Goal: Task Accomplishment & Management: Use online tool/utility

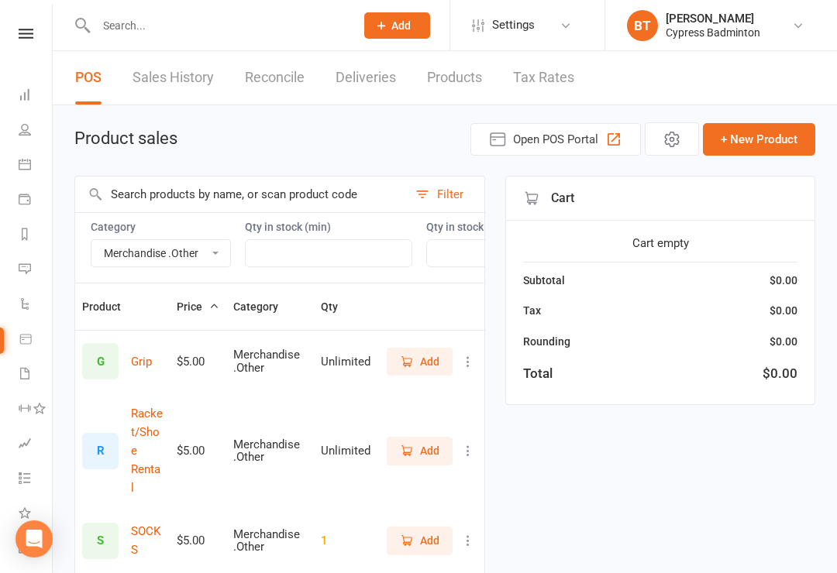
select select "3539"
select select "100"
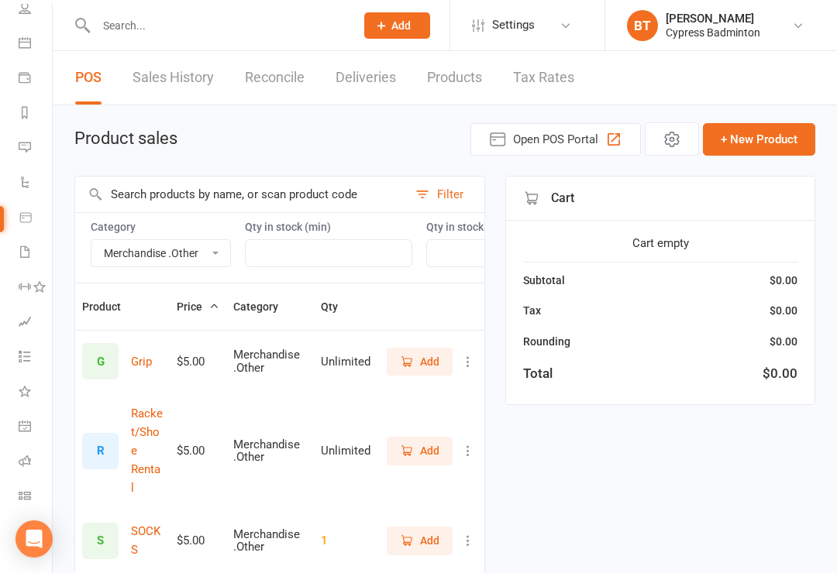
scroll to position [122, 0]
click at [29, 495] on icon at bounding box center [25, 496] width 12 height 12
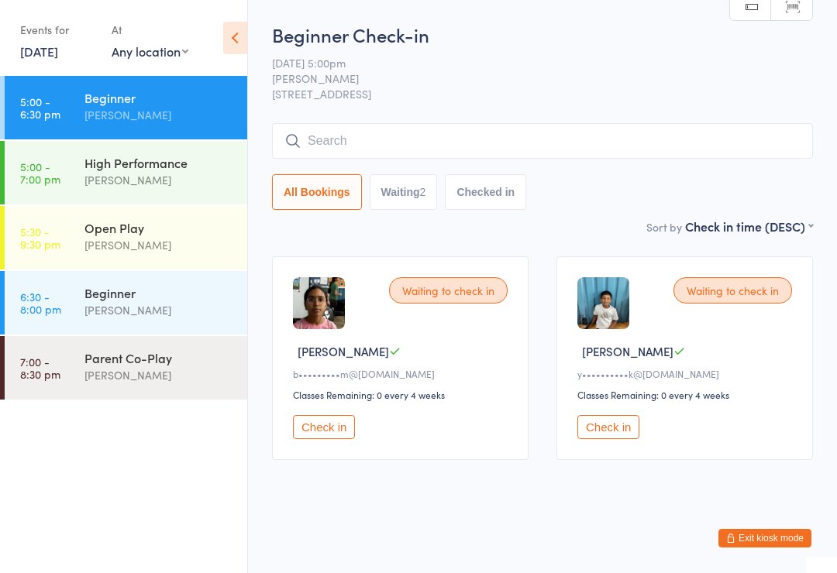
click at [178, 238] on div "[PERSON_NAME]" at bounding box center [158, 245] width 149 height 18
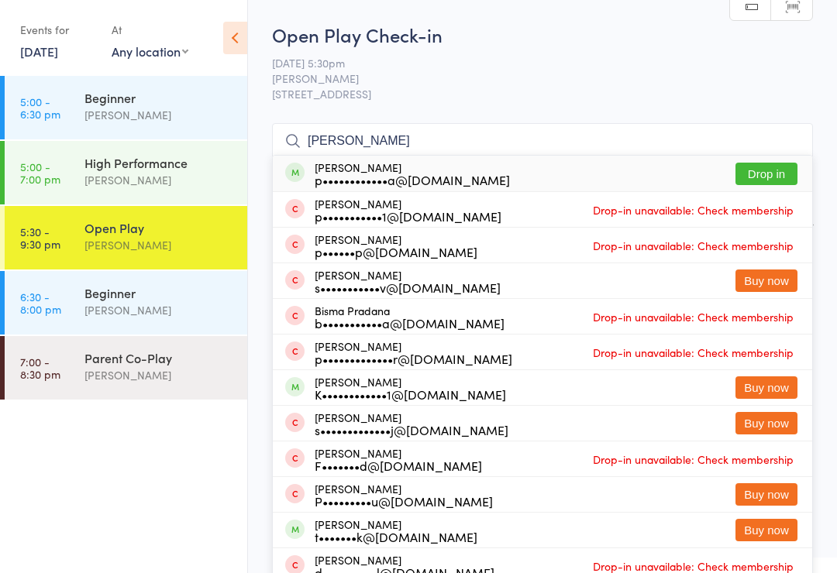
type input "Prerana"
click at [782, 175] on button "Drop in" at bounding box center [766, 174] width 62 height 22
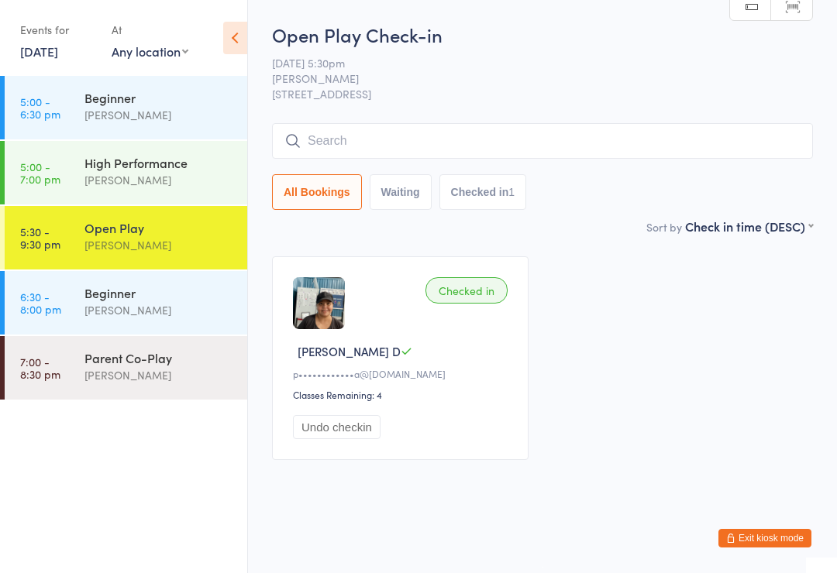
click at [778, 543] on button "Exit kiosk mode" at bounding box center [764, 538] width 93 height 19
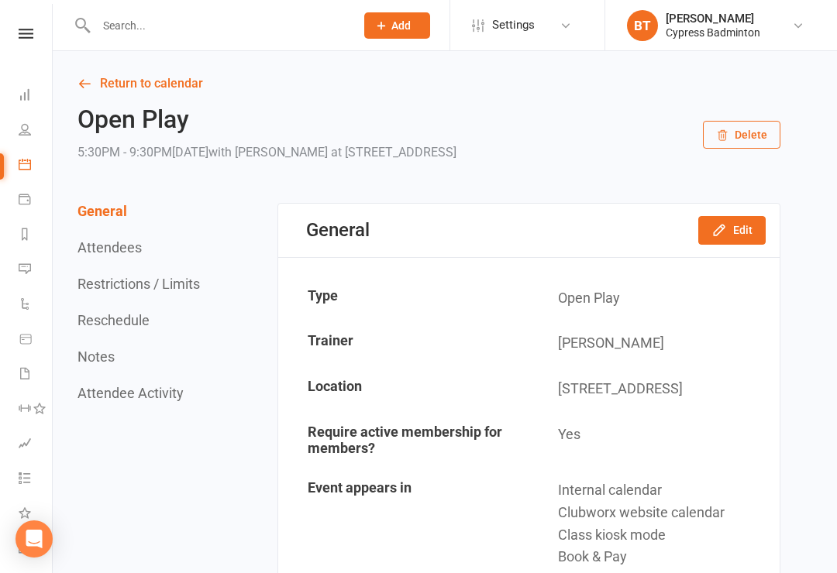
click at [148, 34] on input "text" at bounding box center [217, 26] width 253 height 22
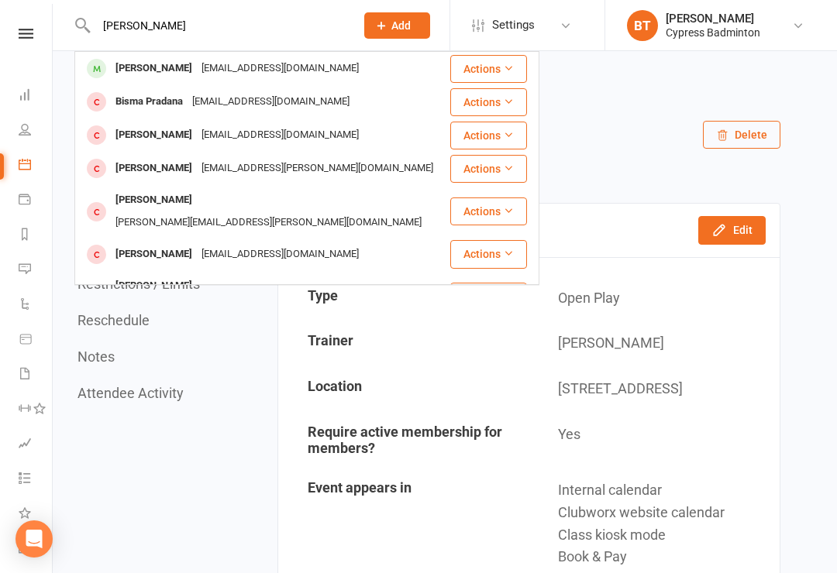
type input "Preana"
click at [510, 73] on button "Actions" at bounding box center [488, 69] width 77 height 28
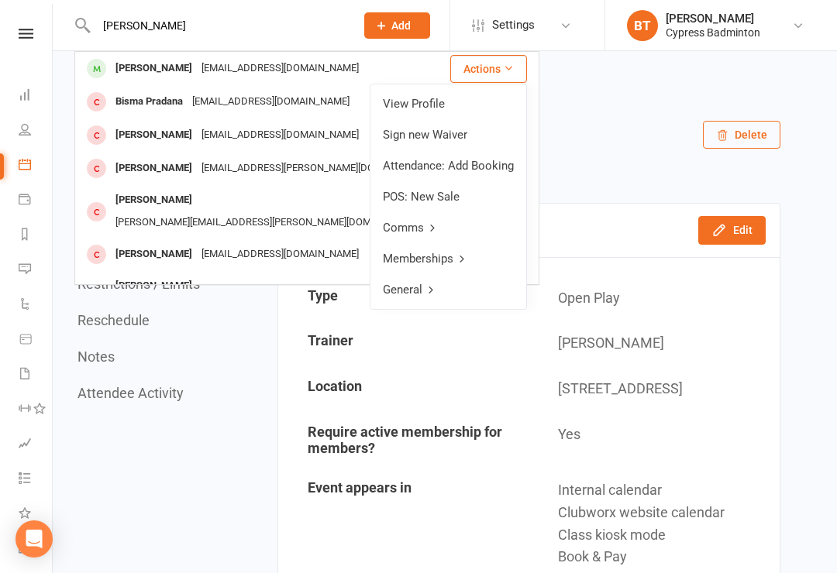
click at [431, 102] on link "View Profile" at bounding box center [448, 103] width 156 height 31
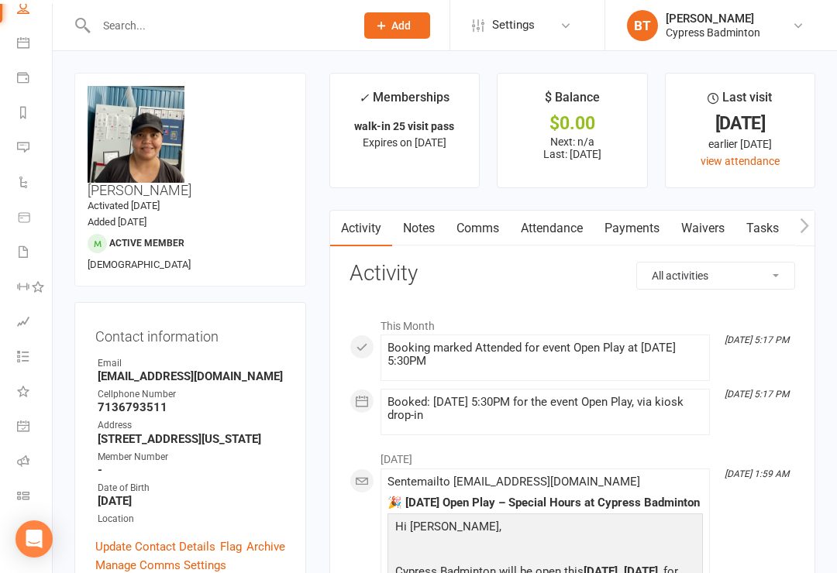
scroll to position [122, 2]
click at [28, 494] on icon at bounding box center [23, 496] width 12 height 12
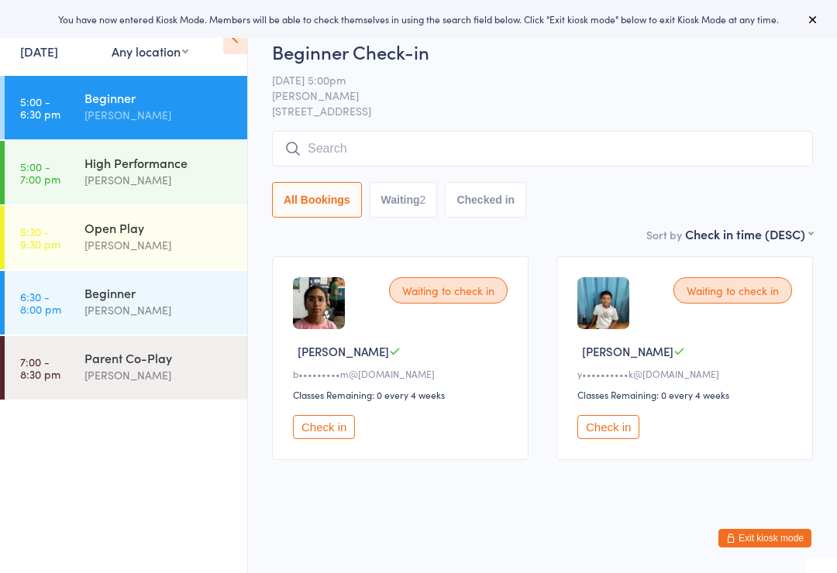
click at [197, 230] on div "Open Play" at bounding box center [158, 227] width 149 height 17
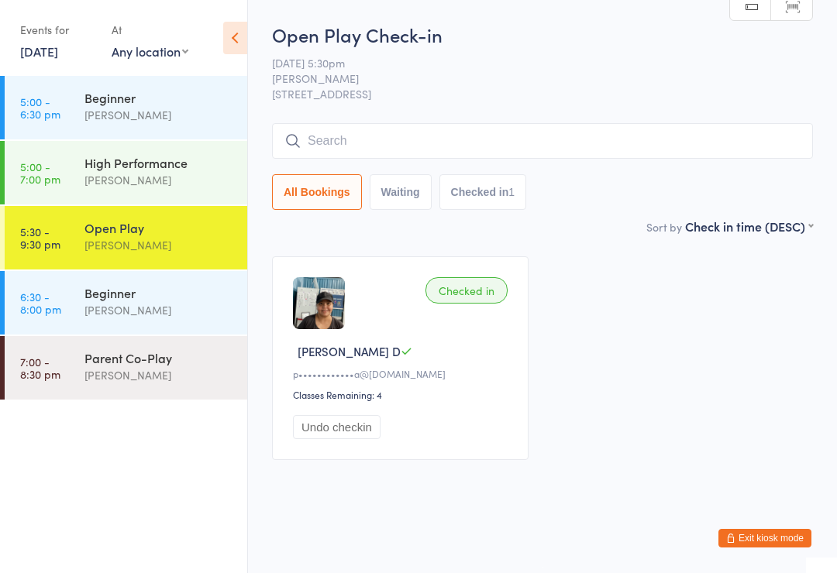
click at [189, 356] on div "Parent Co-Play" at bounding box center [158, 357] width 149 height 17
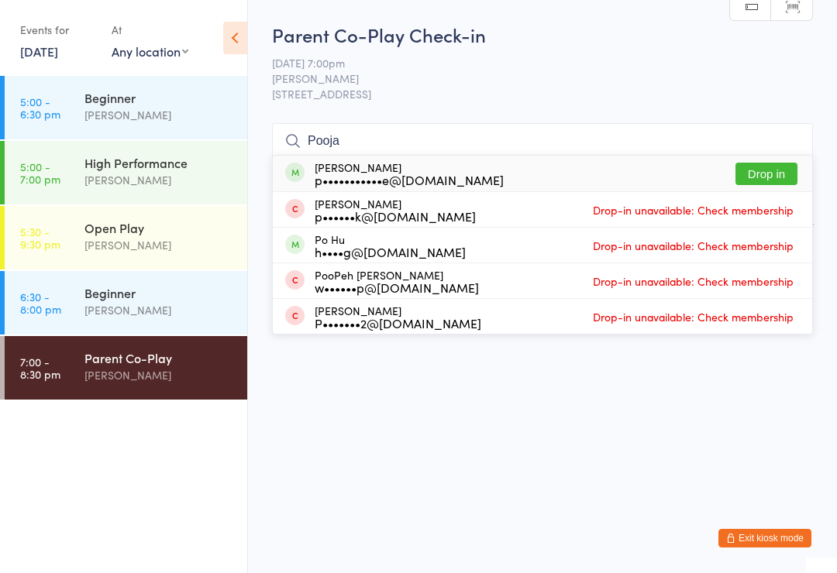
type input "Pooja"
click at [775, 171] on button "Drop in" at bounding box center [766, 174] width 62 height 22
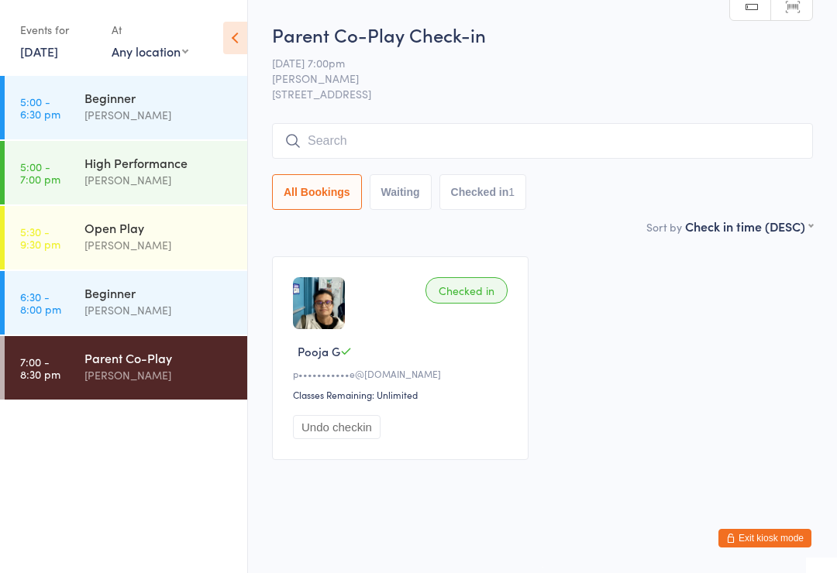
click at [173, 228] on div "Open Play" at bounding box center [158, 227] width 149 height 17
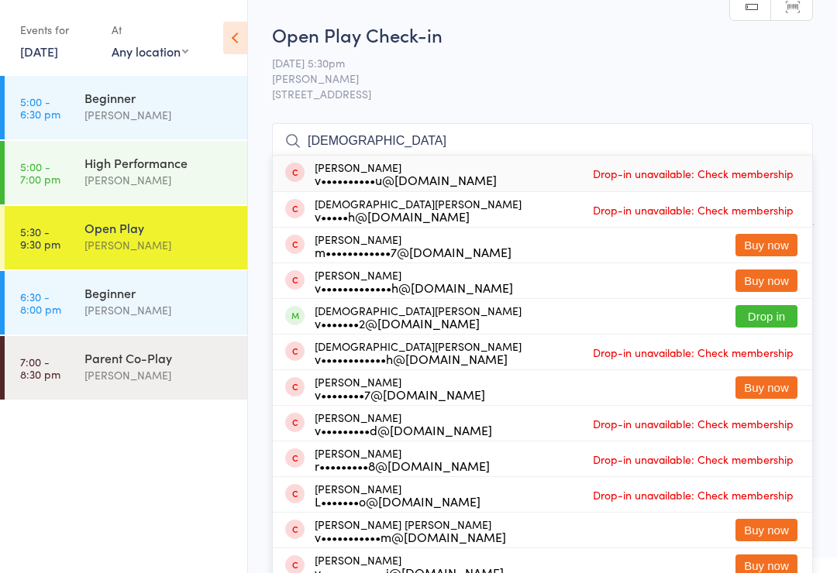
type input "Vishna"
click at [774, 321] on button "Drop in" at bounding box center [766, 316] width 62 height 22
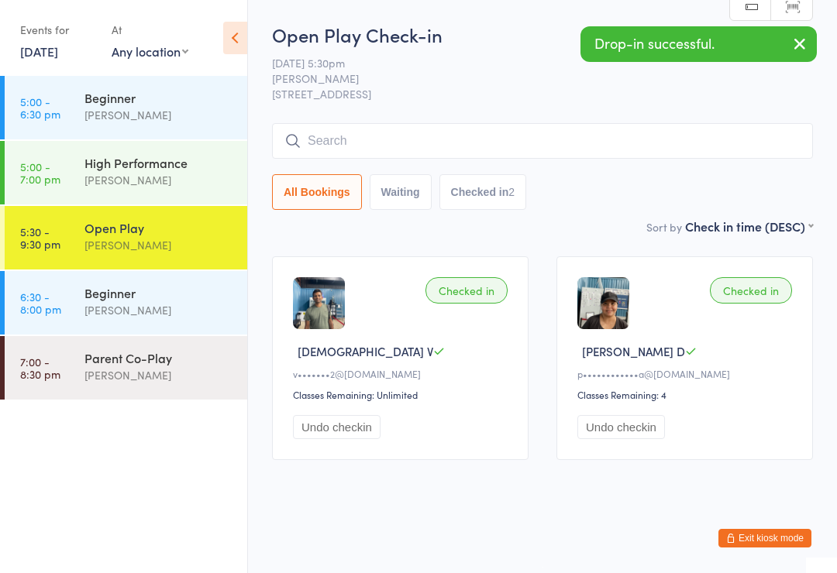
click at [358, 430] on button "Undo checkin" at bounding box center [337, 427] width 88 height 24
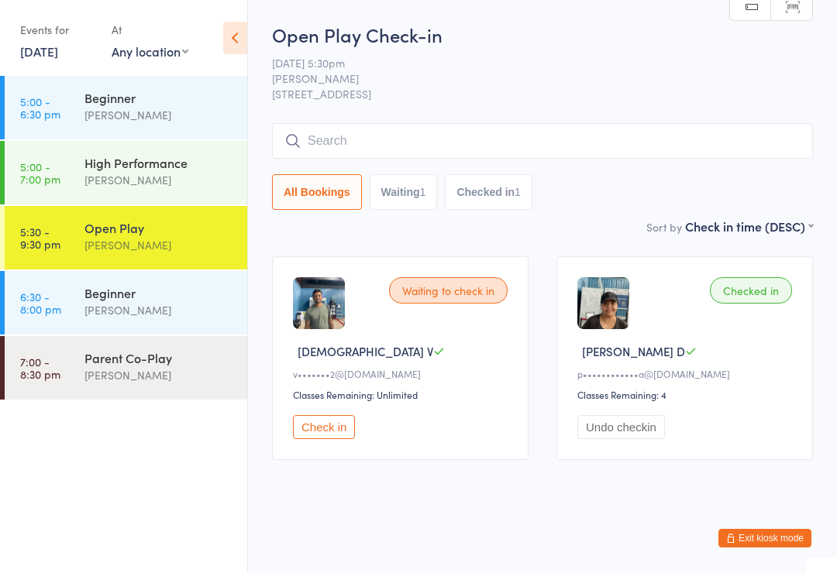
click at [173, 378] on div "[PERSON_NAME]" at bounding box center [158, 375] width 149 height 18
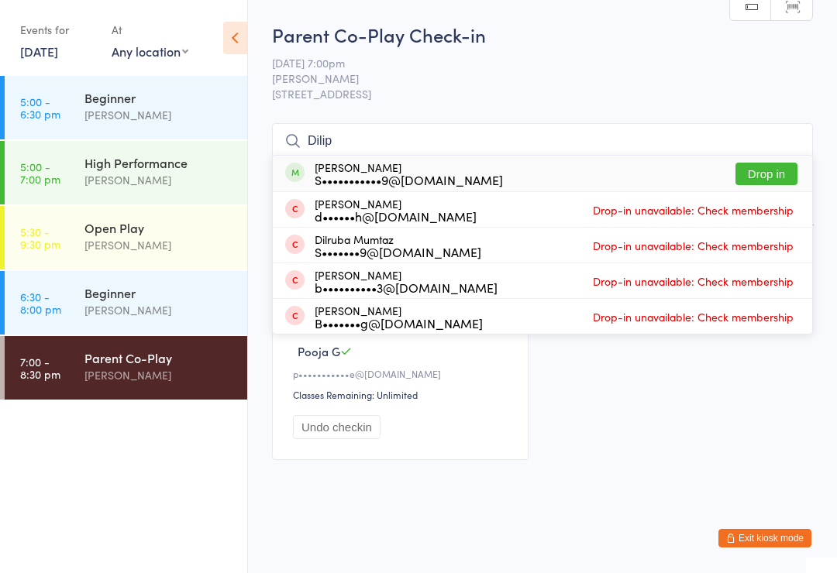
type input "Dilip"
click at [762, 173] on button "Drop in" at bounding box center [766, 174] width 62 height 22
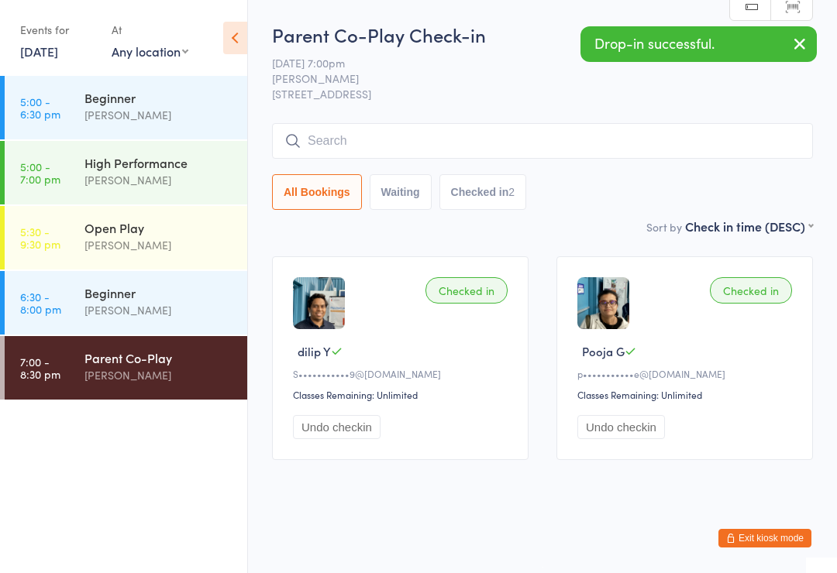
click at [175, 246] on div "[PERSON_NAME]" at bounding box center [158, 245] width 149 height 18
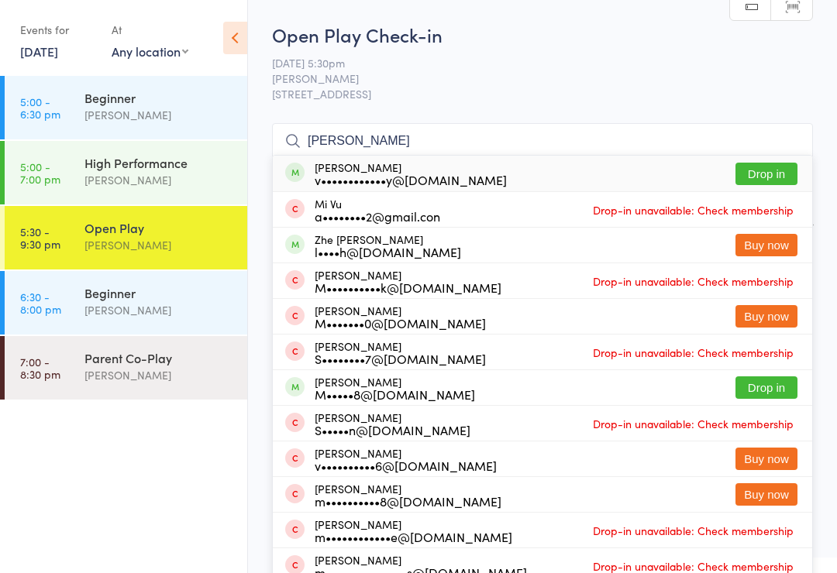
type input "Mick"
click at [764, 173] on button "Drop in" at bounding box center [766, 174] width 62 height 22
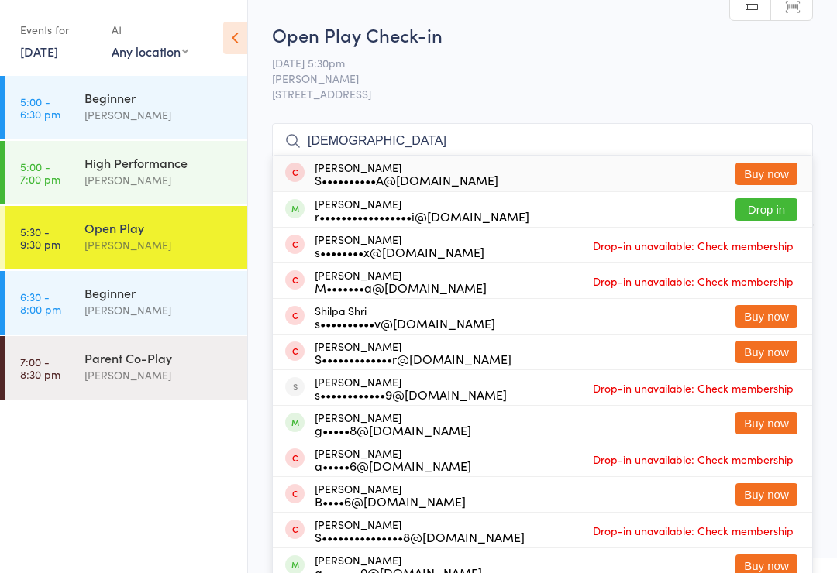
type input "Shiva"
click at [762, 211] on button "Drop in" at bounding box center [766, 209] width 62 height 22
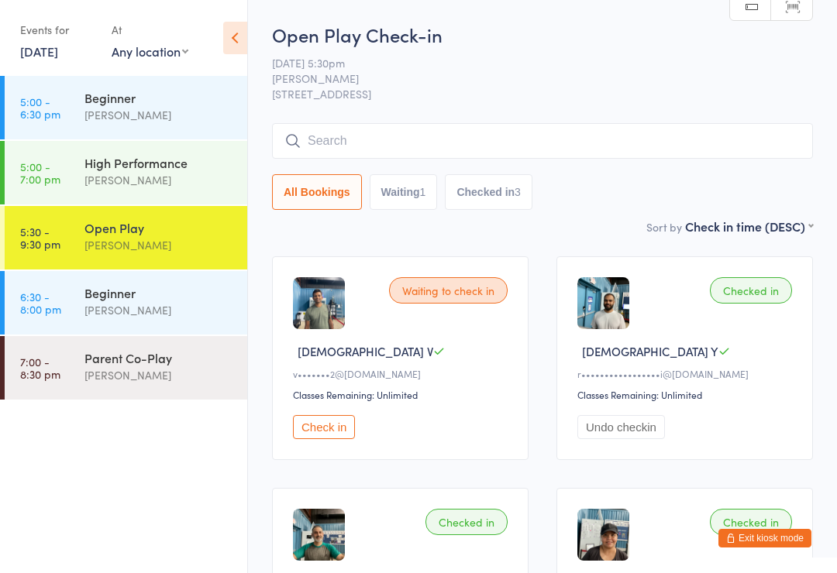
click at [759, 536] on button "Exit kiosk mode" at bounding box center [764, 538] width 93 height 19
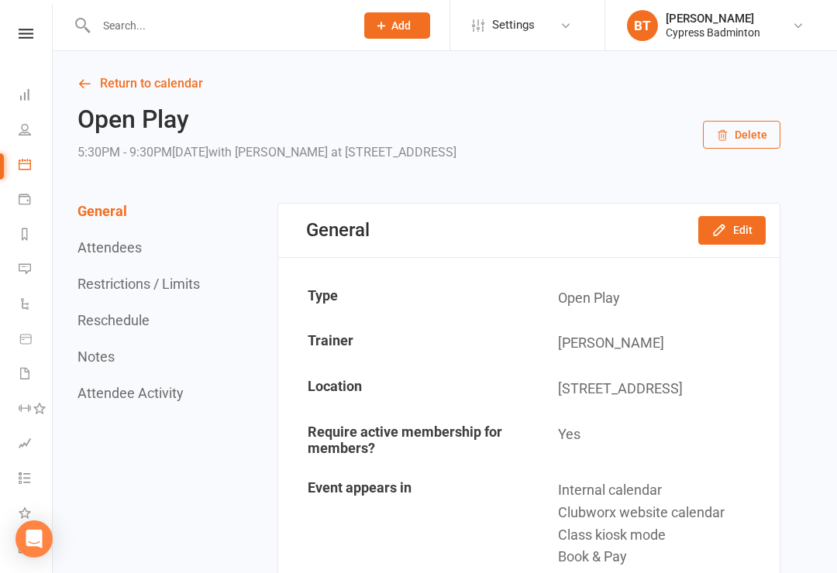
click at [23, 22] on nav "Clubworx Dashboard People Calendar Payments Reports Messages Automations Produc…" at bounding box center [26, 290] width 53 height 573
click at [26, 36] on icon at bounding box center [26, 34] width 15 height 10
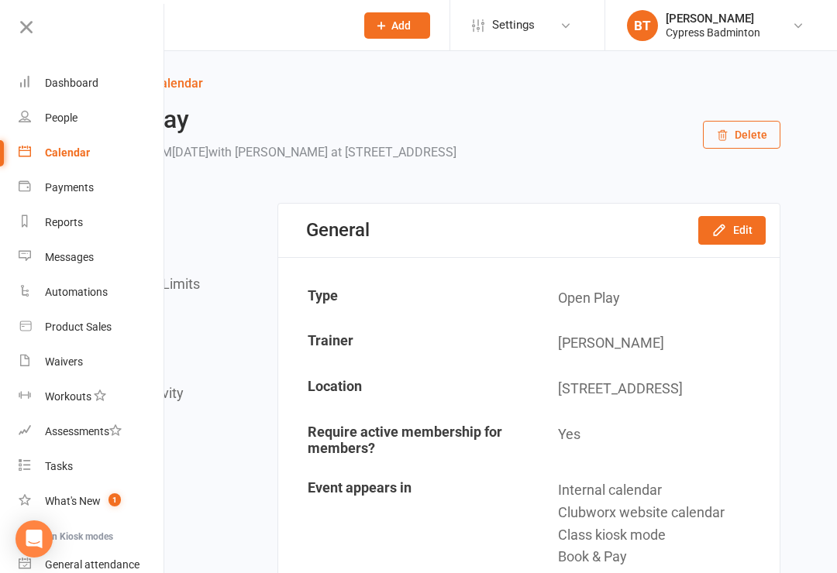
click at [79, 153] on div "Calendar" at bounding box center [67, 152] width 45 height 12
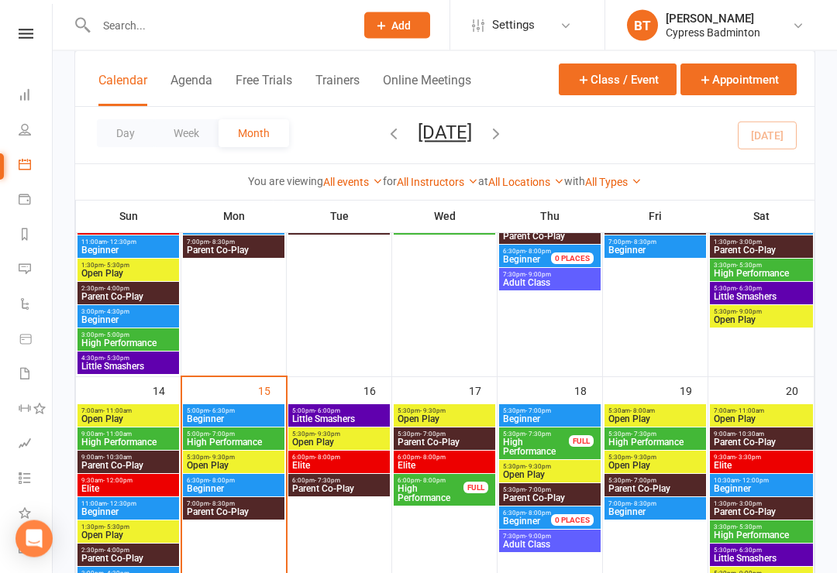
scroll to position [475, 0]
click at [218, 463] on span "Open Play" at bounding box center [233, 465] width 95 height 9
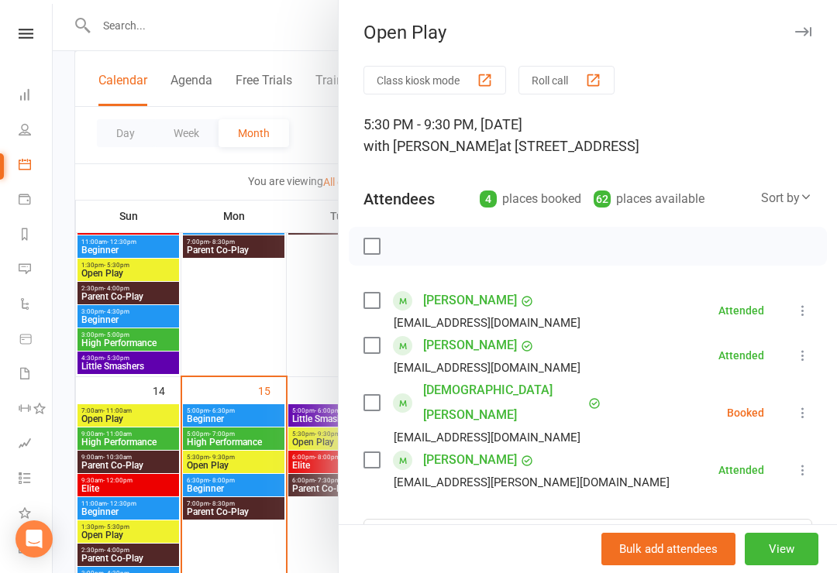
click at [799, 405] on icon at bounding box center [802, 412] width 15 height 15
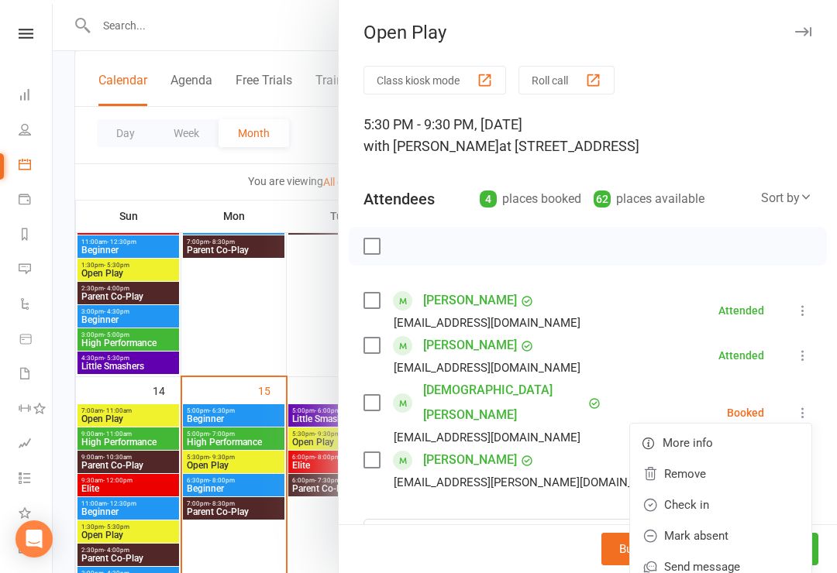
click at [697, 459] on link "Remove" at bounding box center [720, 474] width 181 height 31
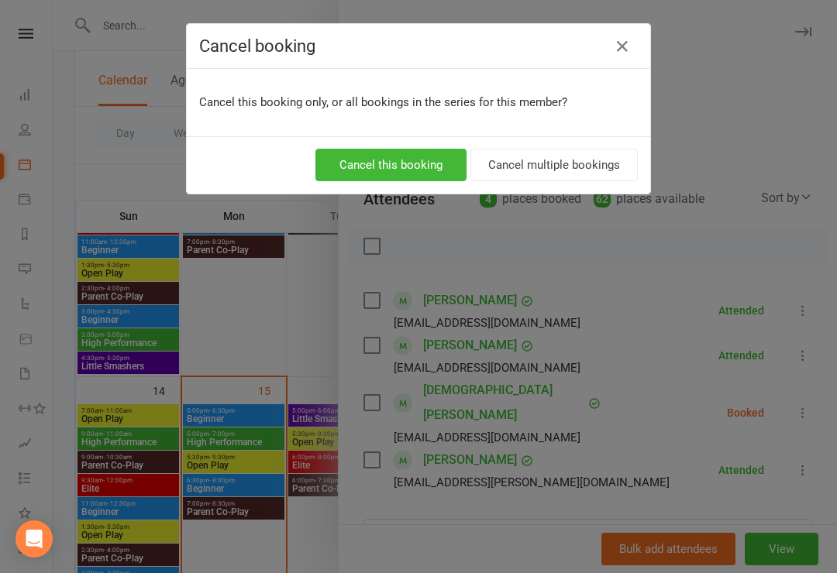
click at [404, 169] on button "Cancel this booking" at bounding box center [390, 165] width 151 height 33
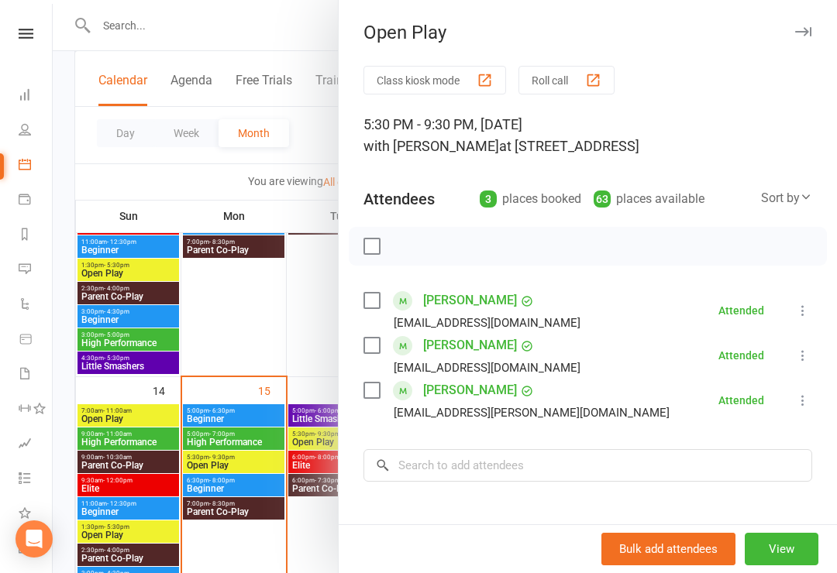
click at [40, 19] on nav "Clubworx Dashboard People Calendar Payments Reports Messages Automations Produc…" at bounding box center [26, 290] width 53 height 573
click at [33, 515] on link "Class check-in" at bounding box center [36, 521] width 35 height 35
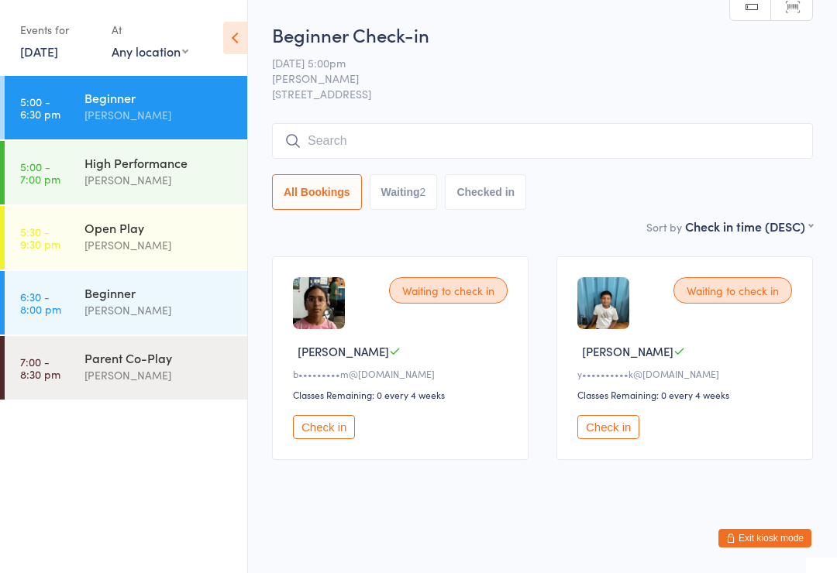
click at [152, 242] on div "[PERSON_NAME]" at bounding box center [158, 245] width 149 height 18
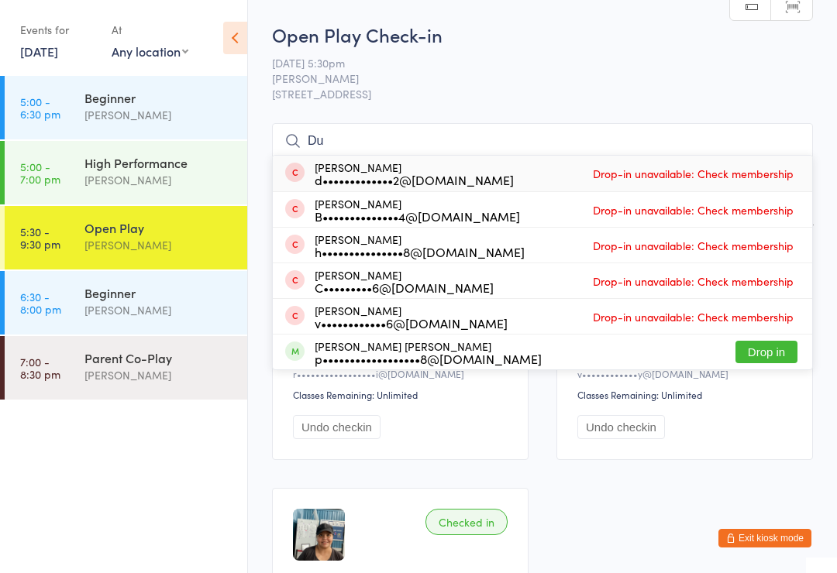
type input "D"
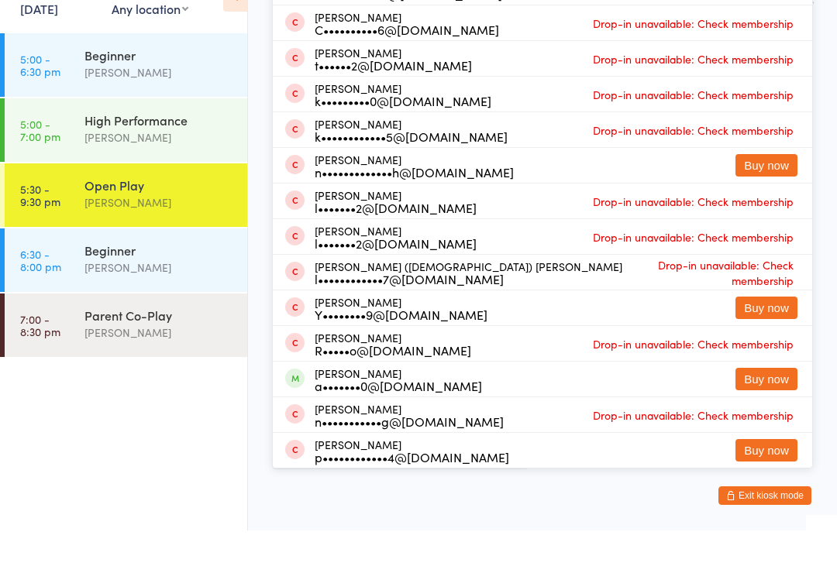
scroll to position [250, 0]
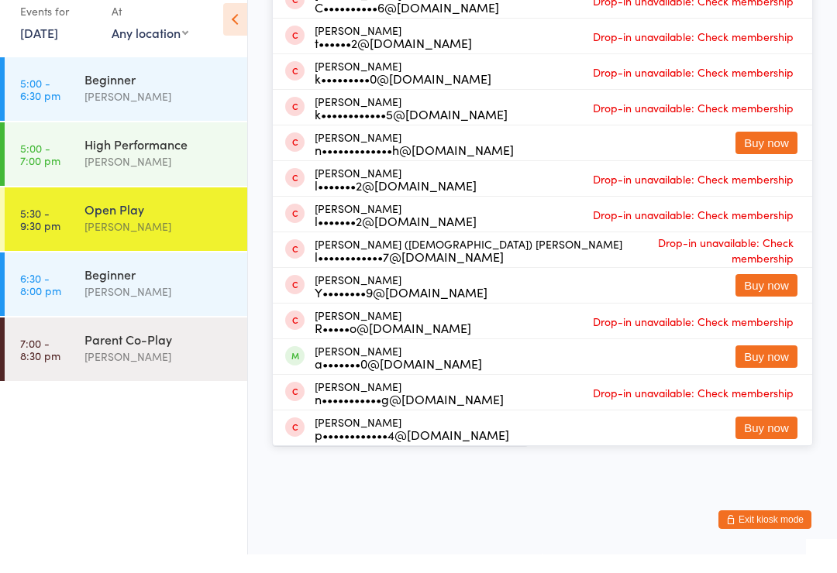
type input "[PERSON_NAME] to"
click at [747, 529] on button "Exit kiosk mode" at bounding box center [764, 538] width 93 height 19
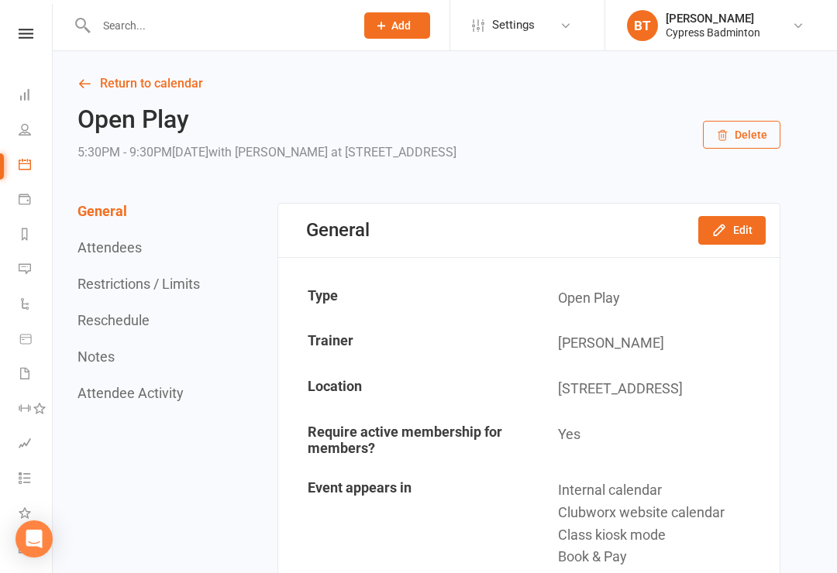
click at [124, 33] on input "text" at bounding box center [217, 26] width 253 height 22
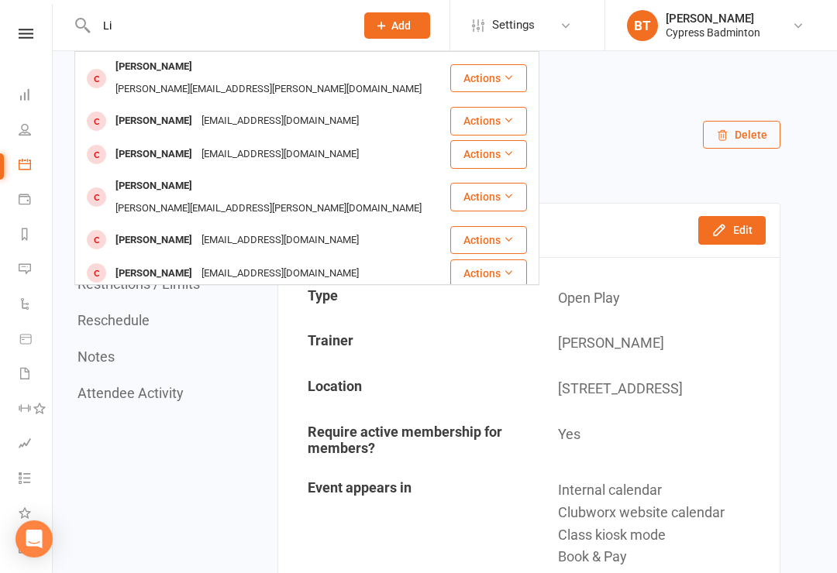
type input "L"
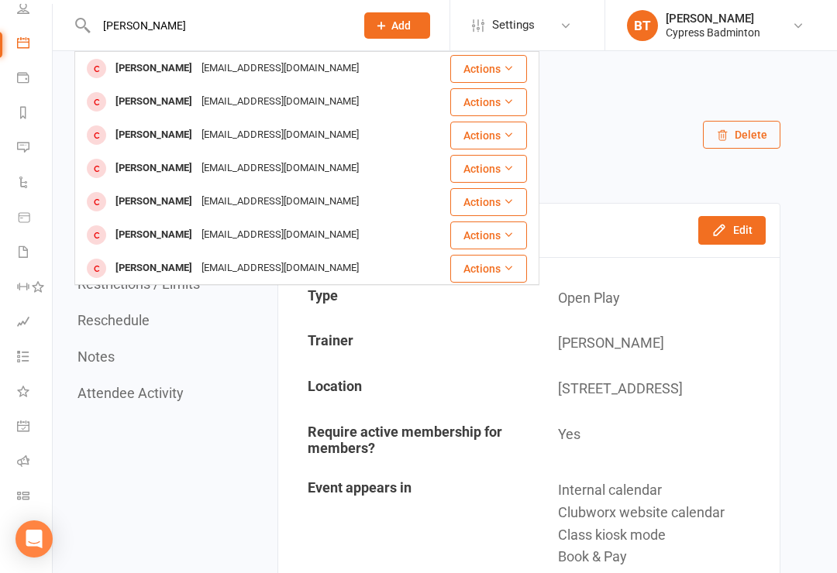
scroll to position [122, 2]
type input "Duyen"
click at [22, 493] on icon at bounding box center [23, 496] width 12 height 12
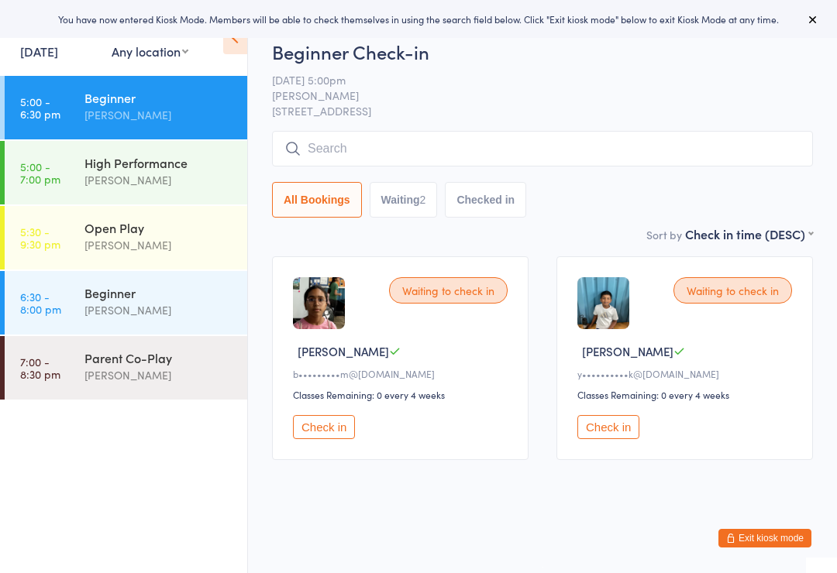
click at [167, 247] on div "[PERSON_NAME]" at bounding box center [158, 245] width 149 height 18
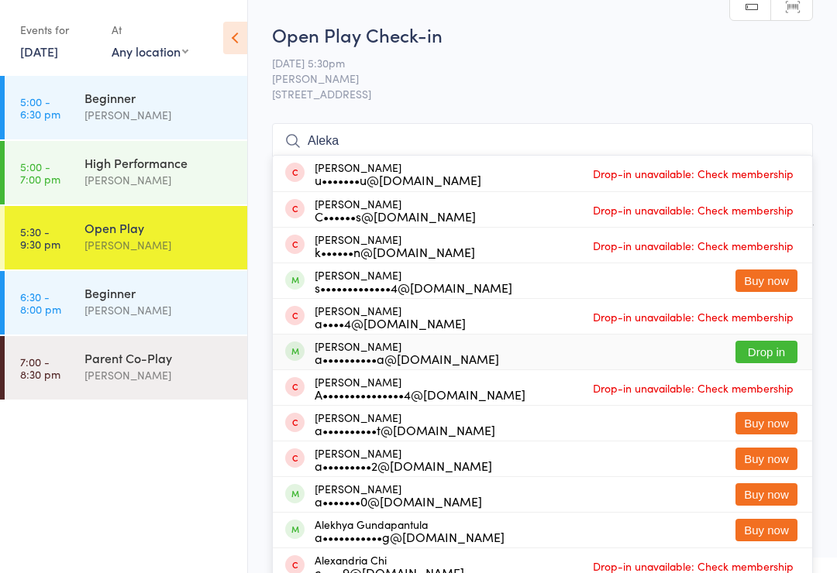
type input "Aleka"
click at [775, 362] on button "Drop in" at bounding box center [766, 352] width 62 height 22
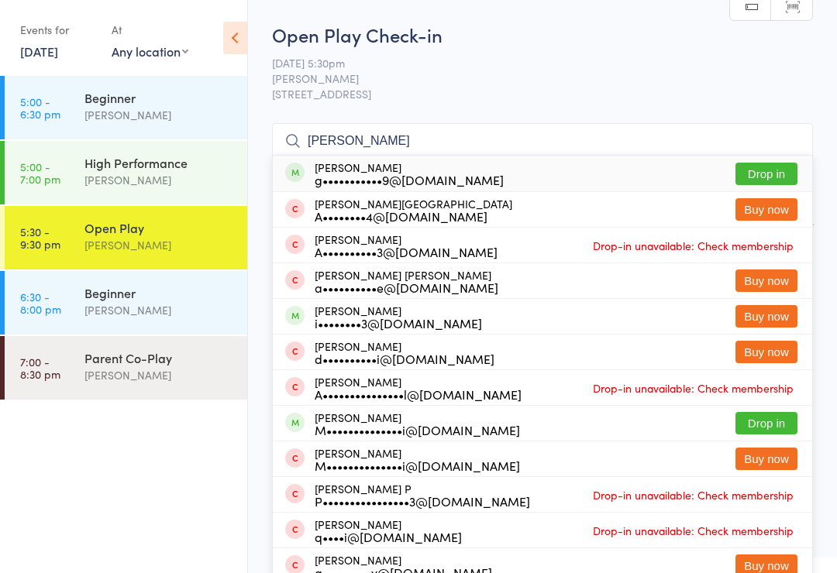
type input "Anusha"
click at [794, 183] on button "Drop in" at bounding box center [766, 174] width 62 height 22
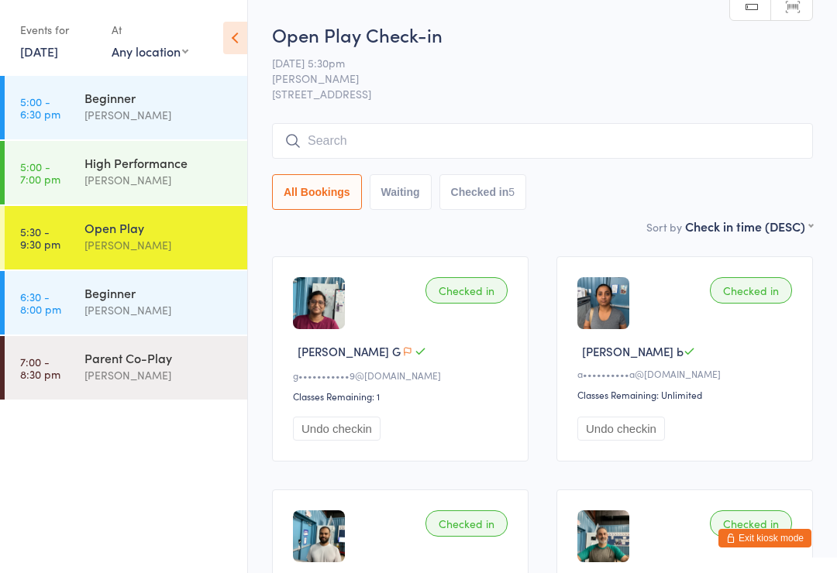
click at [763, 538] on button "Exit kiosk mode" at bounding box center [764, 538] width 93 height 19
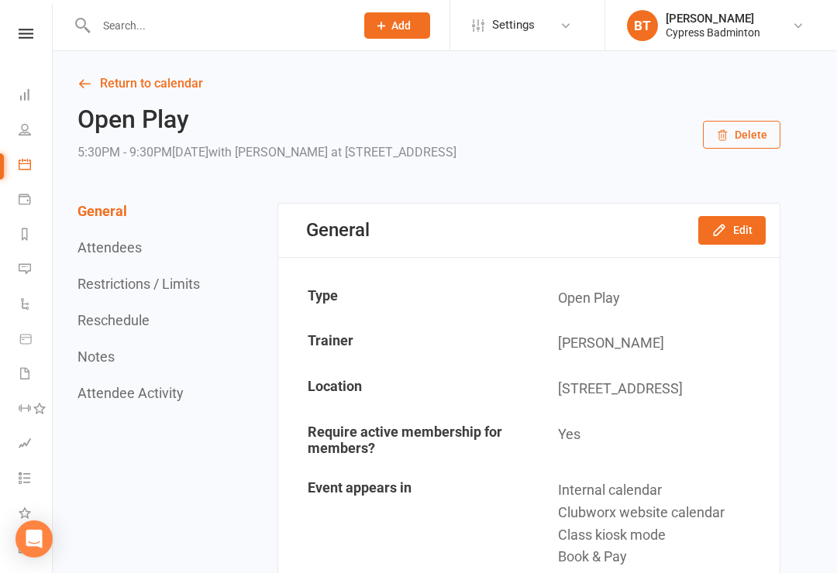
click at [124, 34] on input "text" at bounding box center [217, 26] width 253 height 22
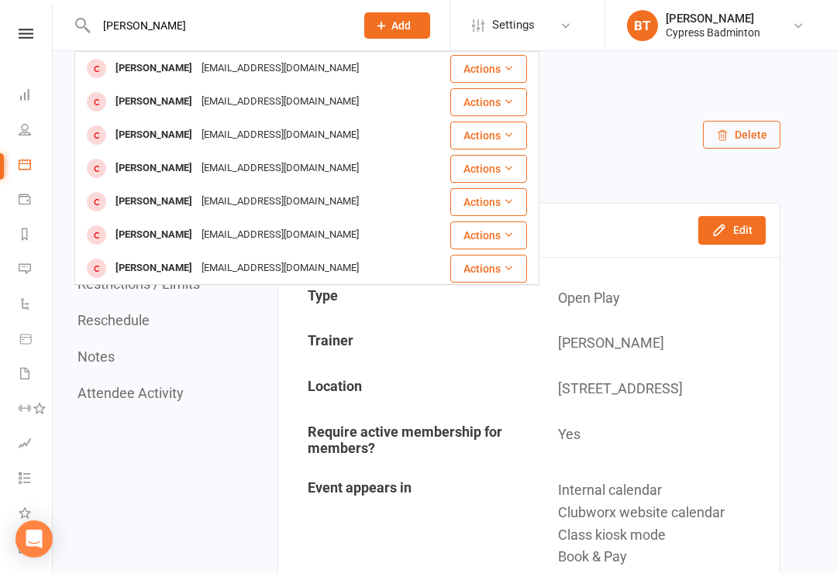
type input "[PERSON_NAME]"
click at [507, 63] on icon at bounding box center [508, 68] width 11 height 11
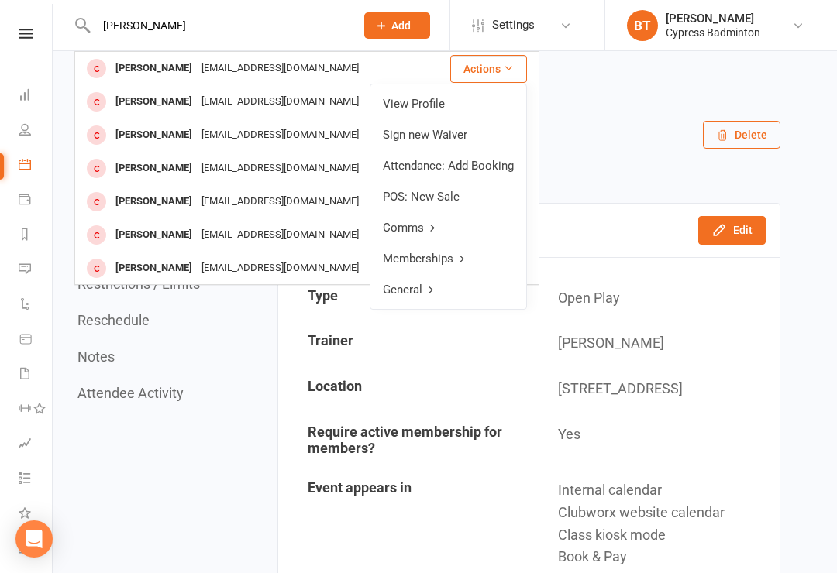
click at [428, 110] on link "View Profile" at bounding box center [448, 103] width 156 height 31
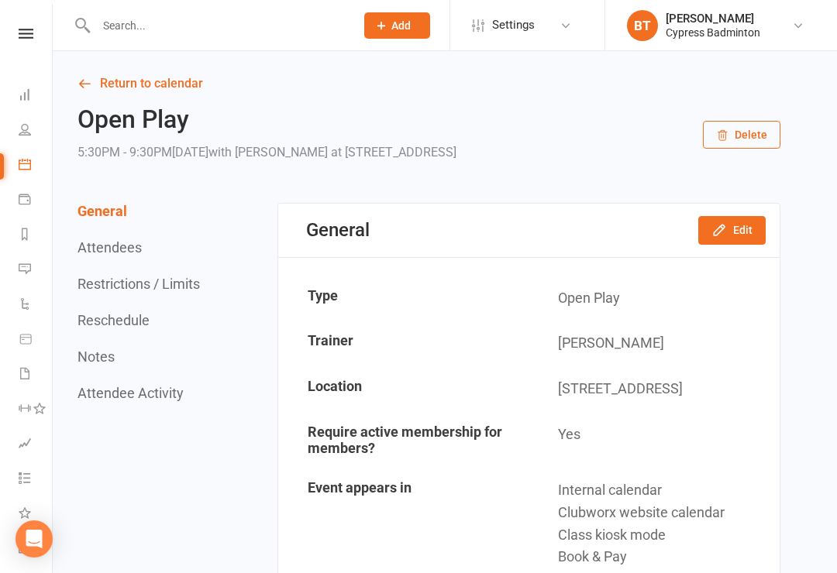
click at [108, 34] on input "text" at bounding box center [217, 26] width 253 height 22
click at [139, 23] on input "text" at bounding box center [217, 26] width 253 height 22
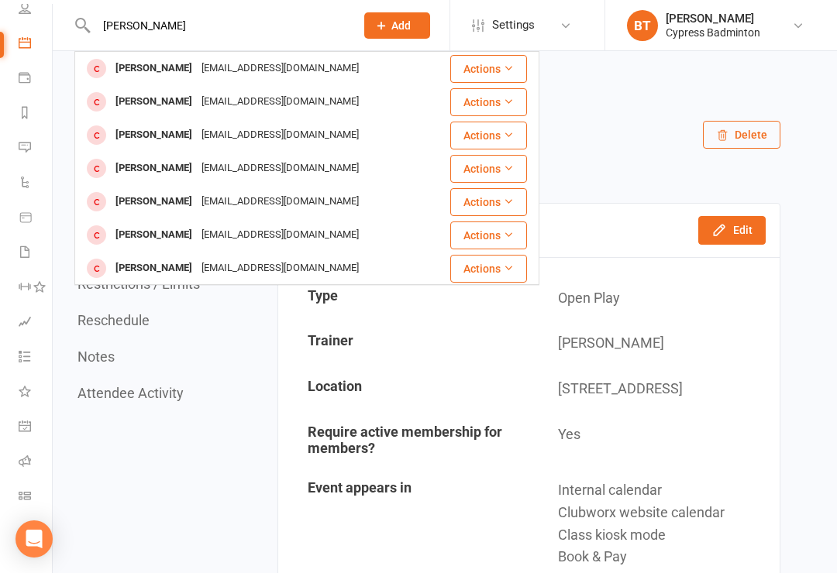
scroll to position [122, 0]
type input "[PERSON_NAME]"
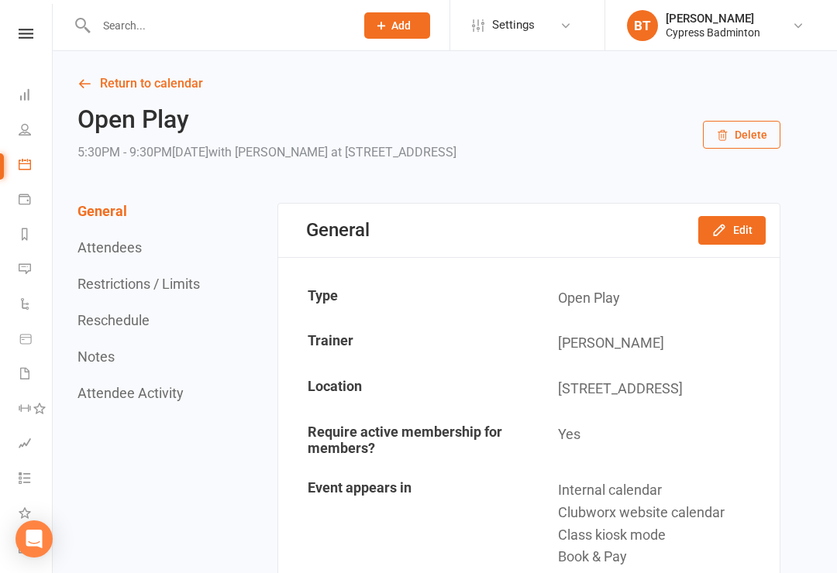
scroll to position [0, 0]
click at [24, 38] on icon at bounding box center [26, 34] width 15 height 10
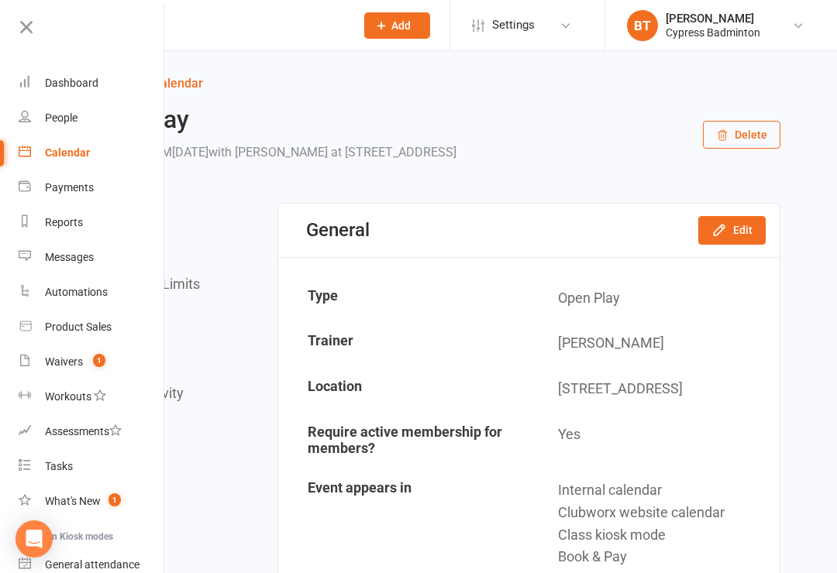
click at [76, 369] on link "Waivers 1" at bounding box center [92, 362] width 146 height 35
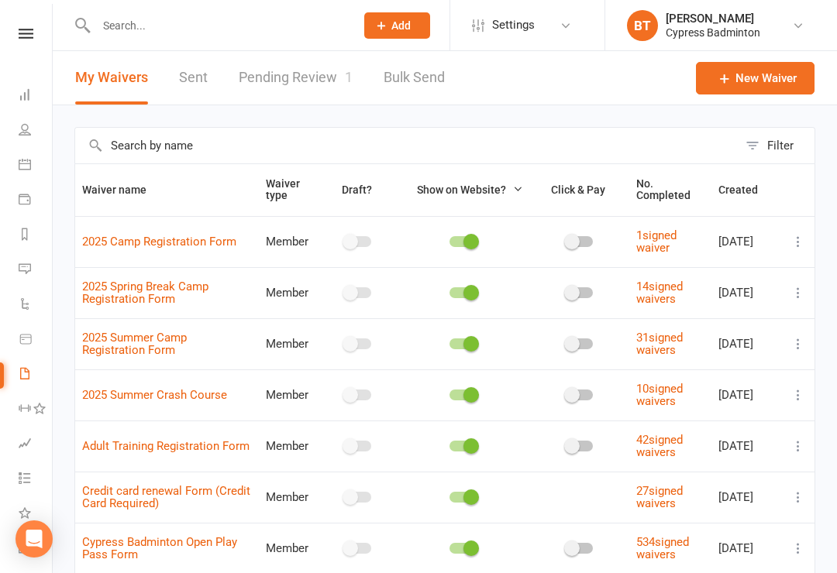
click at [301, 85] on link "Pending Review 1" at bounding box center [296, 77] width 114 height 53
select select "50"
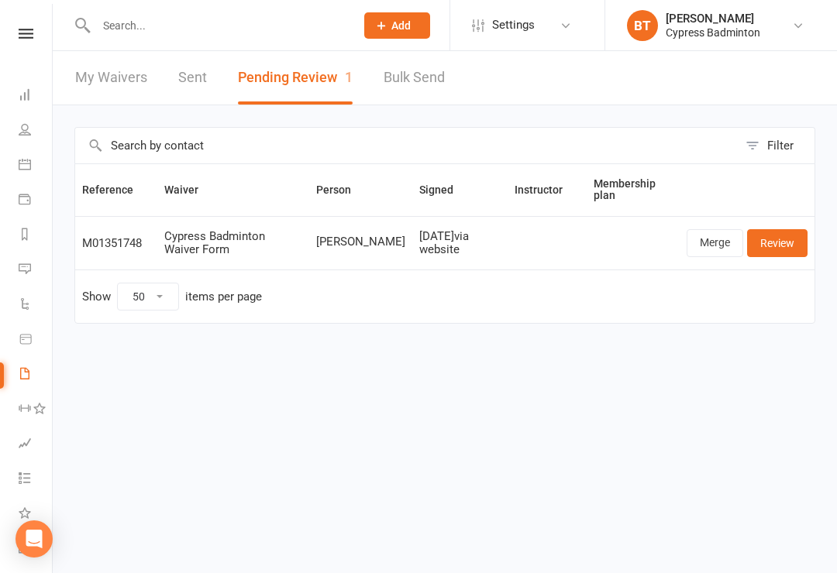
click at [761, 242] on link "Review" at bounding box center [777, 243] width 60 height 28
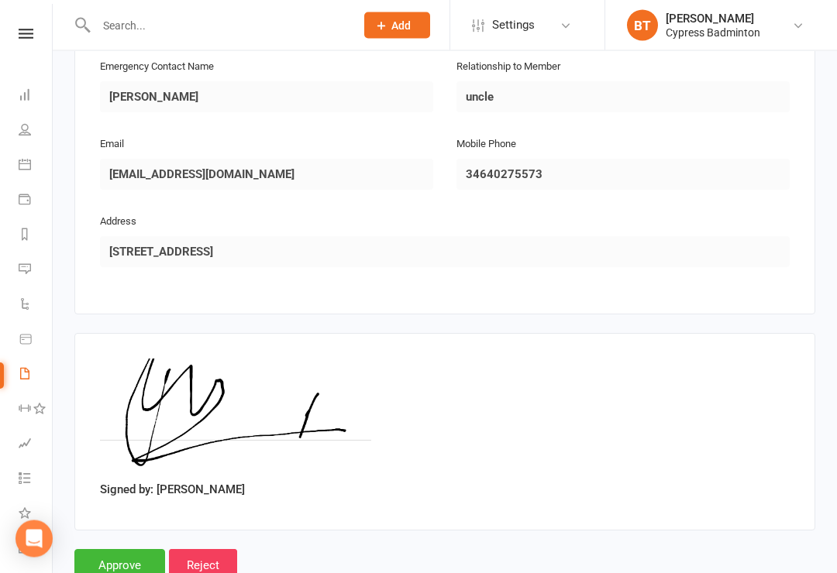
scroll to position [904, 0]
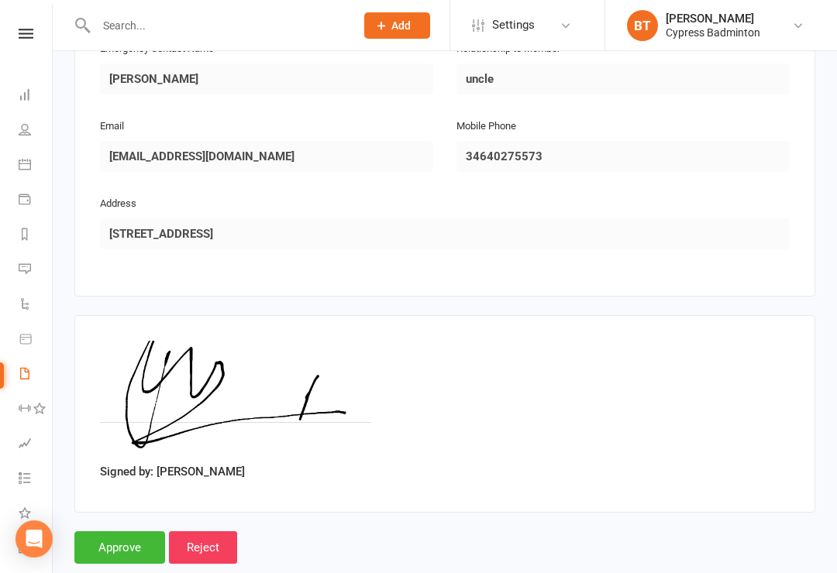
click at [125, 531] on input "Approve" at bounding box center [119, 547] width 91 height 33
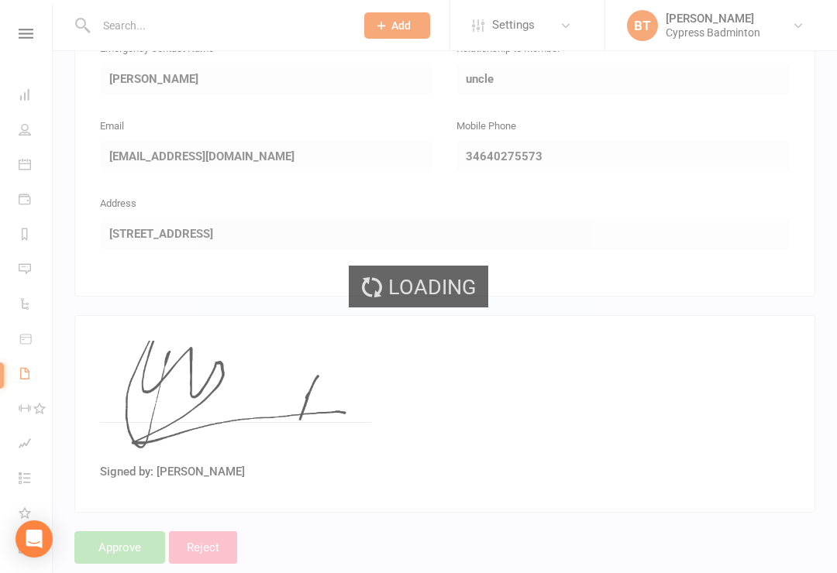
select select "50"
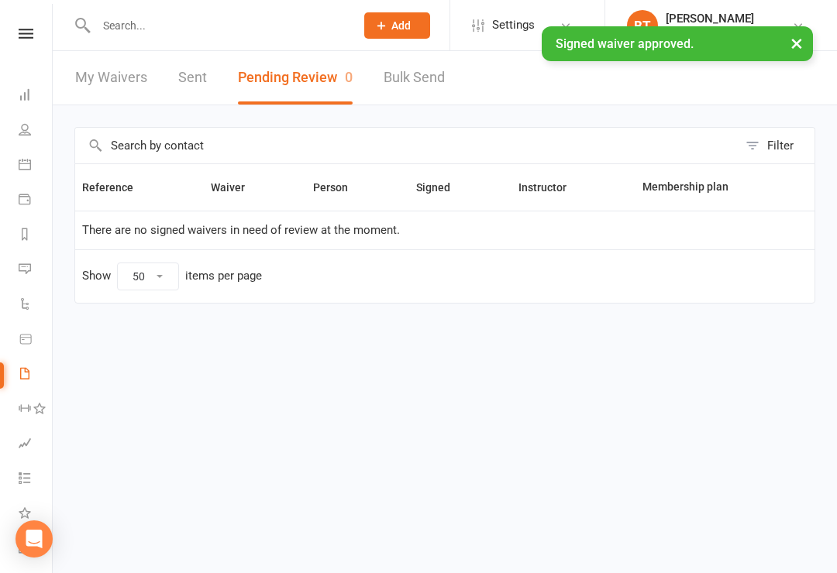
click at [197, 73] on link "Sent" at bounding box center [192, 77] width 29 height 53
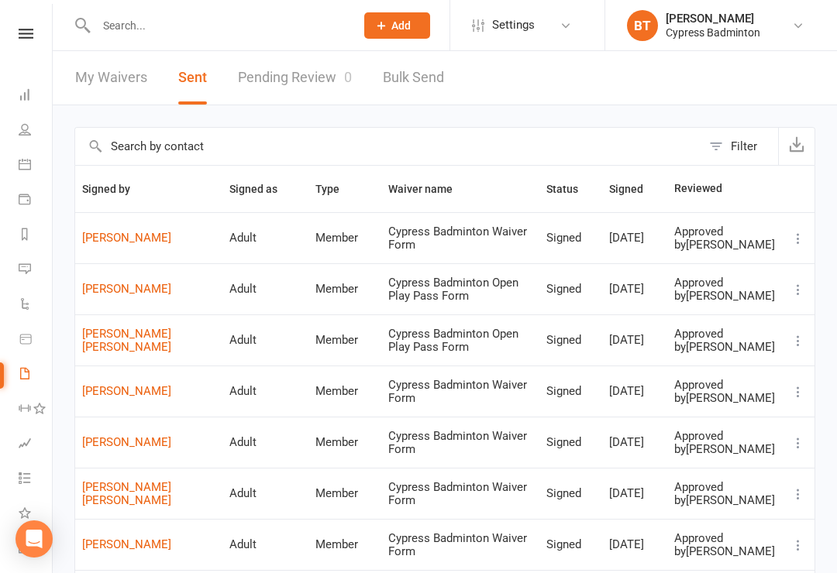
click at [139, 239] on link "Duyen Nguyen" at bounding box center [148, 238] width 133 height 13
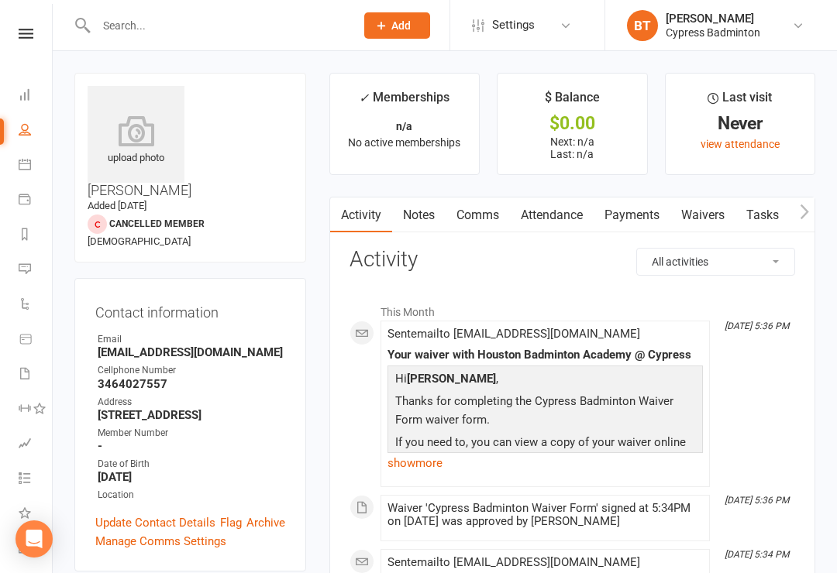
click at [121, 151] on div "upload photo" at bounding box center [136, 140] width 97 height 51
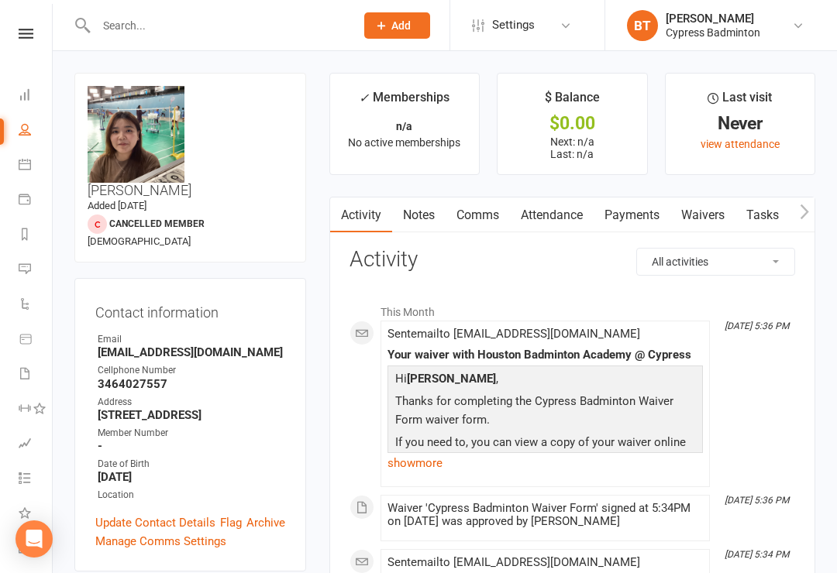
click at [31, 29] on icon at bounding box center [26, 34] width 15 height 10
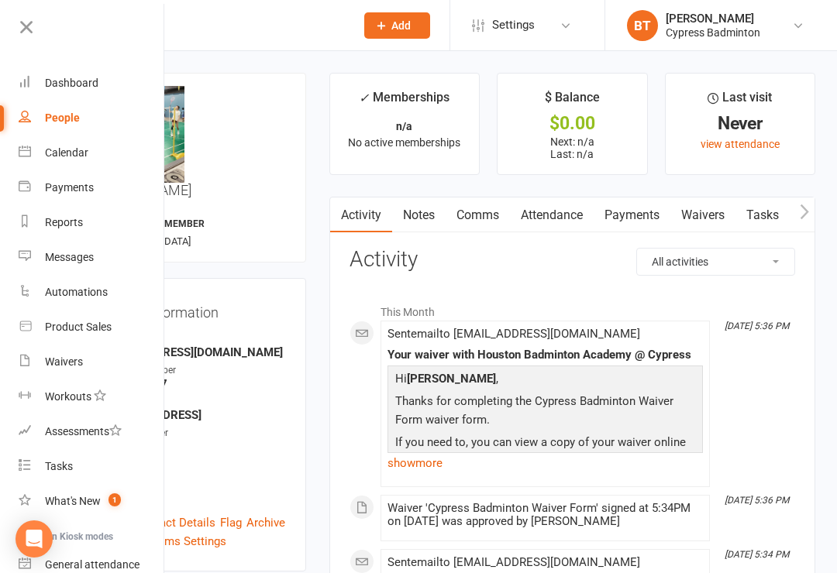
click at [280, 34] on input "text" at bounding box center [217, 26] width 253 height 22
click at [320, 194] on main "✓ Memberships n/a No active memberships $ Balance $0.00 Next: n/a Last: n/a Las…" at bounding box center [572, 481] width 509 height 817
click at [70, 361] on div "Waivers" at bounding box center [64, 362] width 38 height 12
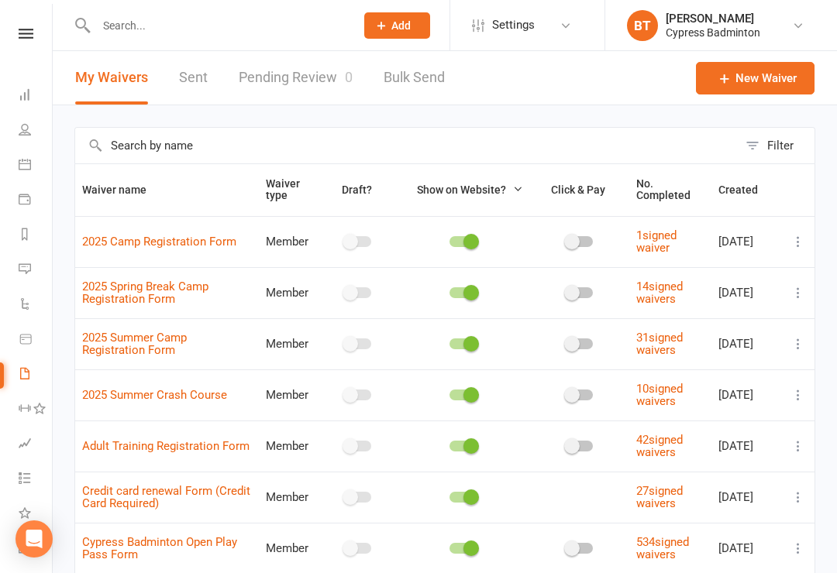
click at [305, 73] on link "Pending Review 0" at bounding box center [296, 77] width 114 height 53
select select "50"
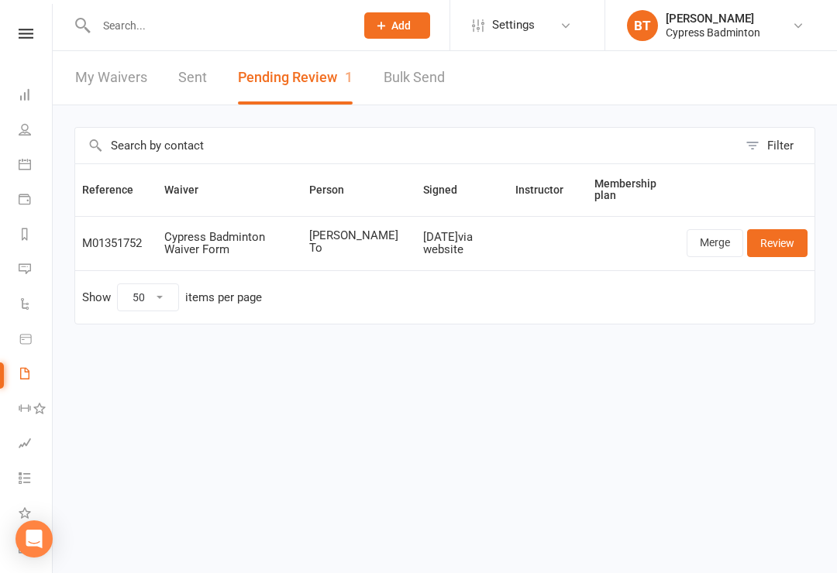
click at [775, 248] on link "Review" at bounding box center [777, 243] width 60 height 28
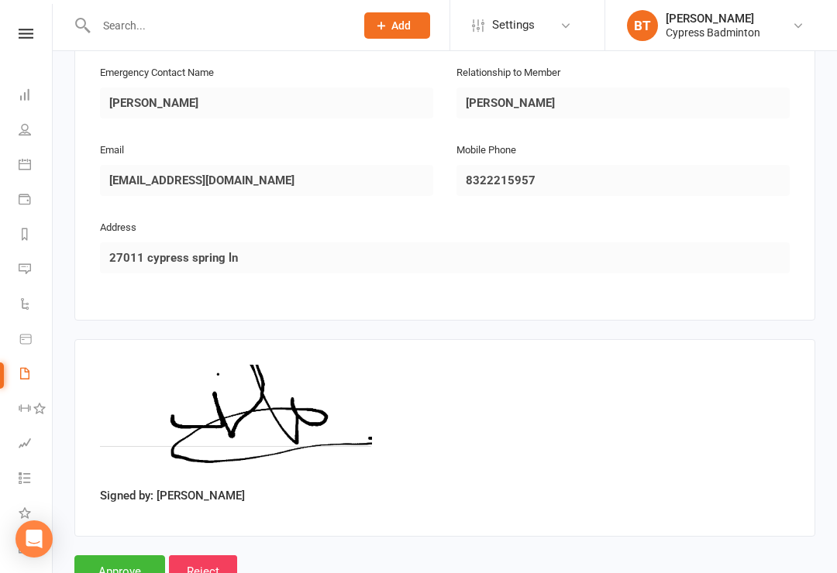
scroll to position [904, 0]
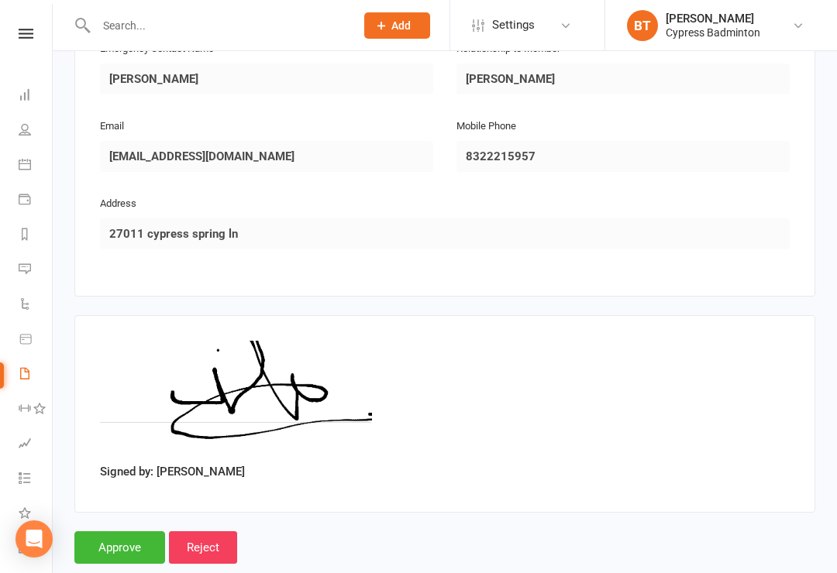
click at [121, 535] on input "Approve" at bounding box center [119, 547] width 91 height 33
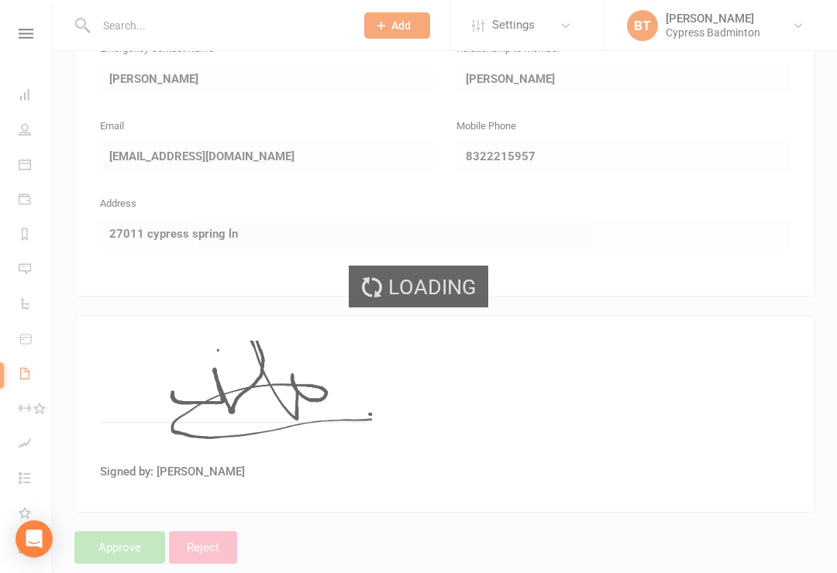
select select "50"
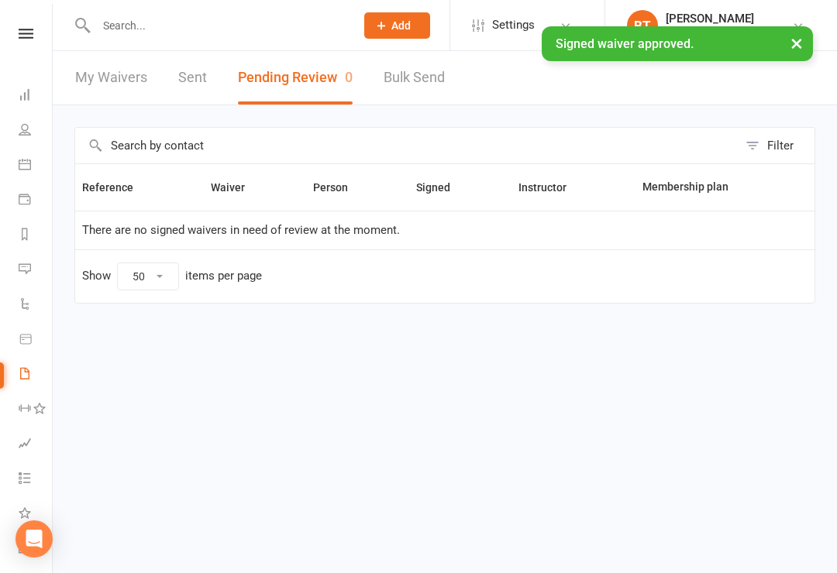
click at [204, 82] on link "Sent" at bounding box center [192, 77] width 29 height 53
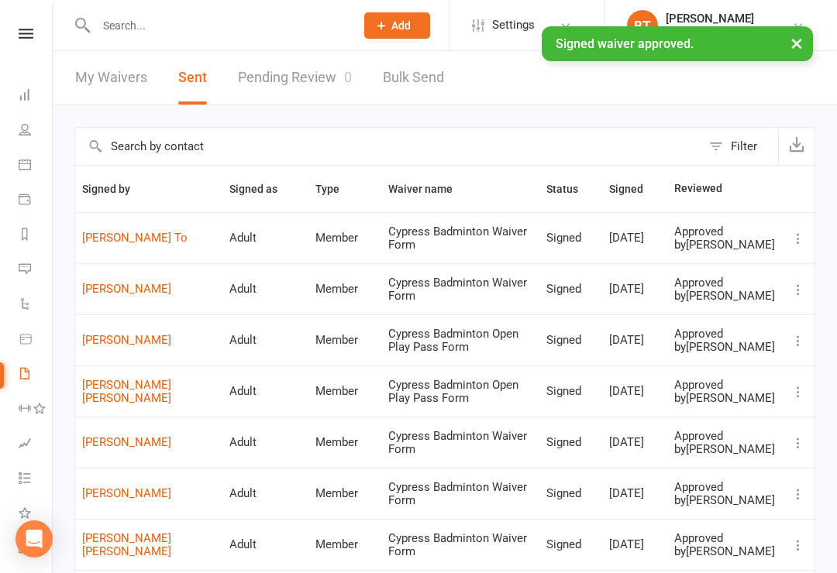
click at [113, 245] on link "[PERSON_NAME] To" at bounding box center [148, 238] width 133 height 13
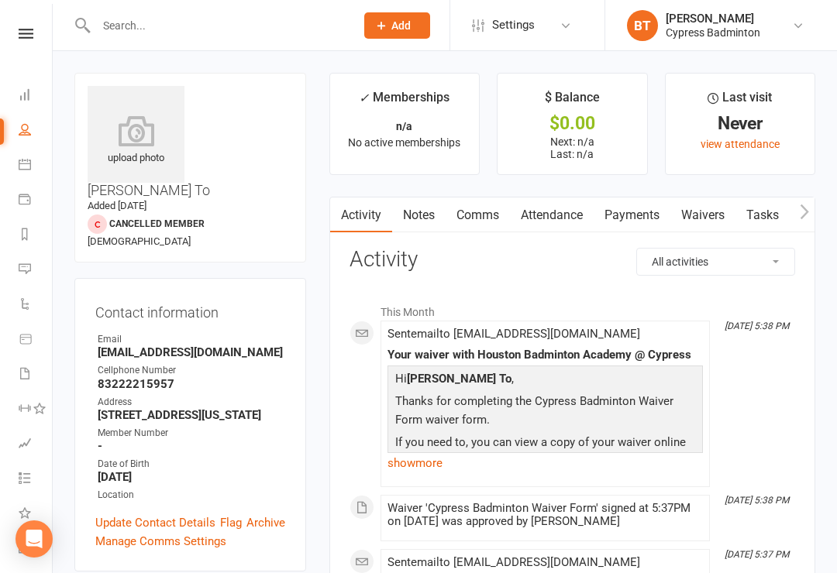
click at [146, 154] on div "upload photo" at bounding box center [136, 140] width 97 height 51
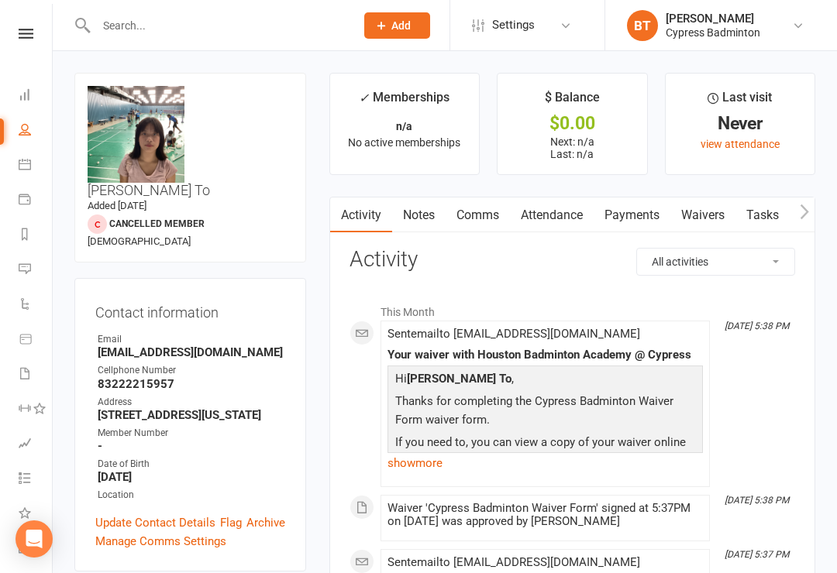
click at [34, 33] on link at bounding box center [25, 34] width 55 height 10
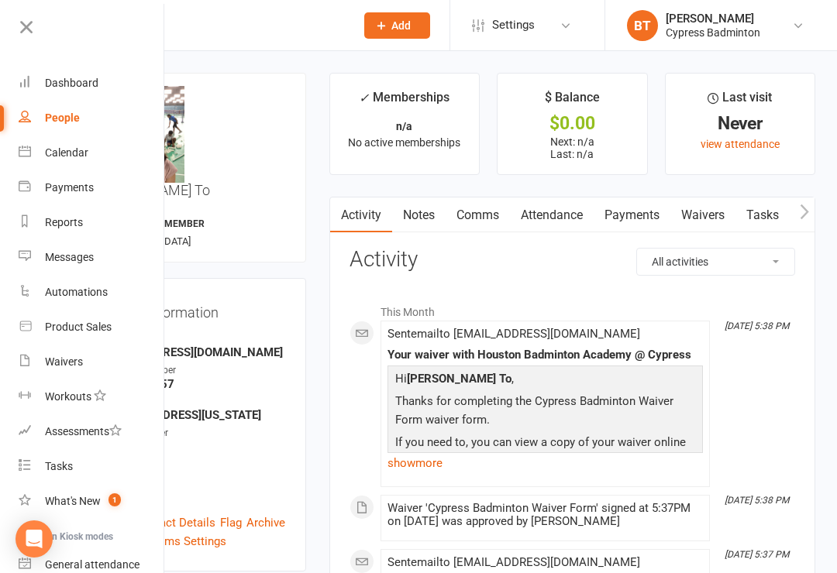
click at [74, 156] on div "Calendar" at bounding box center [66, 152] width 43 height 12
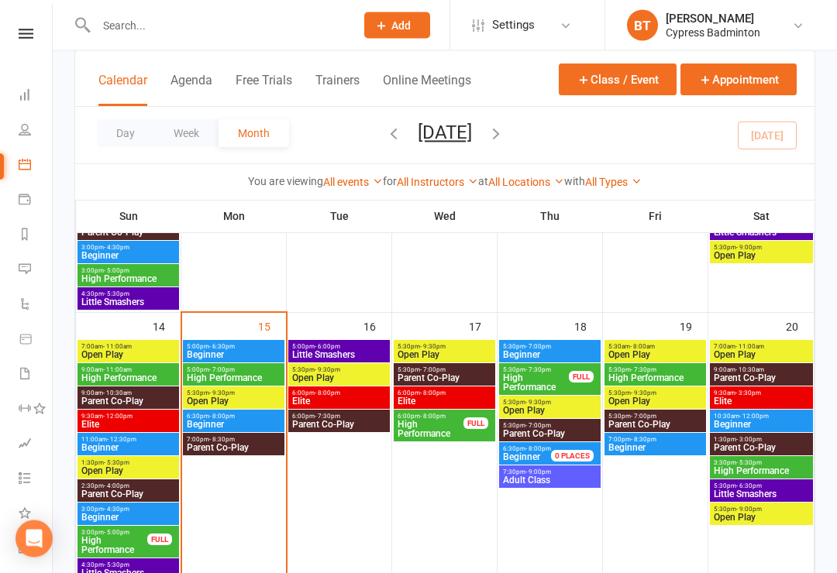
scroll to position [551, 0]
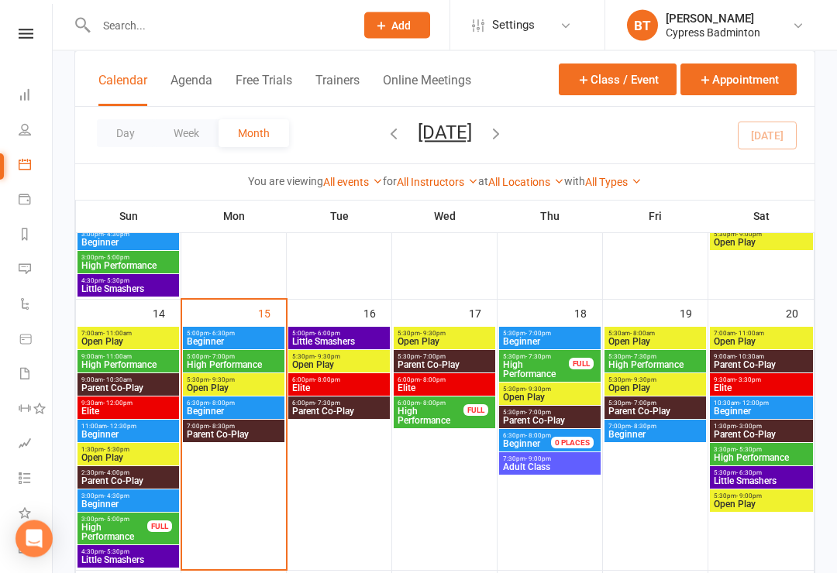
click at [225, 384] on span "Open Play" at bounding box center [233, 388] width 95 height 9
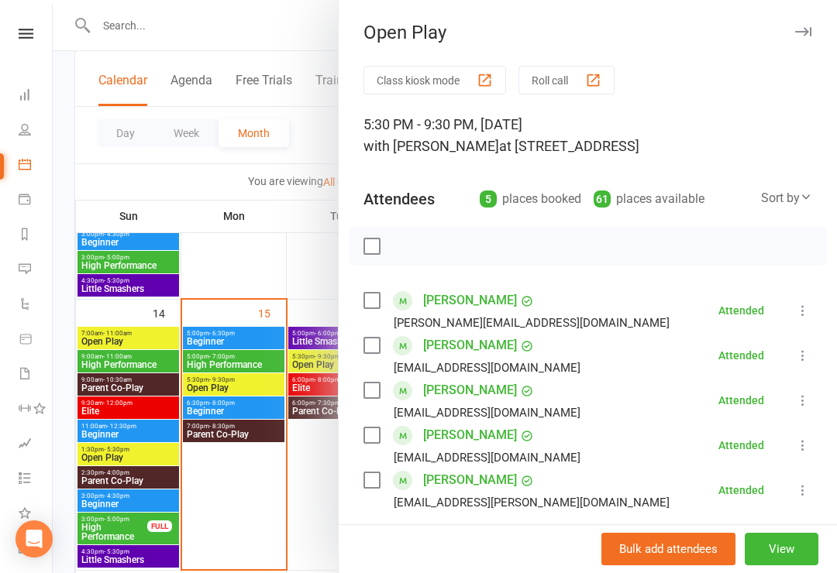
click at [53, 62] on div at bounding box center [445, 286] width 784 height 573
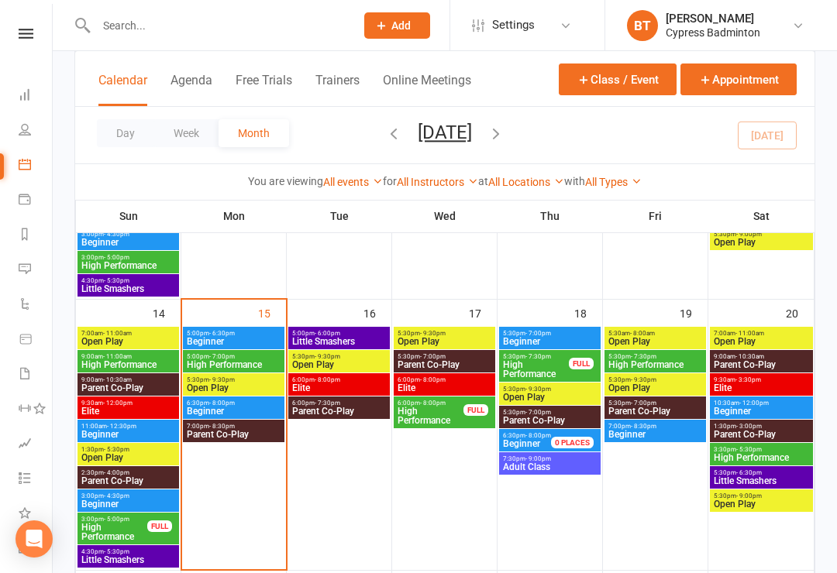
click at [27, 33] on icon at bounding box center [26, 34] width 15 height 10
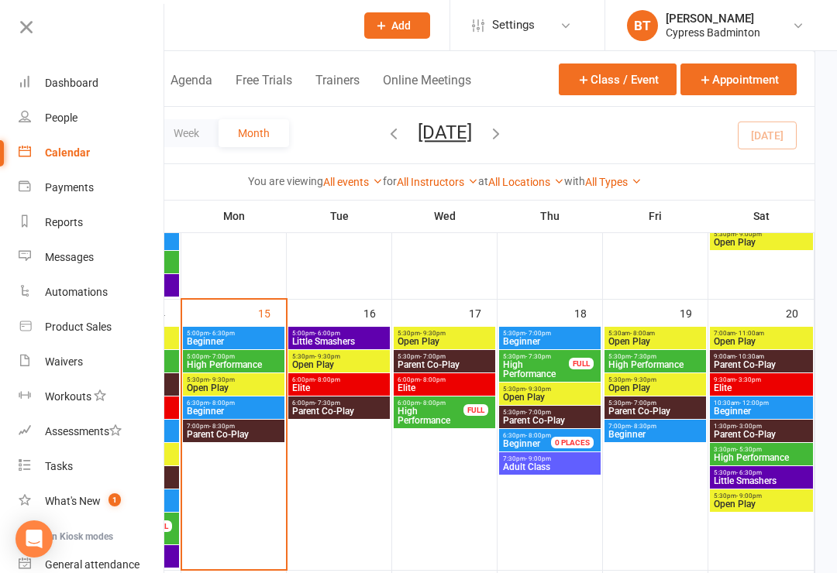
click at [97, 321] on div "Product Sales" at bounding box center [78, 327] width 67 height 12
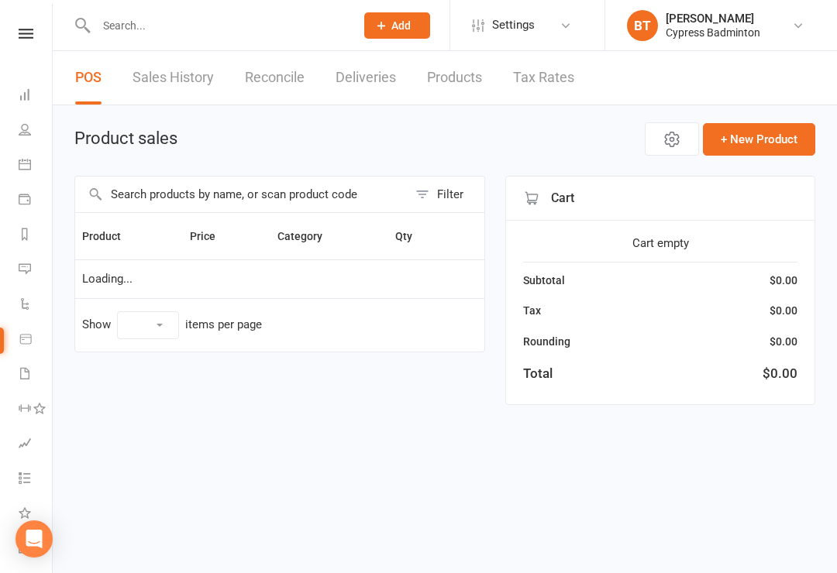
select select "100"
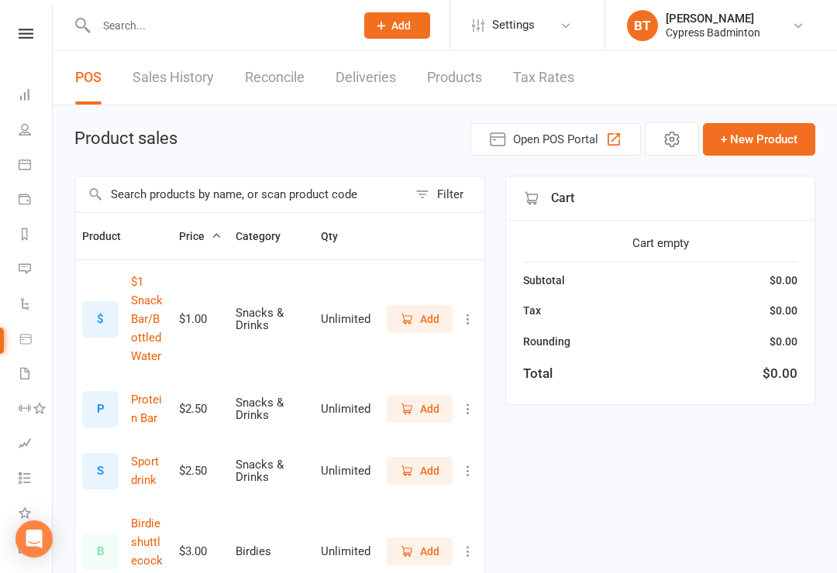
click at [125, 194] on input "text" at bounding box center [241, 195] width 332 height 36
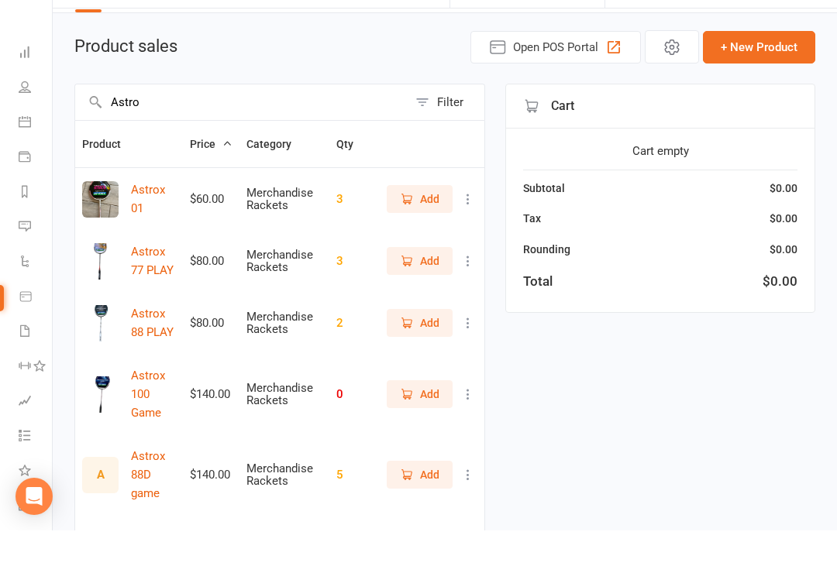
scroll to position [51, 0]
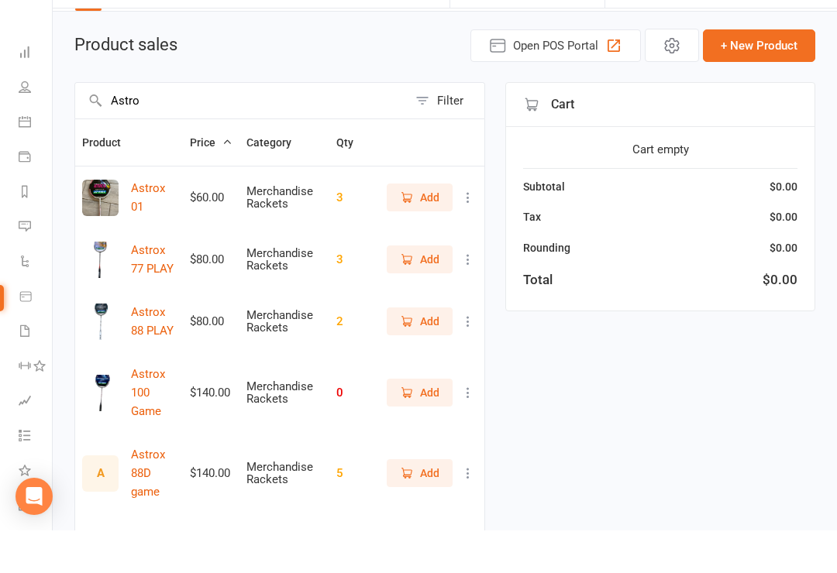
type input "Astro"
click at [420, 356] on span "Add" at bounding box center [429, 364] width 19 height 17
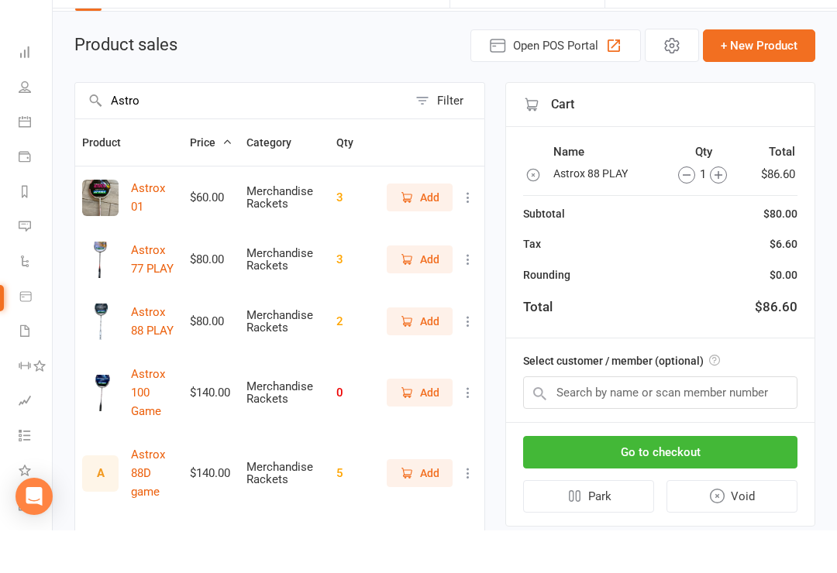
scroll to position [94, 0]
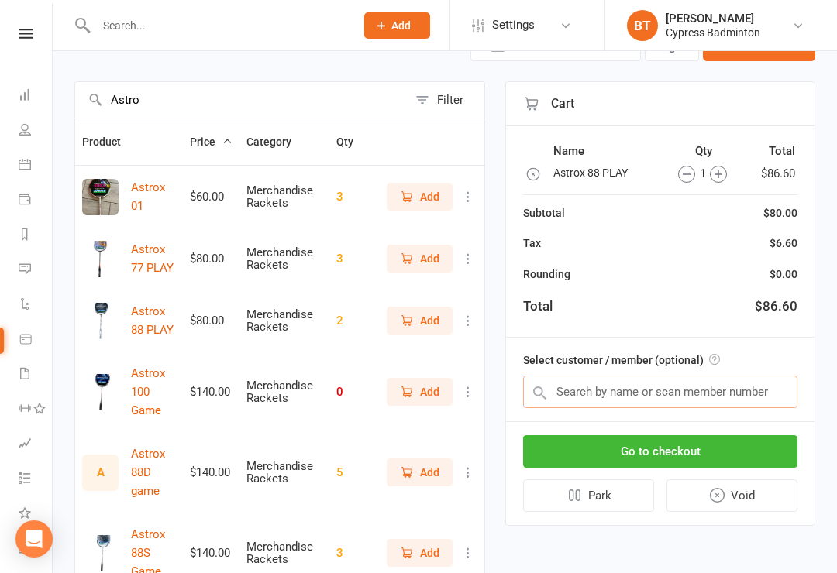
click at [579, 390] on input "text" at bounding box center [660, 392] width 274 height 33
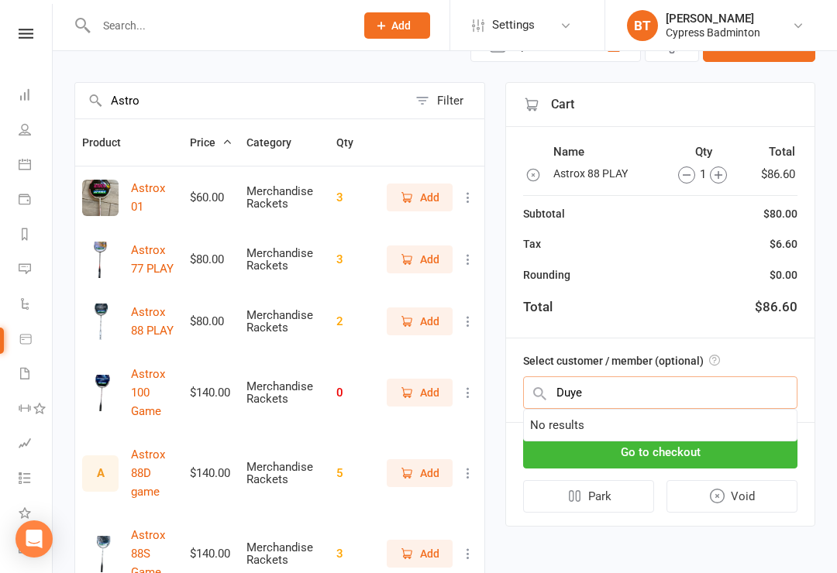
type input "[PERSON_NAME]"
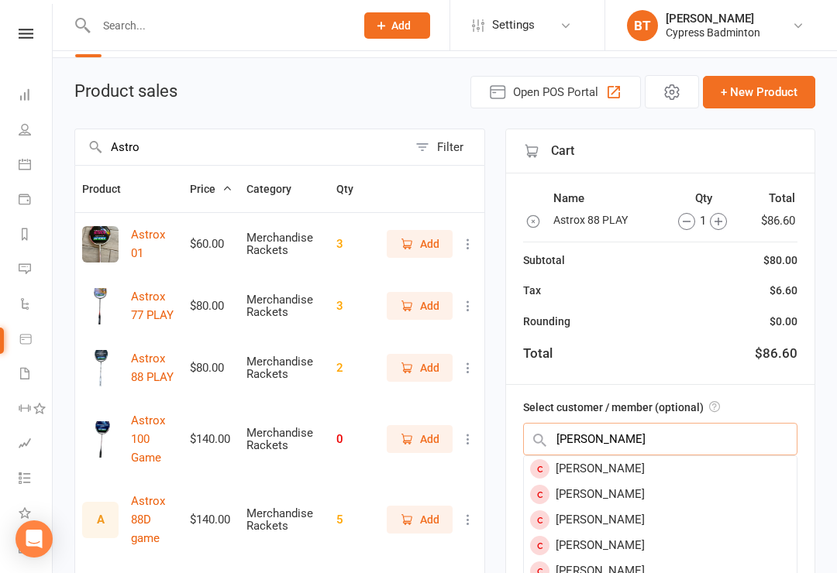
scroll to position [0, 0]
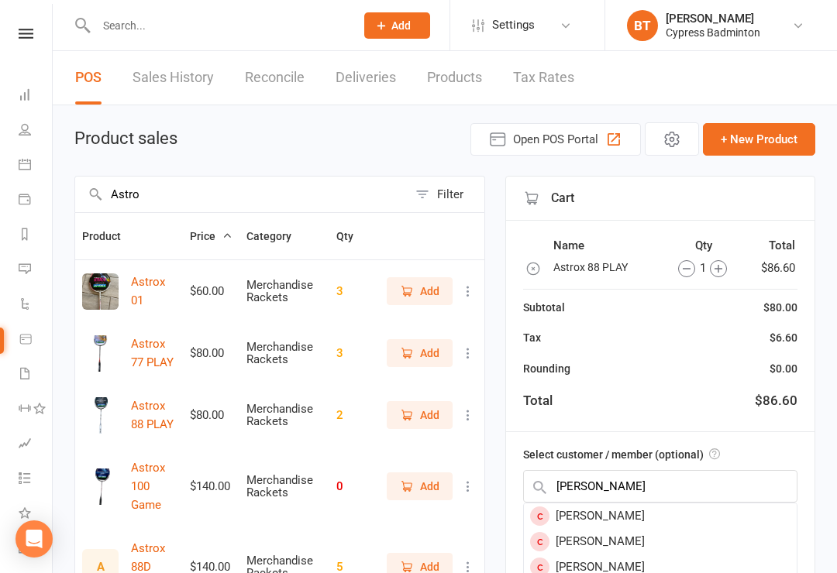
click at [164, 194] on input "Astro" at bounding box center [241, 195] width 332 height 36
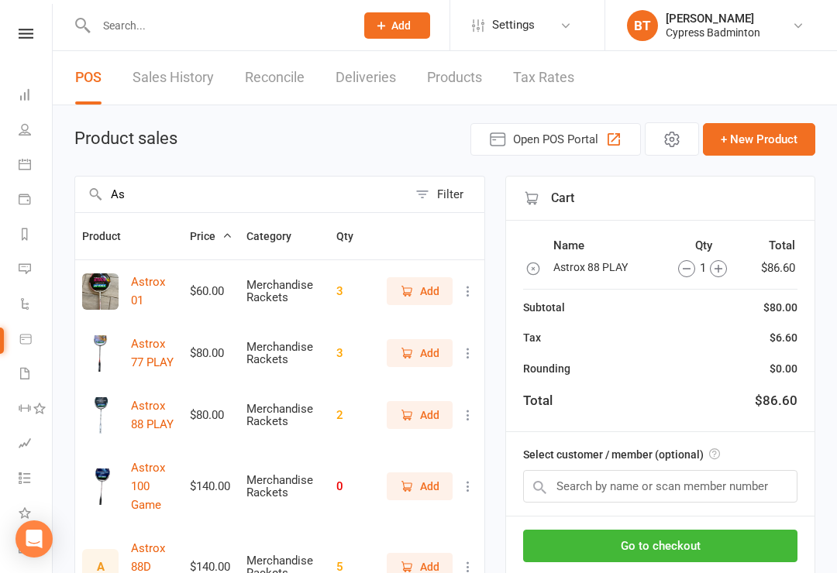
type input "A"
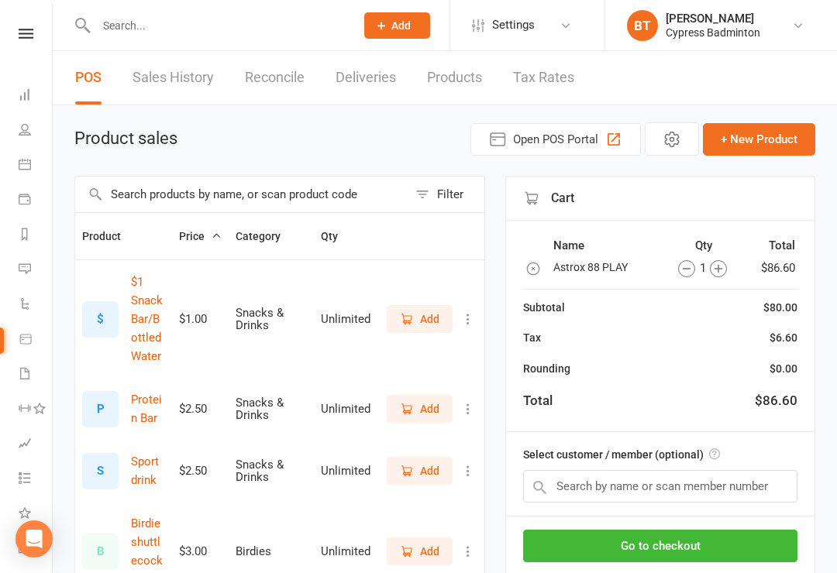
type input "B"
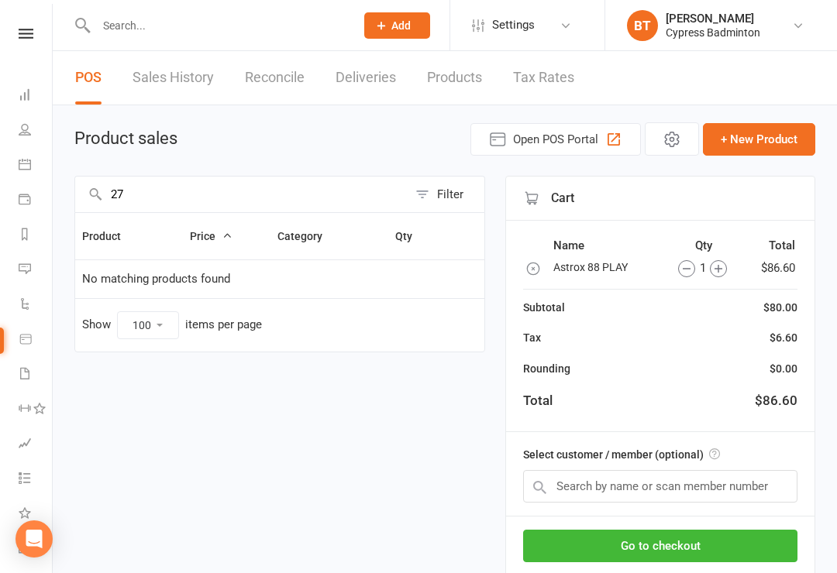
type input "2"
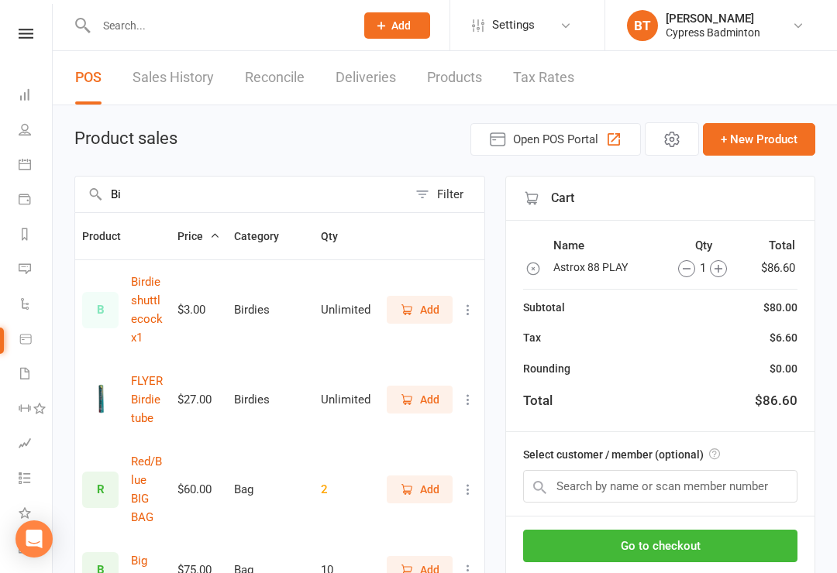
type input "Bi"
click at [414, 398] on span "Add" at bounding box center [420, 399] width 40 height 17
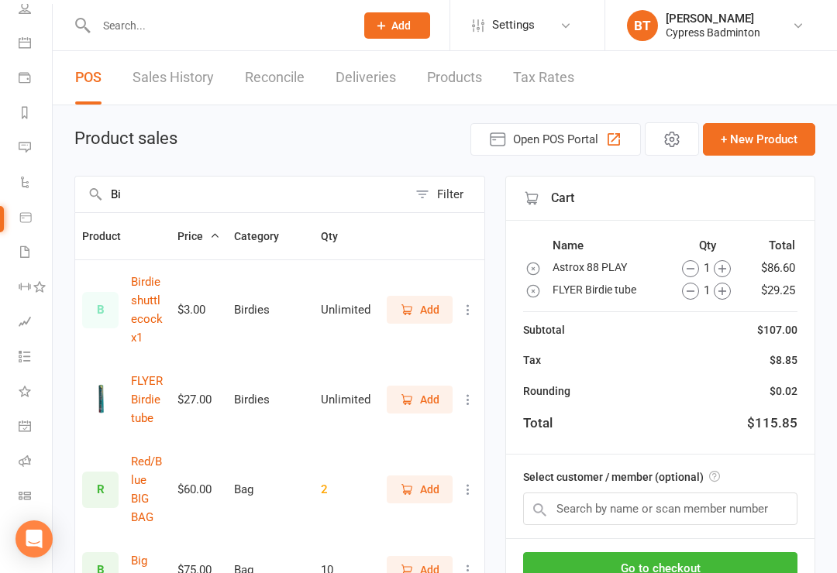
scroll to position [122, 0]
click at [23, 491] on icon at bounding box center [25, 496] width 12 height 12
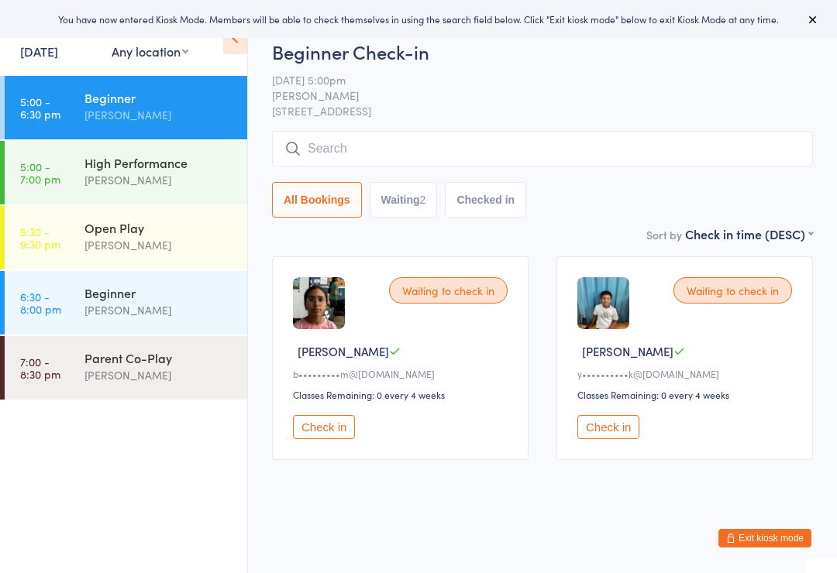
click at [144, 242] on div "[PERSON_NAME]" at bounding box center [158, 245] width 149 height 18
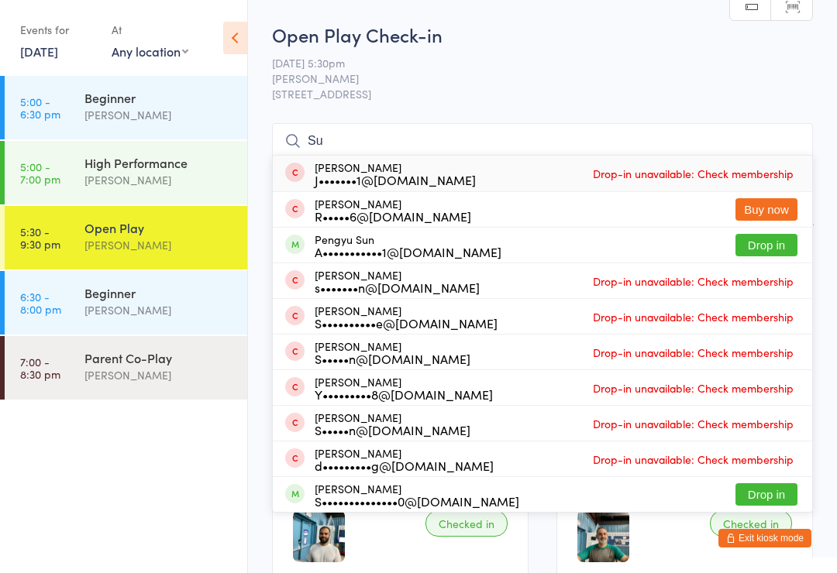
type input "S"
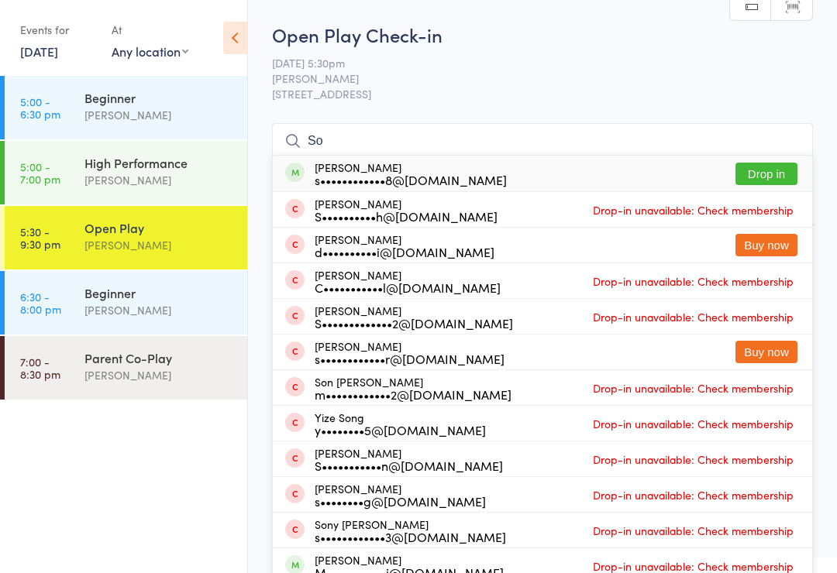
type input "S"
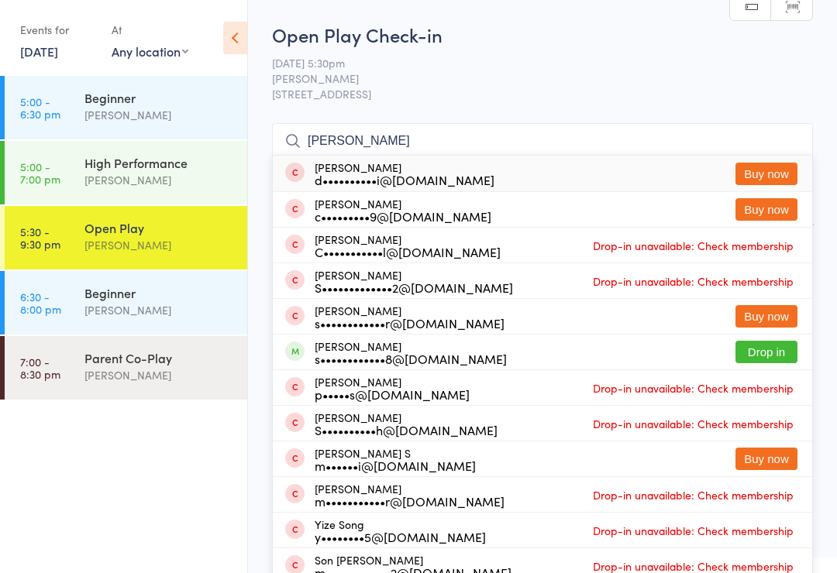
type input "[PERSON_NAME]"
click at [763, 177] on button "Buy now" at bounding box center [766, 174] width 62 height 22
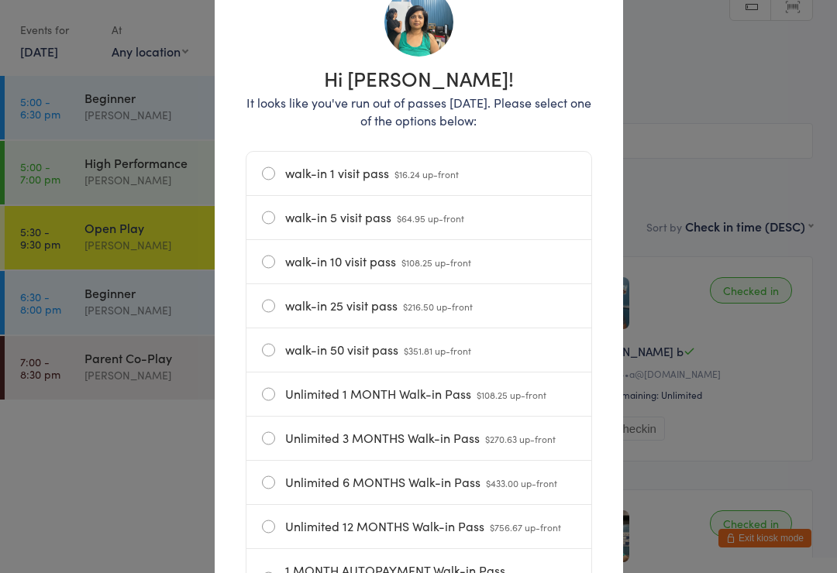
scroll to position [133, 0]
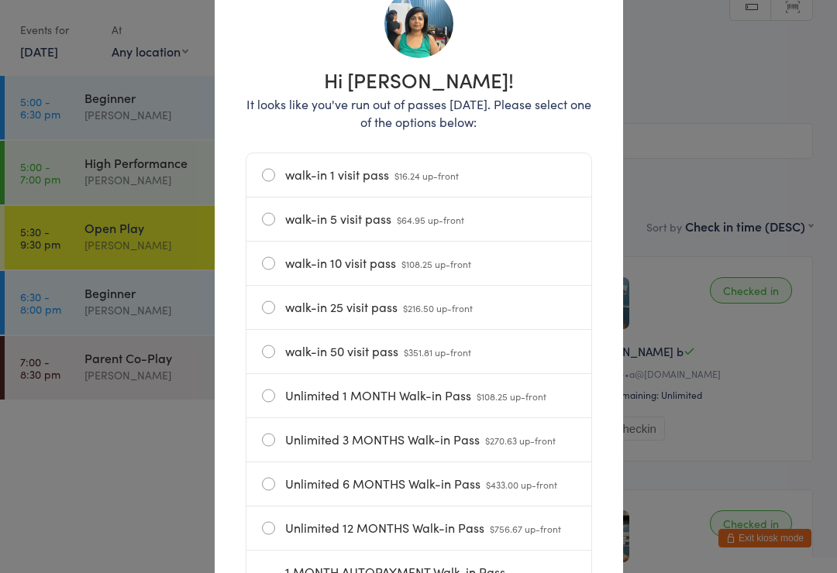
click at [267, 308] on label "walk-in 25 visit pass $216.50 up-front" at bounding box center [419, 307] width 314 height 43
click at [0, 0] on input "walk-in 25 visit pass $216.50 up-front" at bounding box center [0, 0] width 0 height 0
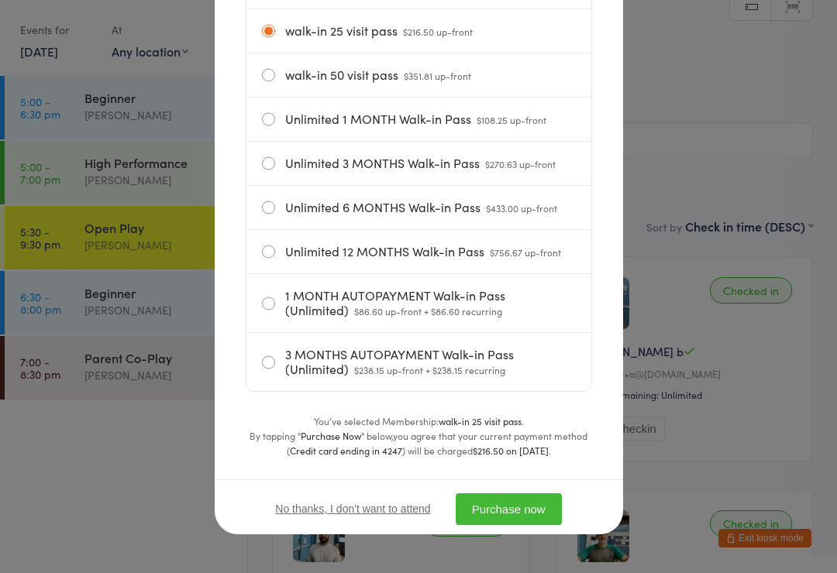
scroll to position [418, 0]
click at [514, 513] on button "Purchase now" at bounding box center [508, 509] width 106 height 32
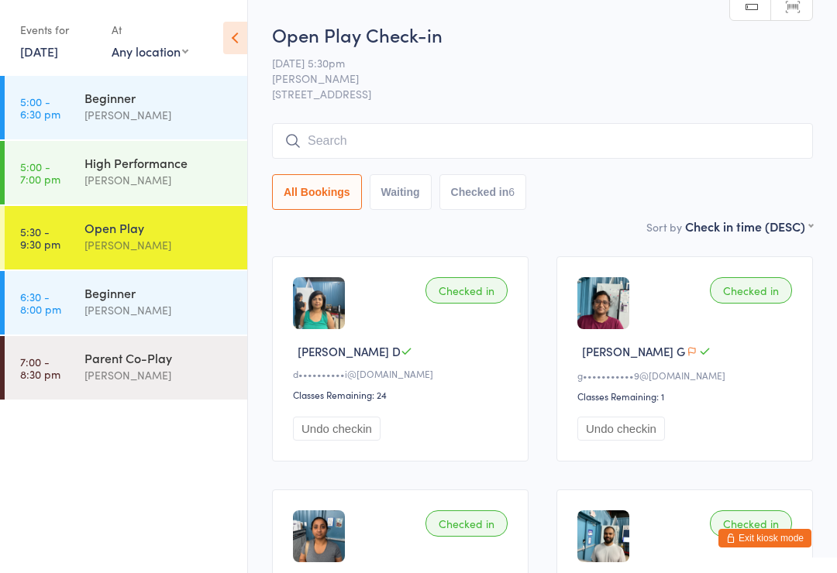
click at [373, 156] on input "search" at bounding box center [542, 141] width 541 height 36
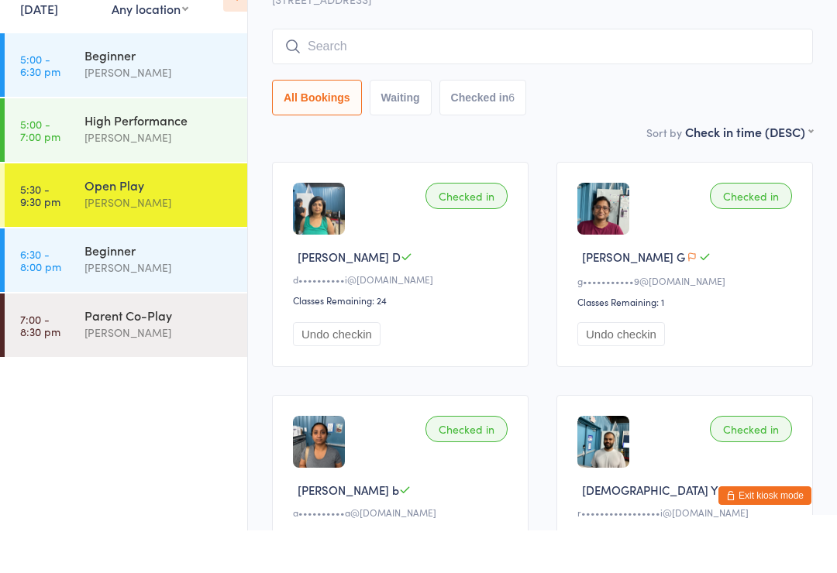
scroll to position [82, 0]
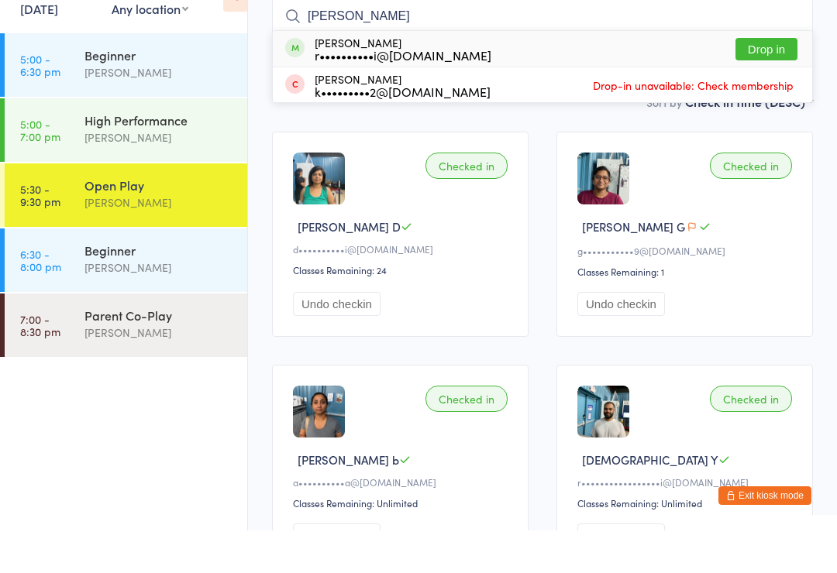
type input "[PERSON_NAME]"
click at [764, 81] on button "Drop in" at bounding box center [766, 92] width 62 height 22
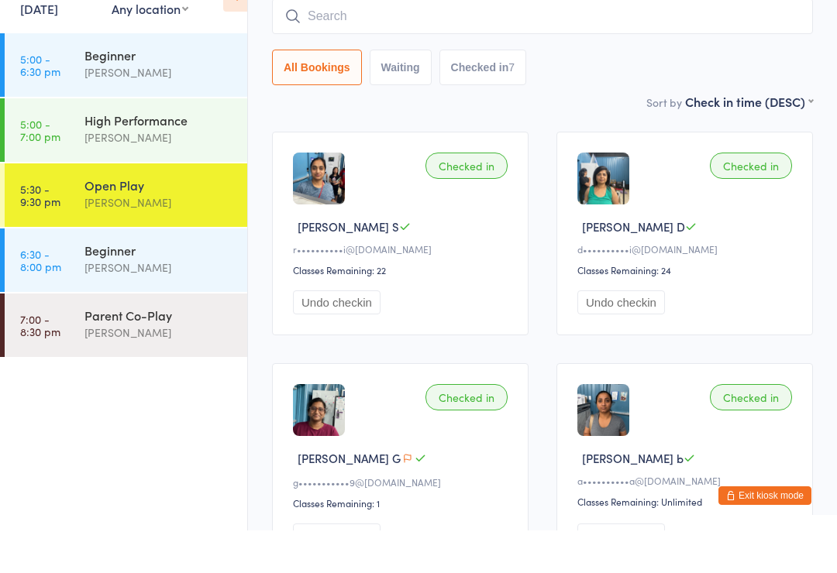
click at [747, 529] on button "Exit kiosk mode" at bounding box center [764, 538] width 93 height 19
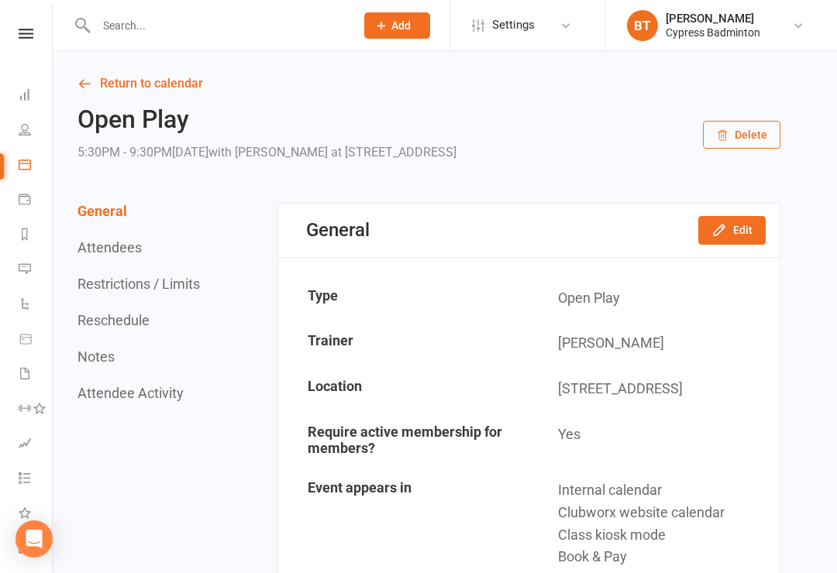
click at [24, 34] on icon at bounding box center [26, 34] width 15 height 10
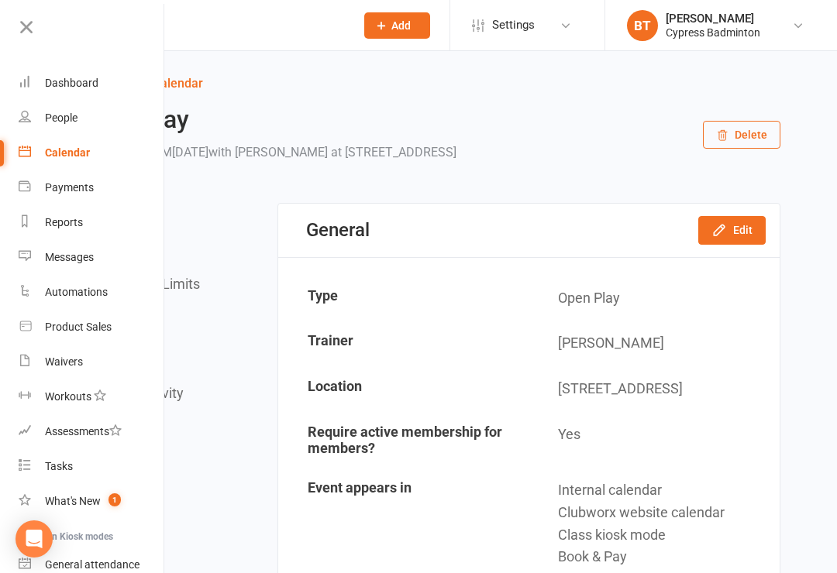
click at [79, 153] on div "Calendar" at bounding box center [67, 152] width 45 height 12
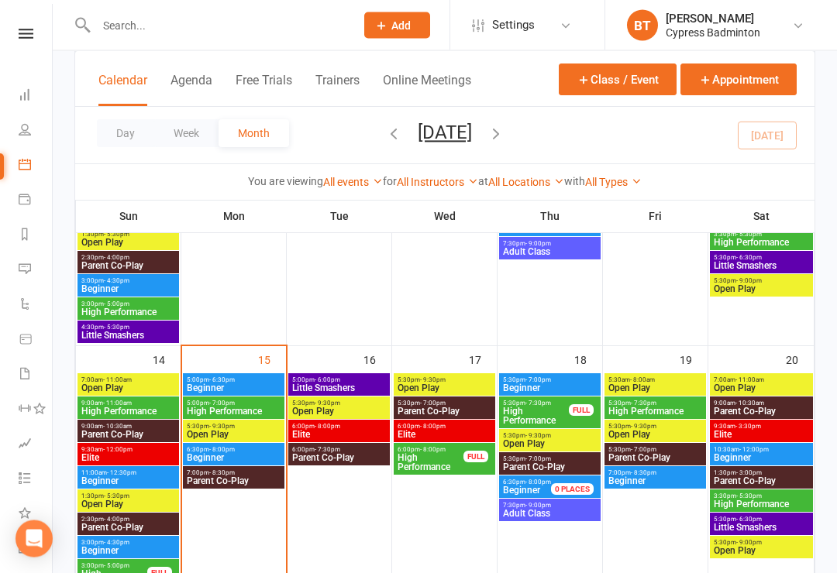
scroll to position [504, 0]
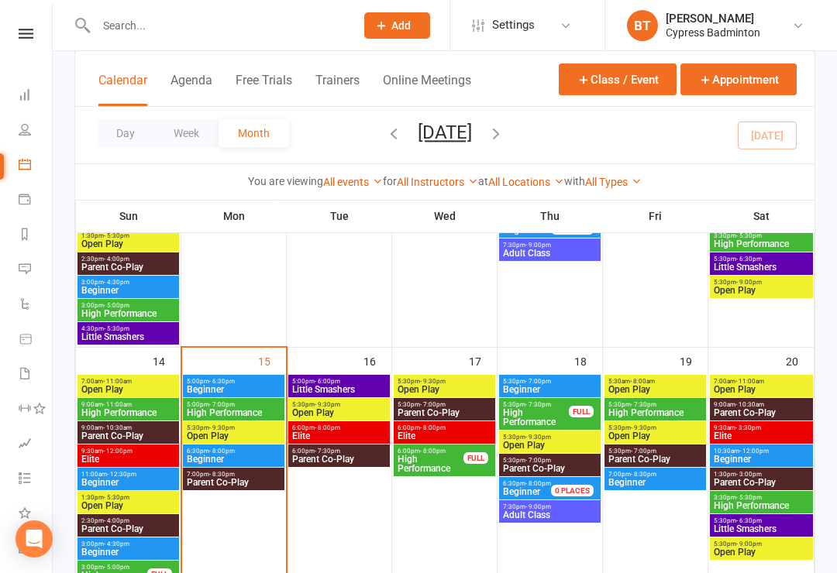
click at [226, 431] on span "Open Play" at bounding box center [233, 435] width 95 height 9
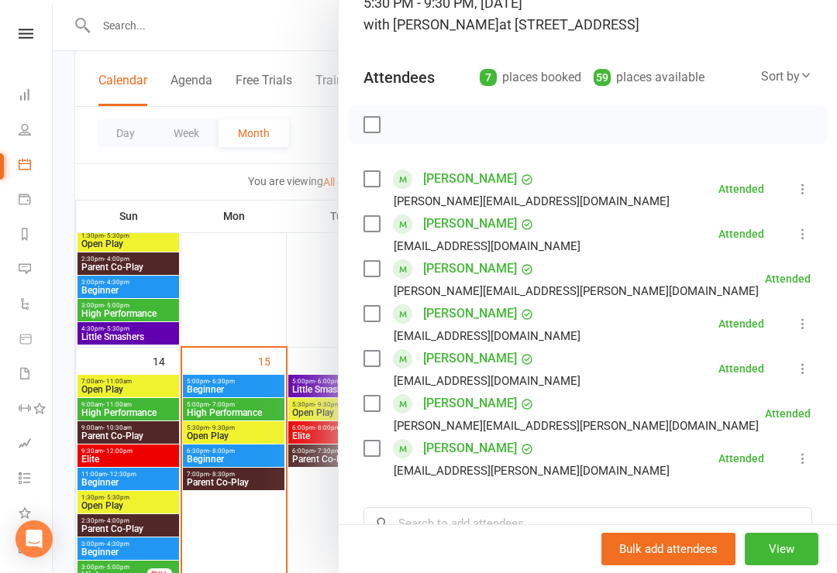
scroll to position [123, 0]
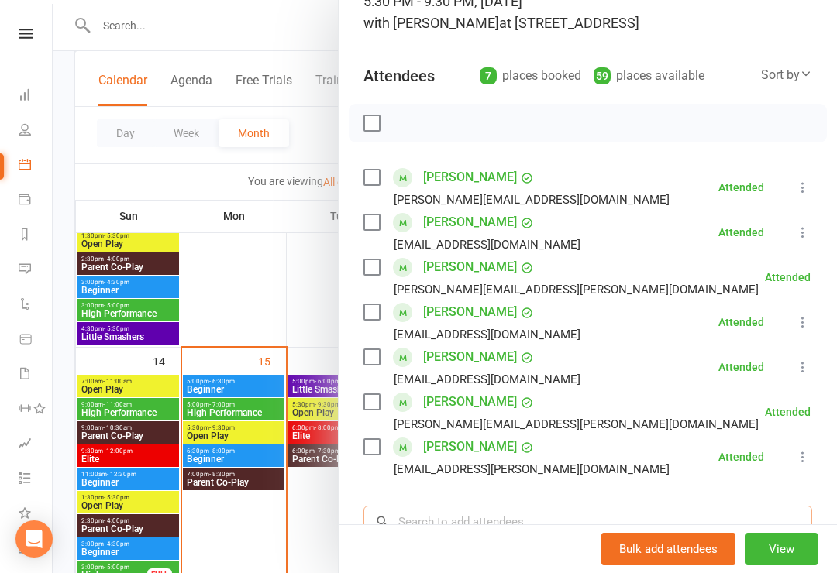
click at [425, 514] on input "search" at bounding box center [587, 522] width 448 height 33
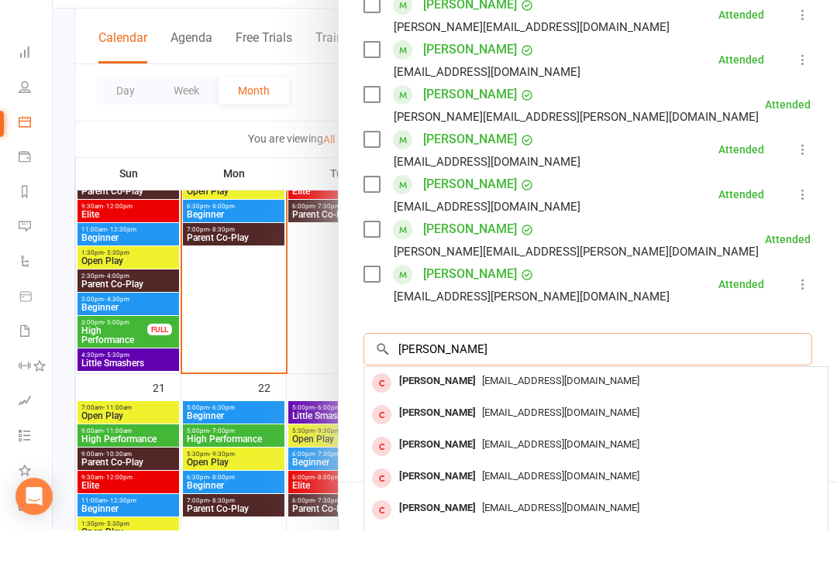
scroll to position [280, 0]
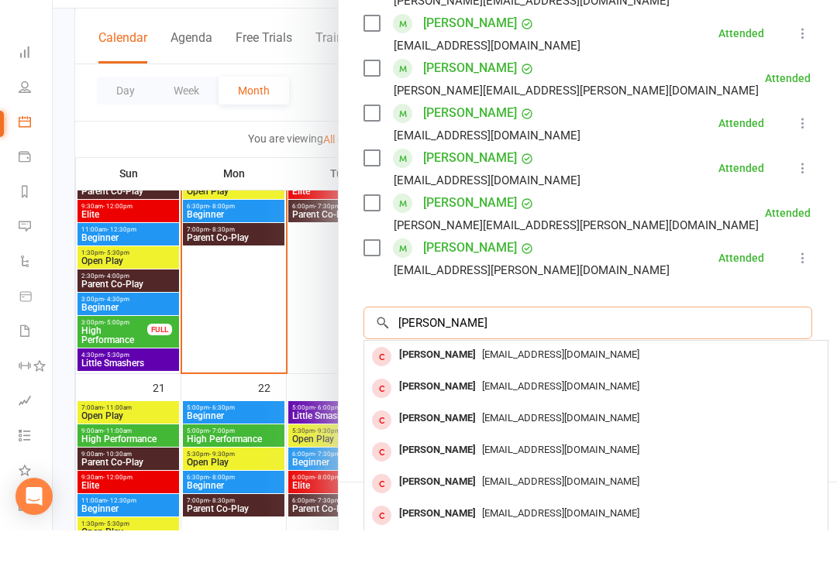
type input "Duyen"
click at [461, 418] on div "Duyen Nguyen" at bounding box center [437, 429] width 89 height 22
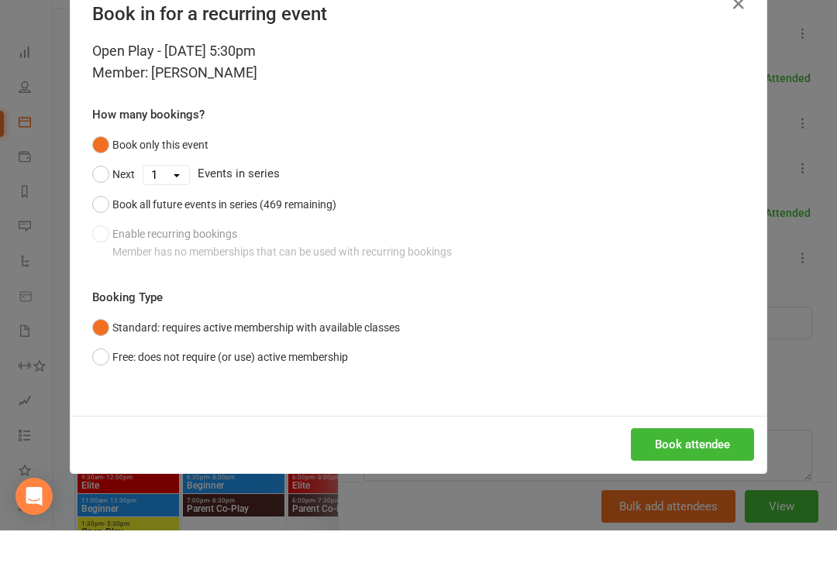
scroll to position [750, 0]
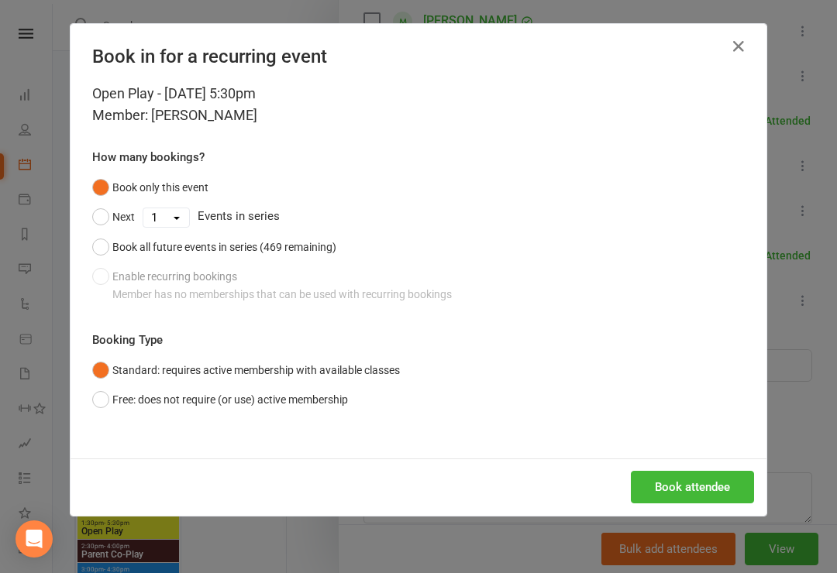
click at [94, 396] on button "Free: does not require (or use) active membership" at bounding box center [220, 399] width 256 height 29
click at [682, 481] on button "Book attendee" at bounding box center [691, 487] width 123 height 33
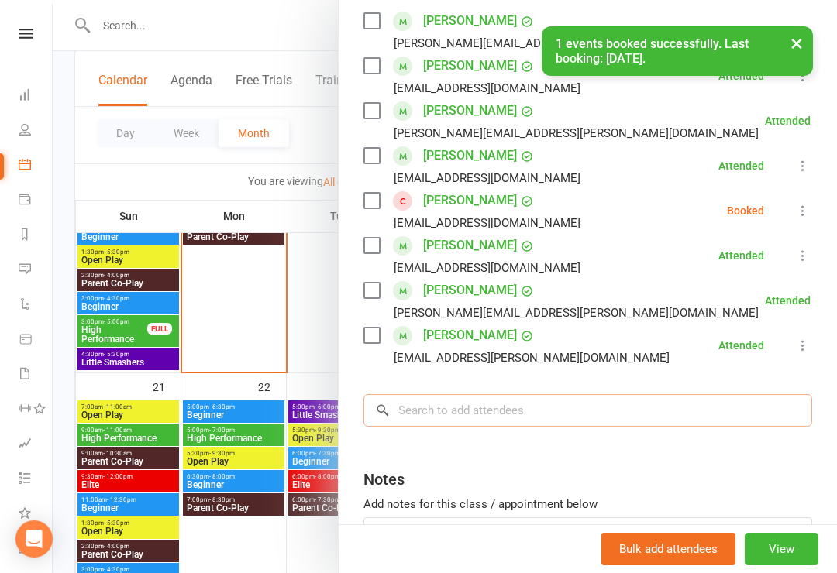
click at [406, 407] on input "search" at bounding box center [587, 410] width 448 height 33
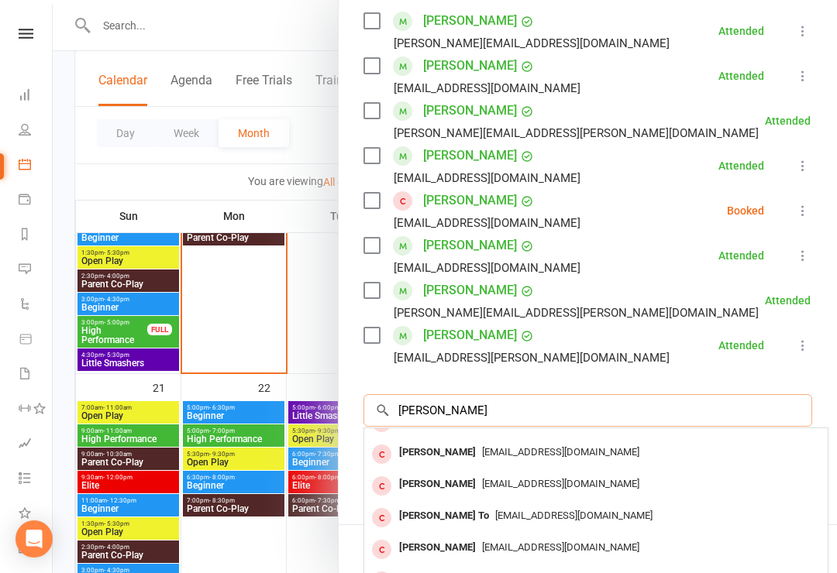
scroll to position [85, 0]
type input "Linh"
click at [495, 512] on span "honglinhto09@gmail.com" at bounding box center [573, 516] width 157 height 12
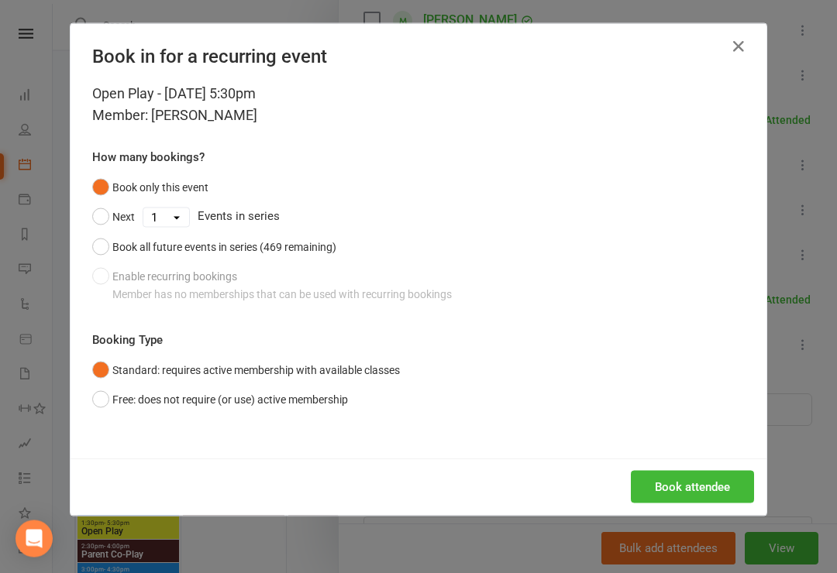
click at [108, 406] on button "Free: does not require (or use) active membership" at bounding box center [220, 399] width 256 height 29
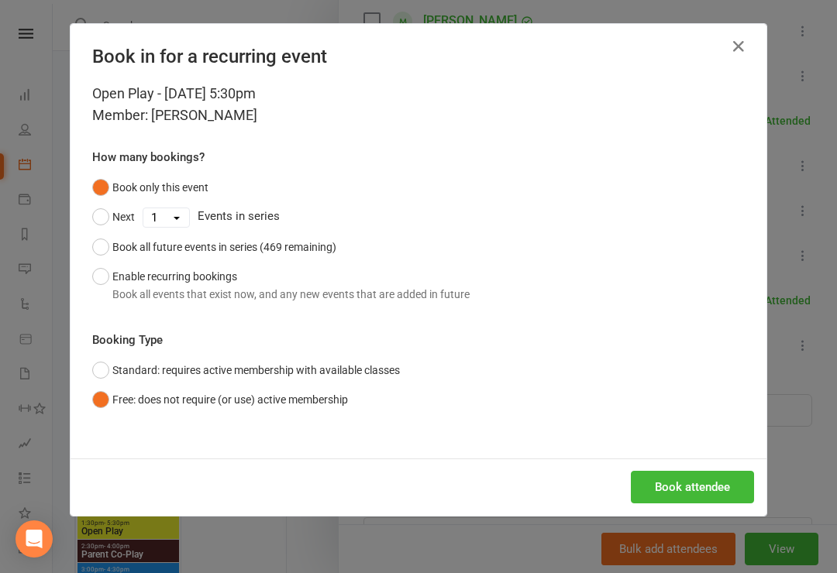
click at [689, 481] on button "Book attendee" at bounding box center [691, 487] width 123 height 33
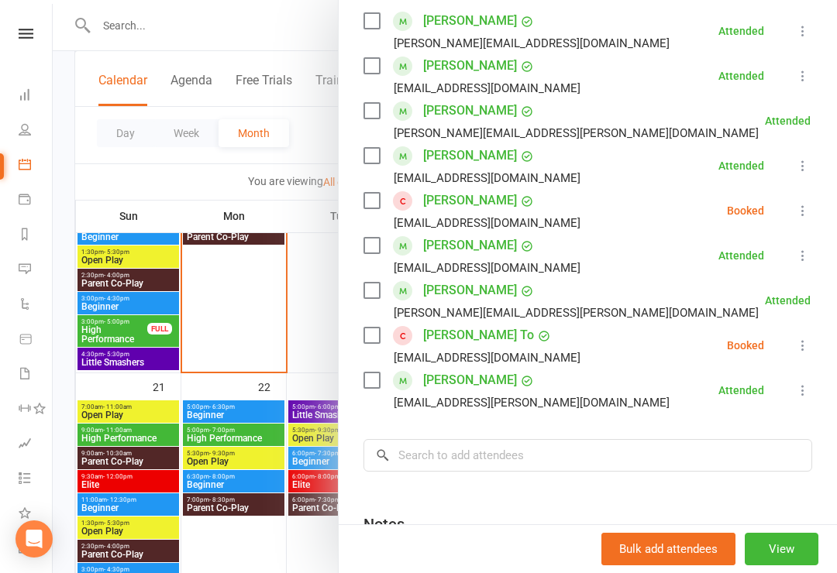
click at [37, 29] on link at bounding box center [25, 34] width 55 height 10
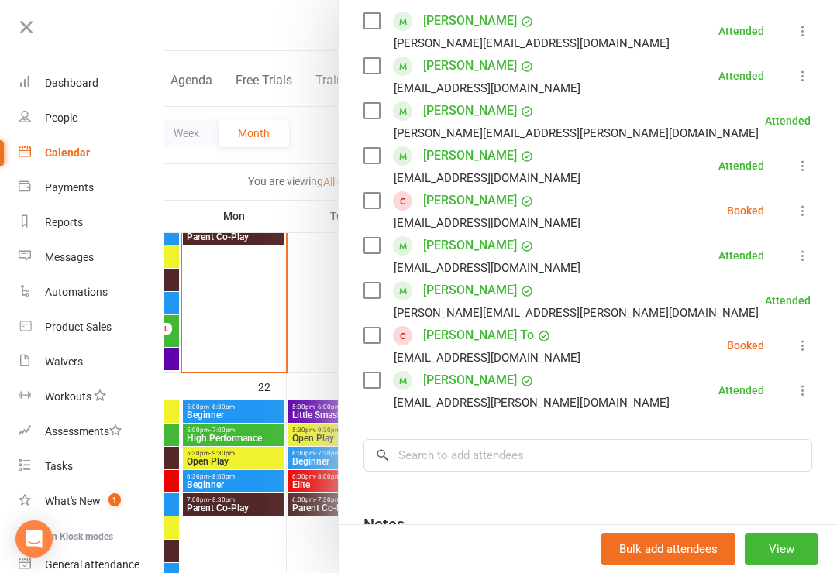
click at [92, 328] on div "Product Sales" at bounding box center [78, 327] width 67 height 12
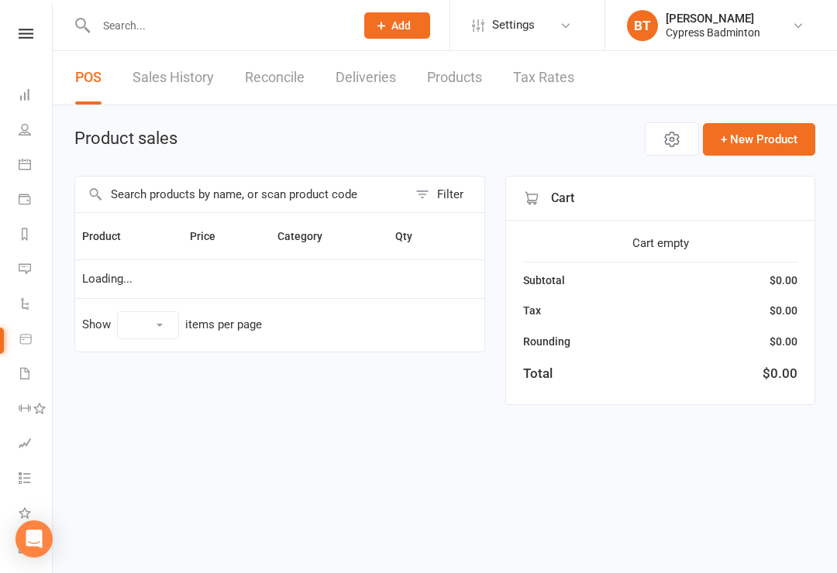
select select "100"
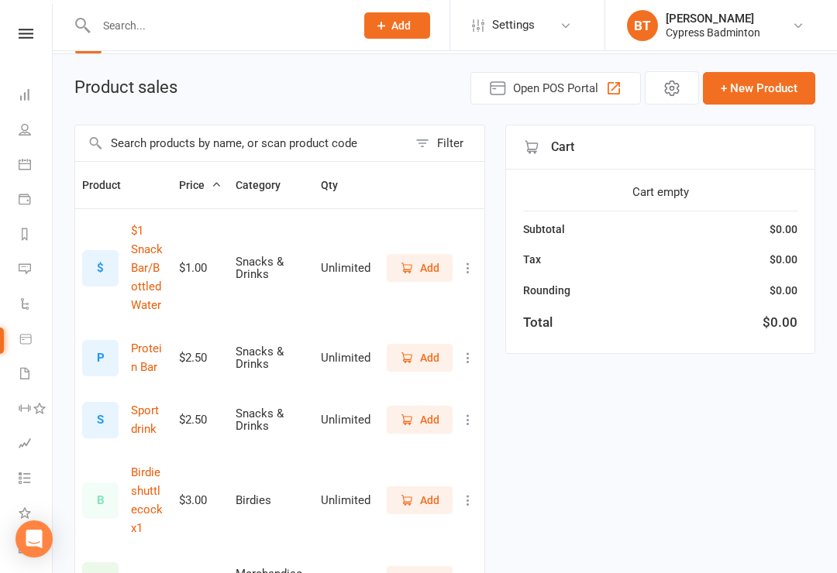
scroll to position [9, 0]
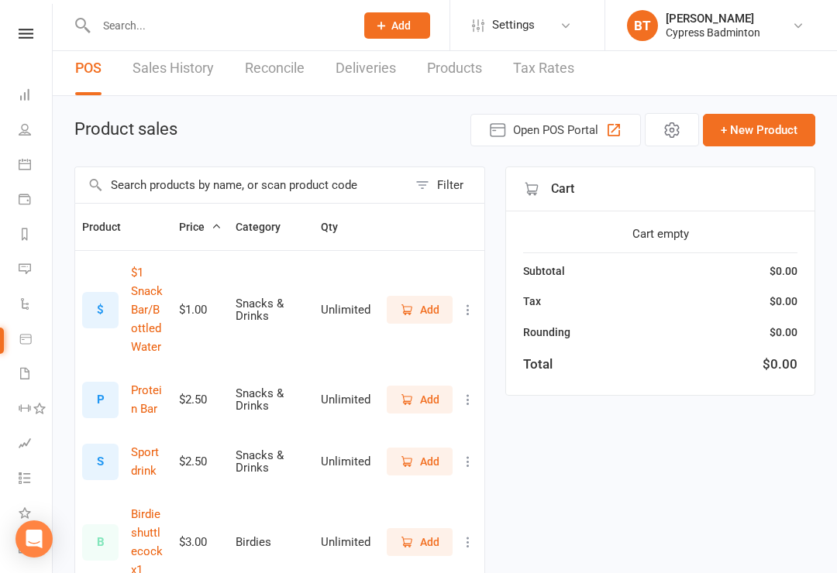
click at [22, 33] on icon at bounding box center [26, 34] width 15 height 10
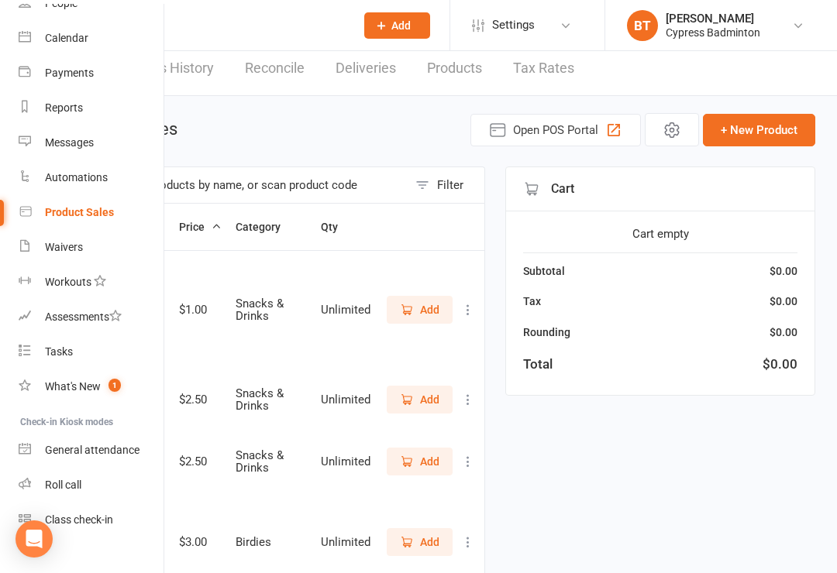
scroll to position [113, 0]
click at [82, 517] on div "Class check-in" at bounding box center [79, 521] width 68 height 12
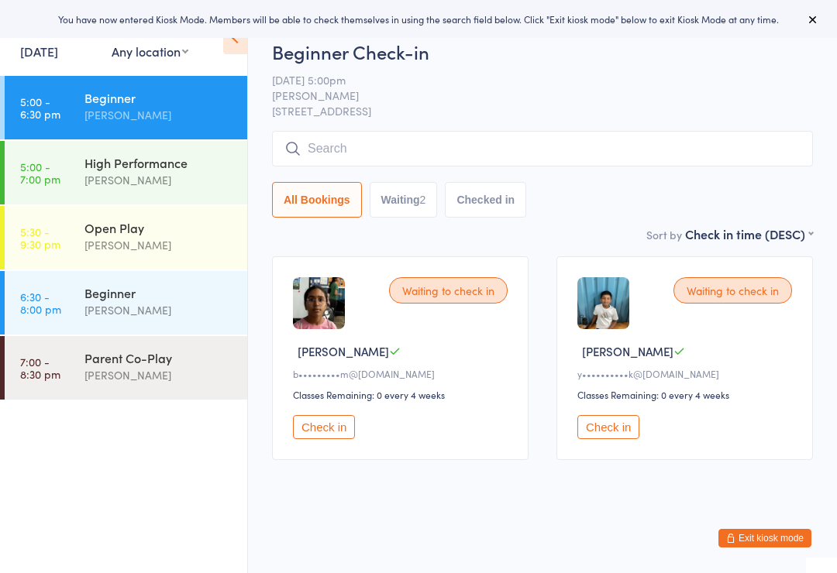
click at [175, 246] on div "[PERSON_NAME]" at bounding box center [158, 245] width 149 height 18
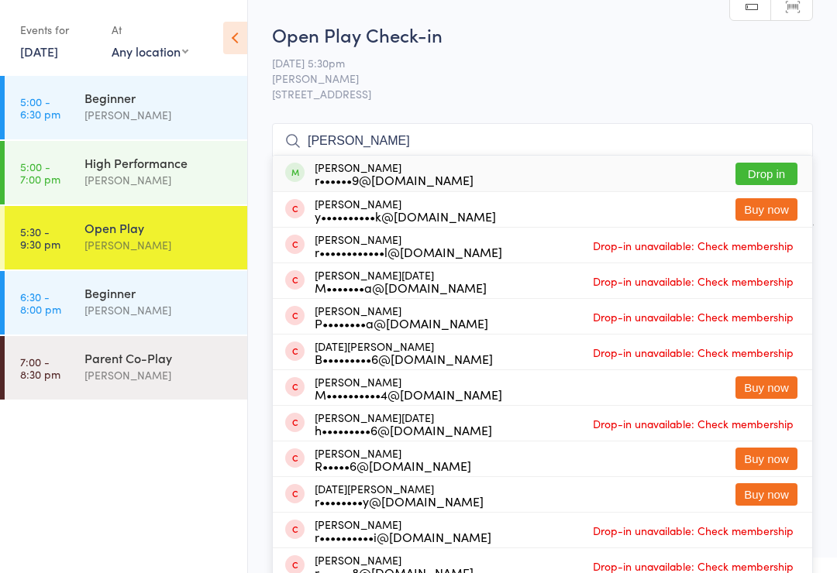
type input "Rajini"
click at [767, 173] on button "Drop in" at bounding box center [766, 174] width 62 height 22
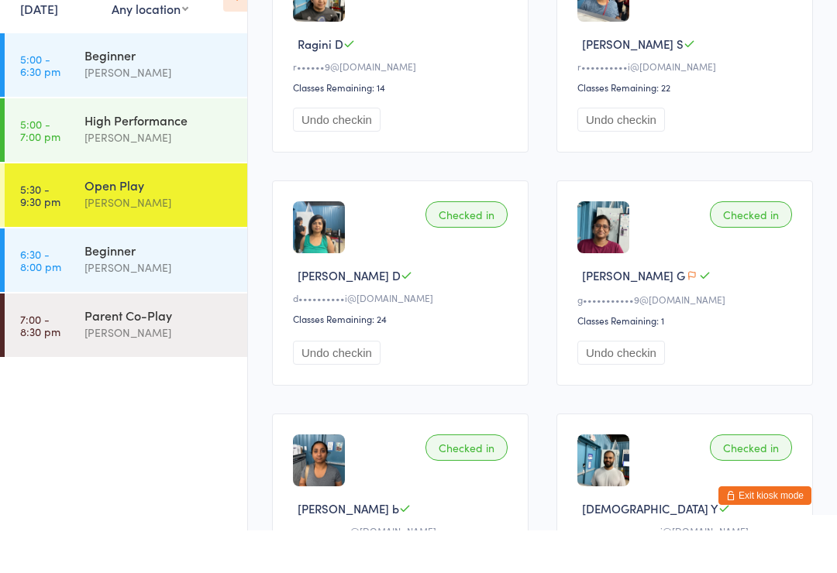
scroll to position [476, 0]
click at [768, 529] on button "Exit kiosk mode" at bounding box center [764, 538] width 93 height 19
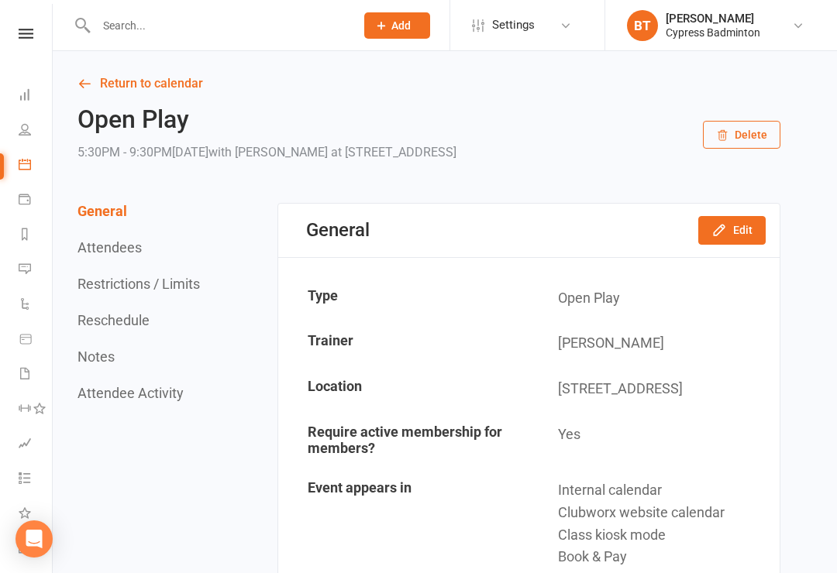
click at [29, 29] on icon at bounding box center [26, 34] width 15 height 10
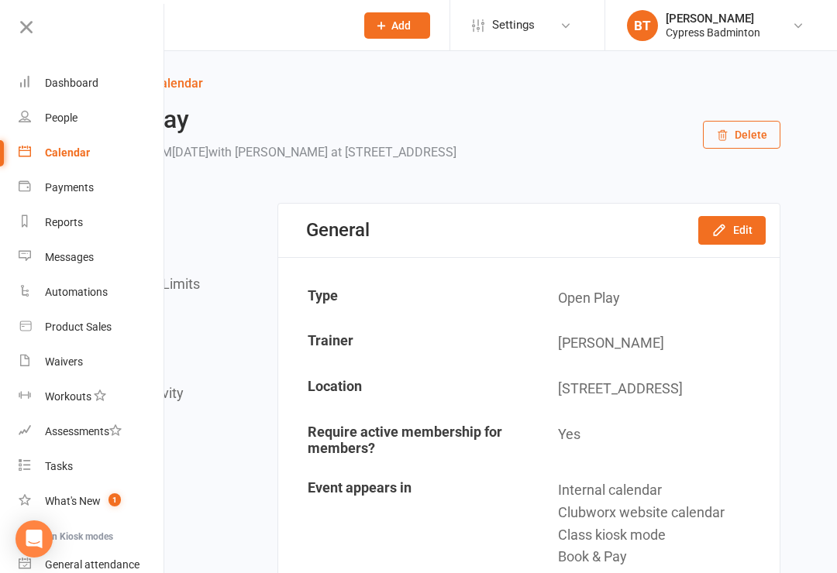
click at [219, 30] on input "text" at bounding box center [217, 26] width 253 height 22
click at [207, 29] on input "text" at bounding box center [217, 26] width 253 height 22
click at [38, 30] on link at bounding box center [89, 32] width 149 height 35
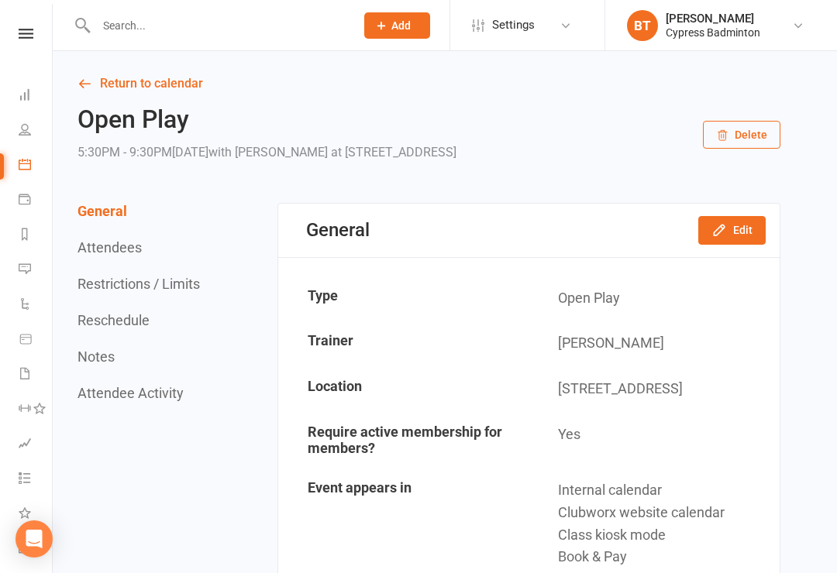
click at [132, 33] on input "text" at bounding box center [217, 26] width 253 height 22
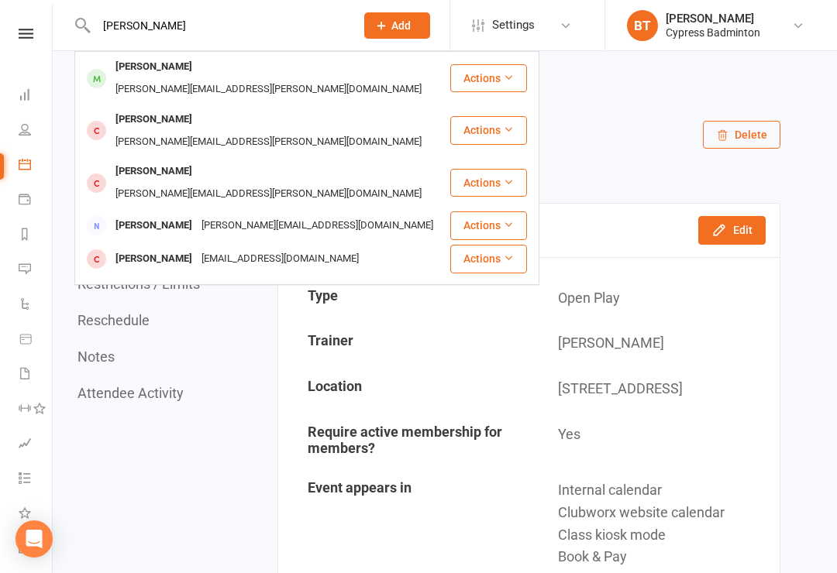
type input "[PERSON_NAME]"
click at [501, 64] on button "Actions" at bounding box center [488, 78] width 77 height 28
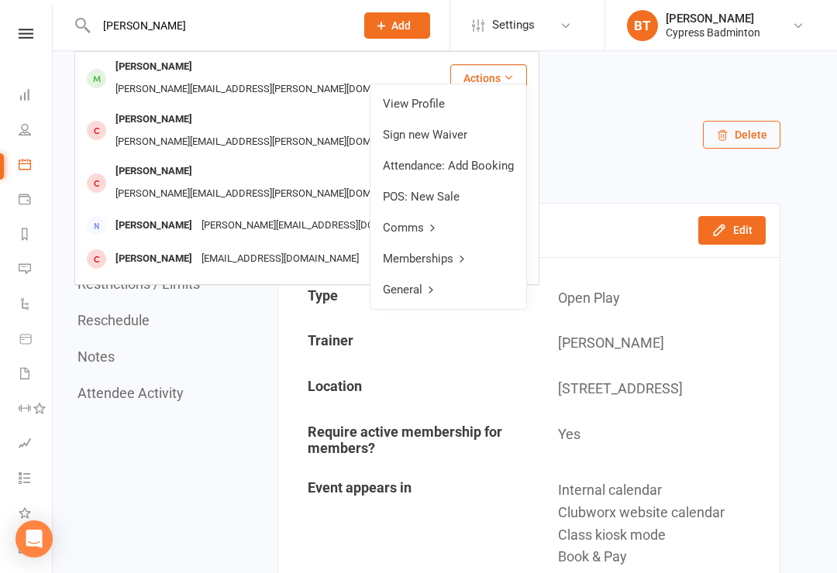
click at [433, 105] on link "View Profile" at bounding box center [448, 103] width 156 height 31
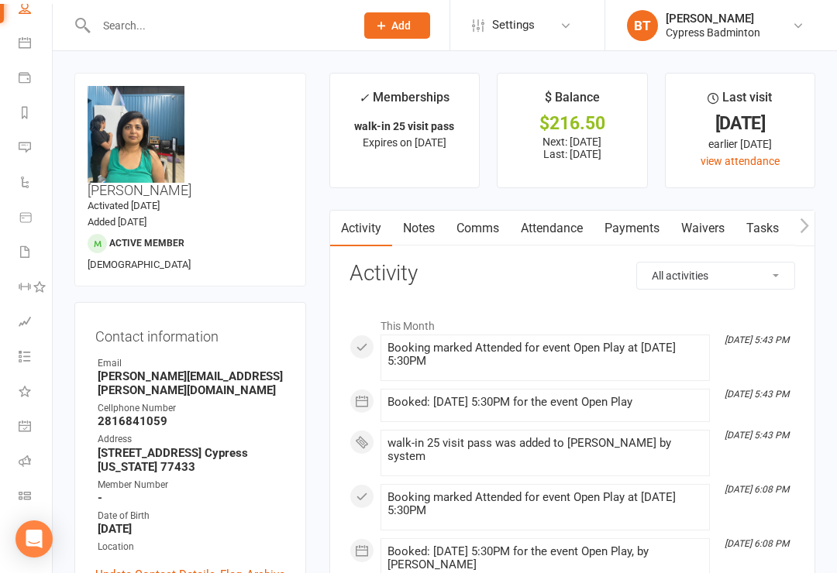
scroll to position [122, 0]
click at [35, 490] on link "Class check-in" at bounding box center [36, 497] width 35 height 35
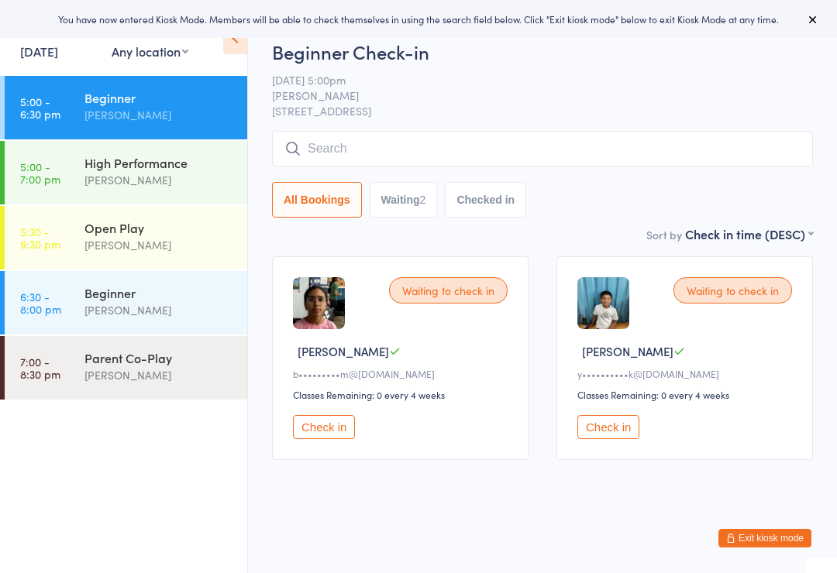
click at [196, 233] on div "Open Play" at bounding box center [158, 227] width 149 height 17
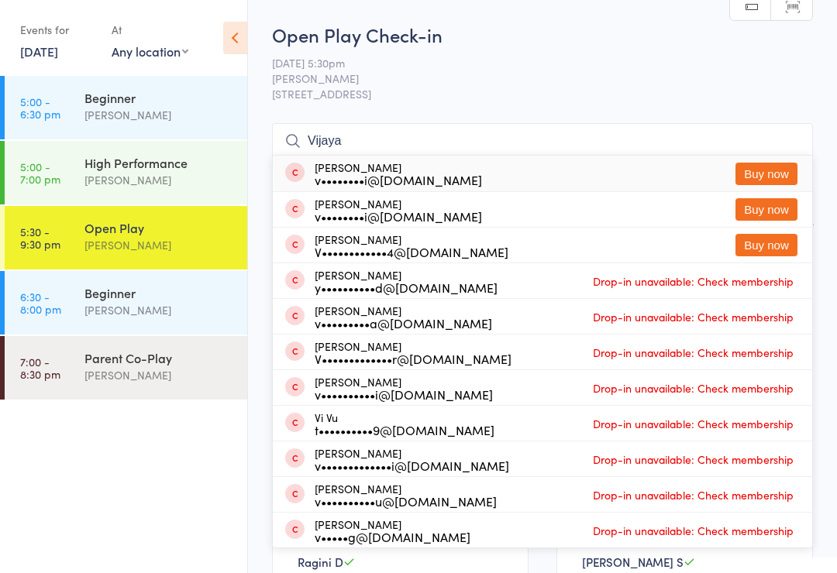
type input "Vijaya"
click at [761, 170] on button "Buy now" at bounding box center [766, 174] width 62 height 22
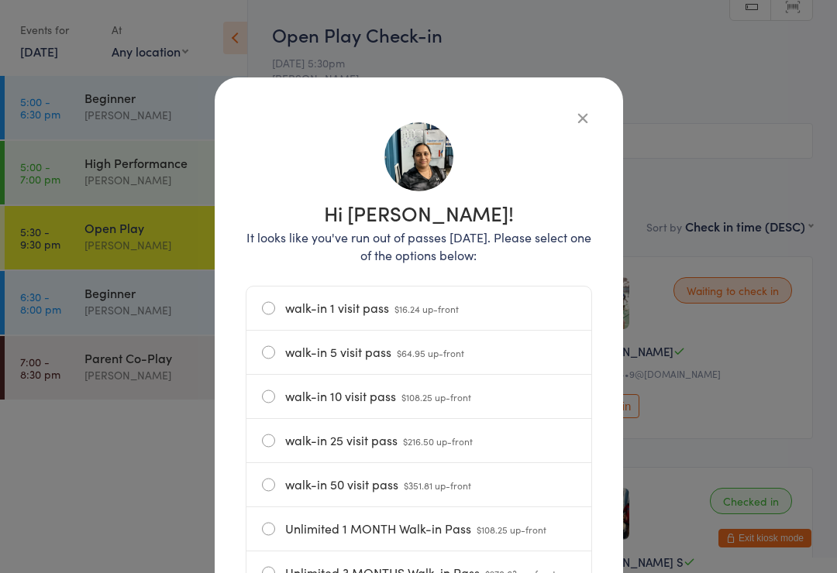
click at [266, 397] on label "walk-in 10 visit pass $108.25 up-front" at bounding box center [419, 396] width 314 height 43
click at [0, 0] on input "walk-in 10 visit pass $108.25 up-front" at bounding box center [0, 0] width 0 height 0
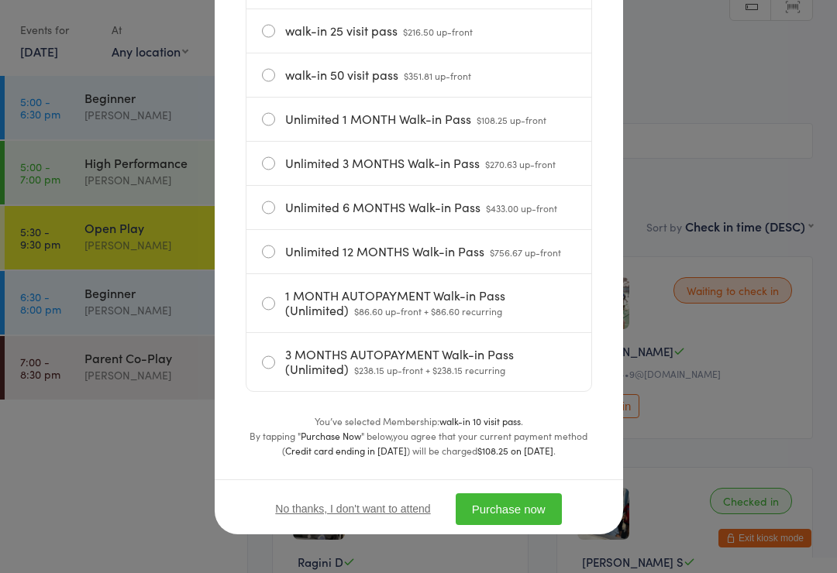
scroll to position [418, 0]
click at [526, 507] on button "Purchase now" at bounding box center [508, 509] width 106 height 32
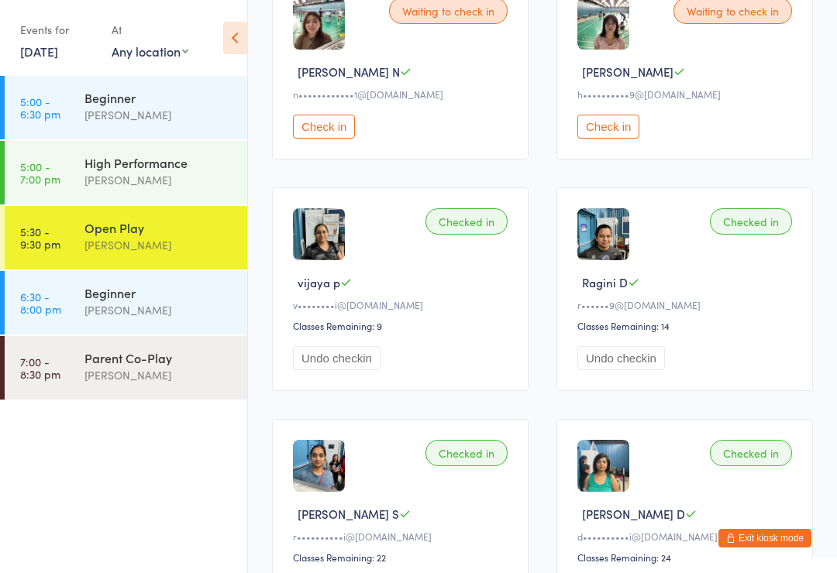
scroll to position [281, 0]
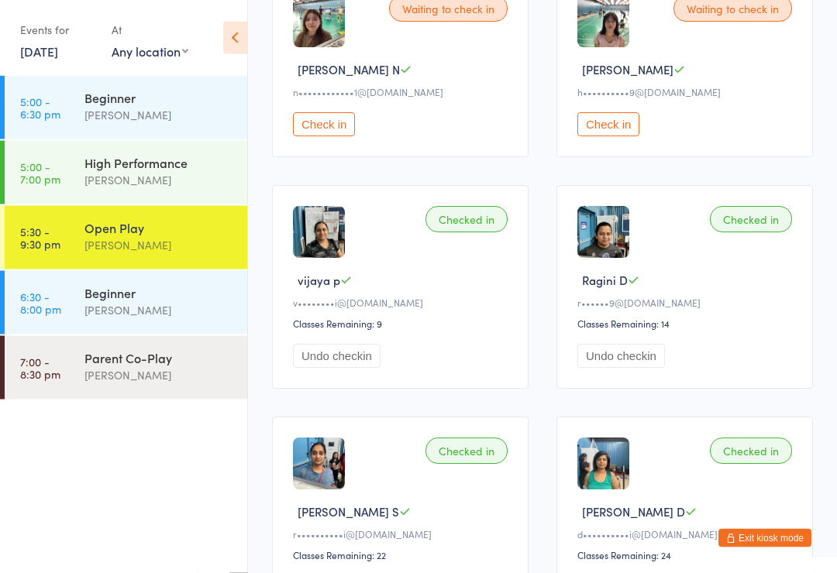
click at [749, 548] on button "Exit kiosk mode" at bounding box center [764, 538] width 93 height 19
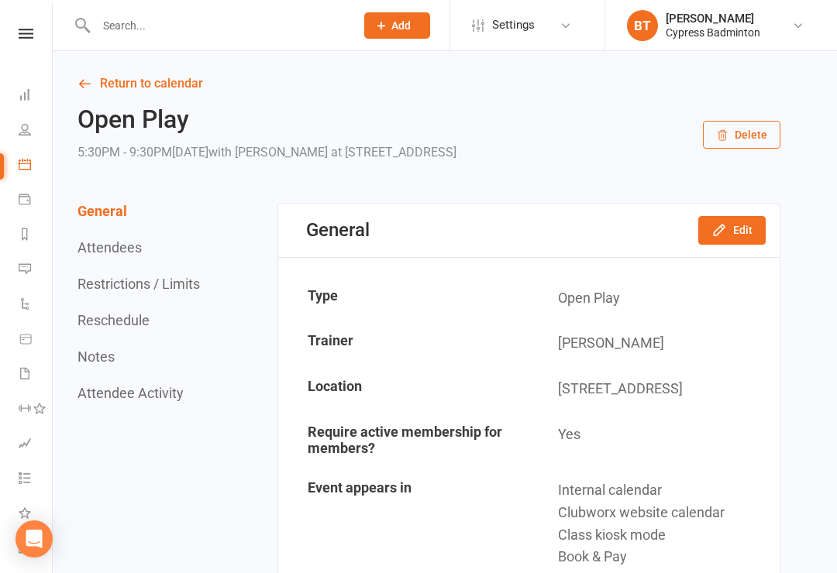
click at [22, 34] on icon at bounding box center [26, 34] width 15 height 10
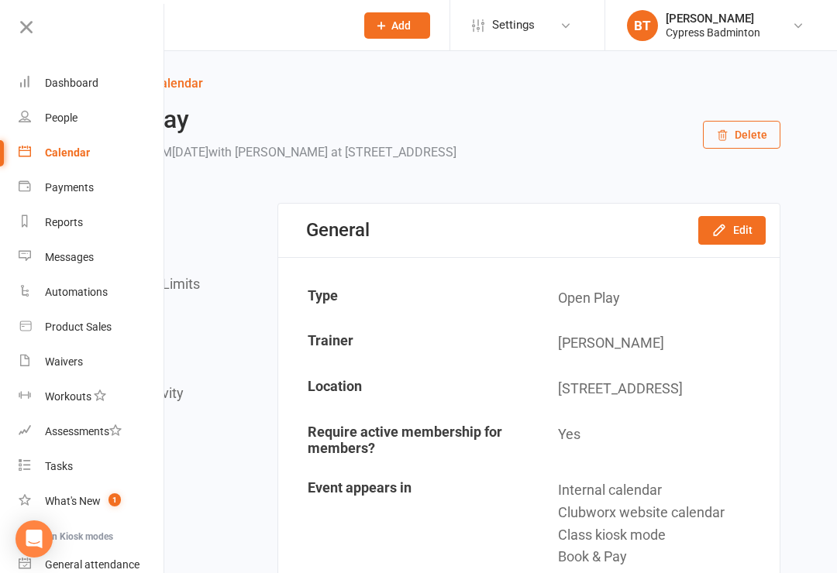
click at [27, 26] on icon at bounding box center [26, 27] width 22 height 22
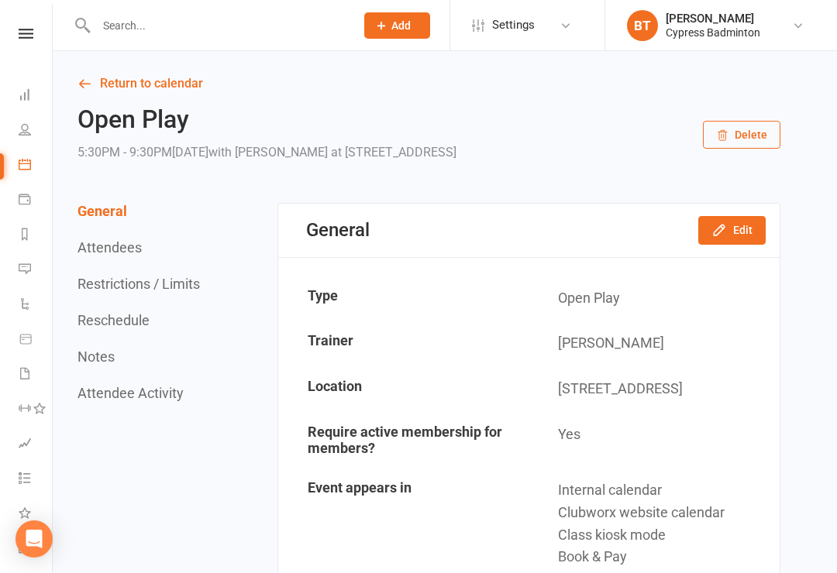
click at [139, 35] on input "text" at bounding box center [217, 26] width 253 height 22
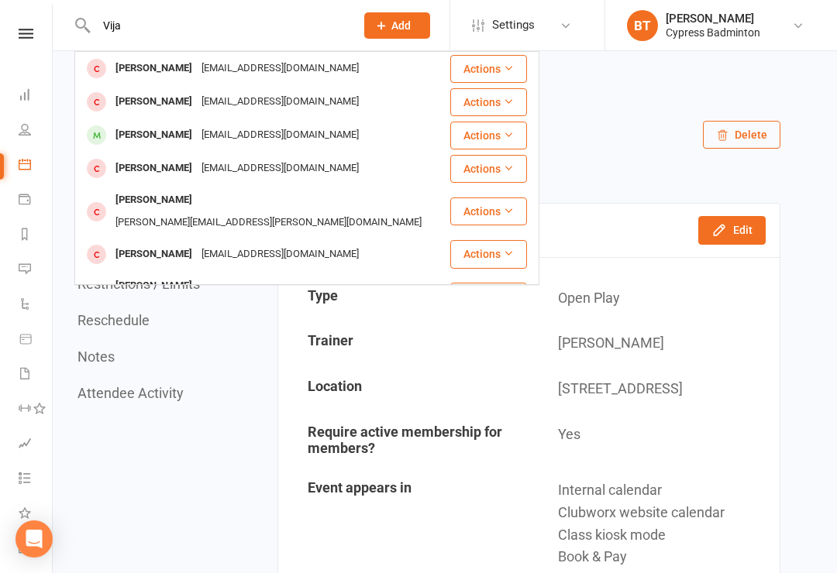
type input "Vija"
click at [496, 135] on button "Actions" at bounding box center [488, 136] width 77 height 28
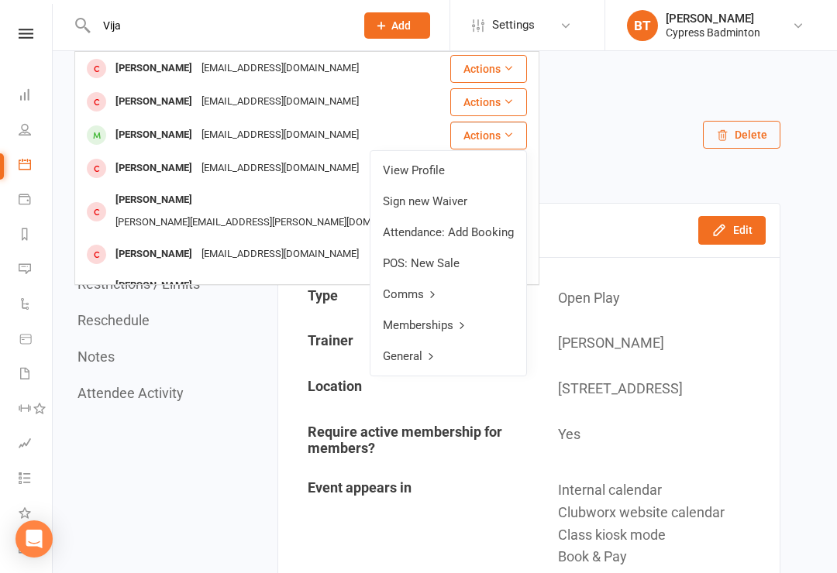
click at [421, 170] on link "View Profile" at bounding box center [448, 170] width 156 height 31
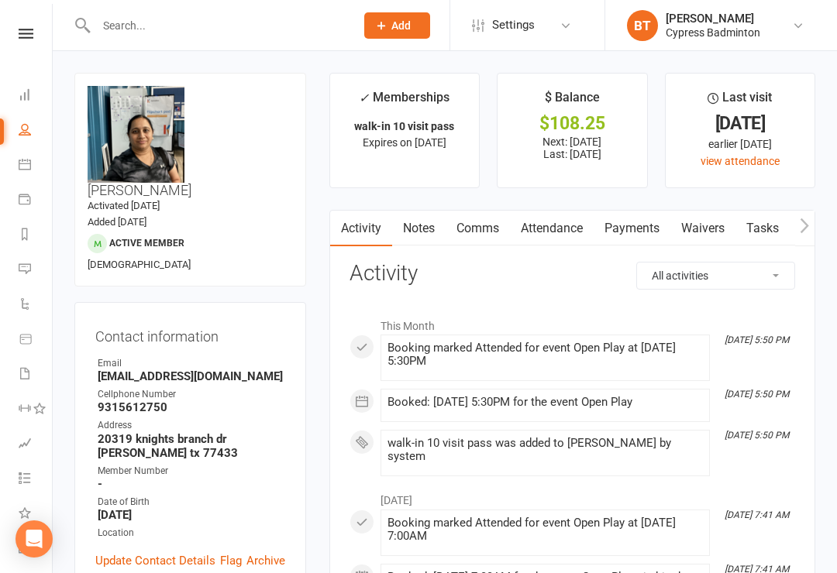
click at [624, 225] on link "Payments" at bounding box center [631, 229] width 77 height 36
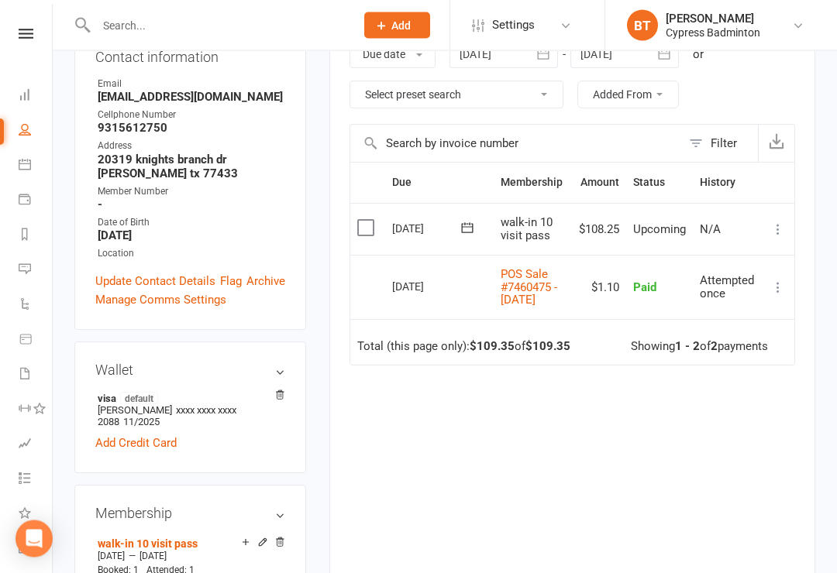
scroll to position [280, 0]
click at [769, 221] on button at bounding box center [777, 229] width 19 height 19
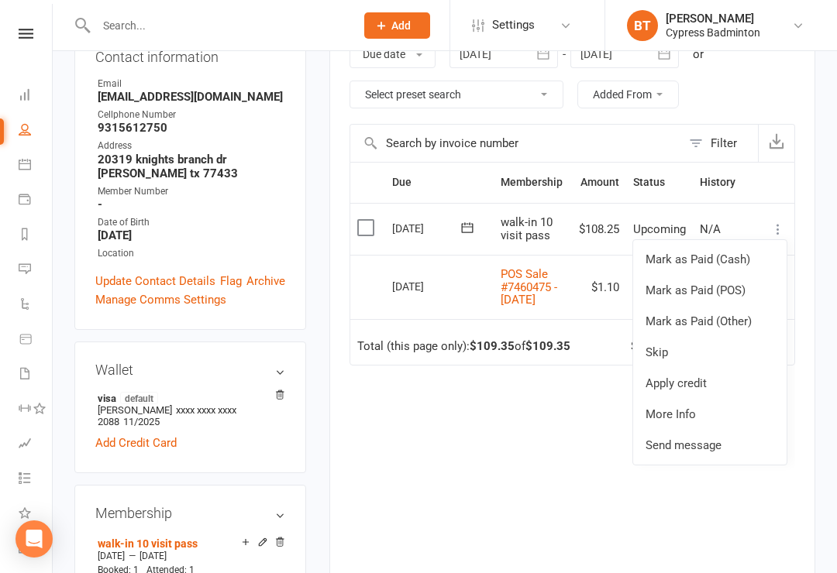
click at [699, 318] on link "Mark as Paid (Other)" at bounding box center [709, 321] width 153 height 31
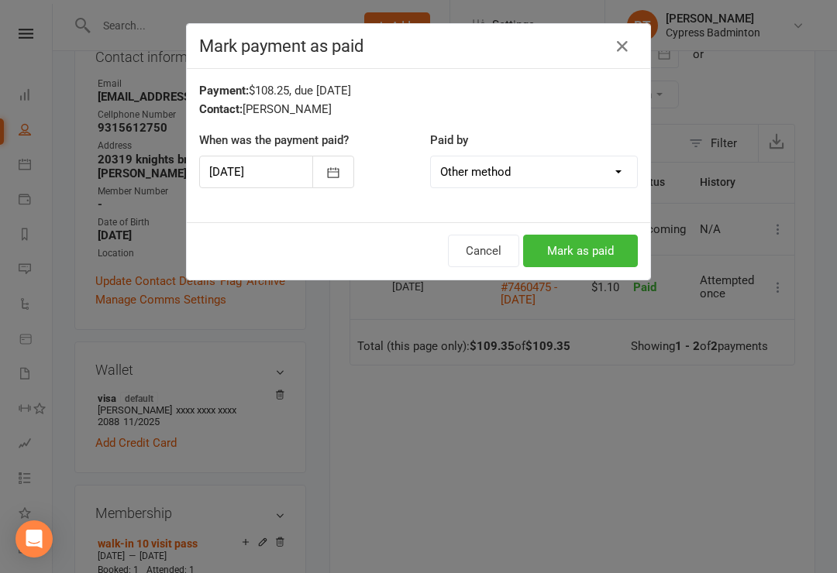
click at [617, 163] on select "Cash POS Other method" at bounding box center [534, 171] width 206 height 31
click at [575, 250] on button "Mark as paid" at bounding box center [580, 251] width 115 height 33
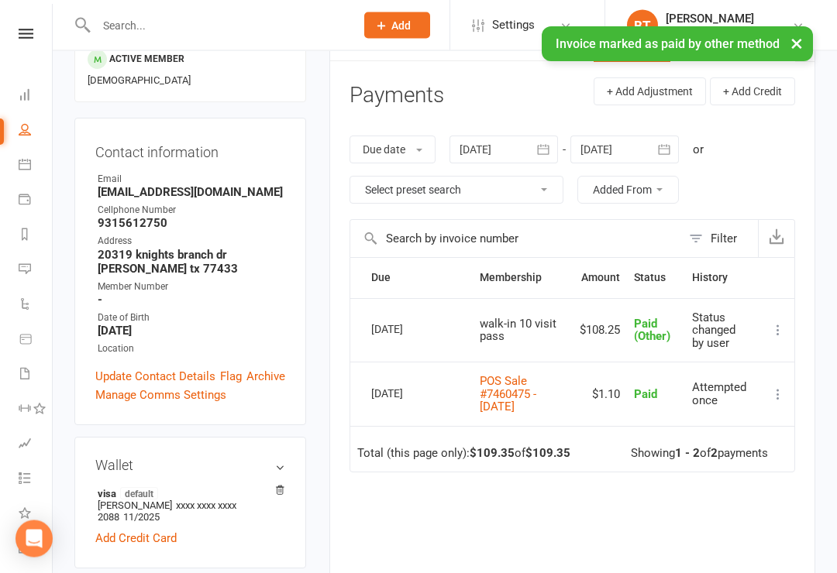
scroll to position [0, 0]
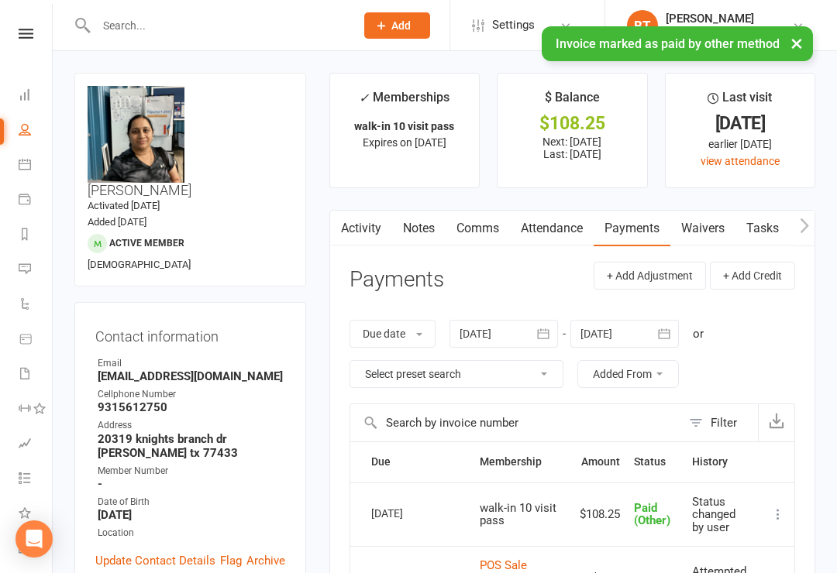
click at [122, 26] on input "text" at bounding box center [217, 26] width 253 height 22
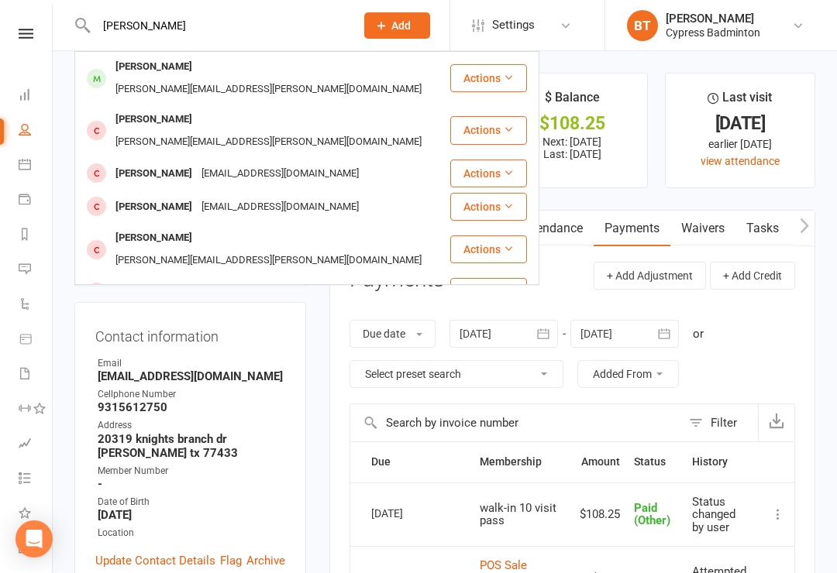
type input "Doshi"
click at [502, 64] on button "Actions" at bounding box center [488, 78] width 77 height 28
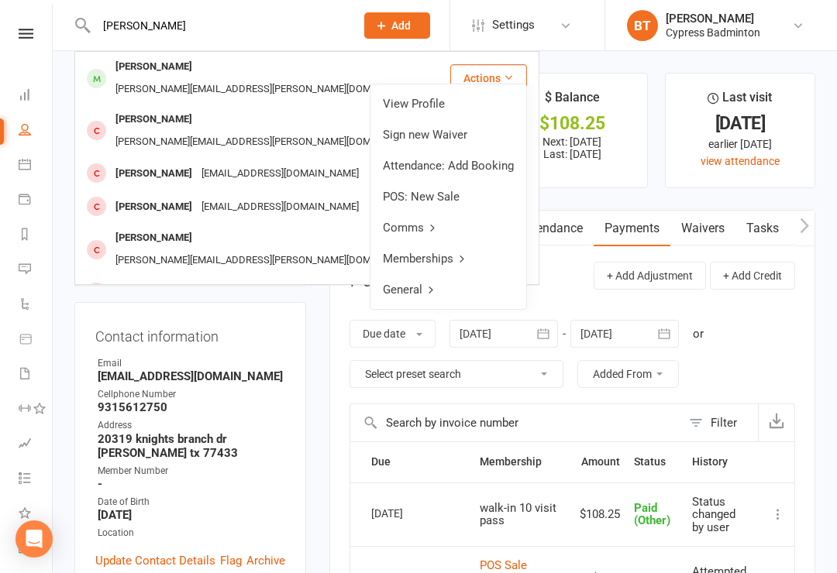
click at [421, 110] on link "View Profile" at bounding box center [448, 103] width 156 height 31
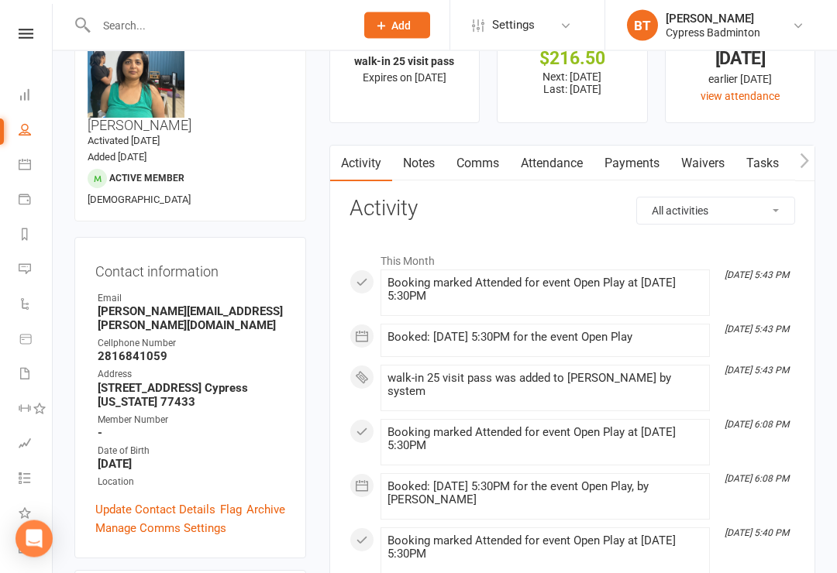
scroll to position [64, 0]
click at [629, 164] on link "Payments" at bounding box center [631, 165] width 77 height 36
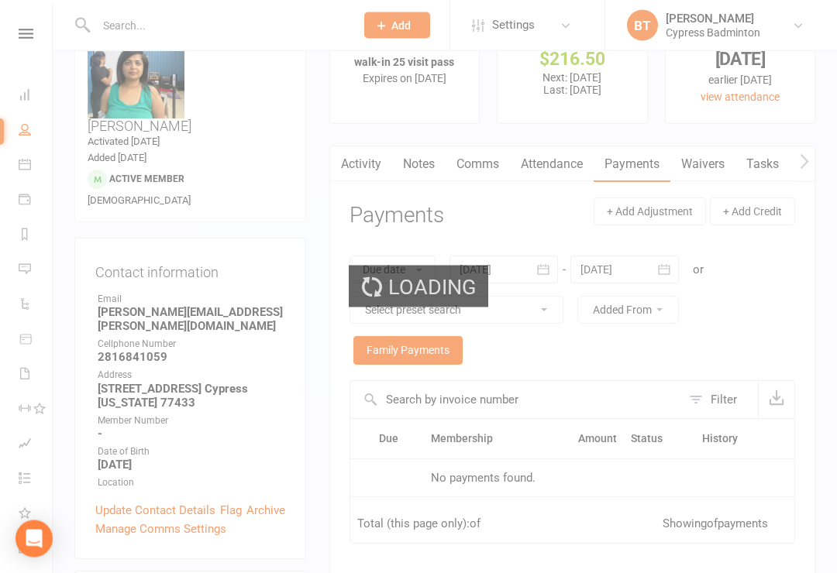
scroll to position [64, 0]
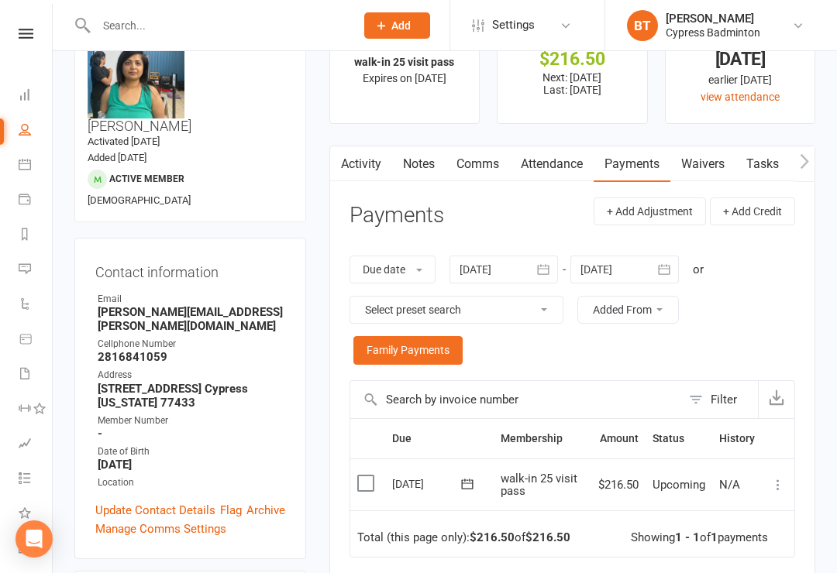
click at [778, 479] on icon at bounding box center [777, 484] width 15 height 15
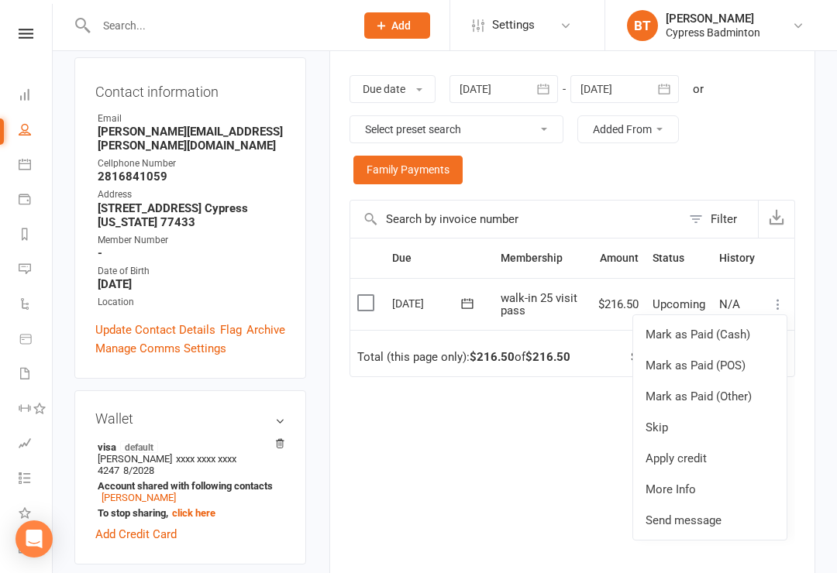
scroll to position [270, 0]
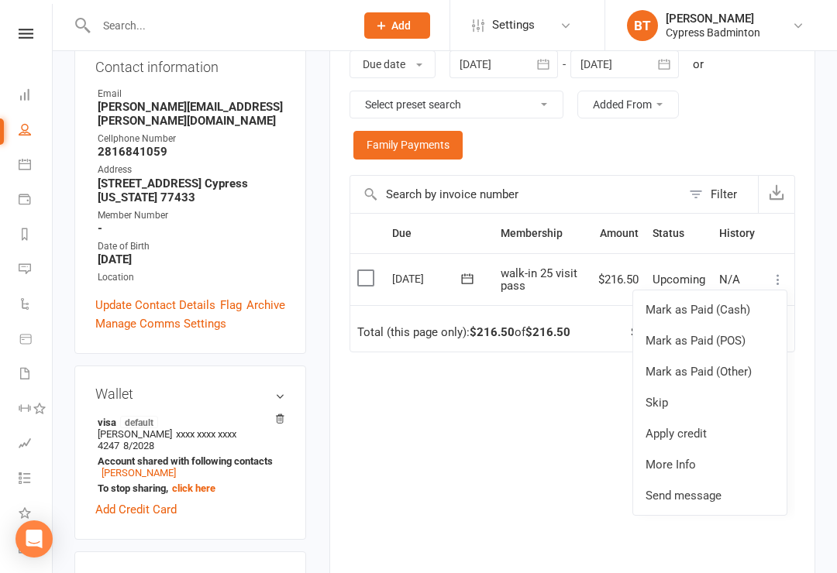
click at [685, 367] on link "Mark as Paid (Other)" at bounding box center [709, 371] width 153 height 31
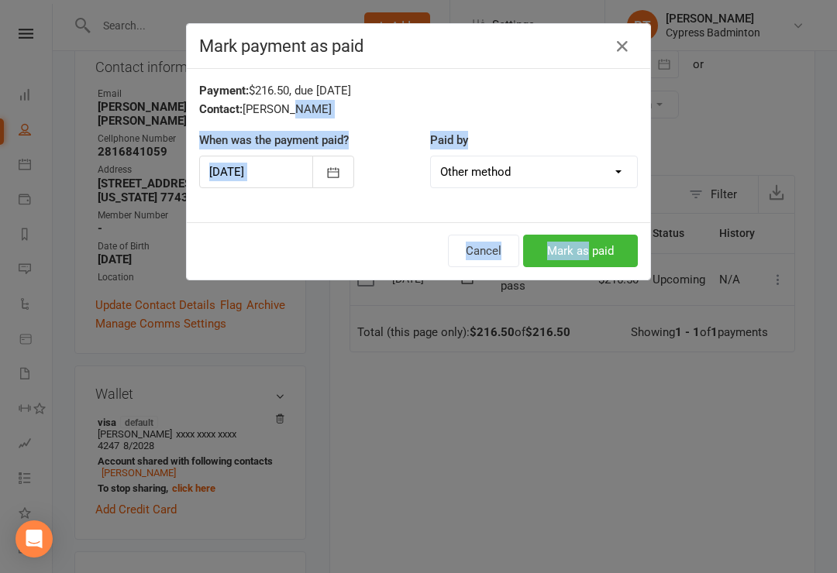
click at [613, 168] on select "Cash POS Other method" at bounding box center [534, 171] width 206 height 31
click at [596, 254] on button "Mark as paid" at bounding box center [580, 251] width 115 height 33
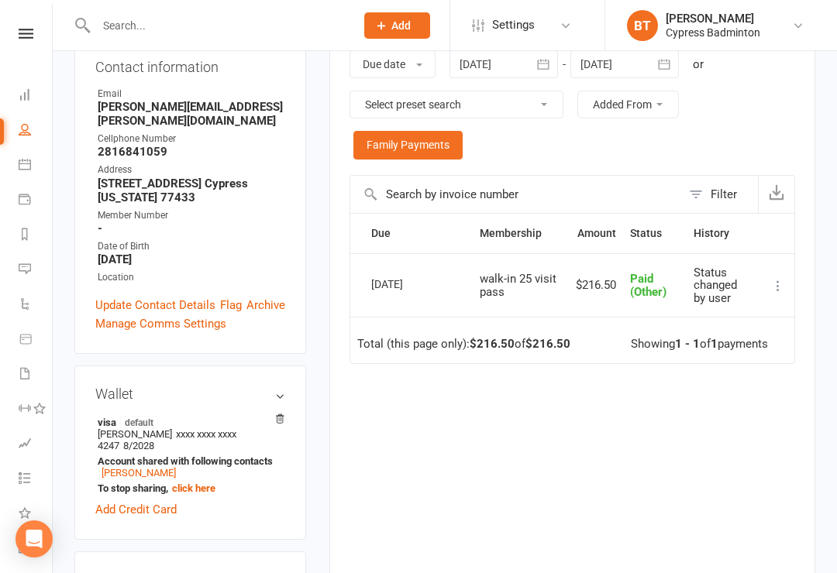
click at [21, 25] on nav "Clubworx Dashboard People Calendar Payments Reports Messages Automations Produc…" at bounding box center [26, 290] width 53 height 573
click at [26, 38] on icon at bounding box center [26, 34] width 15 height 10
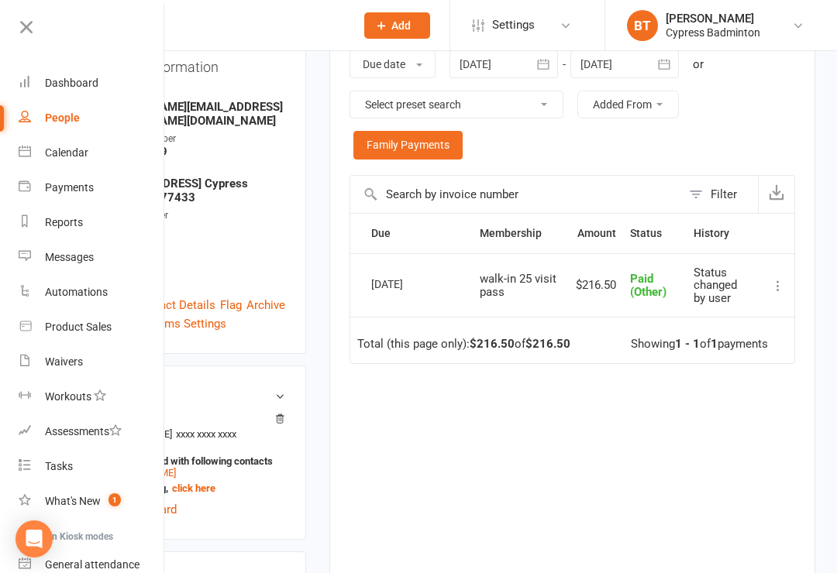
click at [20, 19] on icon at bounding box center [26, 27] width 22 height 22
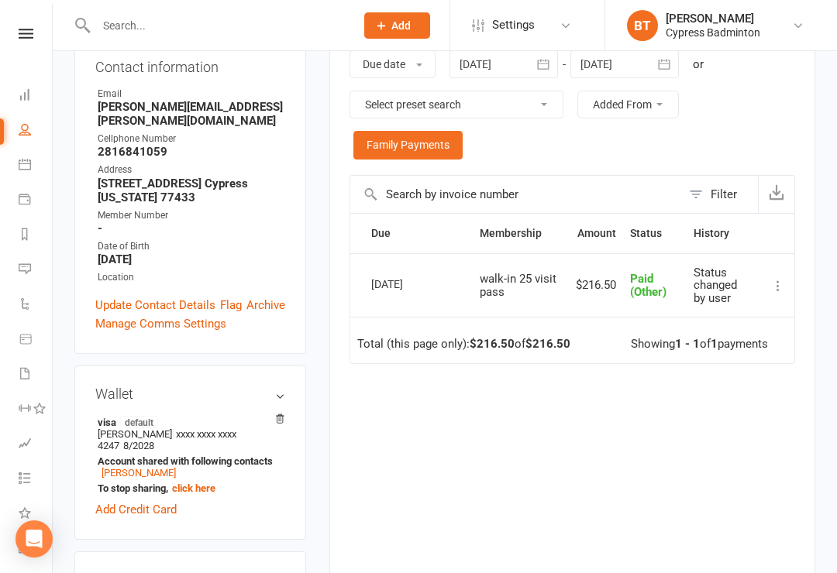
click at [29, 33] on icon at bounding box center [26, 34] width 15 height 10
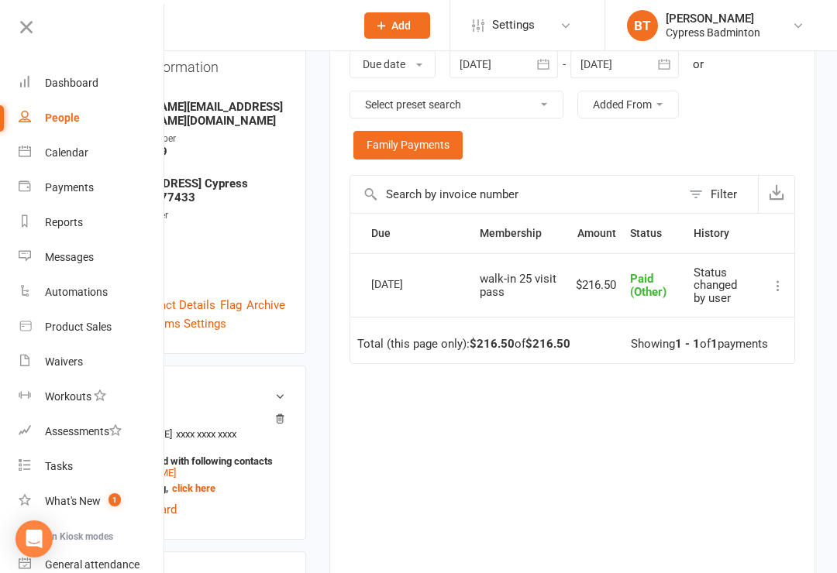
click at [74, 359] on div "Waivers" at bounding box center [64, 362] width 38 height 12
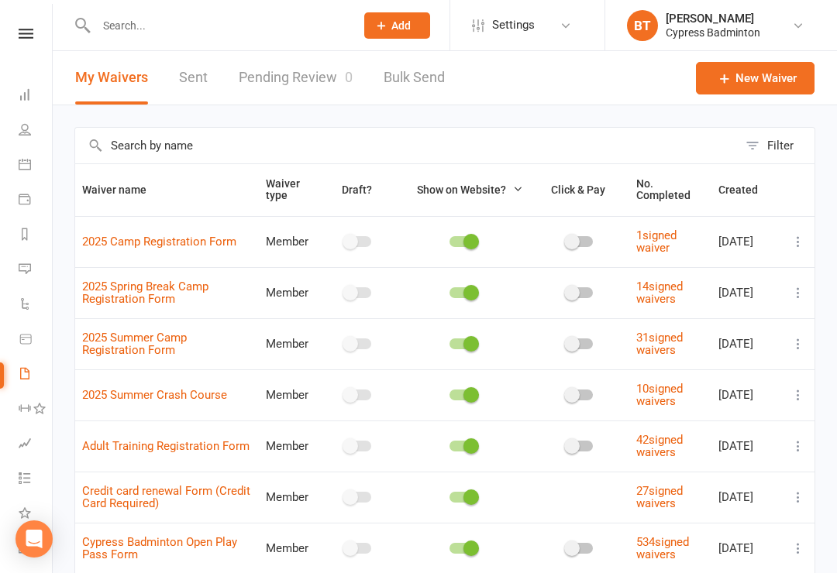
click at [297, 77] on link "Pending Review 0" at bounding box center [296, 77] width 114 height 53
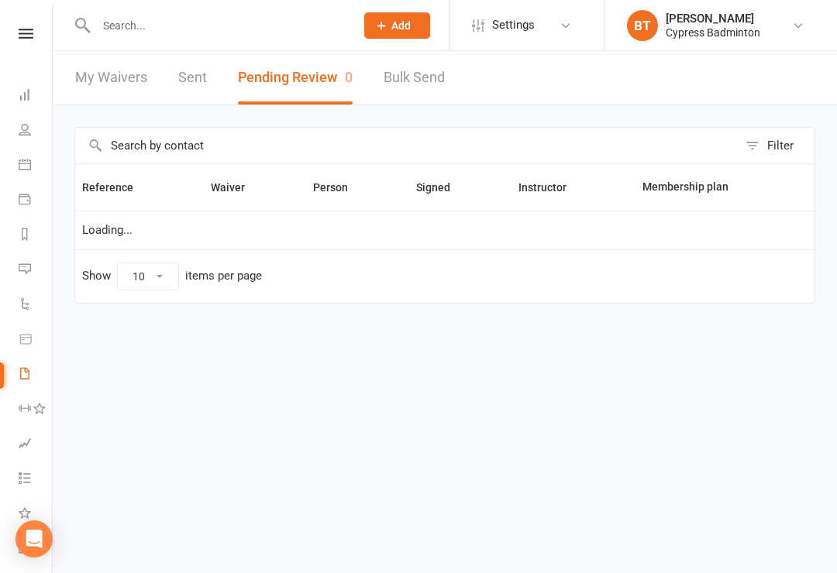
select select "50"
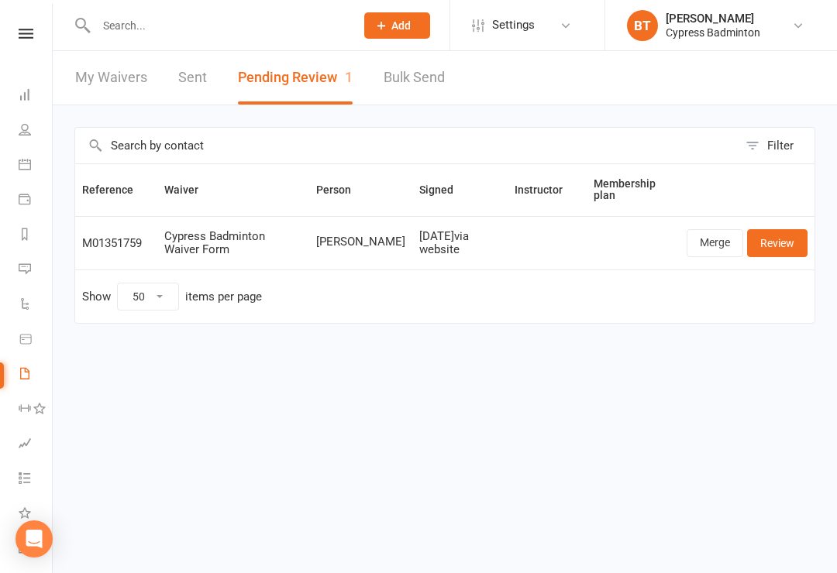
click at [782, 239] on link "Review" at bounding box center [777, 243] width 60 height 28
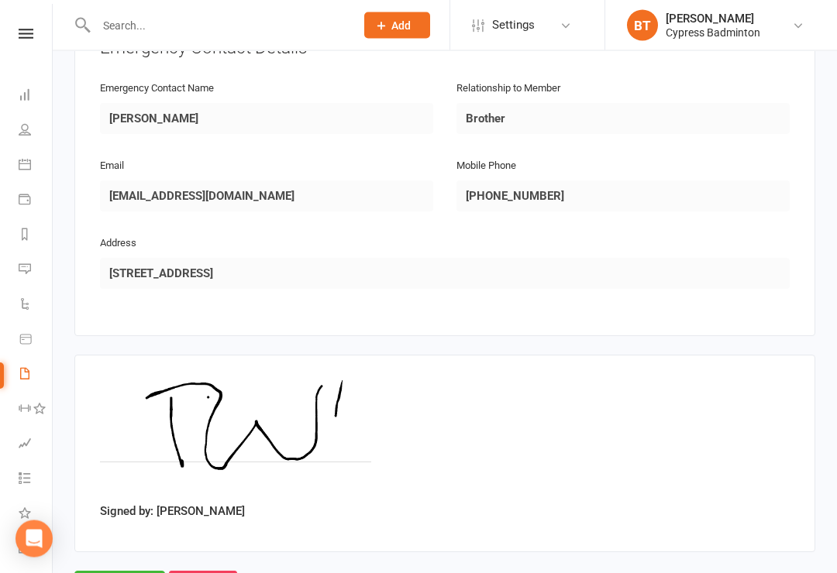
scroll to position [904, 0]
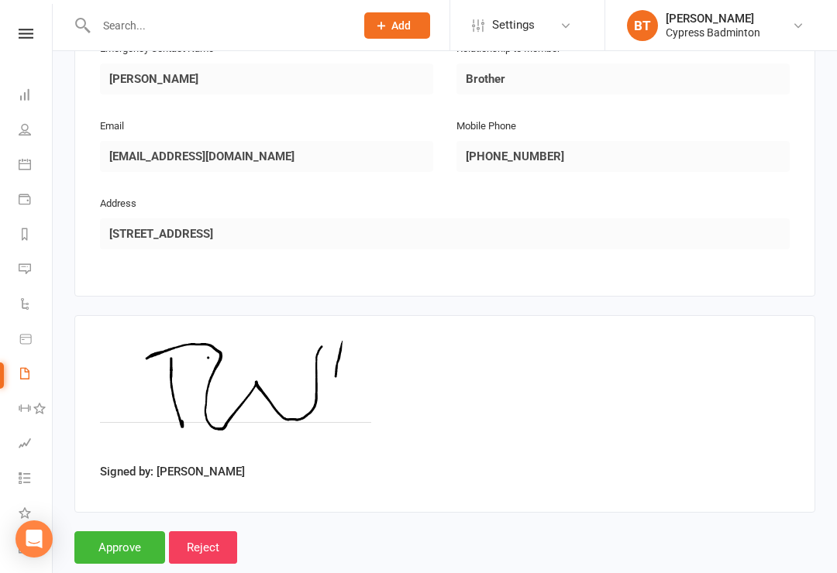
click at [119, 531] on input "Approve" at bounding box center [119, 547] width 91 height 33
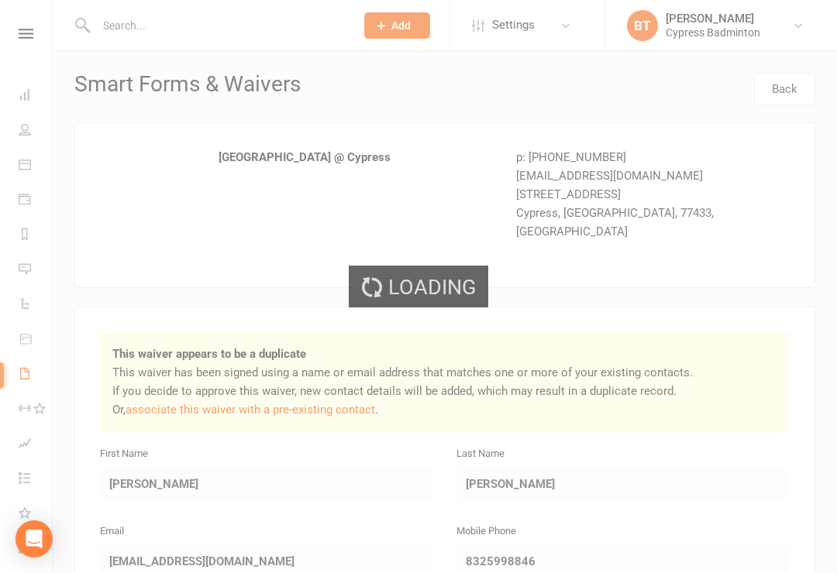
select select "50"
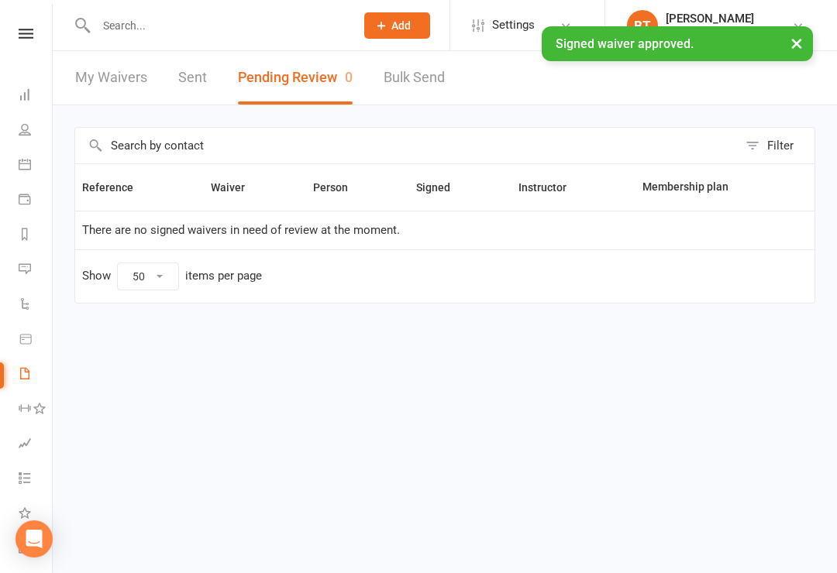
click at [196, 83] on link "Sent" at bounding box center [192, 77] width 29 height 53
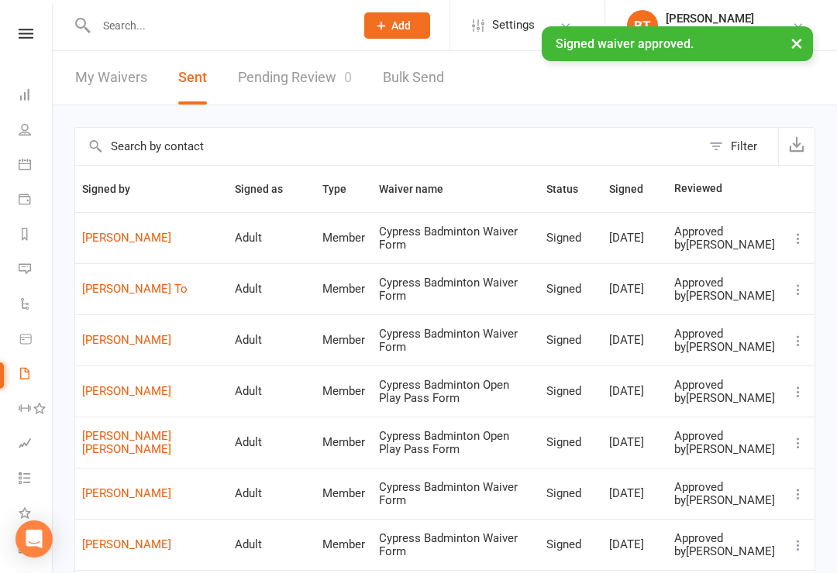
click at [132, 242] on link "Thanh Nguyen" at bounding box center [151, 238] width 139 height 13
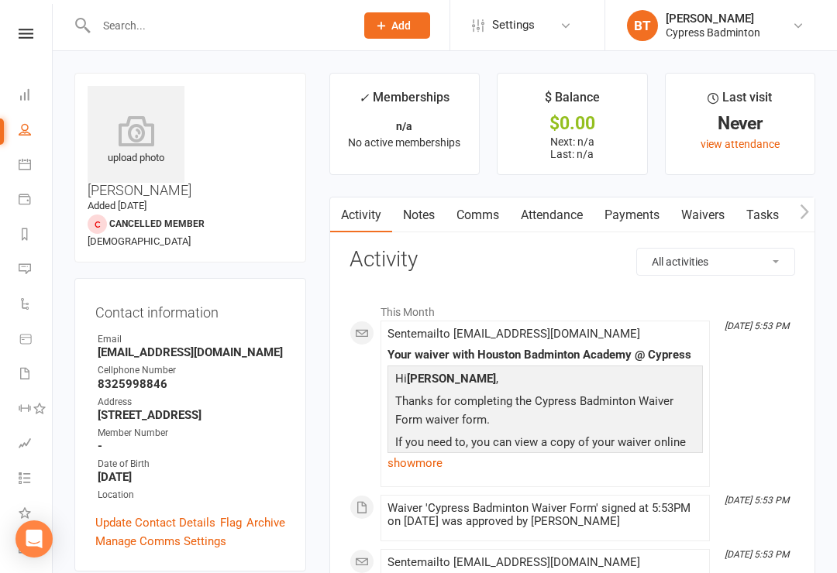
click at [146, 146] on icon at bounding box center [136, 130] width 97 height 31
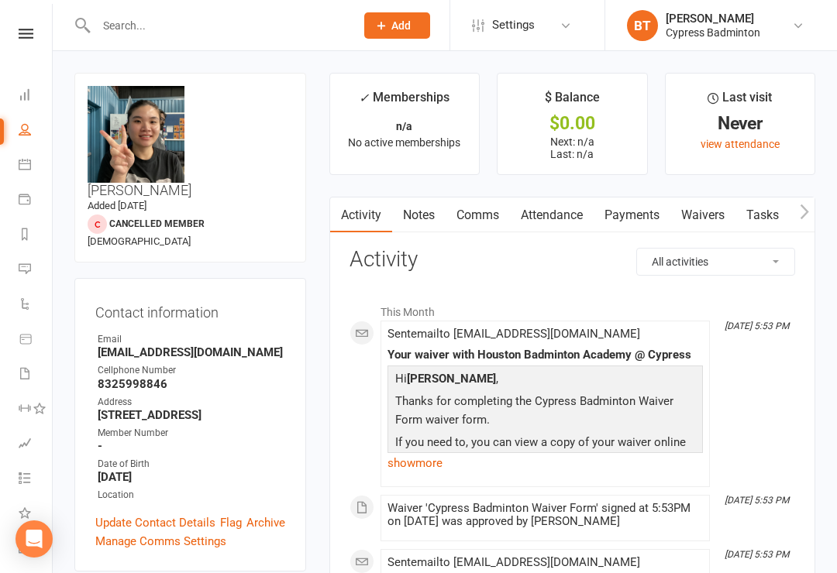
click at [25, 36] on icon at bounding box center [26, 34] width 15 height 10
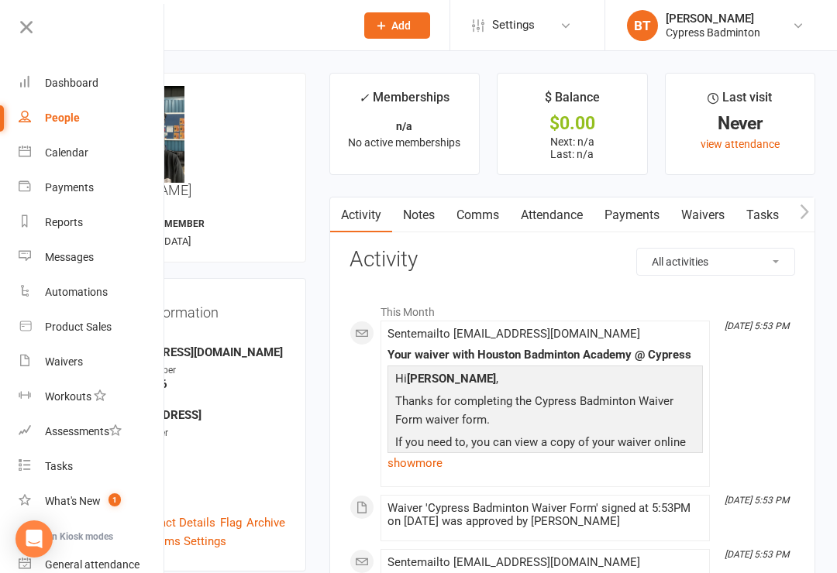
click at [30, 36] on icon at bounding box center [26, 27] width 22 height 22
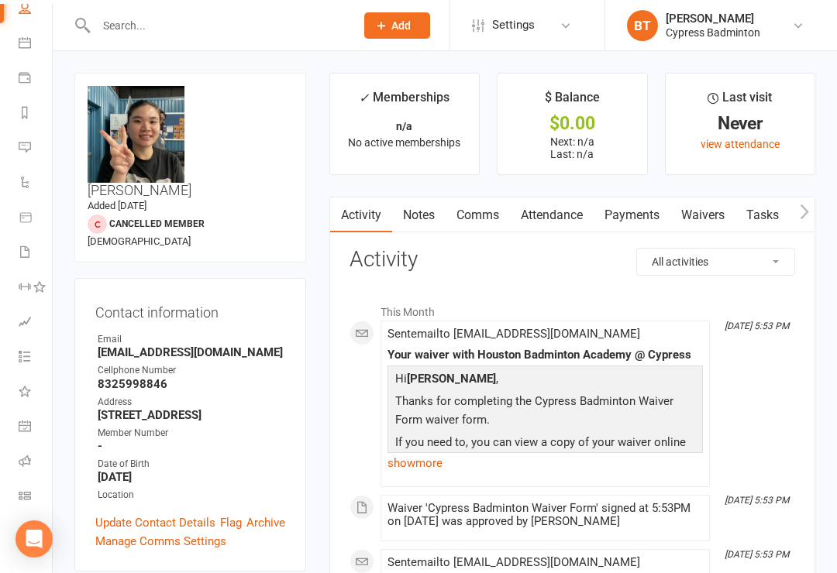
scroll to position [122, 0]
click at [31, 490] on link "Class check-in" at bounding box center [36, 497] width 35 height 35
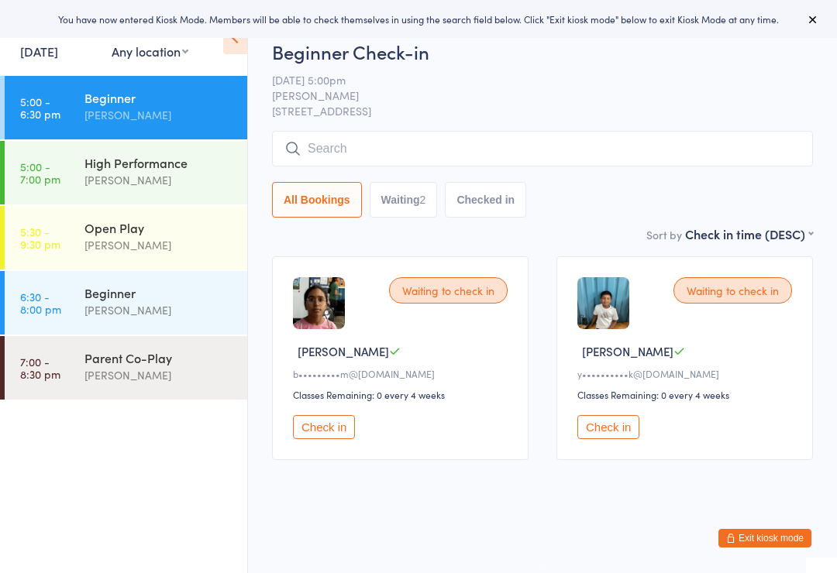
click at [162, 243] on div "[PERSON_NAME]" at bounding box center [158, 245] width 149 height 18
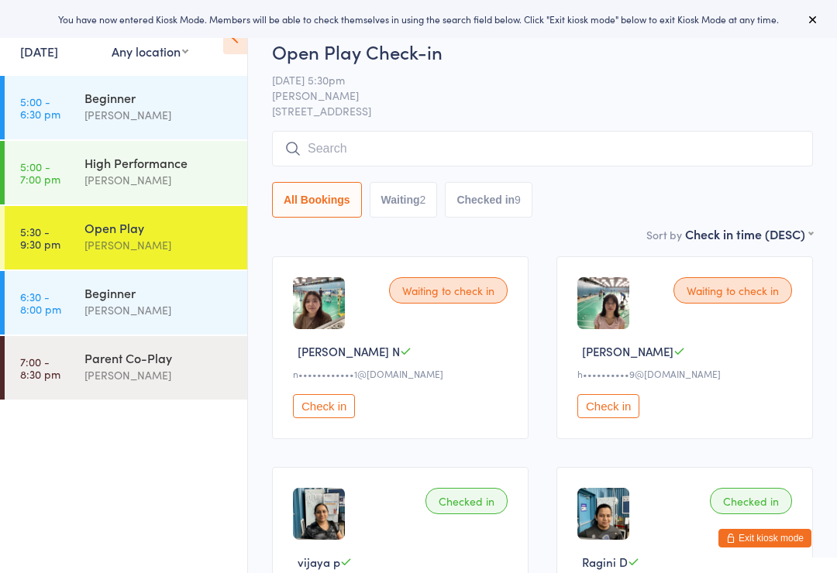
click at [315, 154] on input "search" at bounding box center [542, 149] width 541 height 36
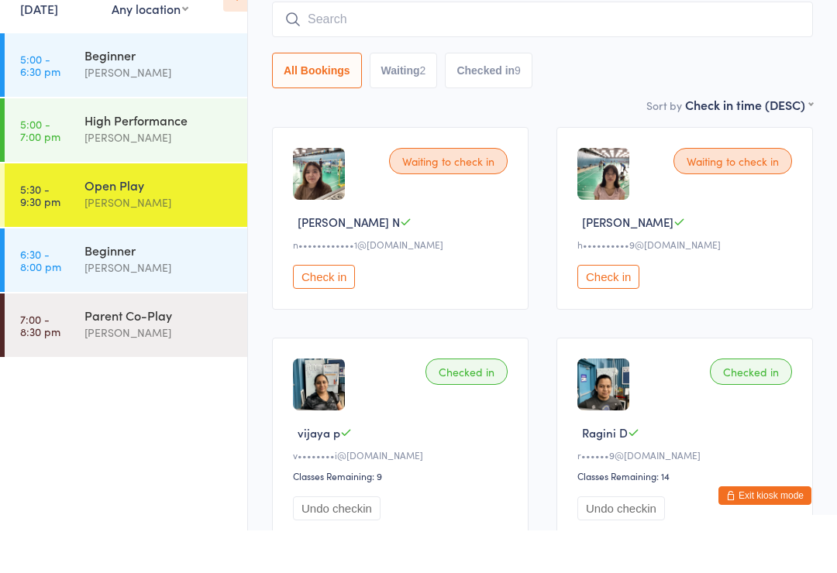
scroll to position [90, 0]
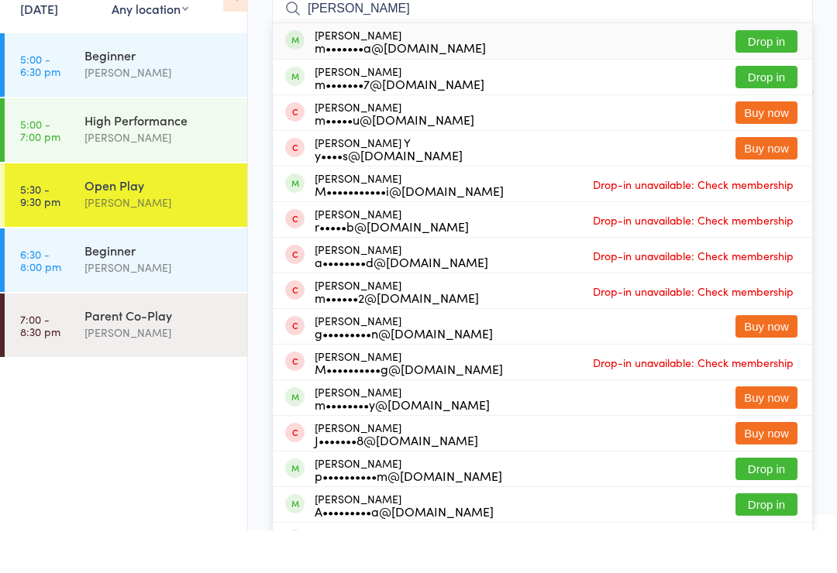
type input "[PERSON_NAME]"
click at [758, 73] on button "Drop in" at bounding box center [766, 84] width 62 height 22
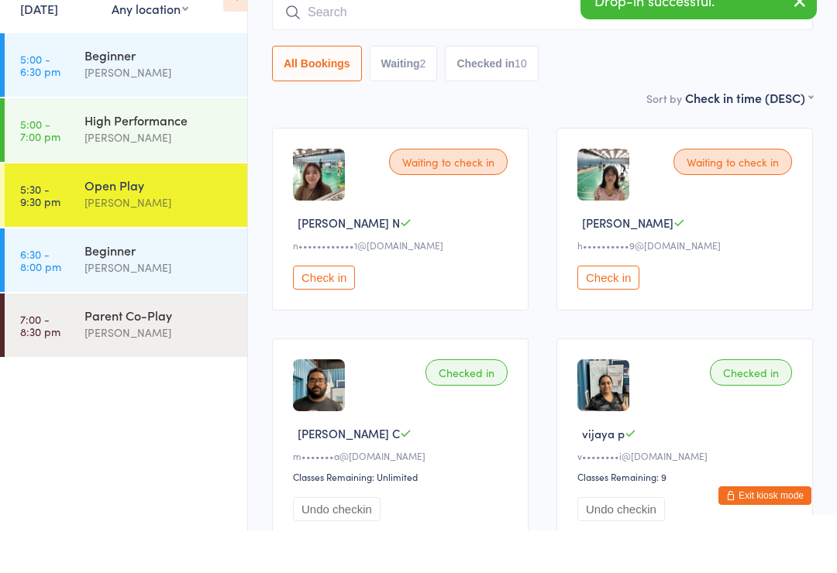
scroll to position [87, 0]
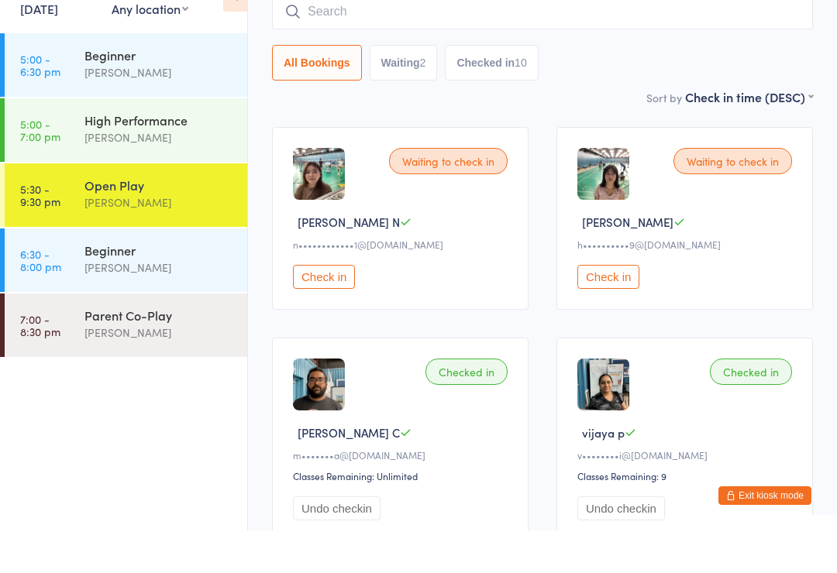
click at [761, 529] on button "Exit kiosk mode" at bounding box center [764, 538] width 93 height 19
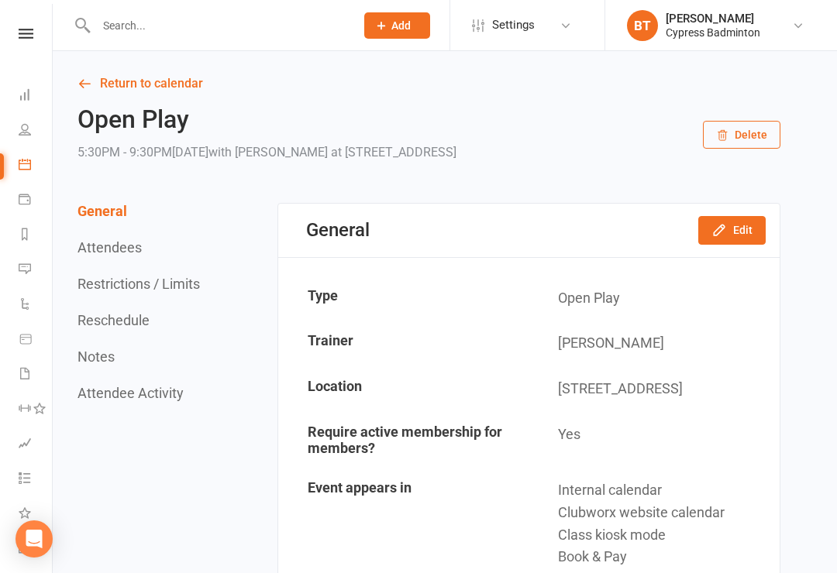
click at [14, 37] on link at bounding box center [25, 34] width 55 height 10
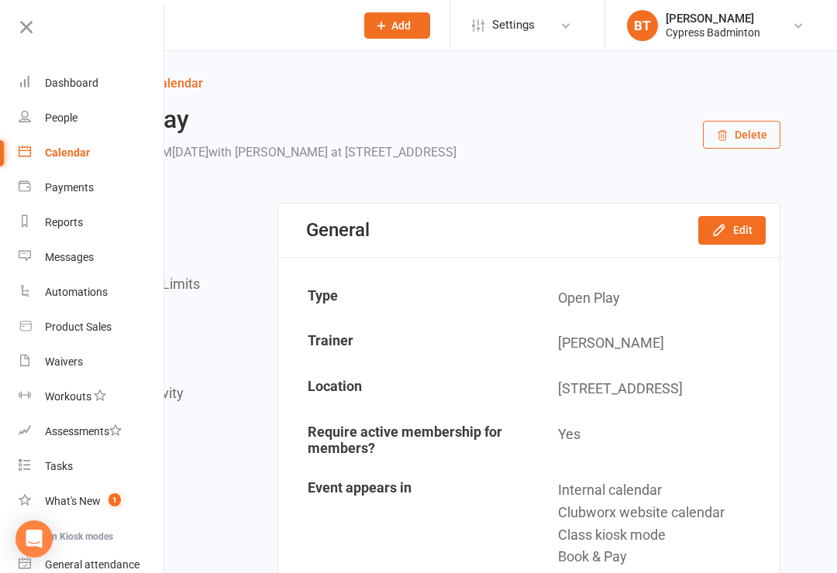
click at [98, 324] on div "Product Sales" at bounding box center [78, 327] width 67 height 12
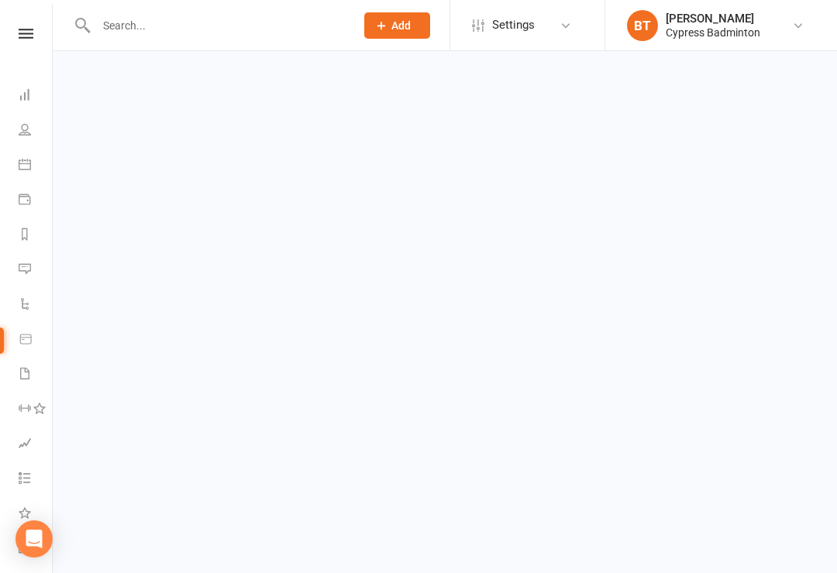
select select "100"
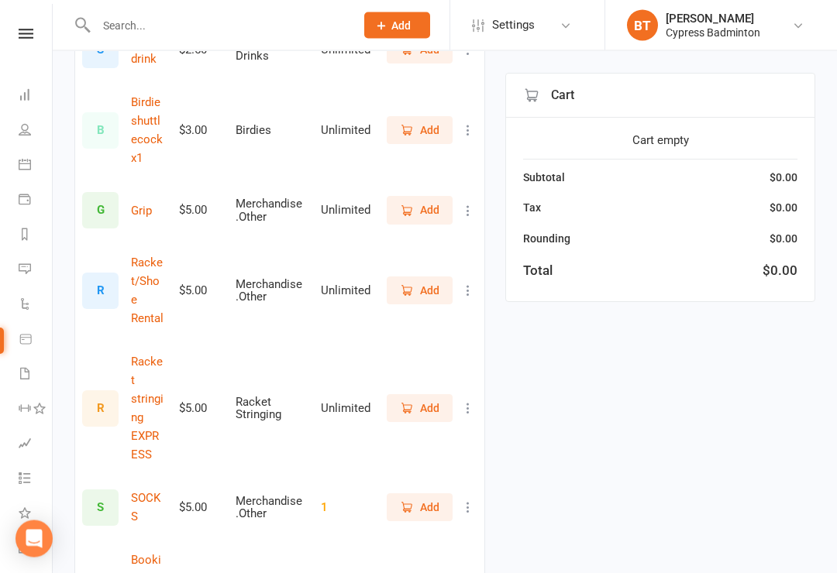
scroll to position [429, 0]
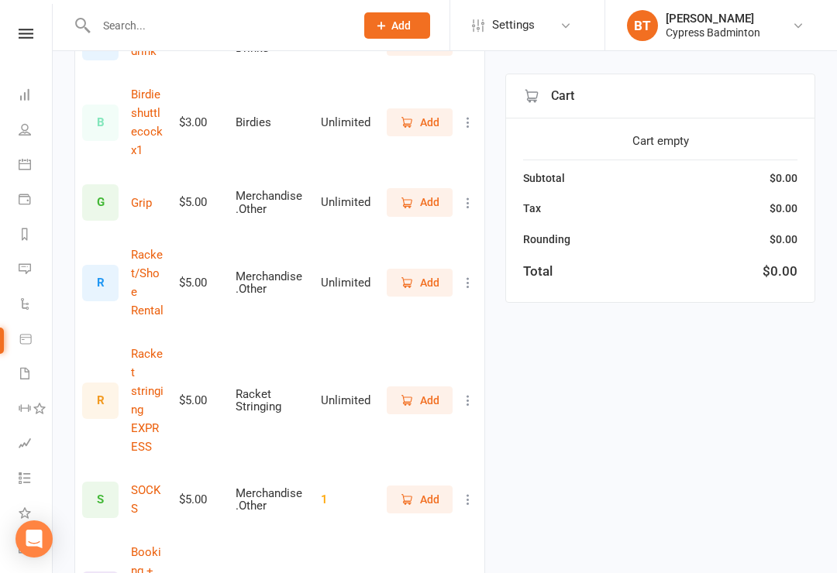
click at [422, 280] on span "Add" at bounding box center [429, 282] width 19 height 17
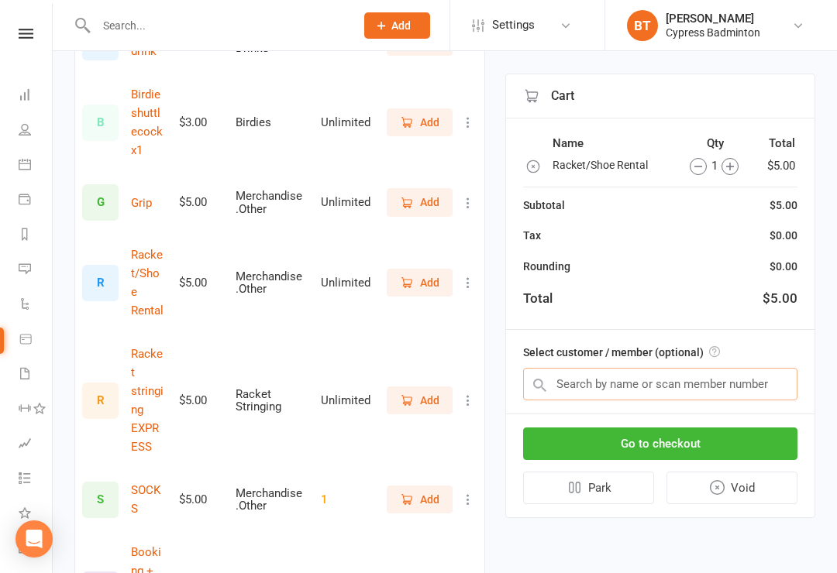
click at [578, 379] on input "text" at bounding box center [660, 384] width 274 height 33
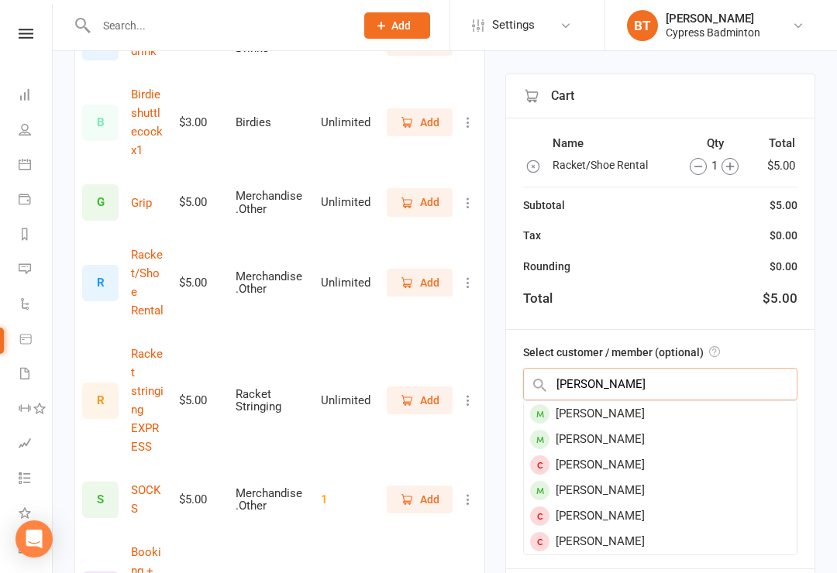
type input "Manogna"
click at [641, 413] on div "[PERSON_NAME]" at bounding box center [660, 414] width 273 height 26
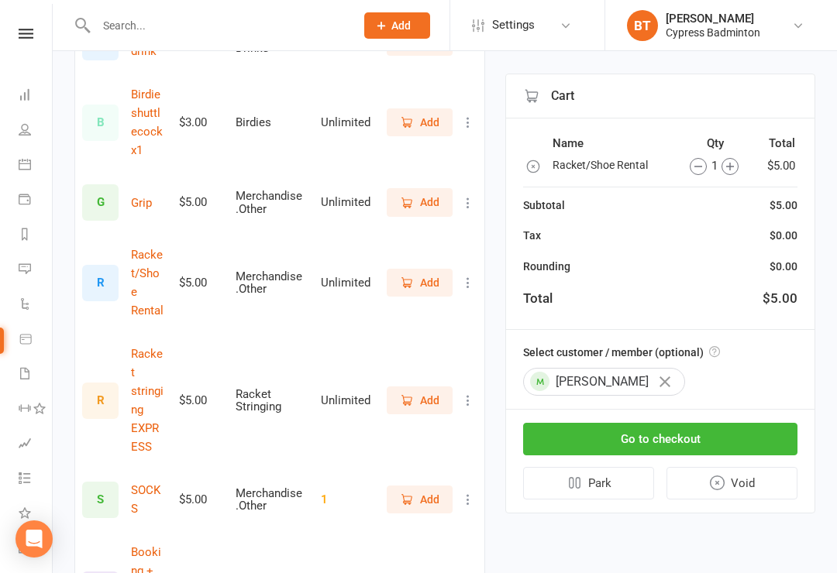
click at [650, 434] on button "Go to checkout" at bounding box center [660, 439] width 274 height 33
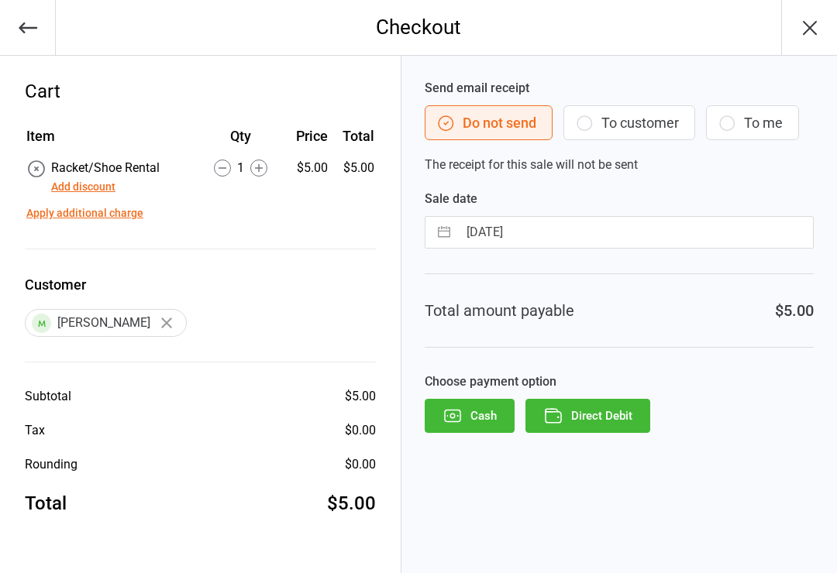
click at [592, 420] on button "Direct Debit" at bounding box center [587, 416] width 125 height 34
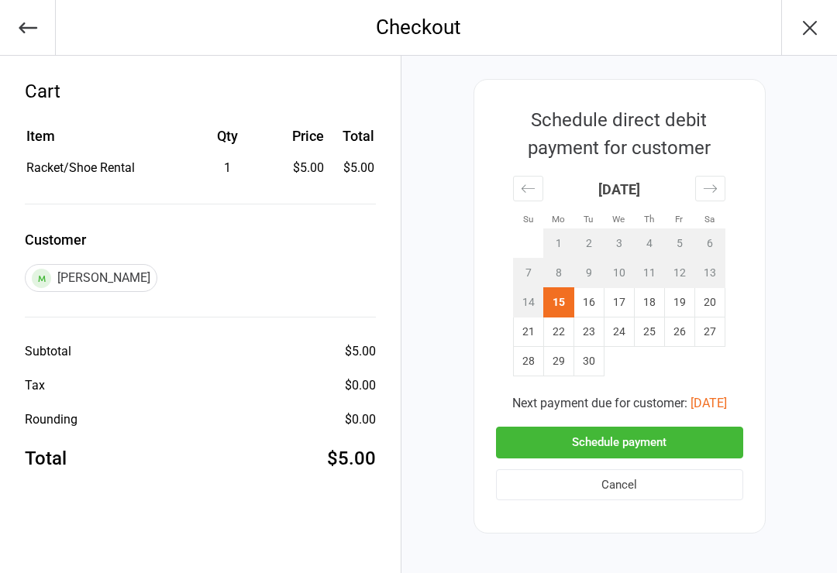
click at [606, 435] on button "Schedule payment" at bounding box center [619, 443] width 247 height 32
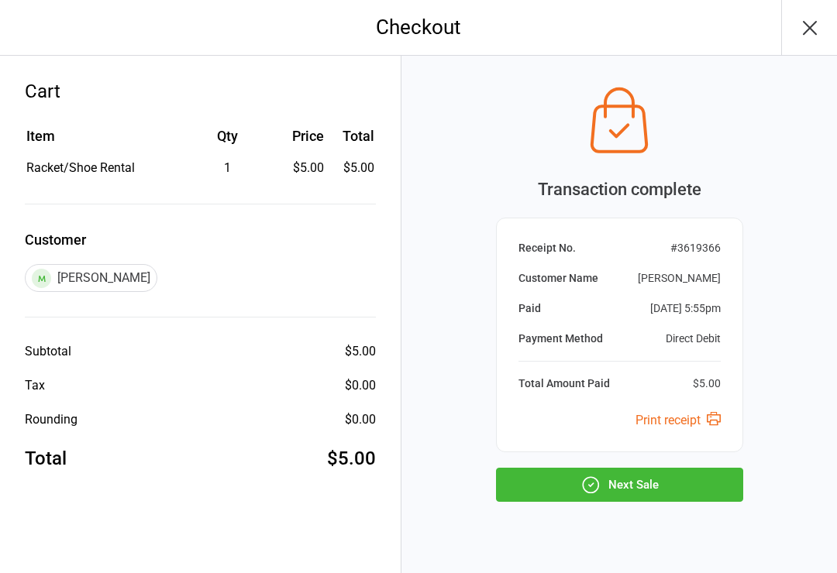
click at [613, 491] on button "Next Sale" at bounding box center [619, 485] width 247 height 34
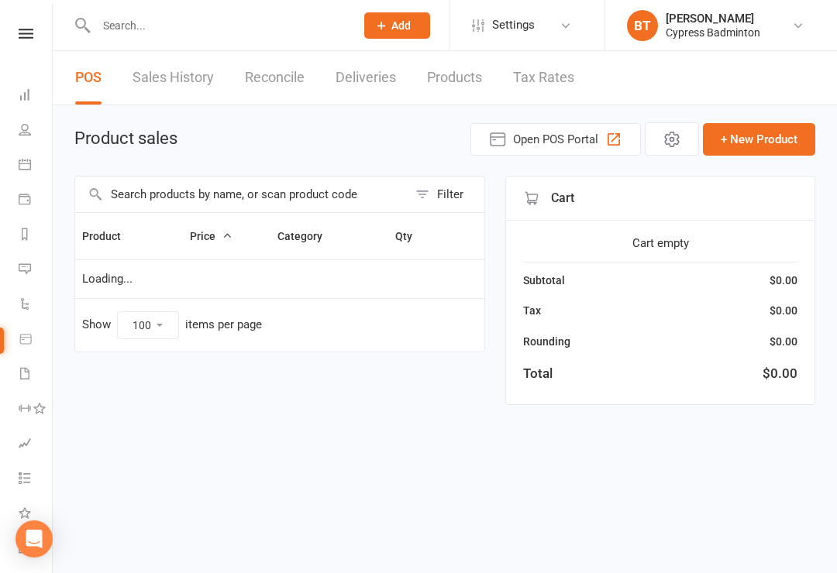
select select "100"
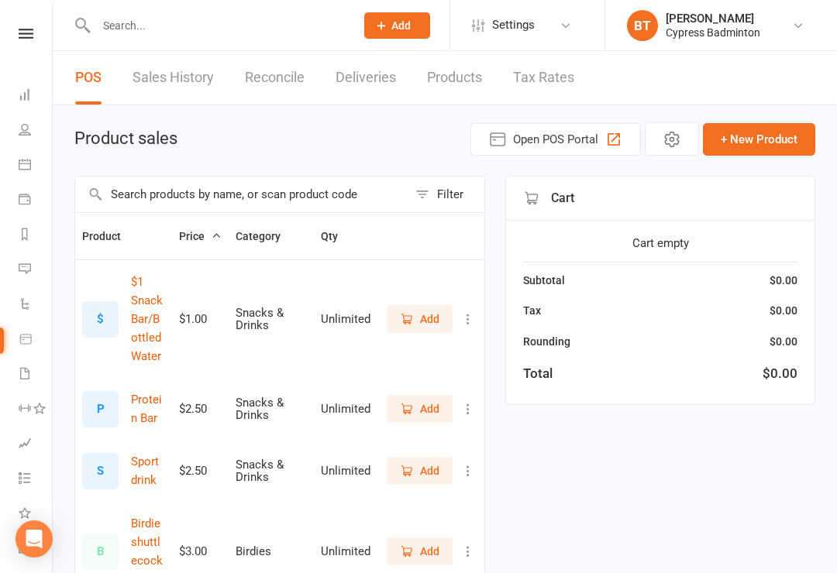
click at [23, 29] on icon at bounding box center [26, 34] width 15 height 10
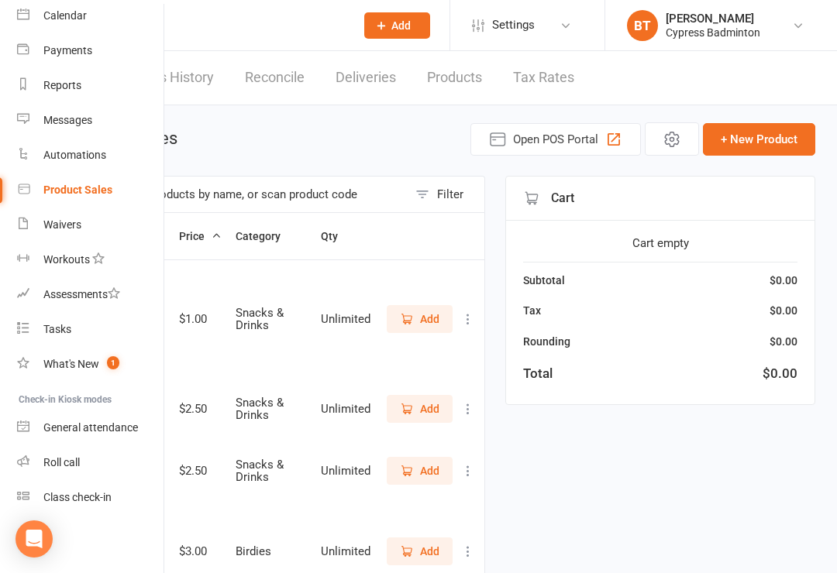
scroll to position [137, 2]
click at [98, 494] on div "Class check-in" at bounding box center [77, 497] width 68 height 12
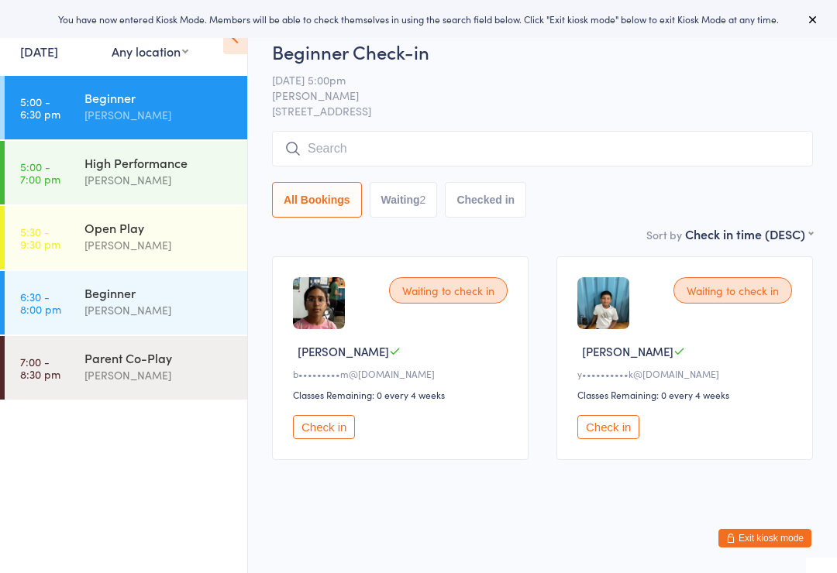
click at [163, 238] on div "[PERSON_NAME]" at bounding box center [158, 245] width 149 height 18
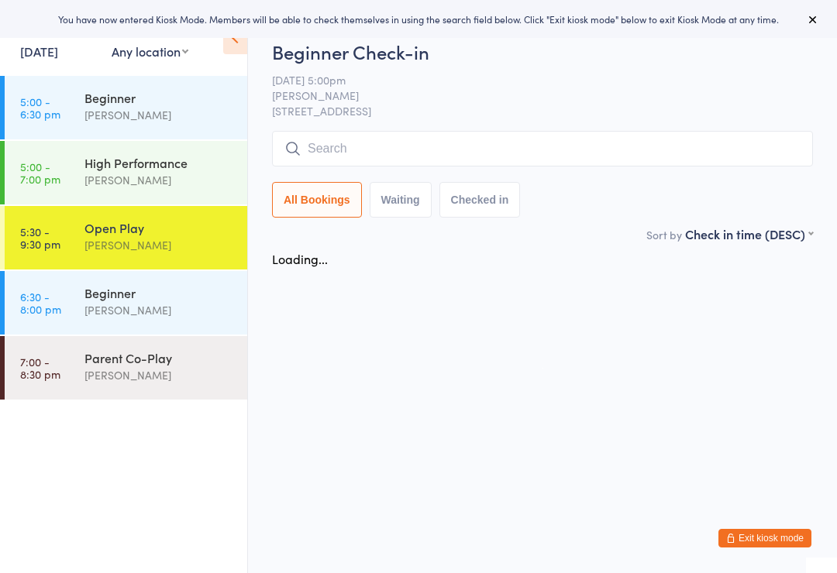
click at [326, 155] on input "search" at bounding box center [542, 149] width 541 height 36
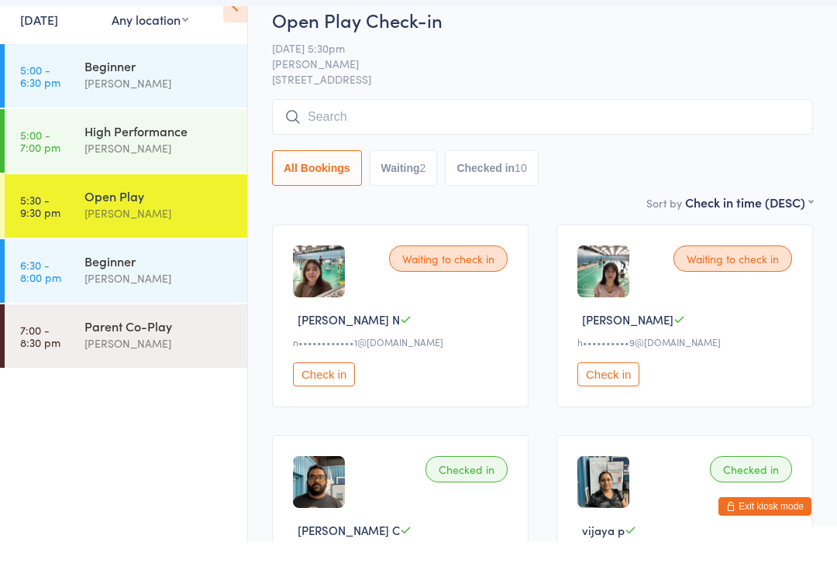
scroll to position [90, 0]
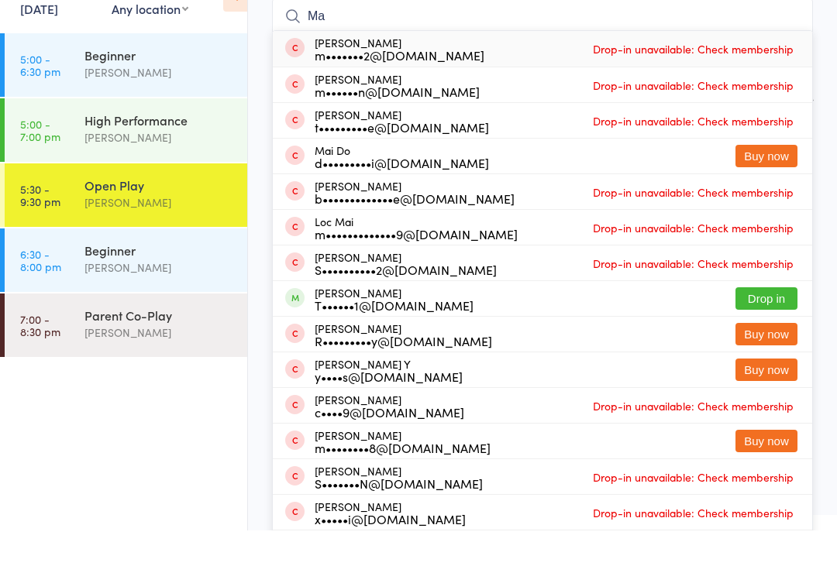
type input "M"
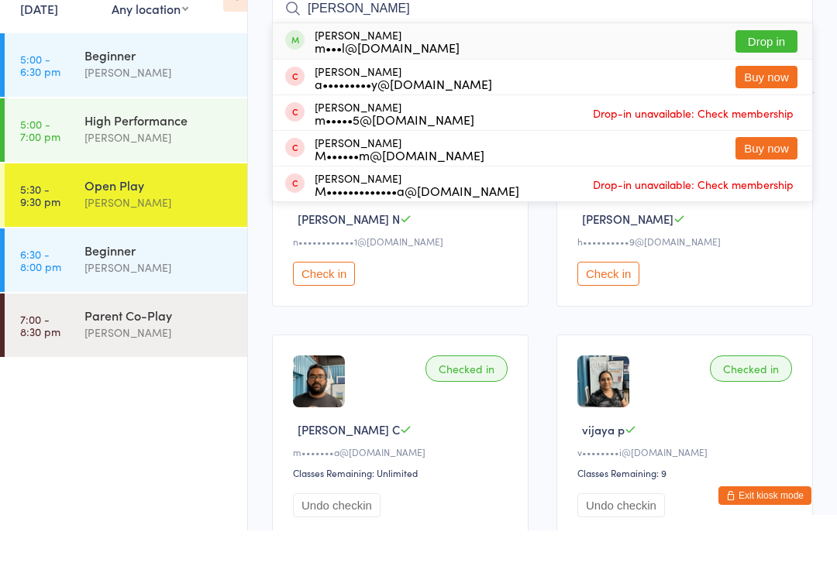
type input "[PERSON_NAME]"
click at [774, 73] on button "Drop in" at bounding box center [766, 84] width 62 height 22
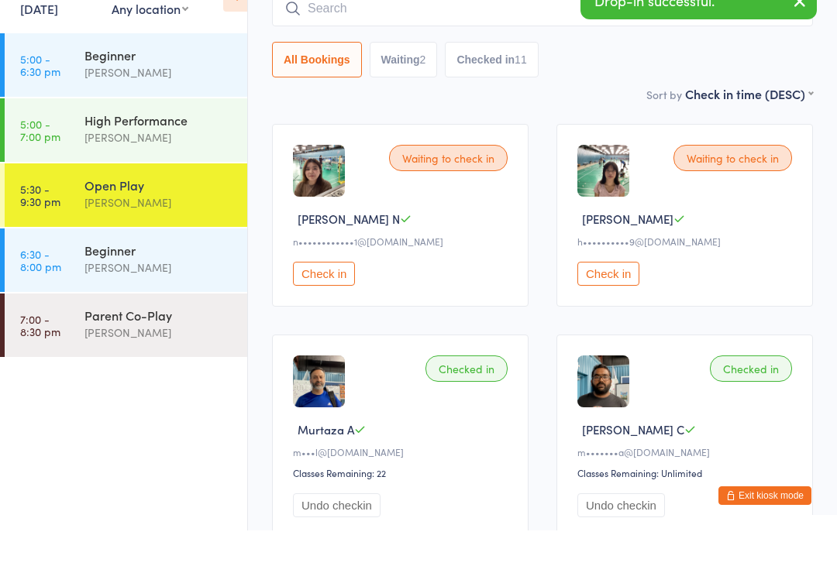
click at [752, 529] on button "Exit kiosk mode" at bounding box center [764, 538] width 93 height 19
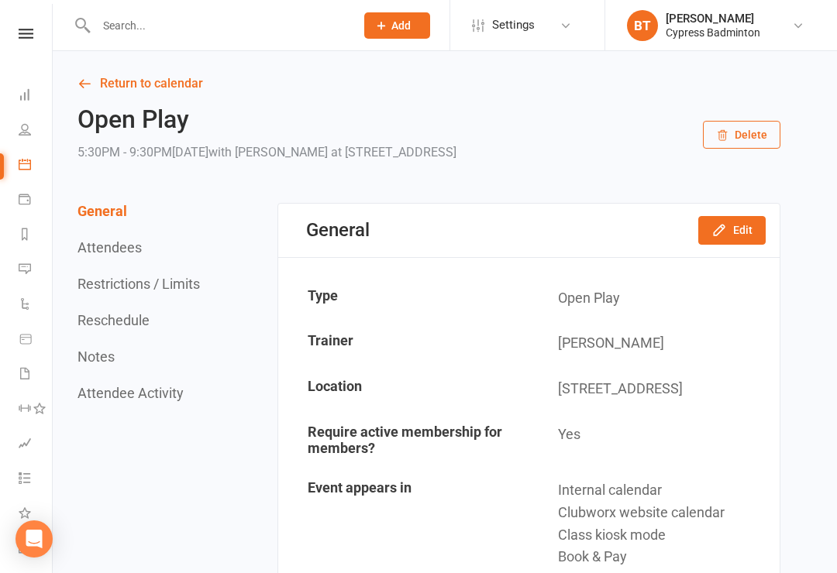
click at [29, 30] on icon at bounding box center [26, 34] width 15 height 10
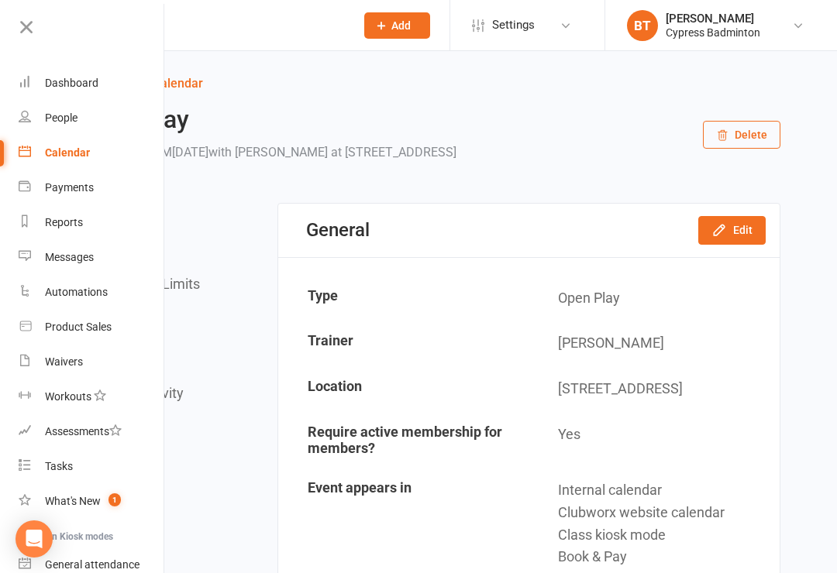
click at [109, 328] on div "Product Sales" at bounding box center [78, 327] width 67 height 12
select select "100"
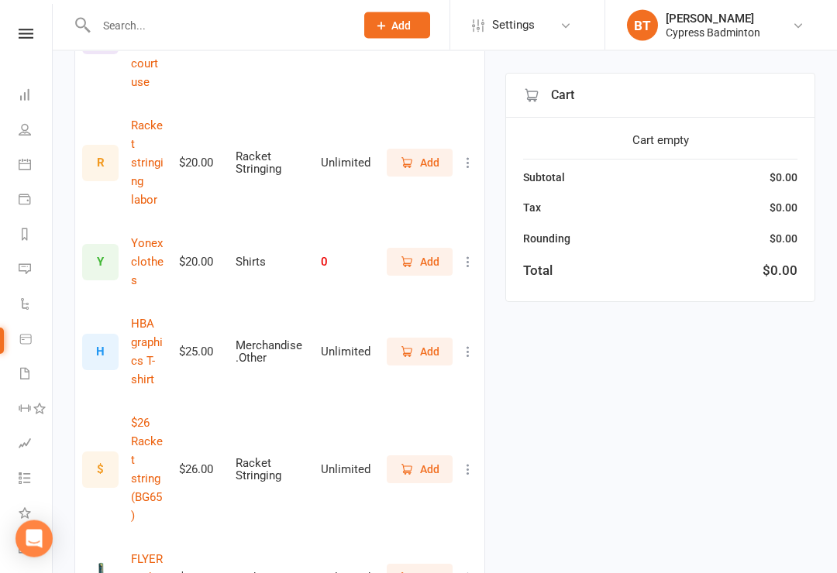
scroll to position [1525, 0]
click at [425, 569] on span "Add" at bounding box center [429, 577] width 19 height 17
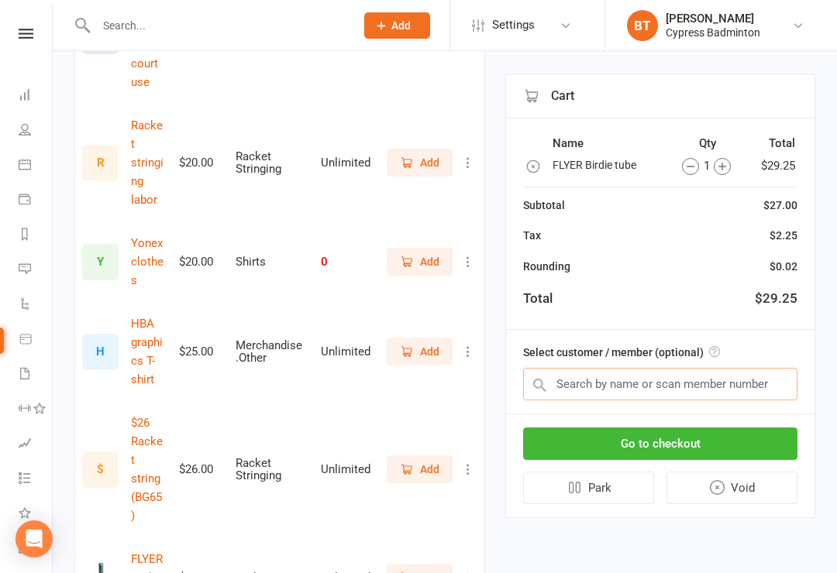
click at [573, 384] on input "text" at bounding box center [660, 384] width 274 height 33
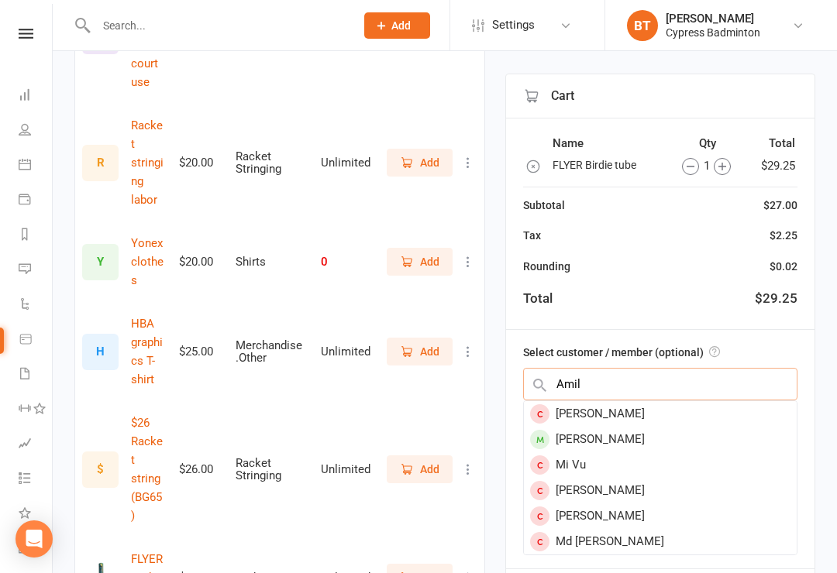
type input "Amil"
click at [619, 438] on div "Murtaza Amil" at bounding box center [660, 440] width 273 height 26
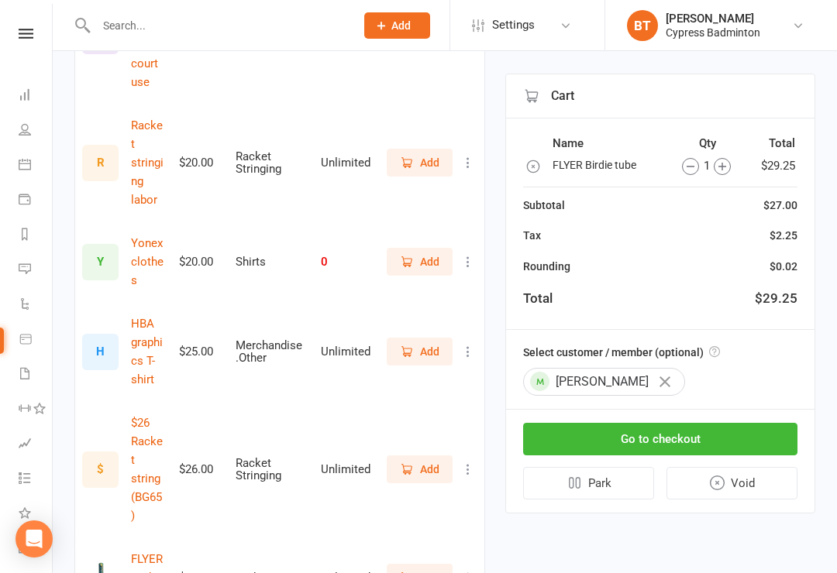
click at [662, 434] on button "Go to checkout" at bounding box center [660, 439] width 274 height 33
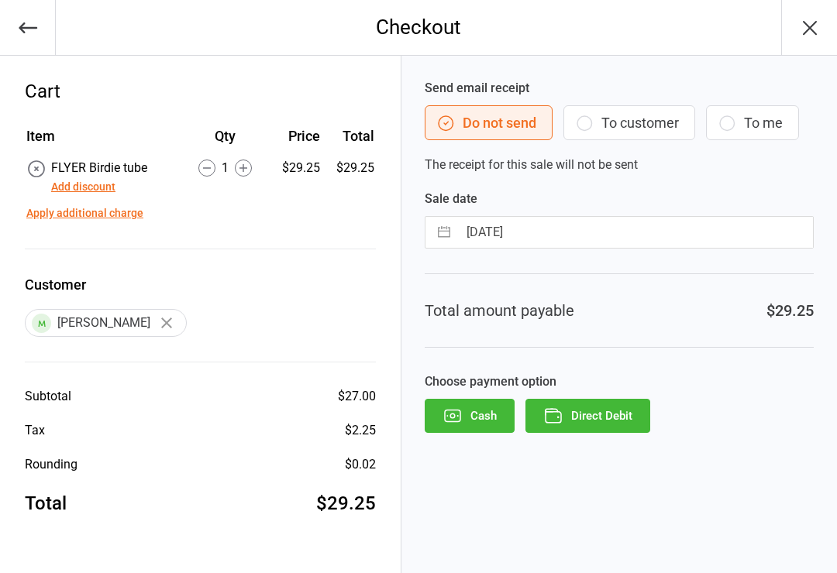
click at [603, 413] on button "Direct Debit" at bounding box center [587, 416] width 125 height 34
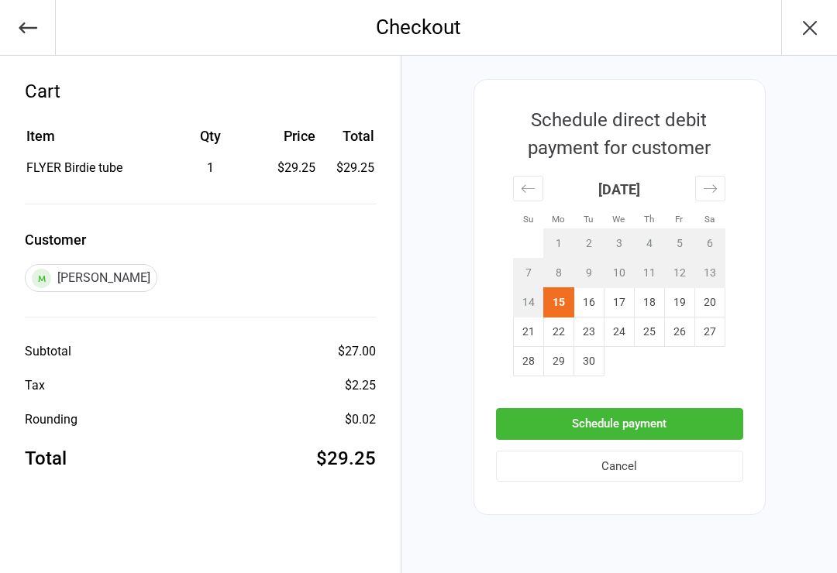
click at [683, 419] on button "Schedule payment" at bounding box center [619, 424] width 247 height 32
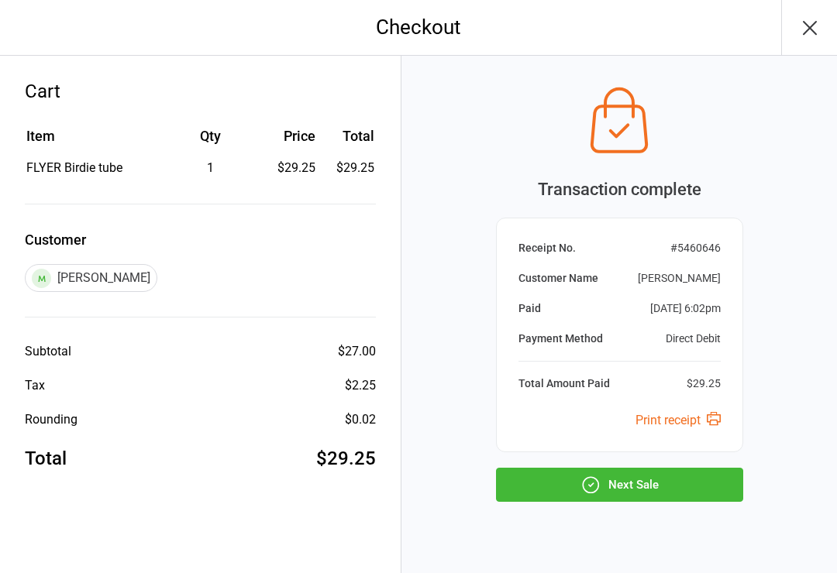
click at [658, 489] on button "Next Sale" at bounding box center [619, 485] width 247 height 34
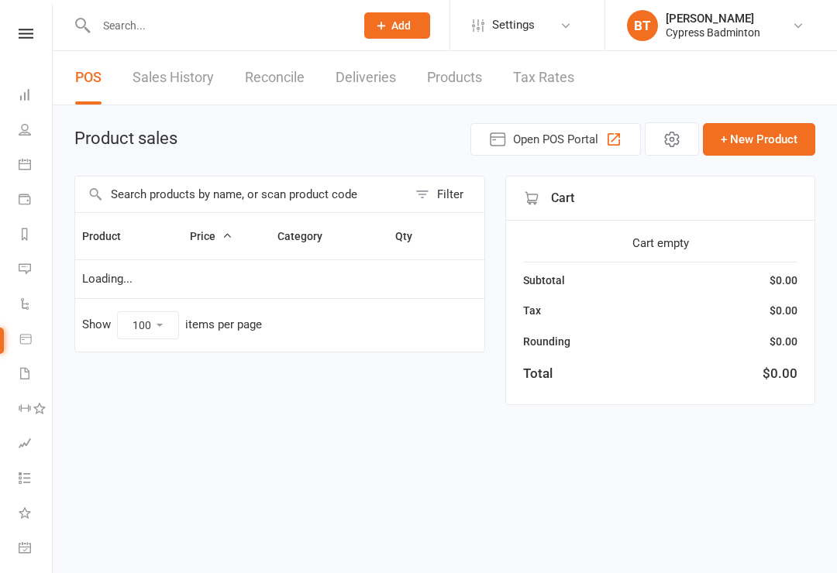
select select "100"
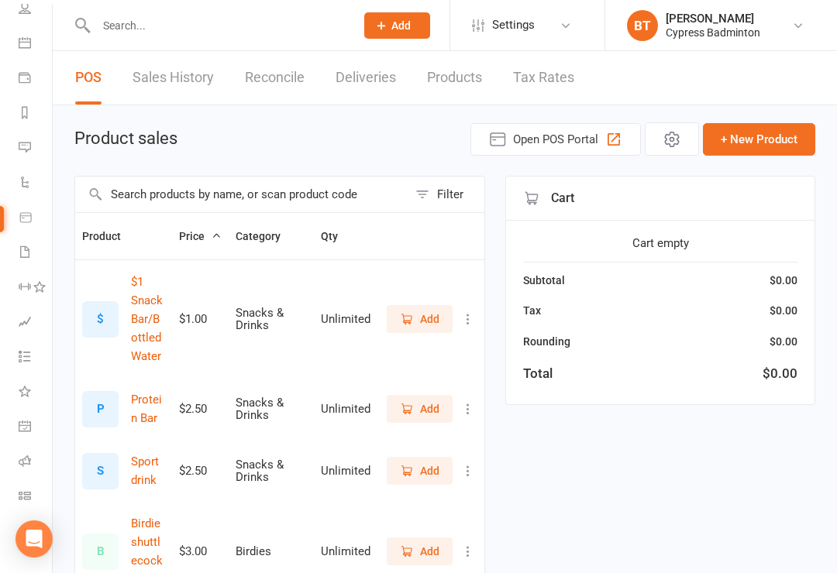
scroll to position [122, 0]
click at [26, 486] on link "Class check-in" at bounding box center [36, 497] width 35 height 35
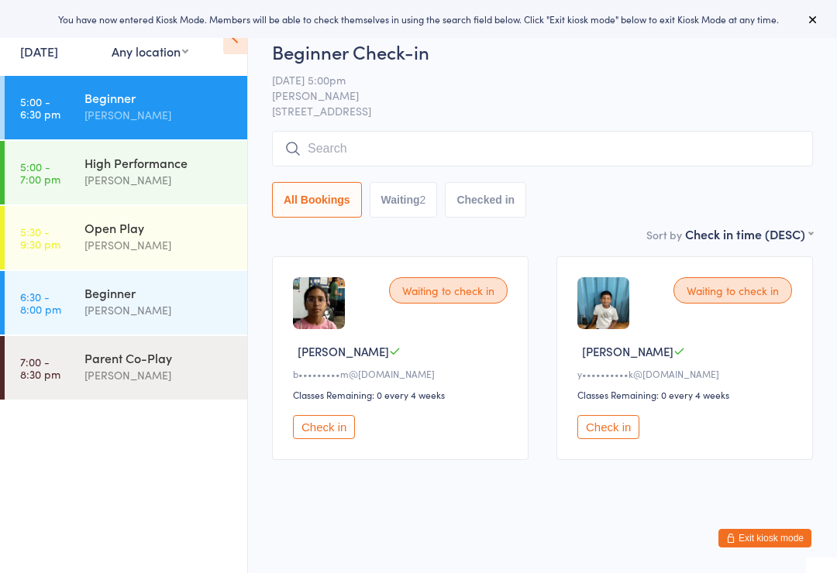
click at [177, 239] on div "[PERSON_NAME]" at bounding box center [158, 245] width 149 height 18
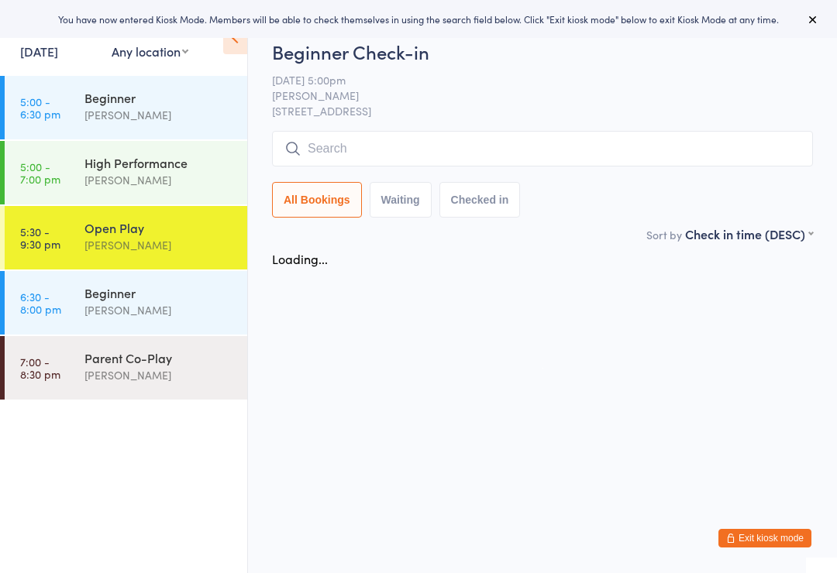
click at [322, 147] on input "search" at bounding box center [542, 149] width 541 height 36
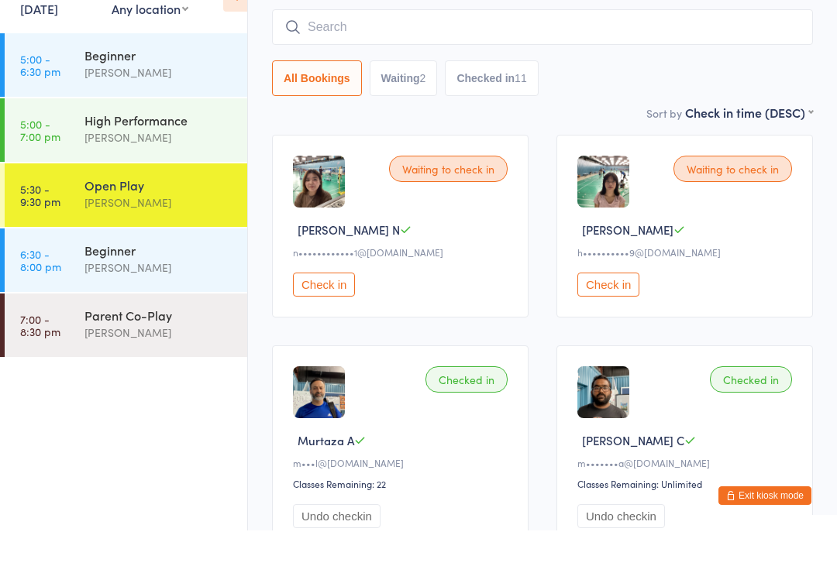
scroll to position [90, 0]
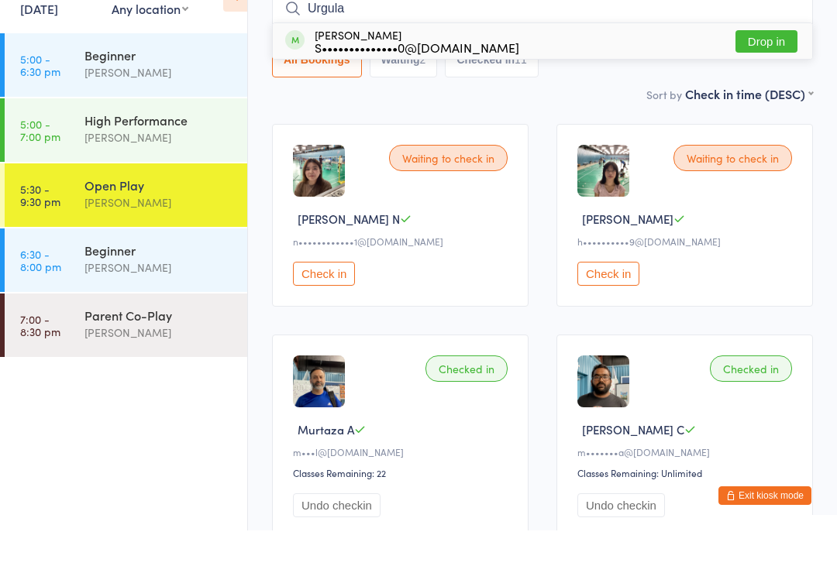
type input "Urgula"
click at [761, 73] on button "Drop in" at bounding box center [766, 84] width 62 height 22
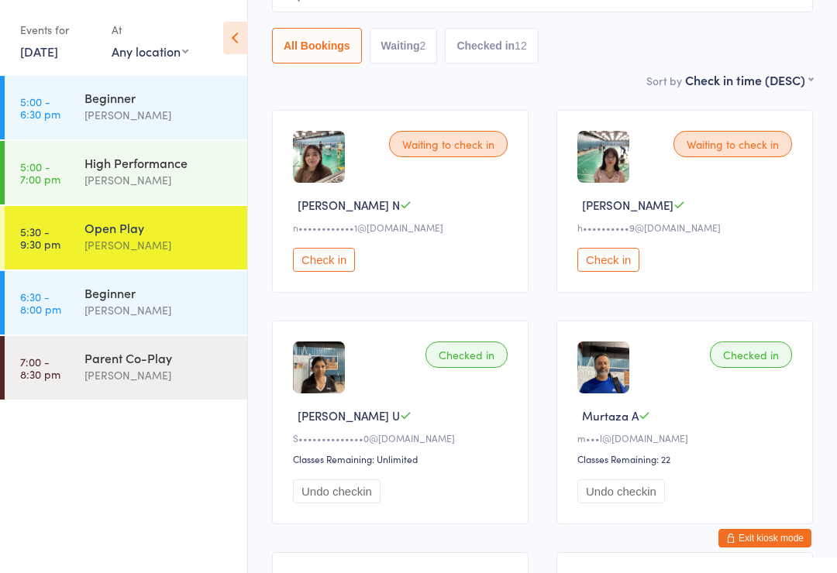
scroll to position [145, 0]
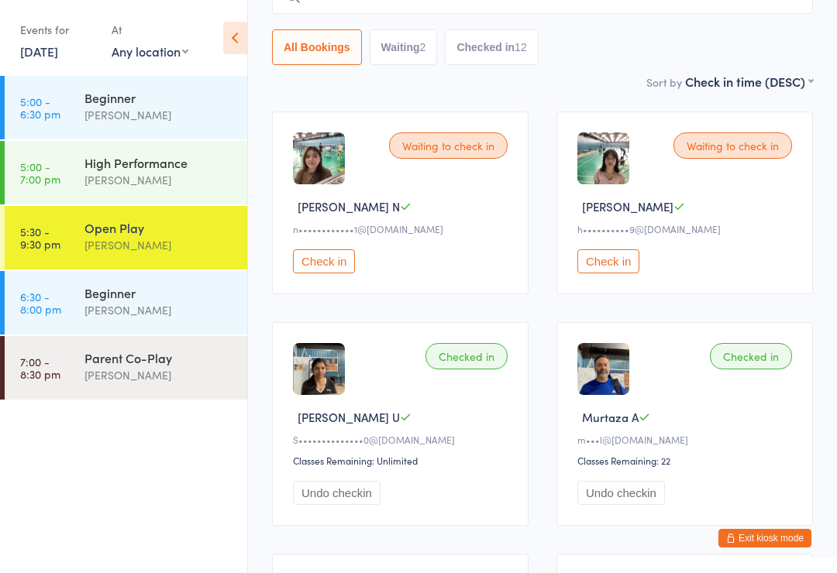
click at [328, 268] on button "Check in" at bounding box center [324, 261] width 62 height 24
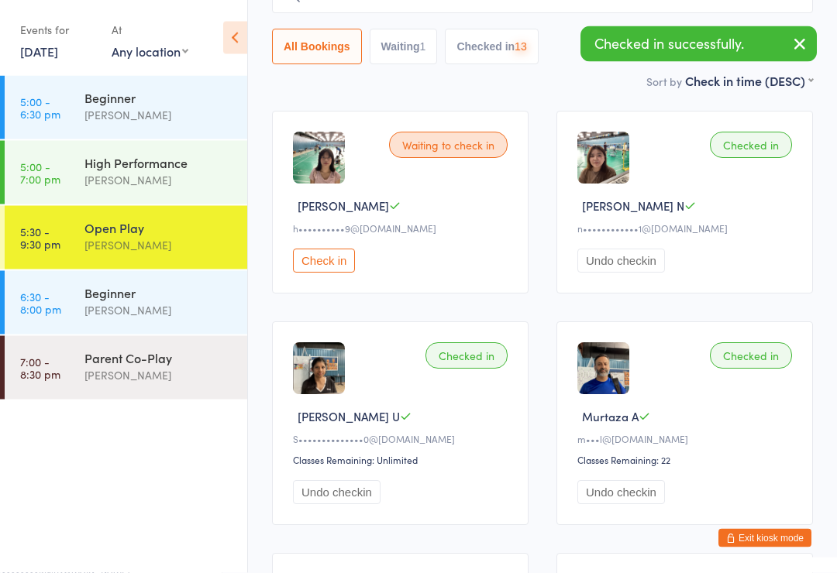
scroll to position [146, 0]
click at [617, 266] on button "Undo checkin" at bounding box center [621, 261] width 88 height 24
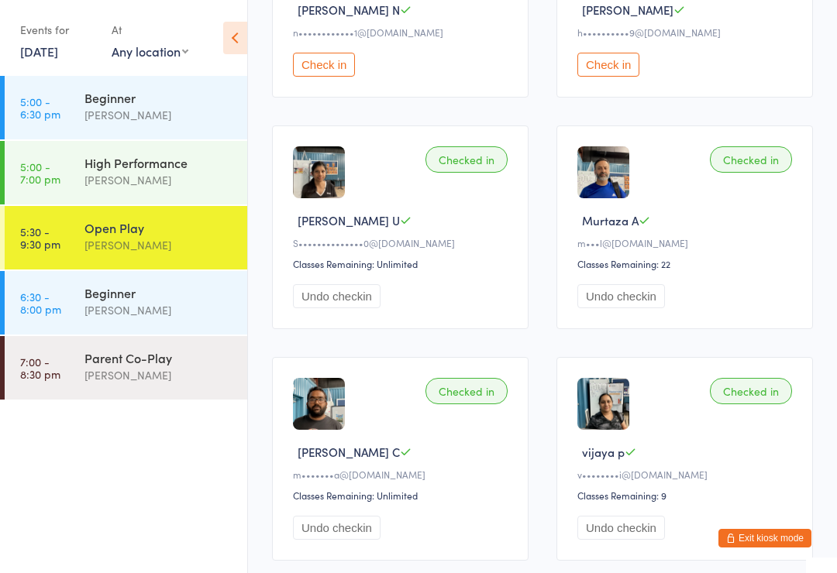
scroll to position [58, 0]
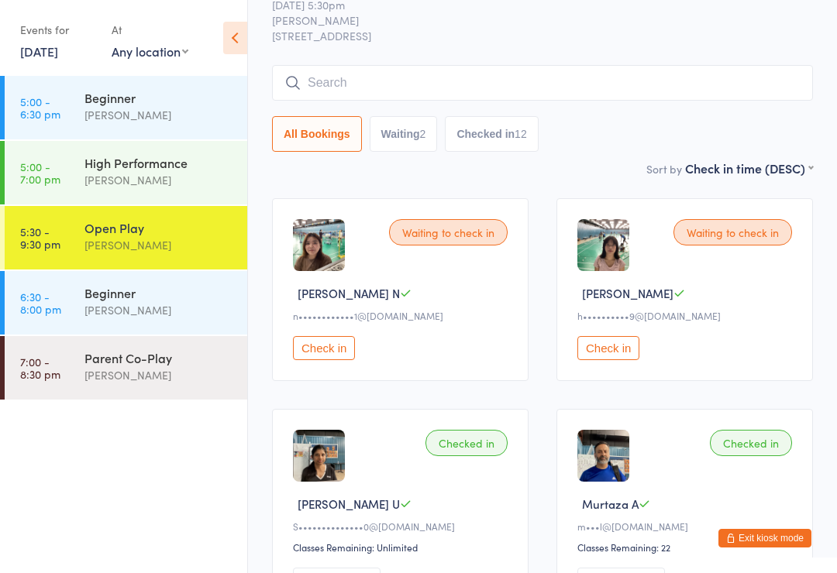
click at [608, 345] on button "Check in" at bounding box center [608, 348] width 62 height 24
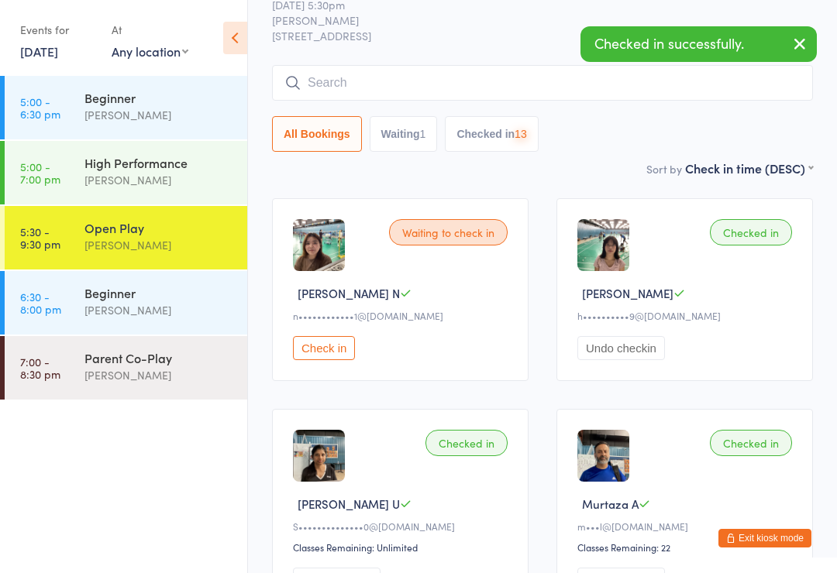
click at [327, 349] on button "Check in" at bounding box center [324, 348] width 62 height 24
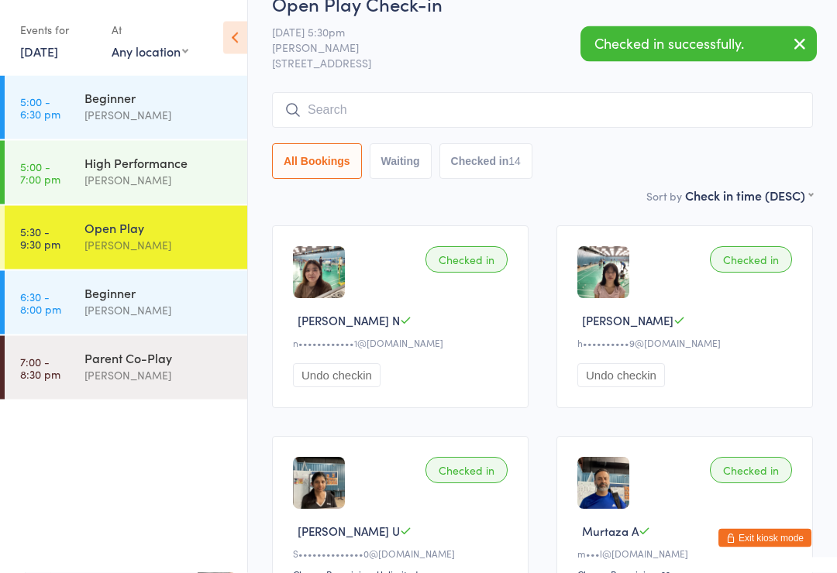
scroll to position [0, 0]
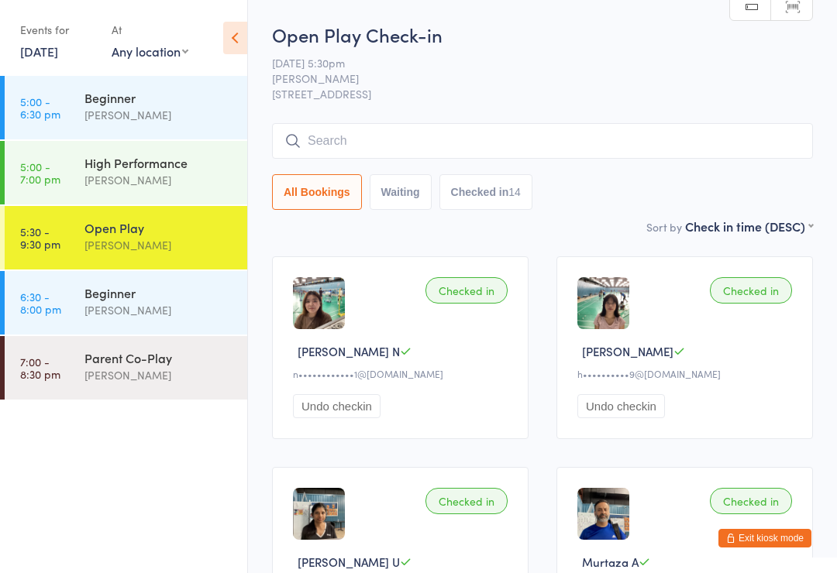
click at [789, 538] on button "Exit kiosk mode" at bounding box center [764, 538] width 93 height 19
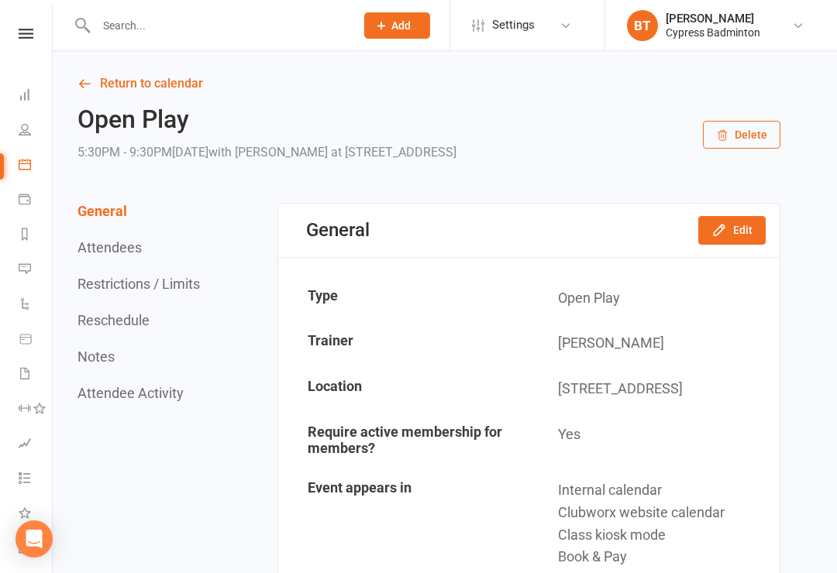
click at [27, 36] on icon at bounding box center [26, 34] width 15 height 10
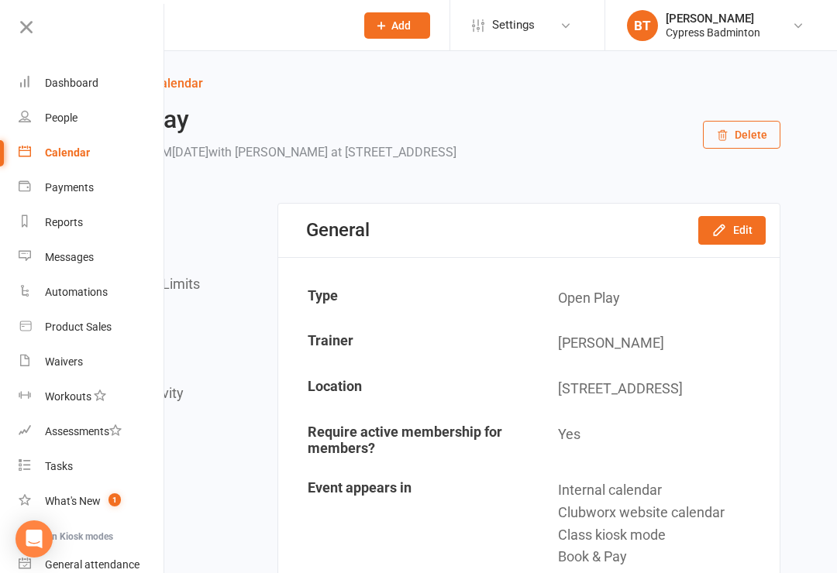
click at [57, 366] on div "Waivers" at bounding box center [64, 362] width 38 height 12
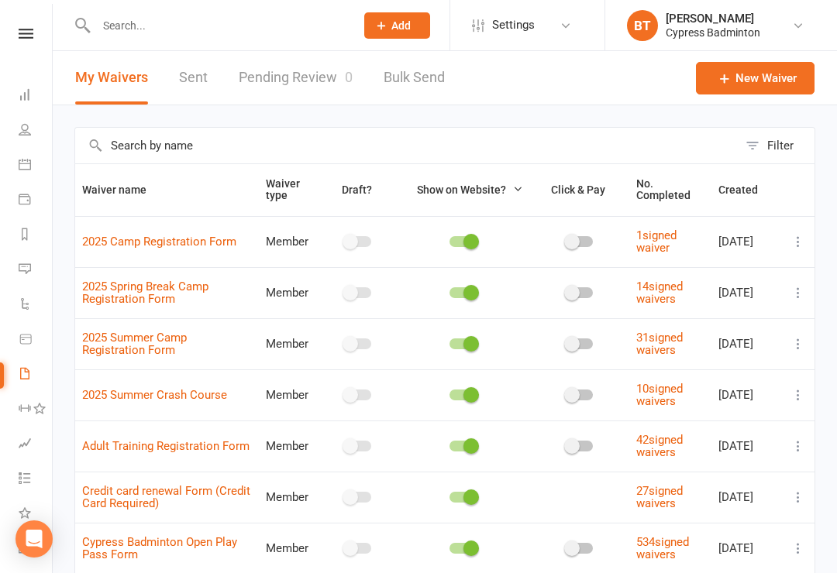
click at [194, 79] on link "Sent" at bounding box center [193, 77] width 29 height 53
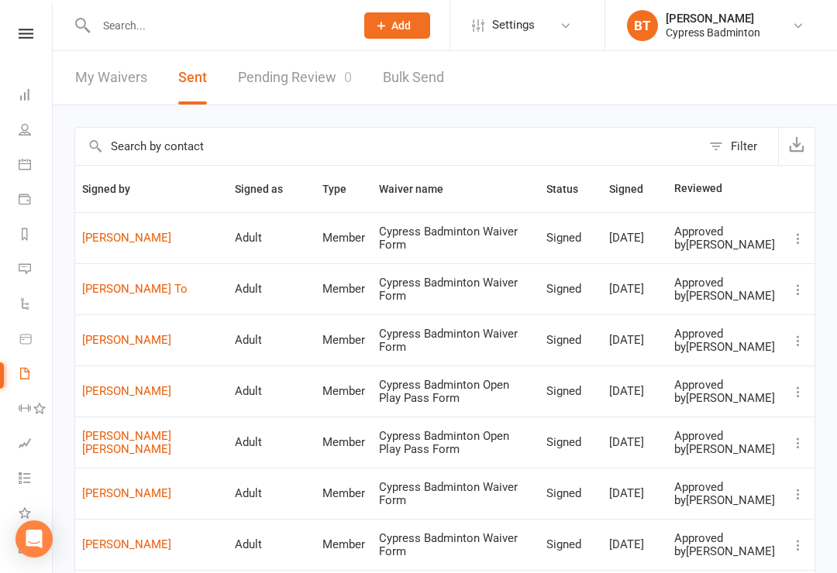
click at [26, 32] on icon at bounding box center [26, 34] width 15 height 10
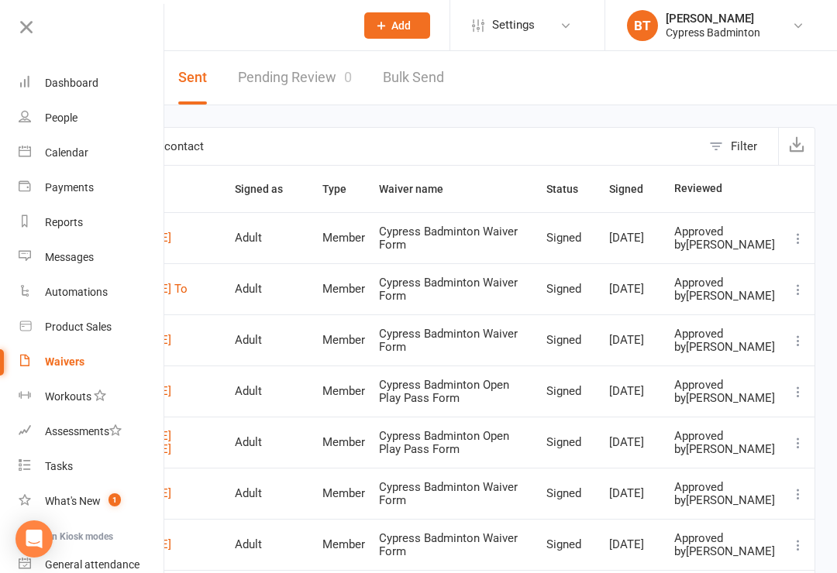
click at [63, 153] on div "Calendar" at bounding box center [66, 152] width 43 height 12
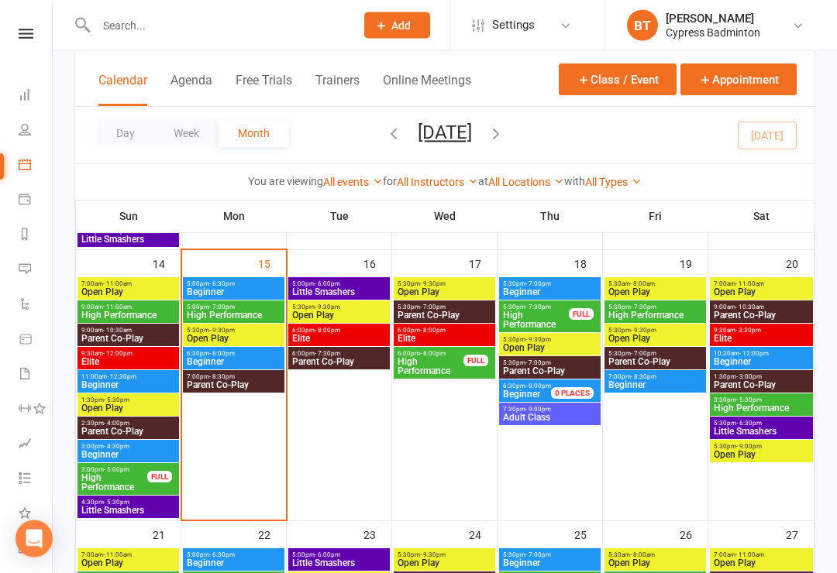
click at [203, 330] on span "5:30pm - 9:30pm" at bounding box center [233, 331] width 95 height 7
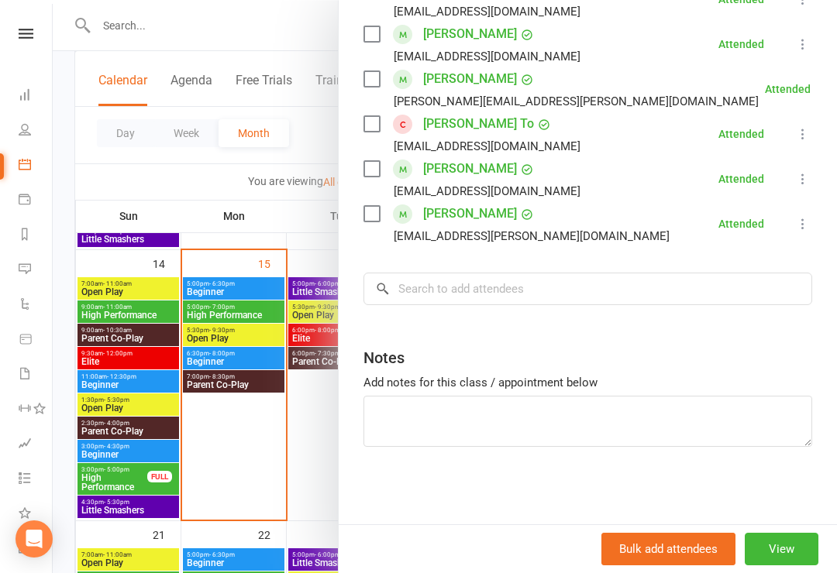
scroll to position [671, 0]
click at [415, 285] on input "search" at bounding box center [587, 289] width 448 height 33
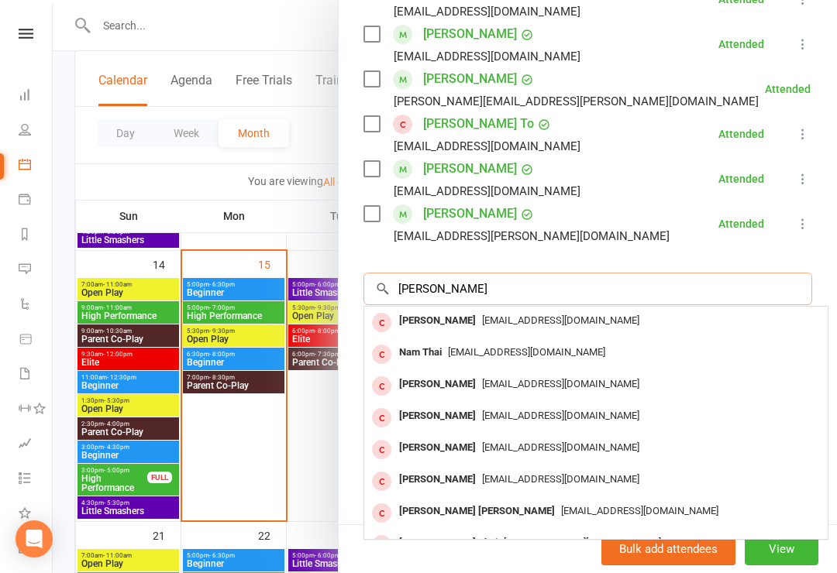
type input "Thanh"
click at [133, 16] on div at bounding box center [445, 286] width 784 height 573
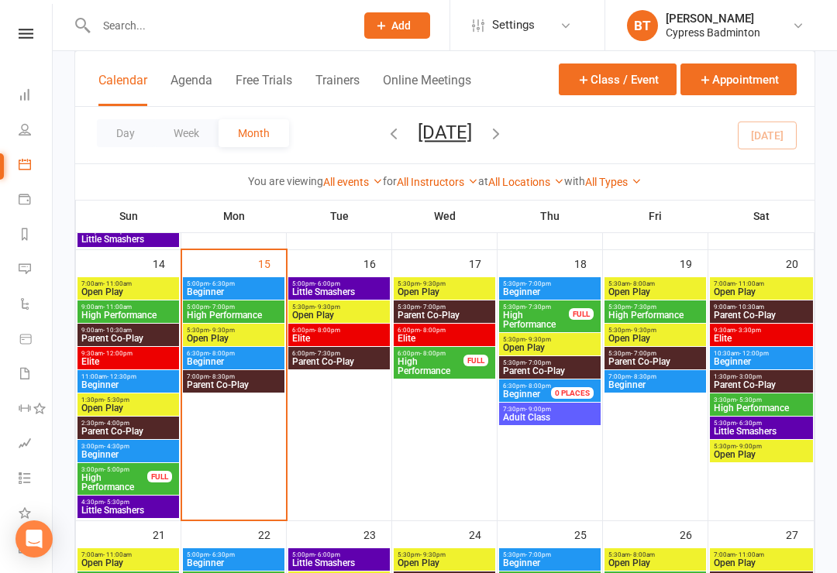
click at [125, 33] on input "text" at bounding box center [217, 26] width 253 height 22
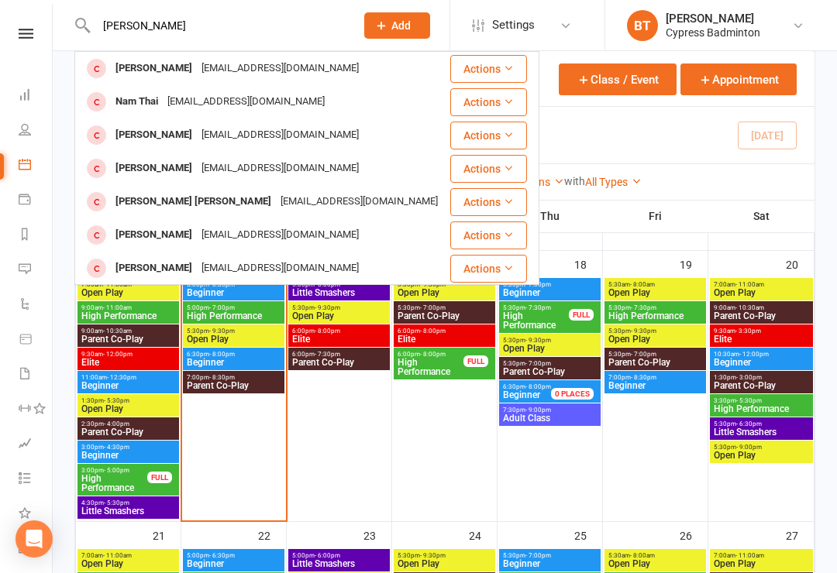
type input "Thanh"
click at [501, 134] on button "Actions" at bounding box center [488, 136] width 77 height 28
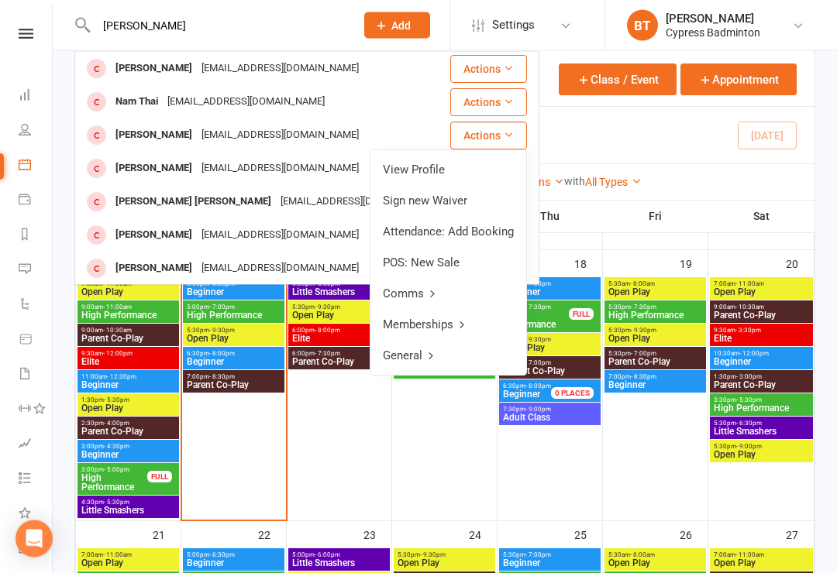
click at [431, 170] on link "View Profile" at bounding box center [448, 170] width 156 height 31
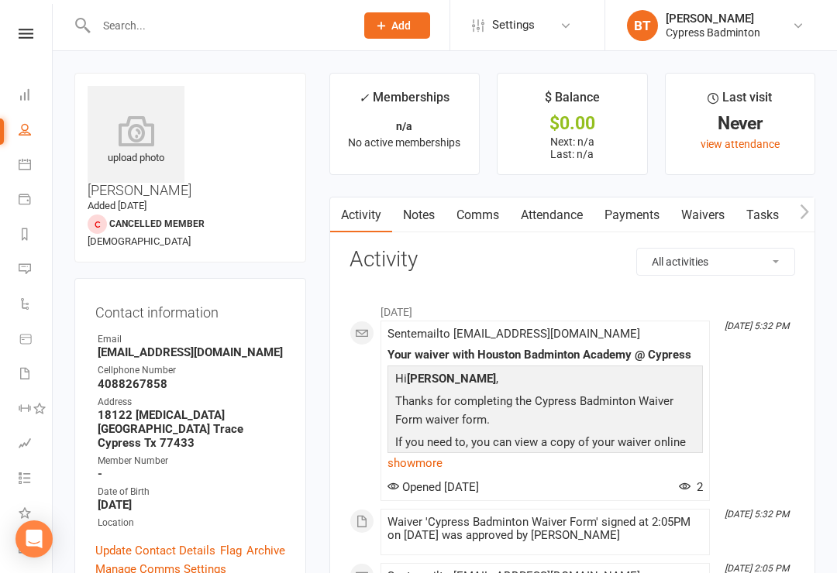
click at [146, 146] on icon at bounding box center [136, 130] width 97 height 31
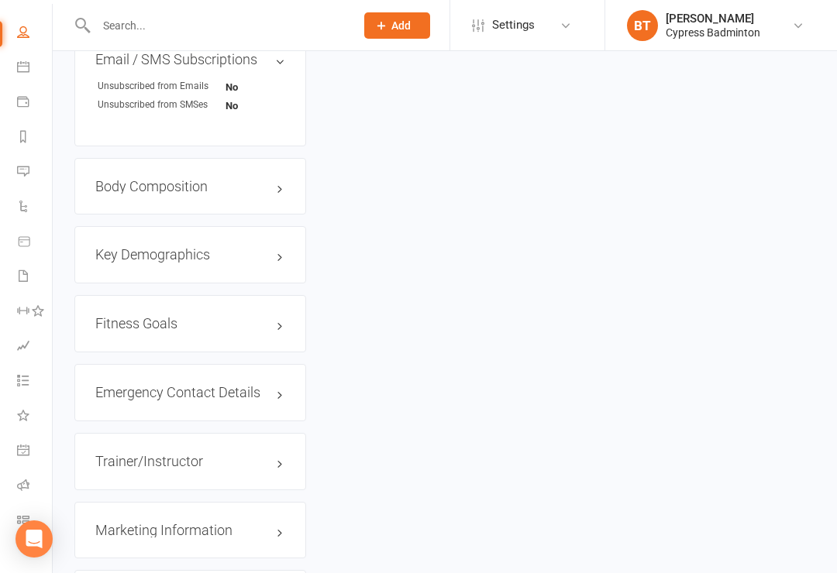
scroll to position [1168, 0]
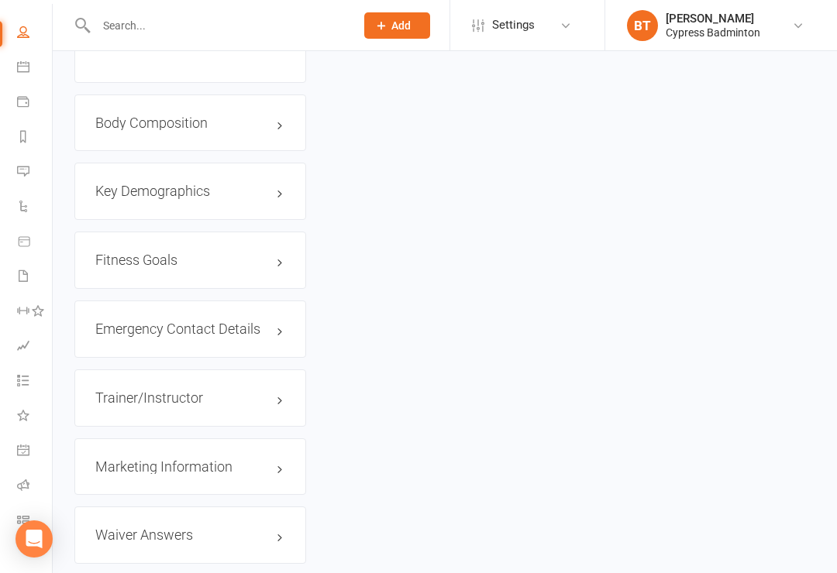
click at [35, 510] on link "Class check-in" at bounding box center [34, 521] width 35 height 35
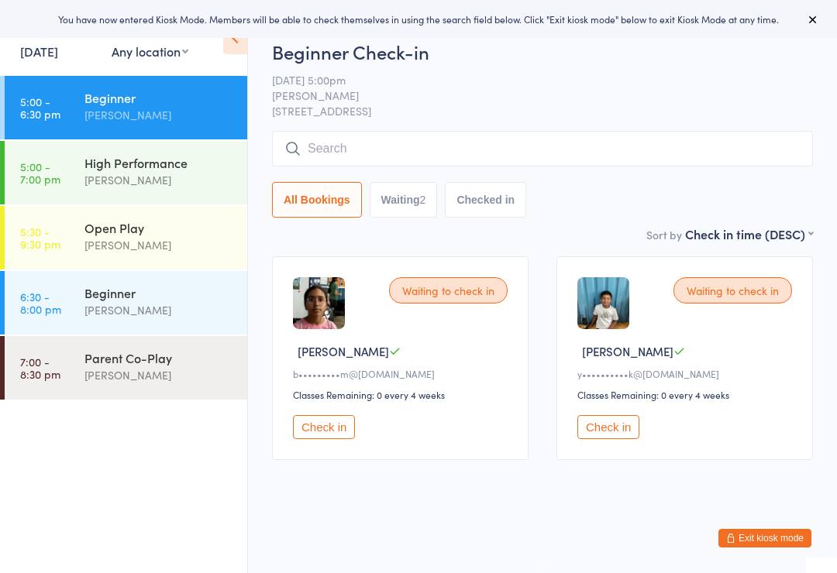
click at [185, 234] on div "Open Play" at bounding box center [158, 227] width 149 height 17
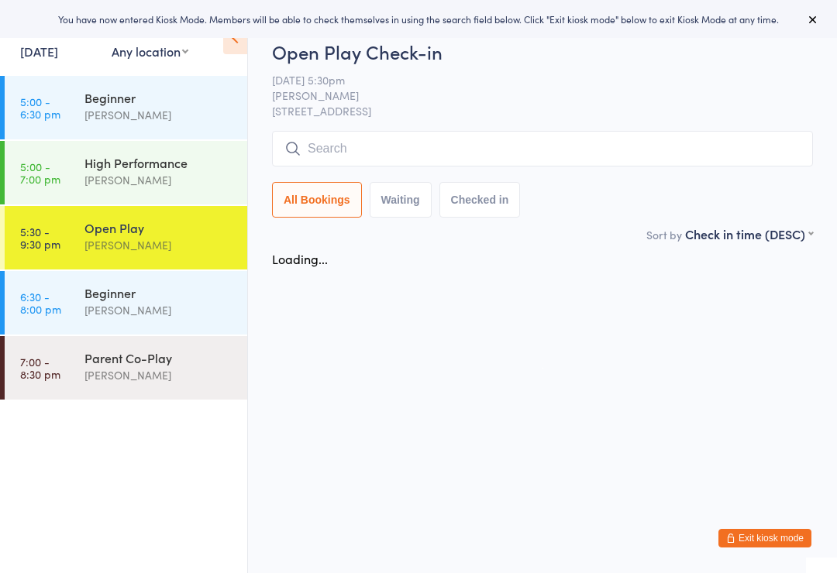
click at [335, 149] on input "search" at bounding box center [542, 149] width 541 height 36
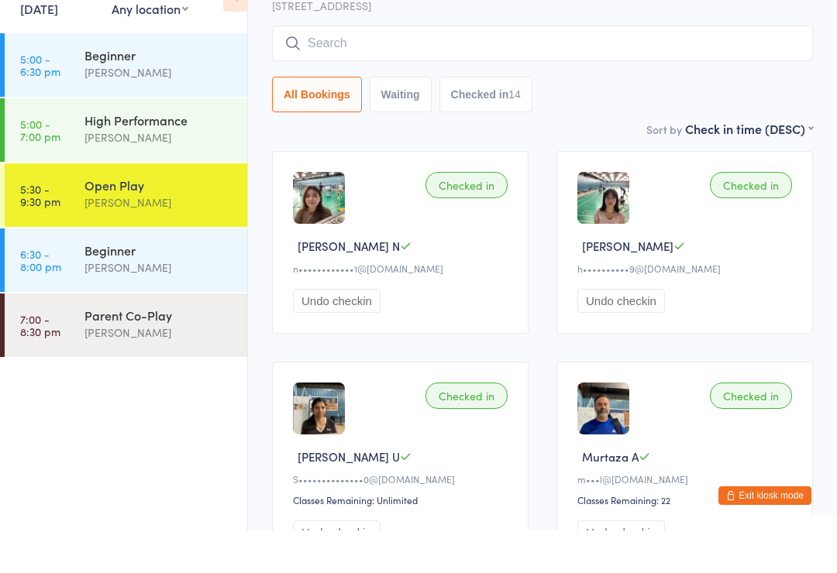
scroll to position [90, 0]
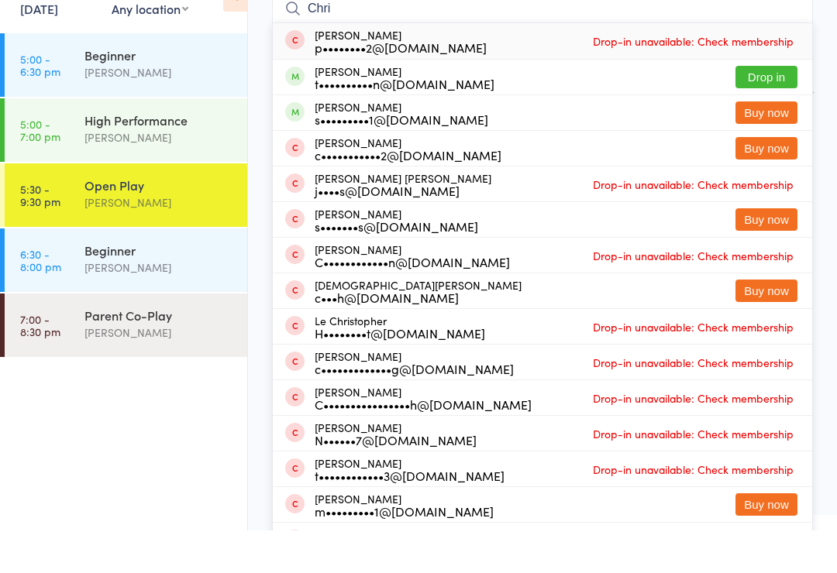
type input "Chri"
click at [771, 108] on button "Drop in" at bounding box center [766, 119] width 62 height 22
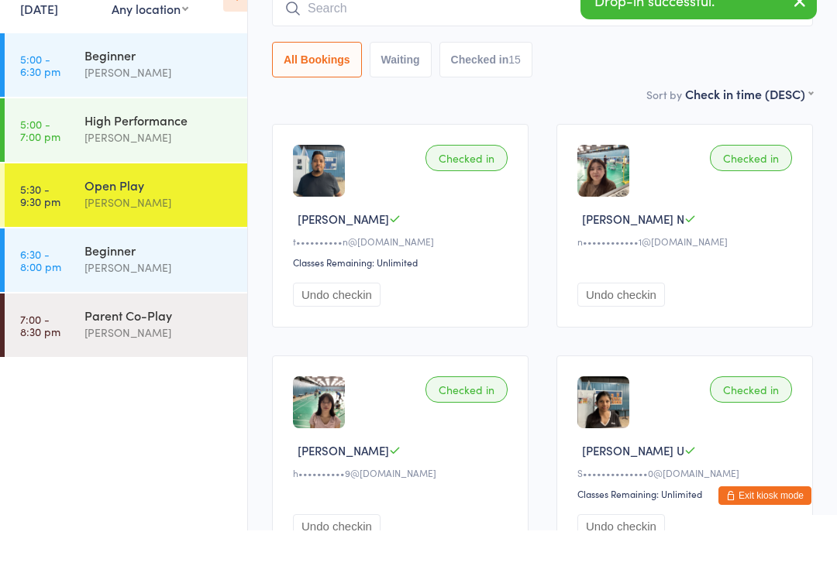
click at [765, 529] on button "Exit kiosk mode" at bounding box center [764, 538] width 93 height 19
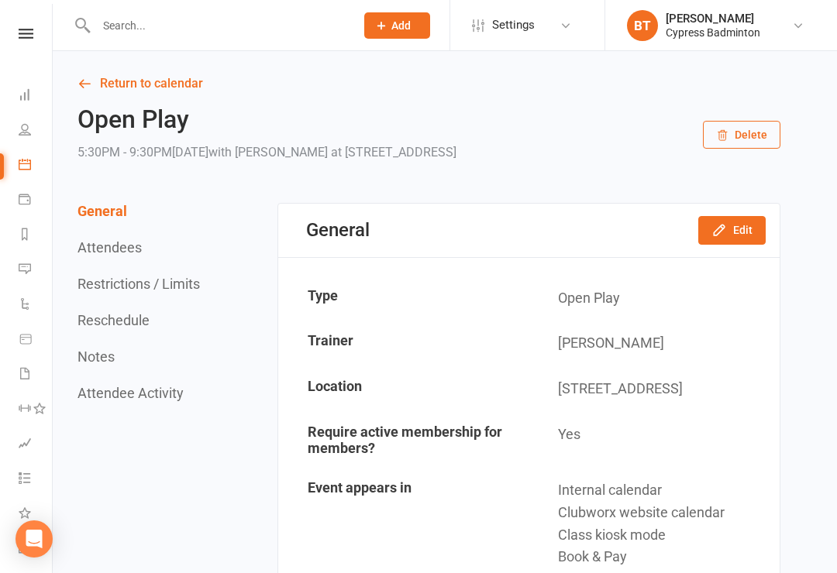
click at [26, 34] on icon at bounding box center [26, 34] width 15 height 10
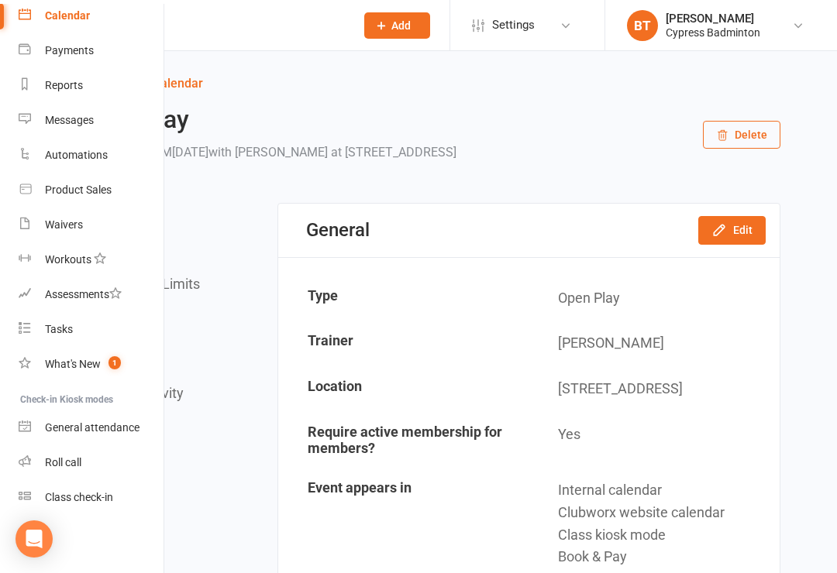
scroll to position [137, 0]
click at [214, 23] on input "text" at bounding box center [217, 26] width 253 height 22
click at [92, 499] on div "Class check-in" at bounding box center [79, 497] width 68 height 12
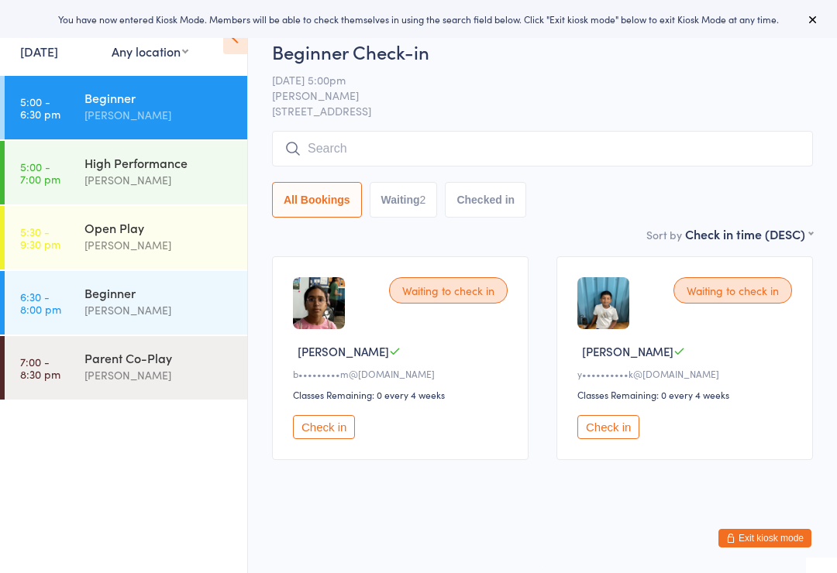
click at [189, 238] on div "[PERSON_NAME]" at bounding box center [158, 245] width 149 height 18
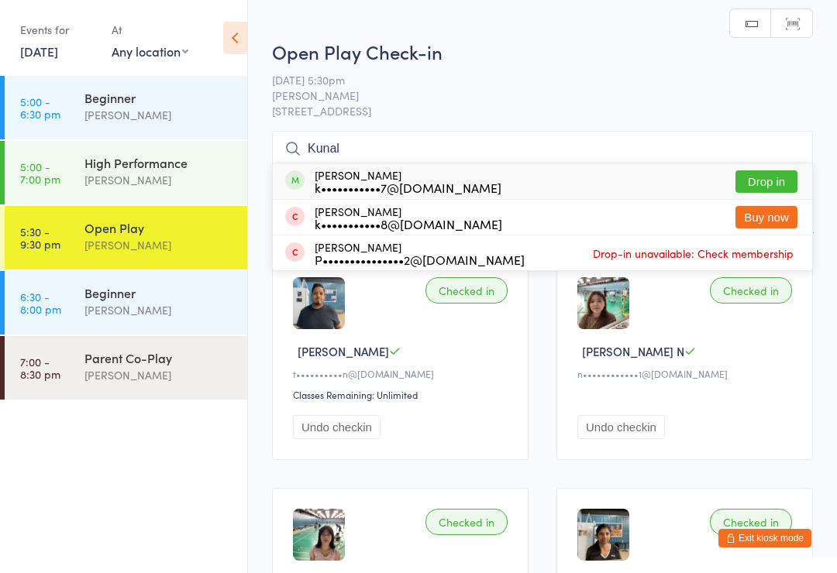
type input "Kunal"
click at [768, 183] on button "Drop in" at bounding box center [766, 181] width 62 height 22
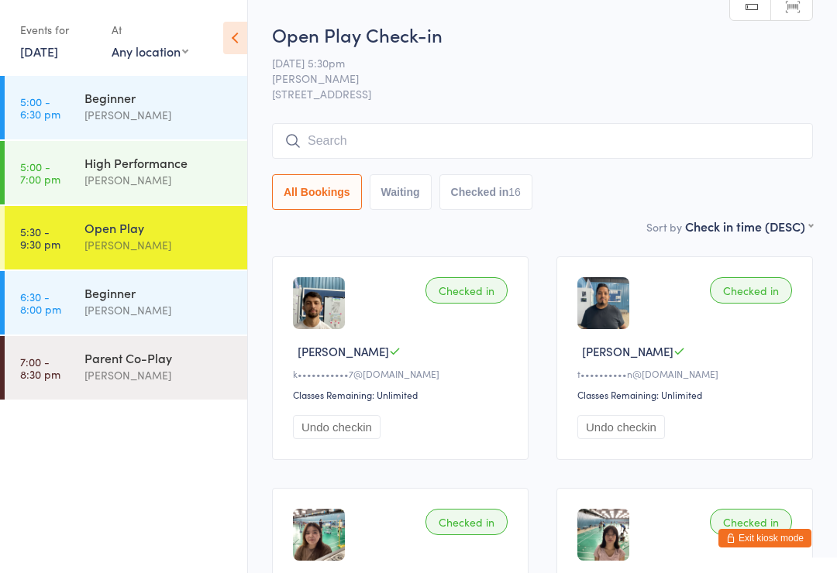
click at [767, 537] on button "Exit kiosk mode" at bounding box center [764, 538] width 93 height 19
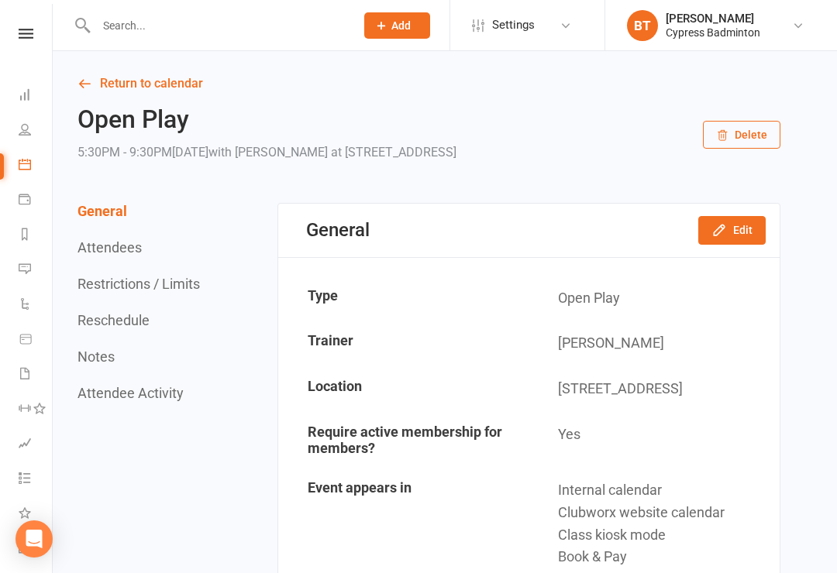
click at [33, 37] on link at bounding box center [25, 34] width 55 height 10
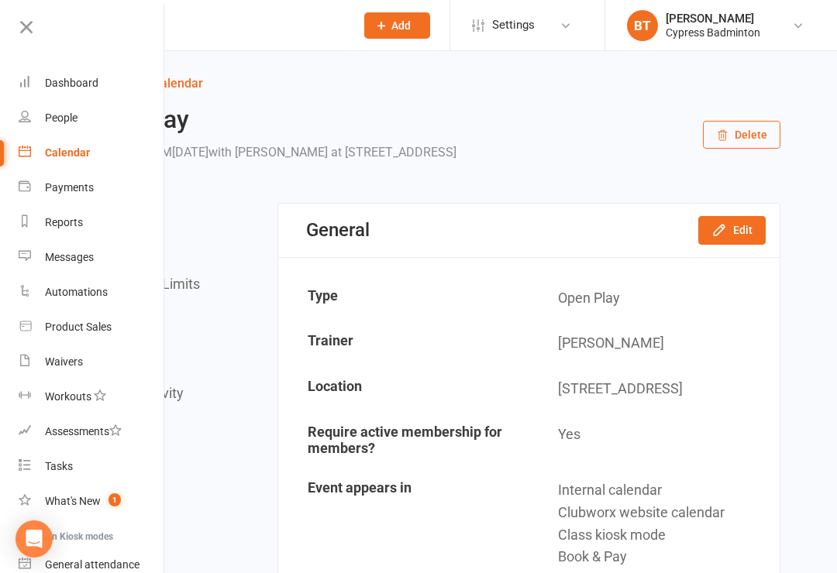
click at [77, 360] on div "Waivers" at bounding box center [64, 362] width 38 height 12
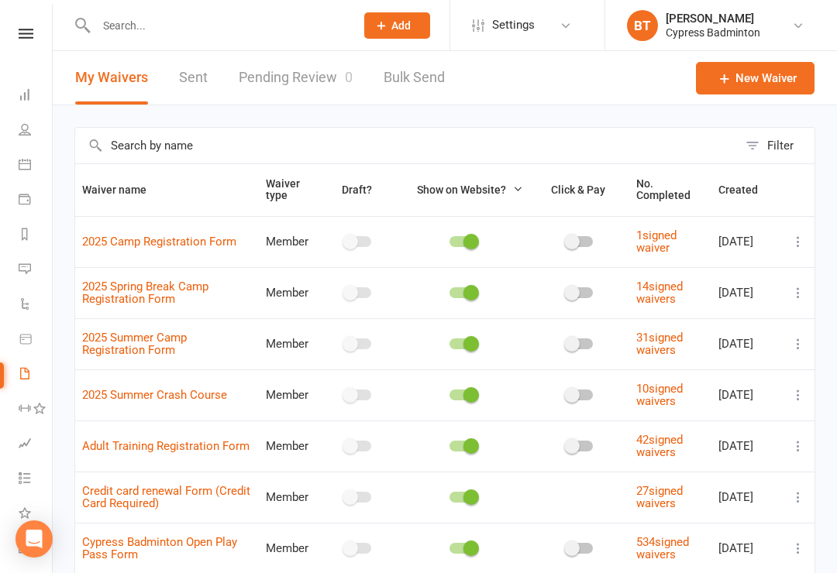
click at [204, 69] on link "Sent" at bounding box center [193, 77] width 29 height 53
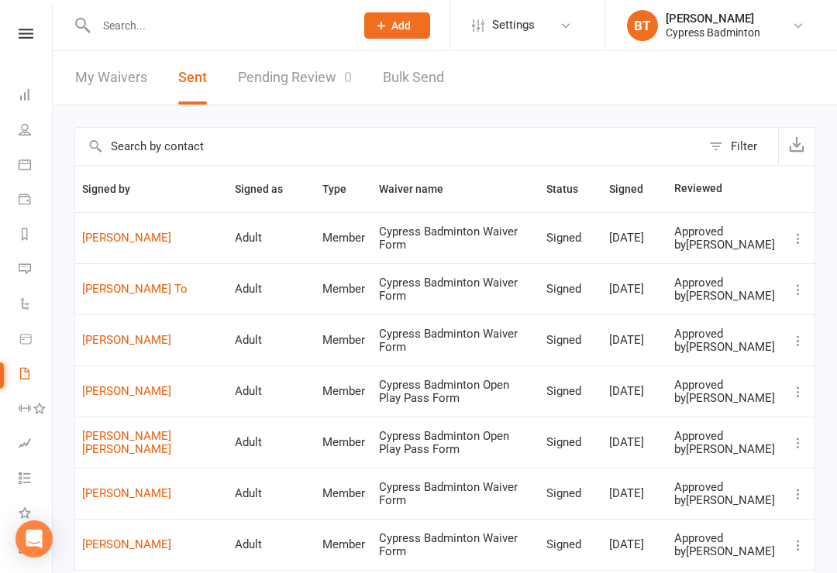
click at [146, 245] on link "Thanh Nguyen" at bounding box center [151, 238] width 139 height 13
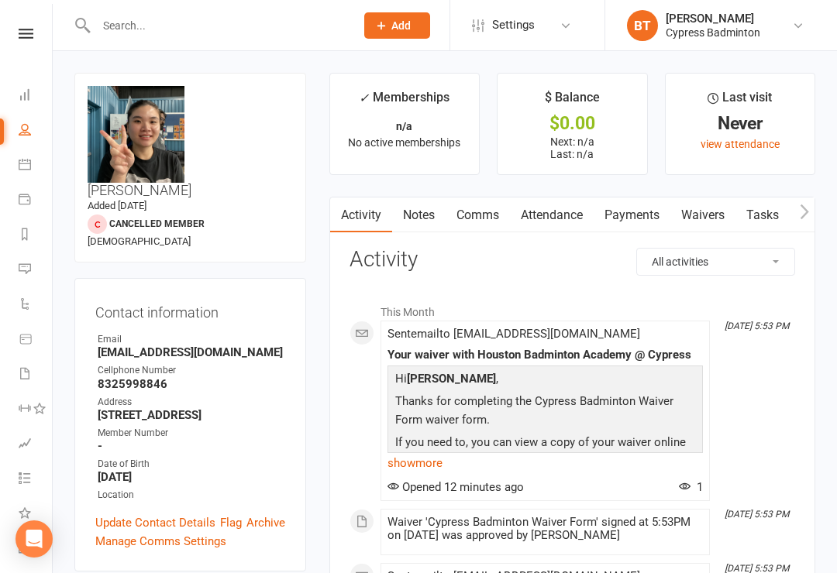
click at [26, 30] on icon at bounding box center [26, 34] width 15 height 10
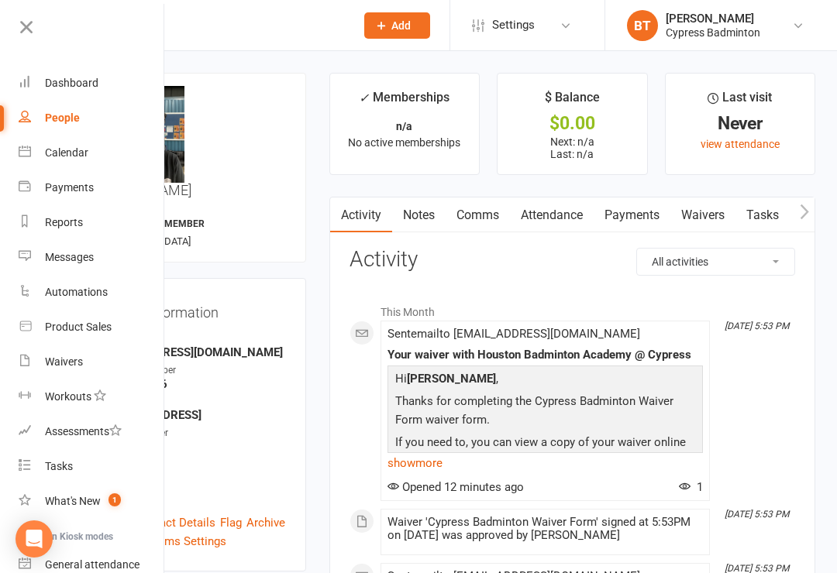
click at [79, 153] on div "Calendar" at bounding box center [66, 152] width 43 height 12
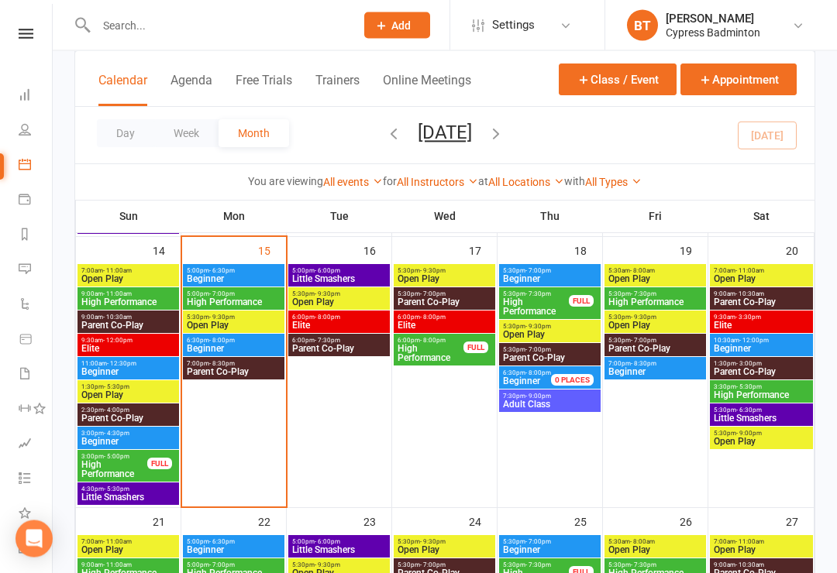
click at [214, 317] on span "- 9:30pm" at bounding box center [222, 317] width 26 height 7
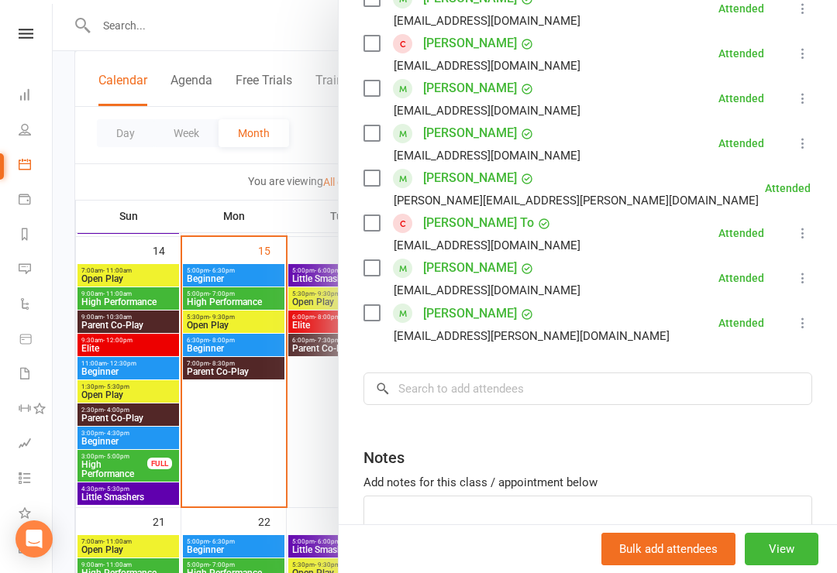
scroll to position [670, 0]
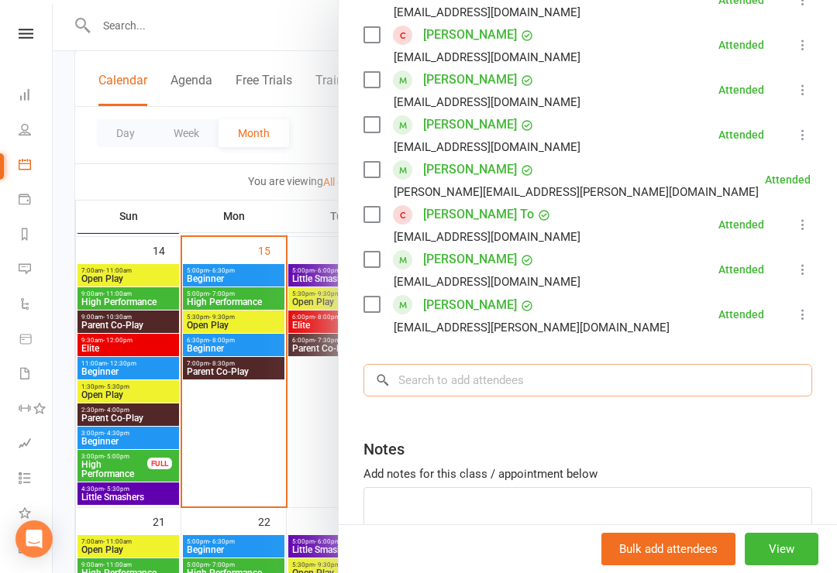
click at [412, 369] on input "search" at bounding box center [587, 380] width 448 height 33
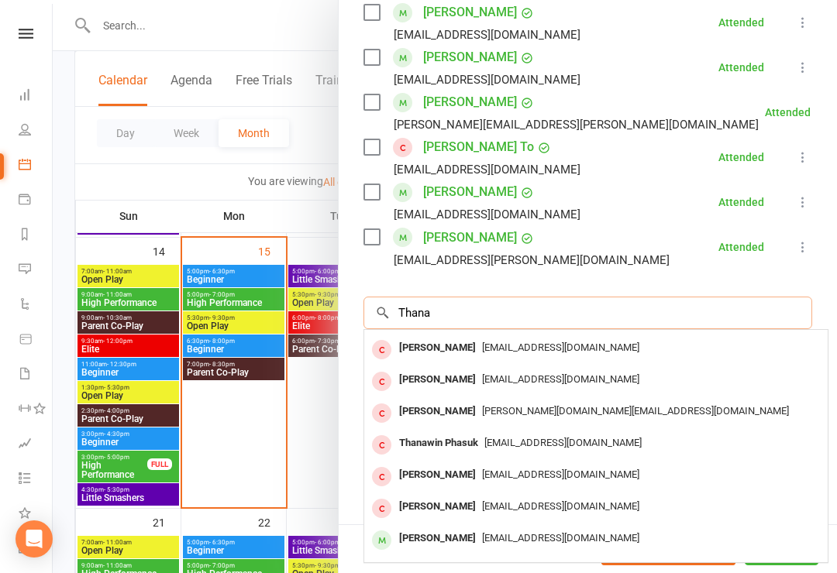
scroll to position [29, 0]
type input "Thanah nguyen"
click at [452, 439] on div "[PERSON_NAME]" at bounding box center [437, 442] width 89 height 22
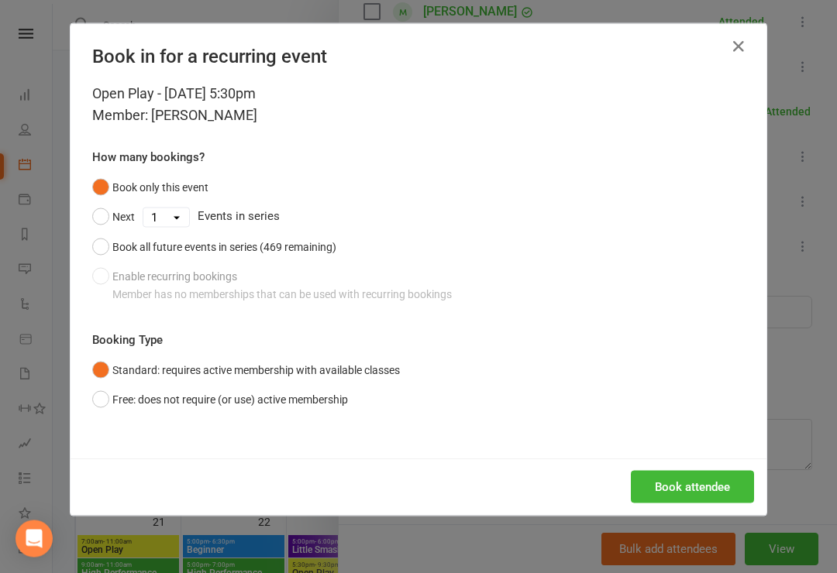
click at [111, 394] on button "Free: does not require (or use) active membership" at bounding box center [220, 399] width 256 height 29
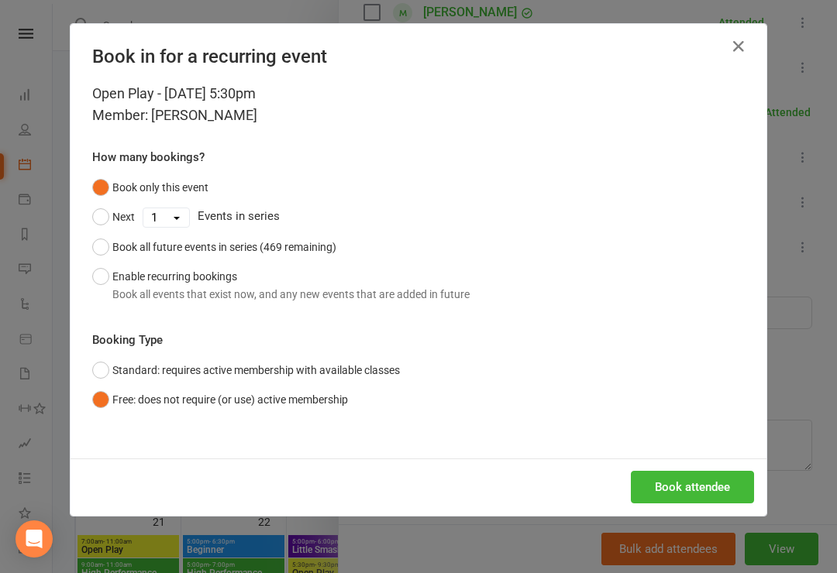
click at [702, 481] on button "Book attendee" at bounding box center [691, 487] width 123 height 33
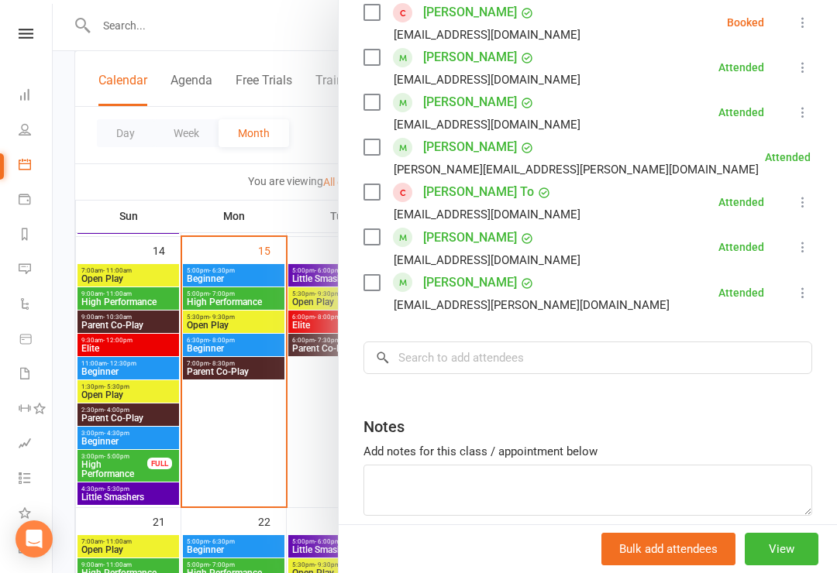
click at [33, 38] on link at bounding box center [25, 34] width 55 height 10
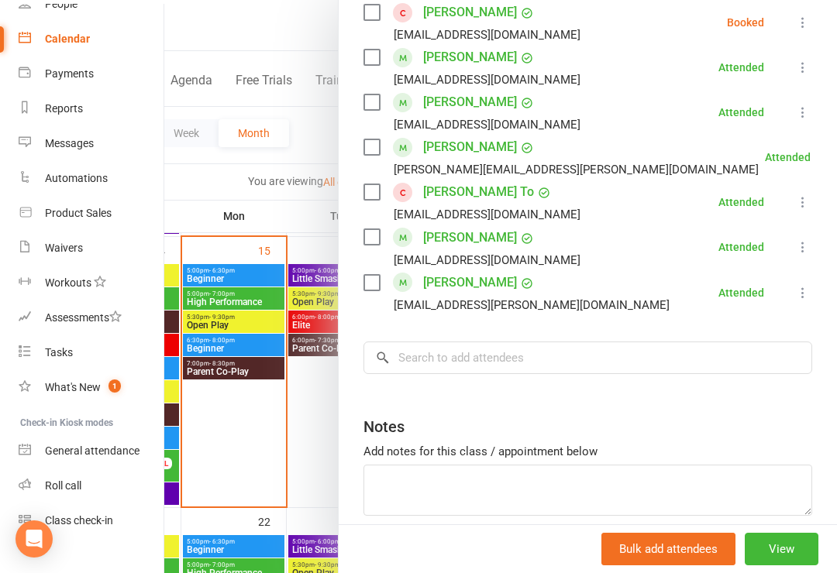
scroll to position [113, 0]
click at [103, 524] on div "Class check-in" at bounding box center [79, 521] width 68 height 12
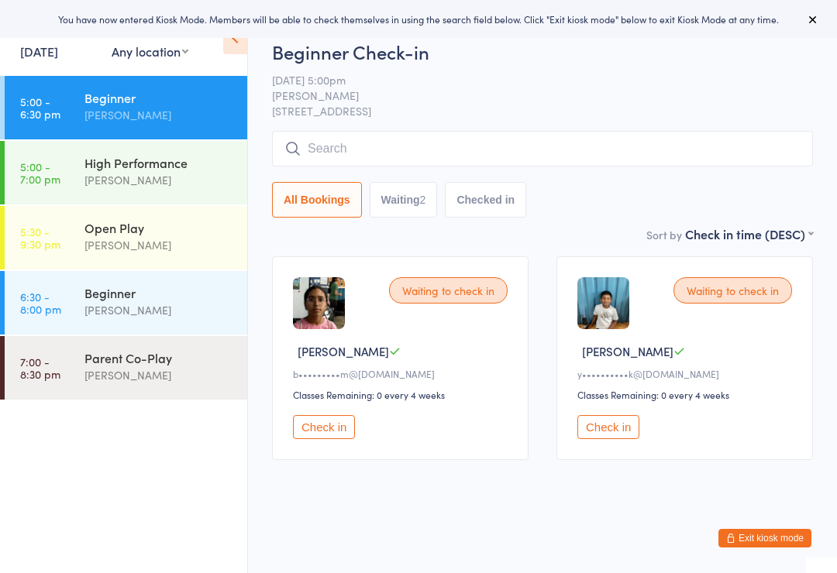
click at [180, 240] on div "[PERSON_NAME]" at bounding box center [158, 245] width 149 height 18
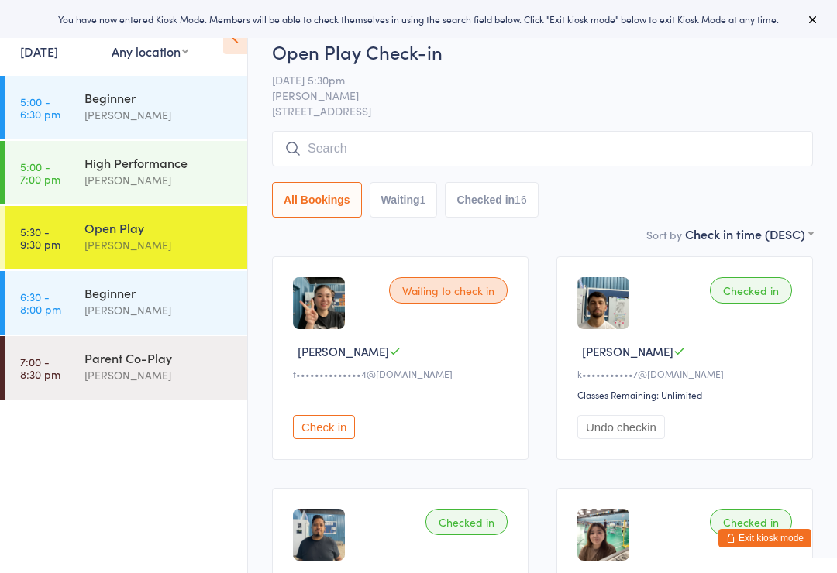
click at [330, 431] on button "Check in" at bounding box center [324, 427] width 62 height 24
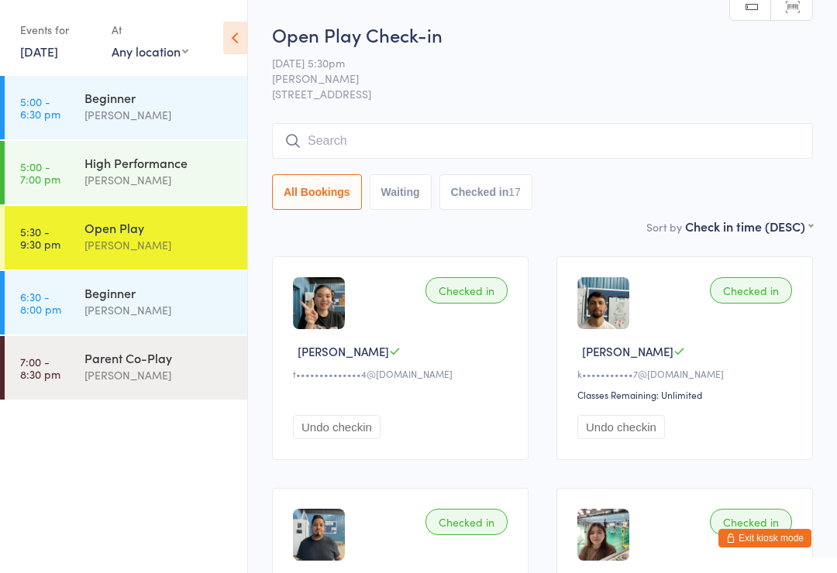
click at [776, 538] on button "Exit kiosk mode" at bounding box center [764, 538] width 93 height 19
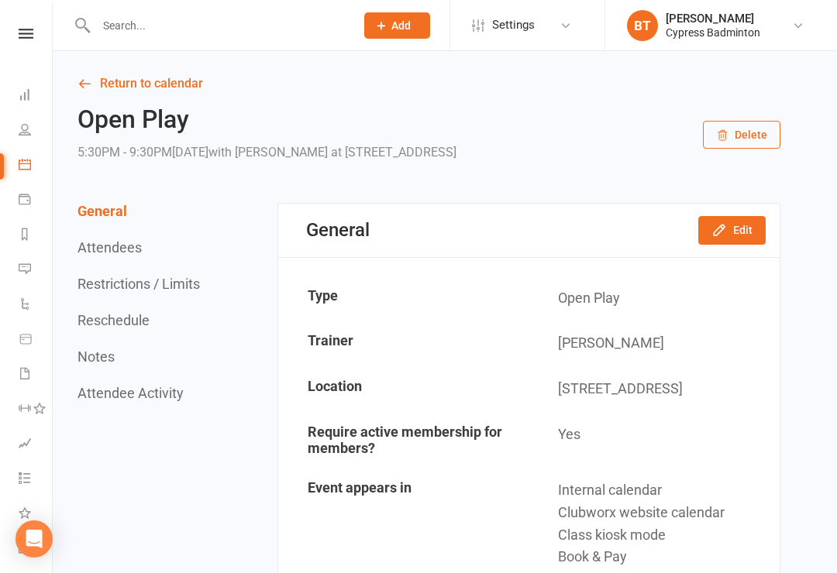
click at [30, 36] on icon at bounding box center [26, 34] width 15 height 10
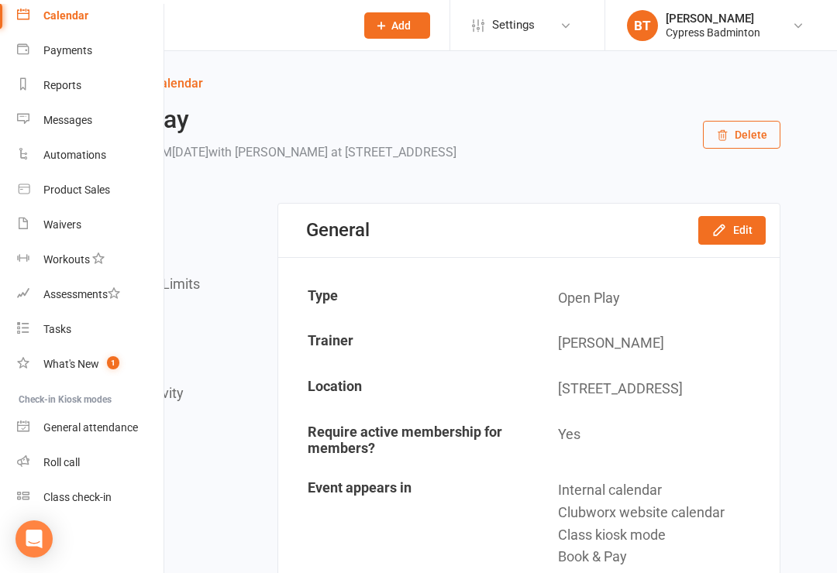
scroll to position [137, 2]
click at [43, 498] on div "Class check-in" at bounding box center [77, 497] width 68 height 12
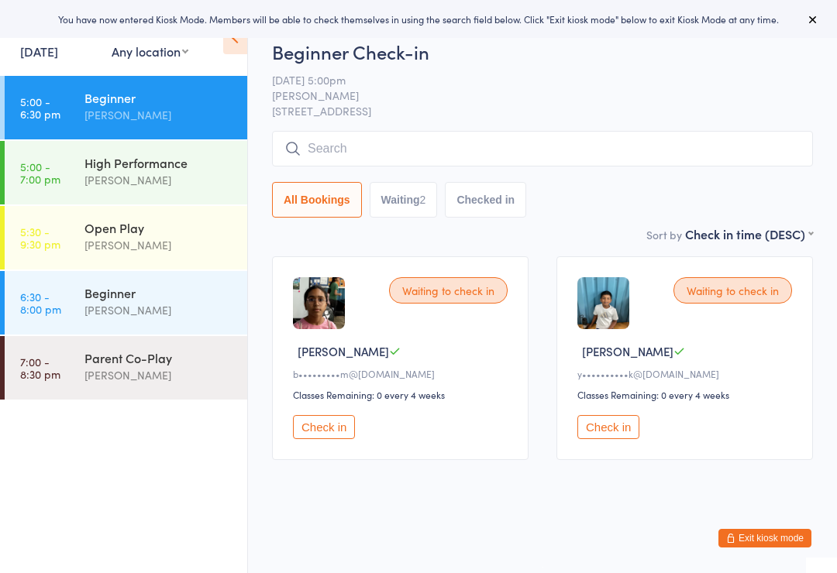
click at [182, 239] on div "[PERSON_NAME]" at bounding box center [158, 245] width 149 height 18
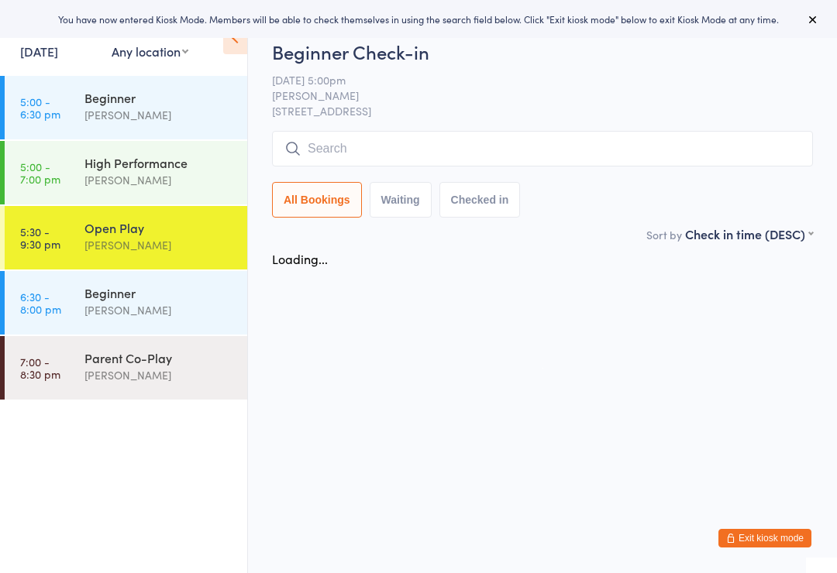
click at [337, 144] on input "search" at bounding box center [542, 149] width 541 height 36
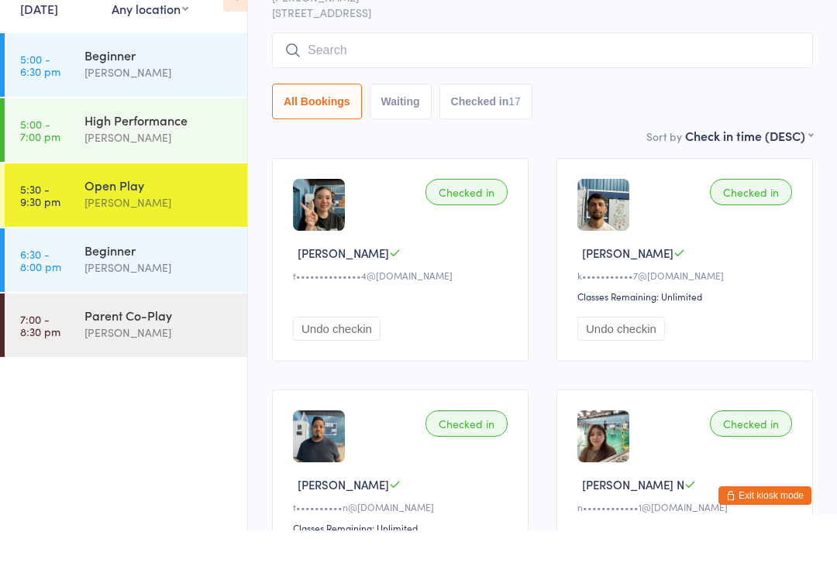
scroll to position [90, 0]
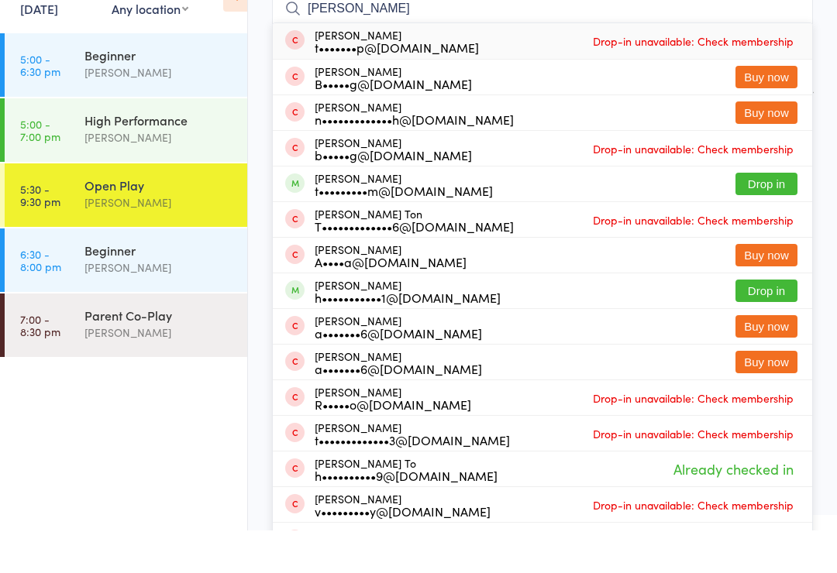
type input "Tony"
click at [771, 215] on button "Drop in" at bounding box center [766, 226] width 62 height 22
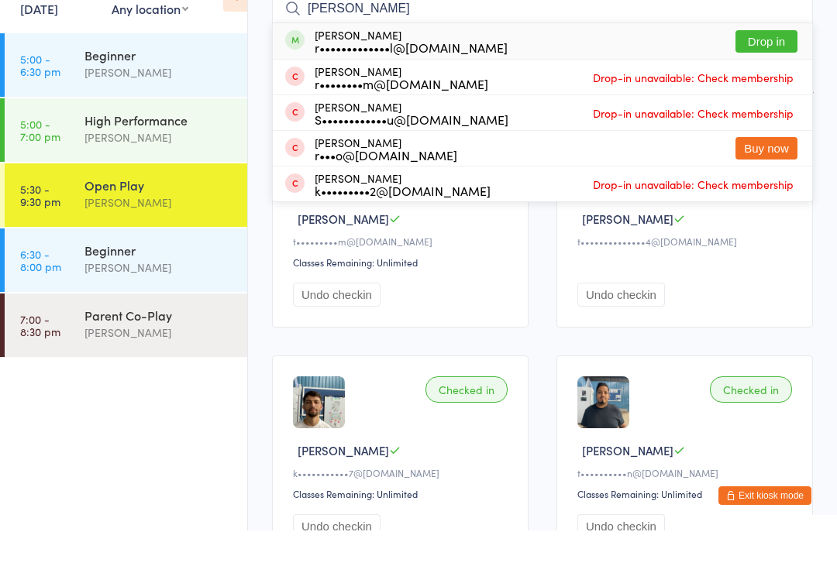
type input "Robin"
click at [773, 73] on button "Drop in" at bounding box center [766, 84] width 62 height 22
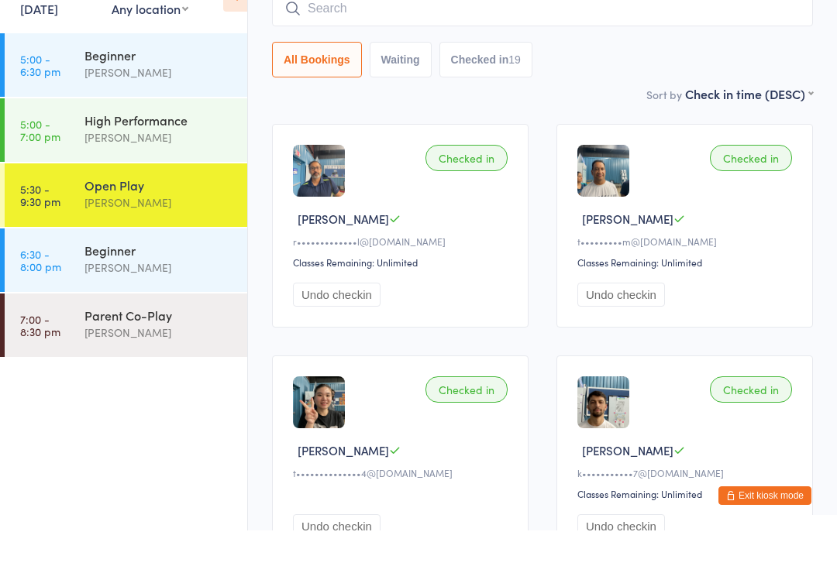
click at [156, 284] on div "Beginner" at bounding box center [158, 292] width 149 height 17
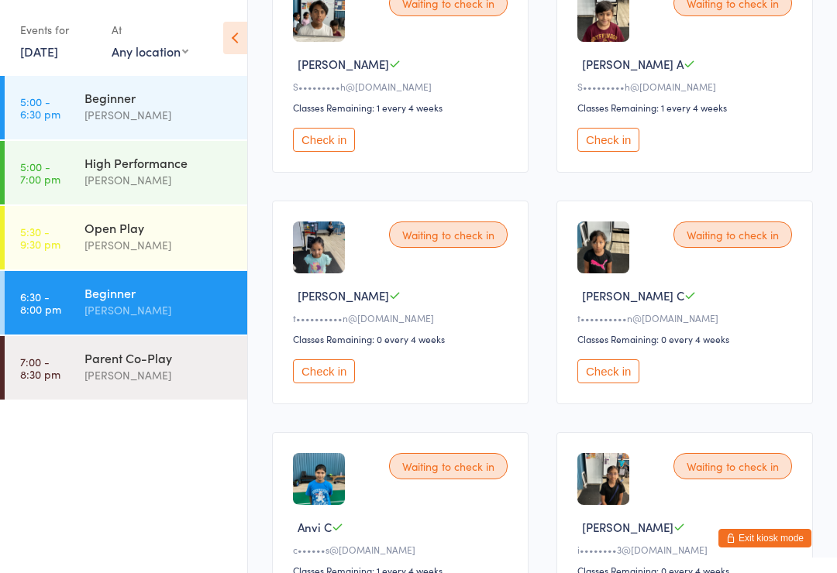
scroll to position [287, 0]
click at [196, 122] on div "[PERSON_NAME]" at bounding box center [158, 115] width 149 height 18
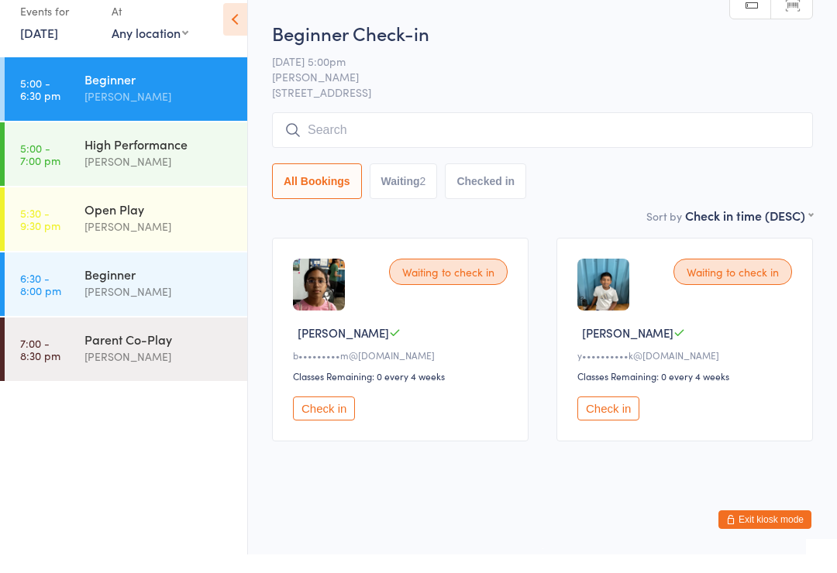
click at [602, 417] on button "Check in" at bounding box center [608, 427] width 62 height 24
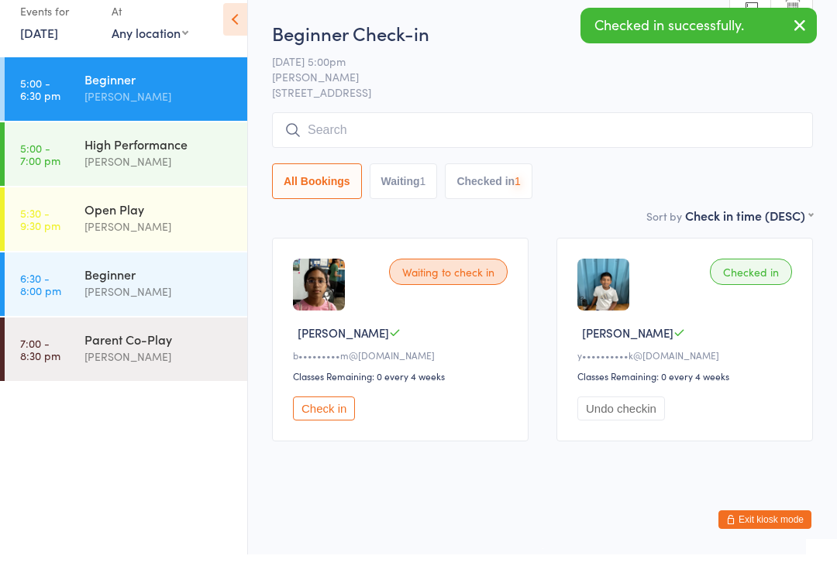
click at [325, 421] on button "Check in" at bounding box center [324, 427] width 62 height 24
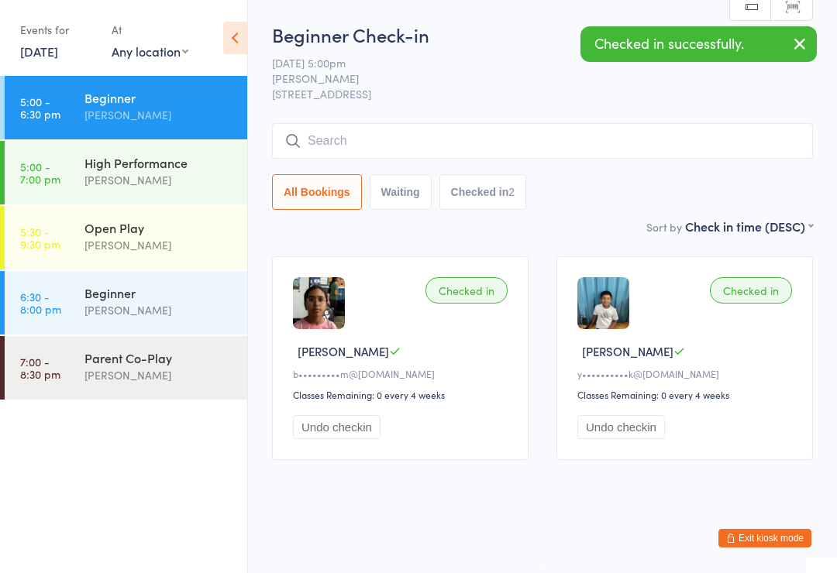
click at [185, 299] on div "Beginner" at bounding box center [158, 292] width 149 height 17
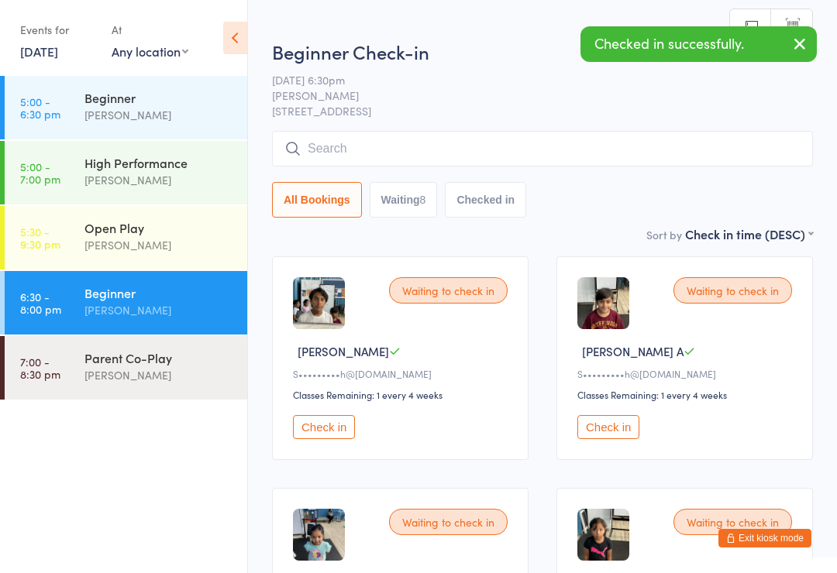
click at [204, 243] on div "[PERSON_NAME]" at bounding box center [158, 245] width 149 height 18
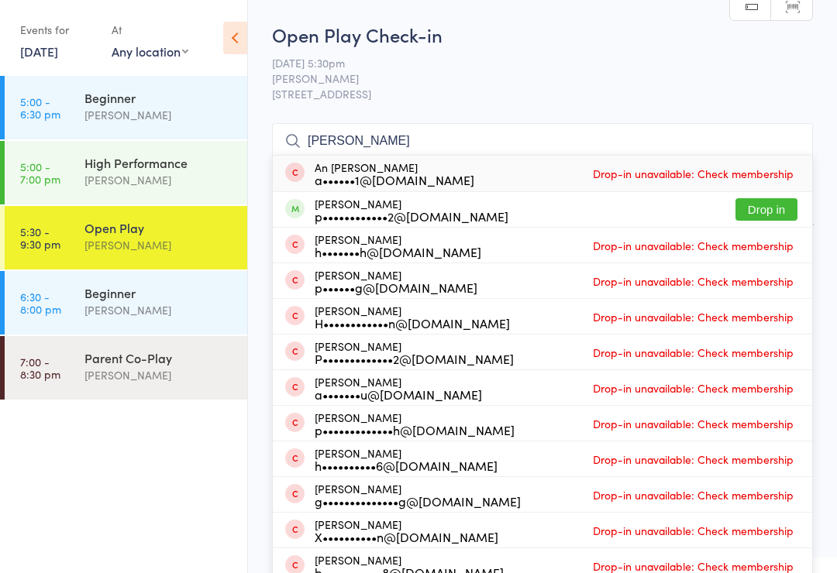
type input "Phani"
click at [772, 207] on button "Drop in" at bounding box center [766, 209] width 62 height 22
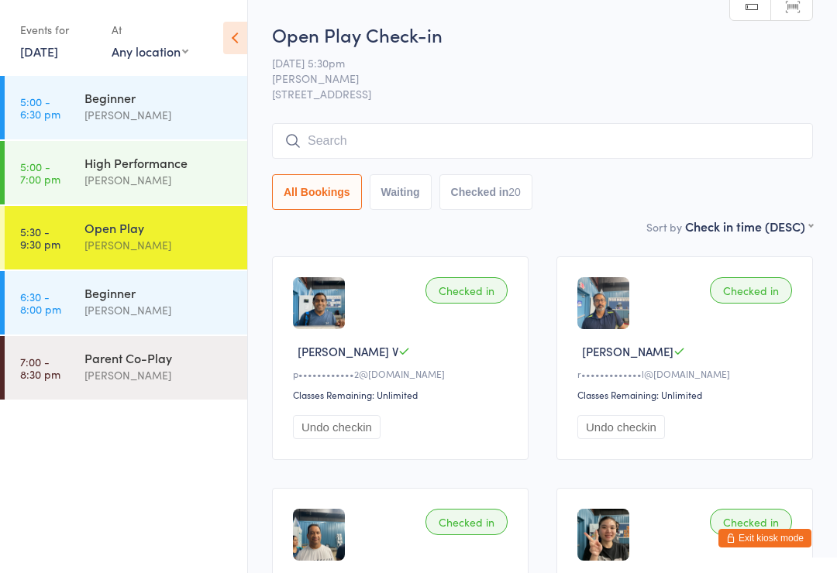
click at [146, 290] on div "Beginner" at bounding box center [158, 292] width 149 height 17
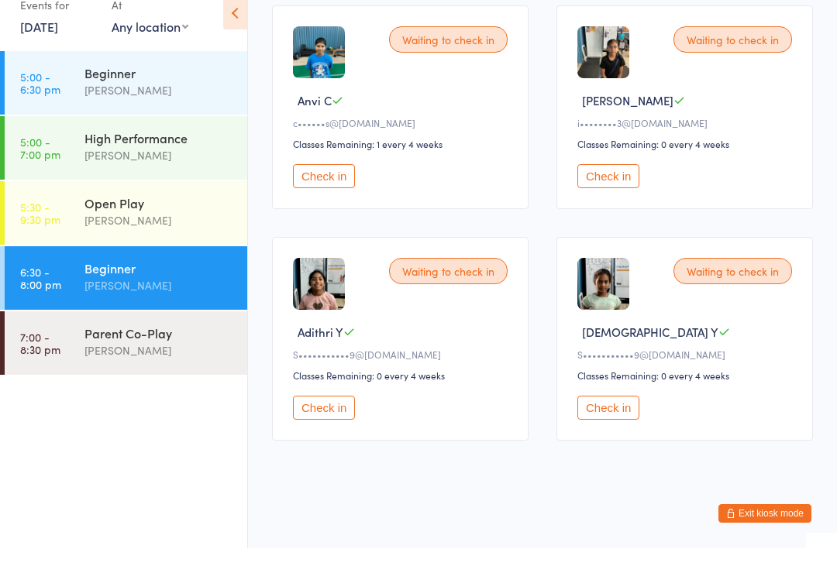
scroll to position [723, 0]
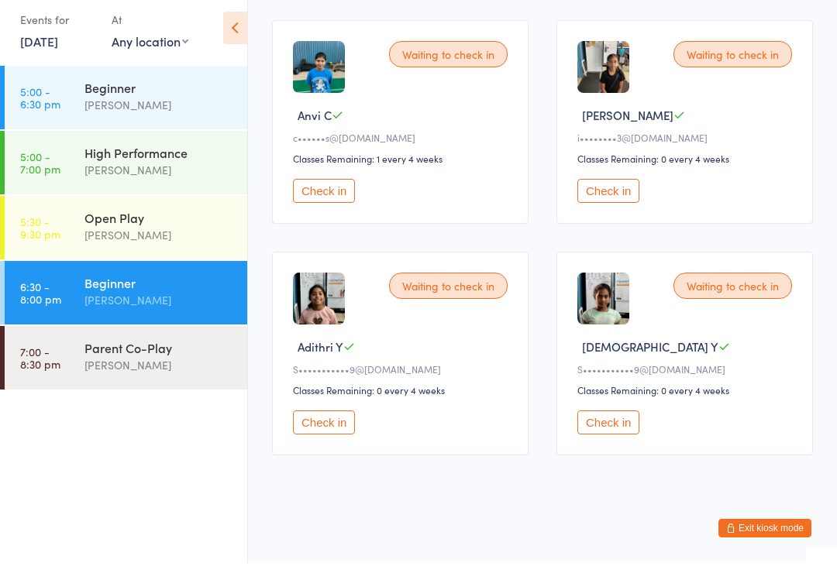
click at [332, 421] on button "Check in" at bounding box center [324, 433] width 62 height 24
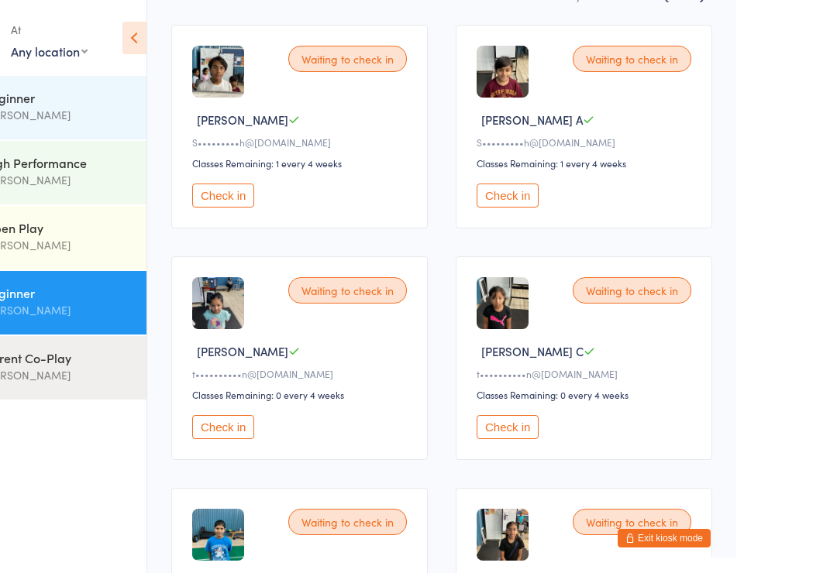
scroll to position [276, 0]
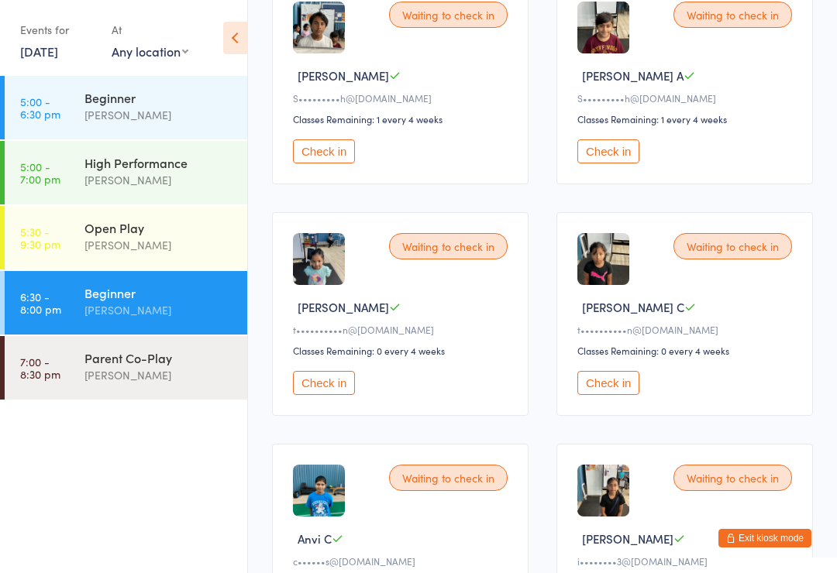
click at [606, 395] on button "Check in" at bounding box center [608, 383] width 62 height 24
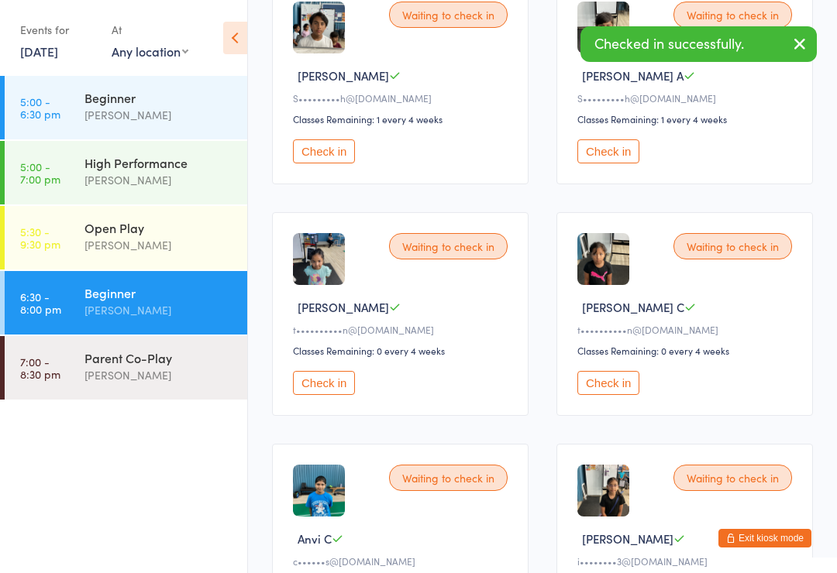
click at [336, 391] on button "Check in" at bounding box center [324, 383] width 62 height 24
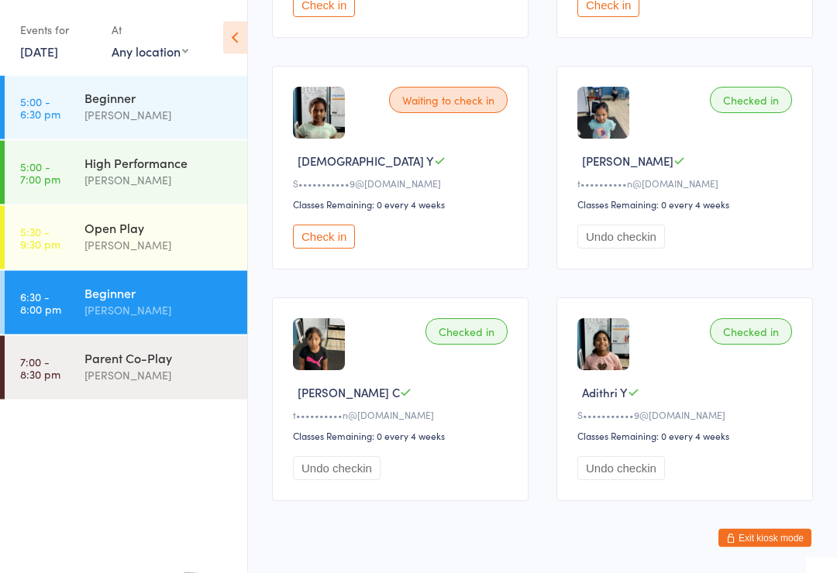
scroll to position [654, 0]
click at [329, 249] on button "Check in" at bounding box center [324, 237] width 62 height 24
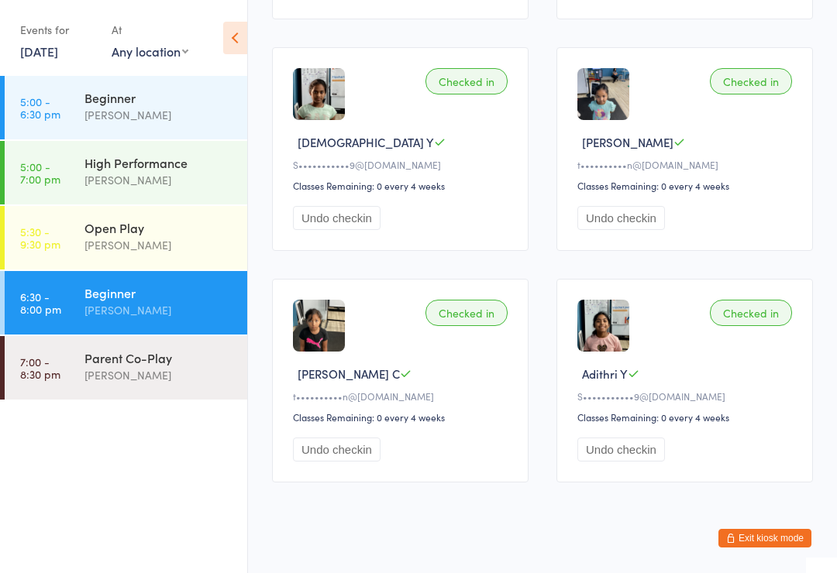
scroll to position [699, 0]
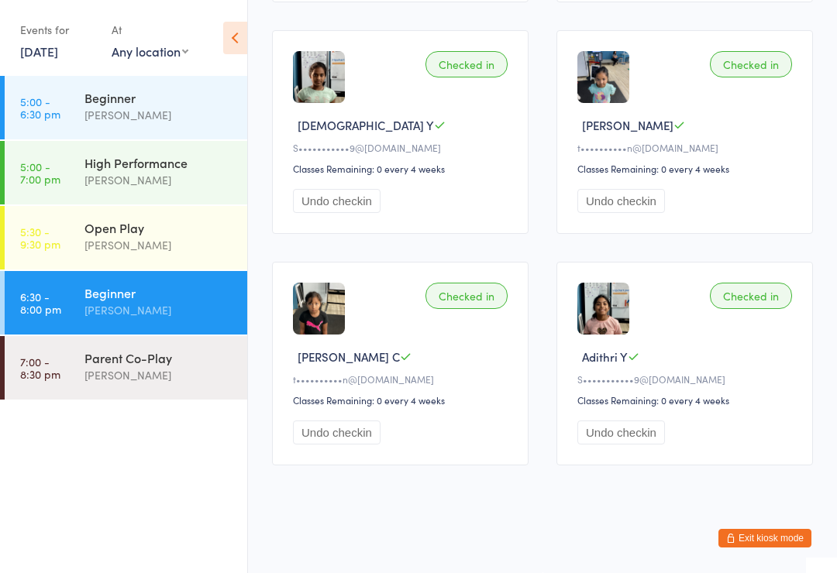
click at [187, 170] on div "High Performance" at bounding box center [158, 162] width 149 height 17
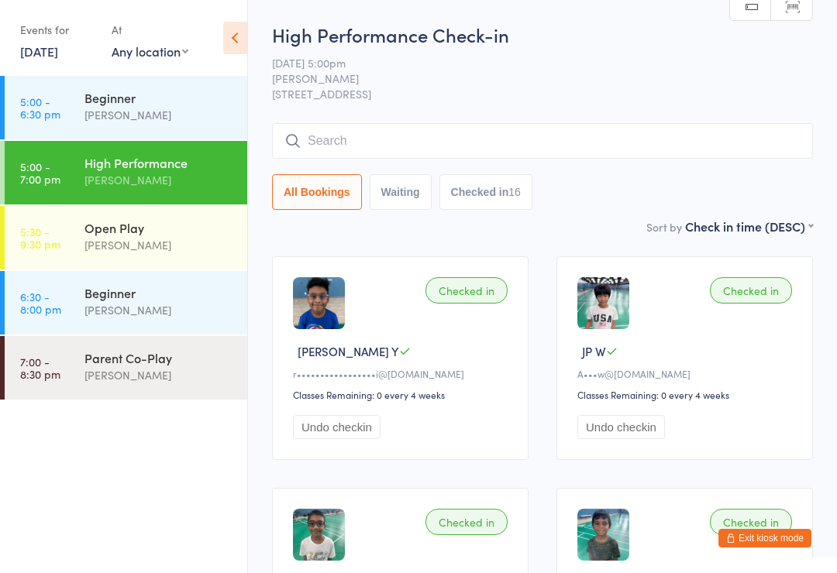
click at [172, 105] on div "Beginner" at bounding box center [158, 97] width 149 height 17
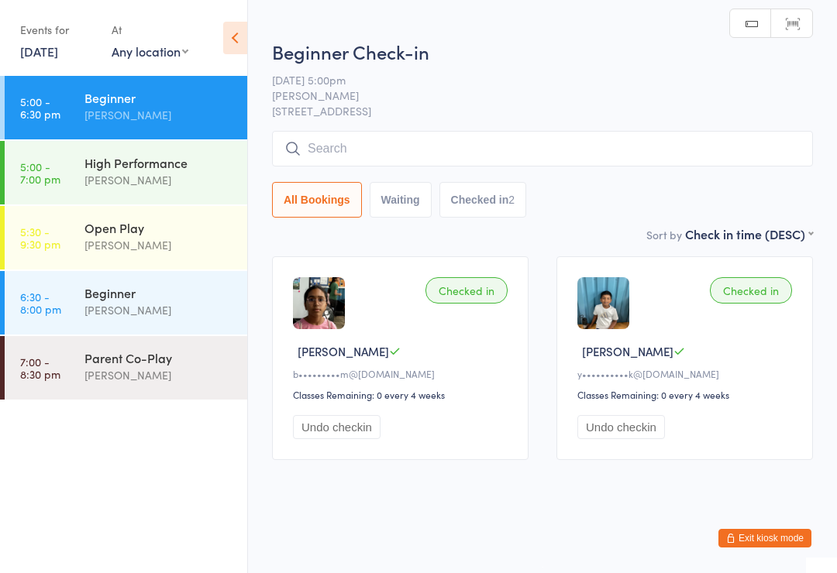
click at [152, 304] on div "[PERSON_NAME]" at bounding box center [158, 310] width 149 height 18
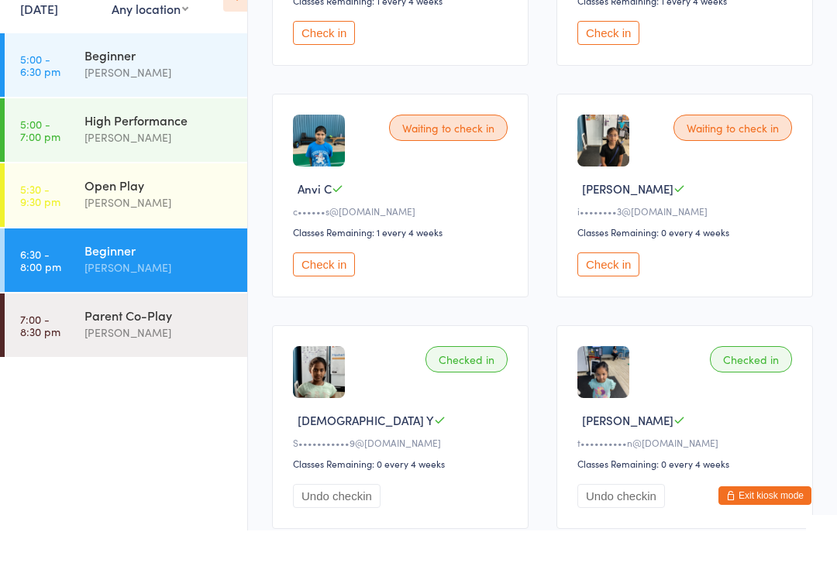
scroll to position [356, 0]
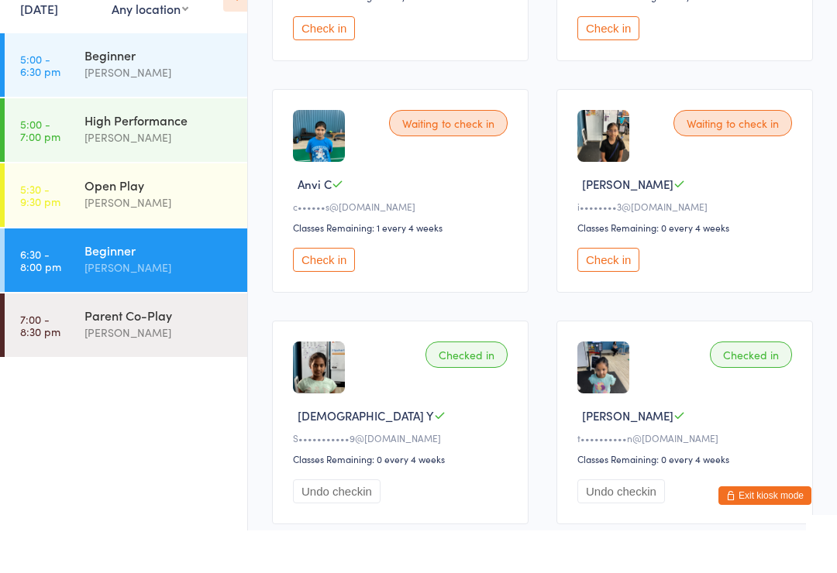
click at [603, 290] on button "Check in" at bounding box center [608, 302] width 62 height 24
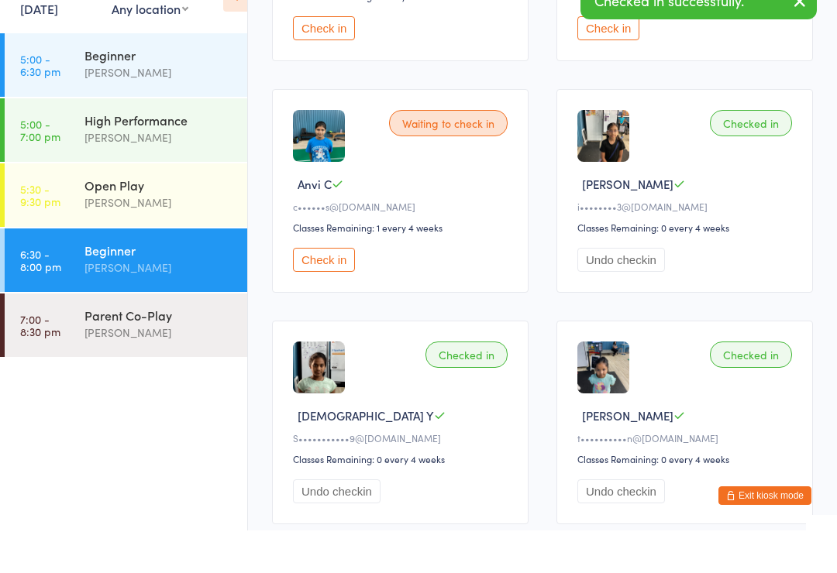
scroll to position [400, 0]
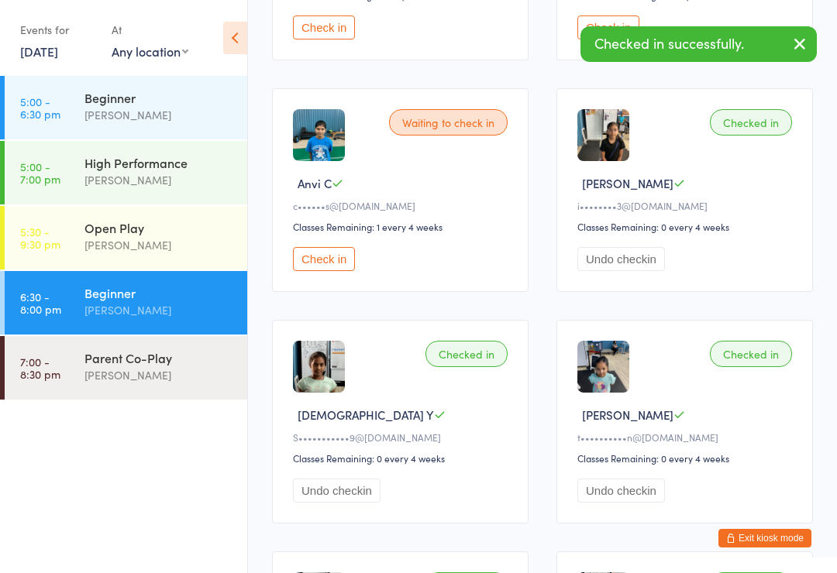
click at [148, 365] on div "Parent Co-Play" at bounding box center [158, 357] width 149 height 17
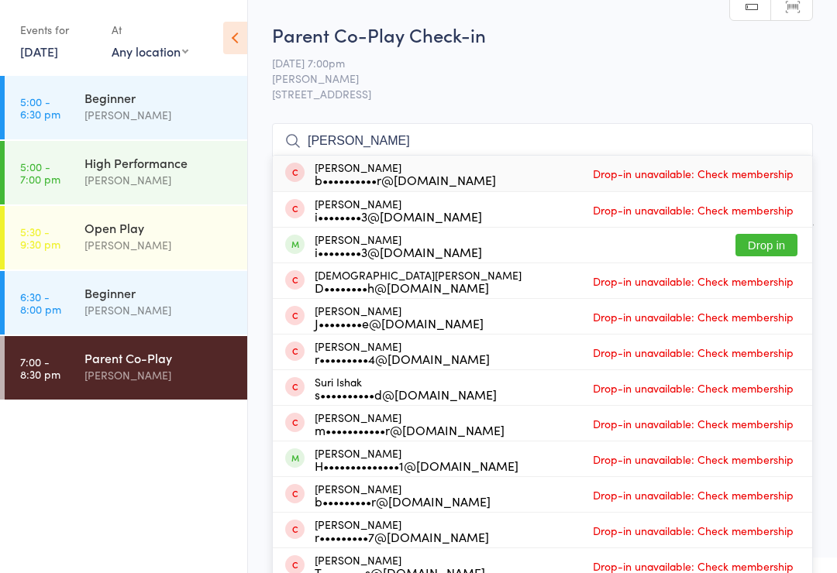
type input "Ishita"
click at [771, 246] on button "Drop in" at bounding box center [766, 245] width 62 height 22
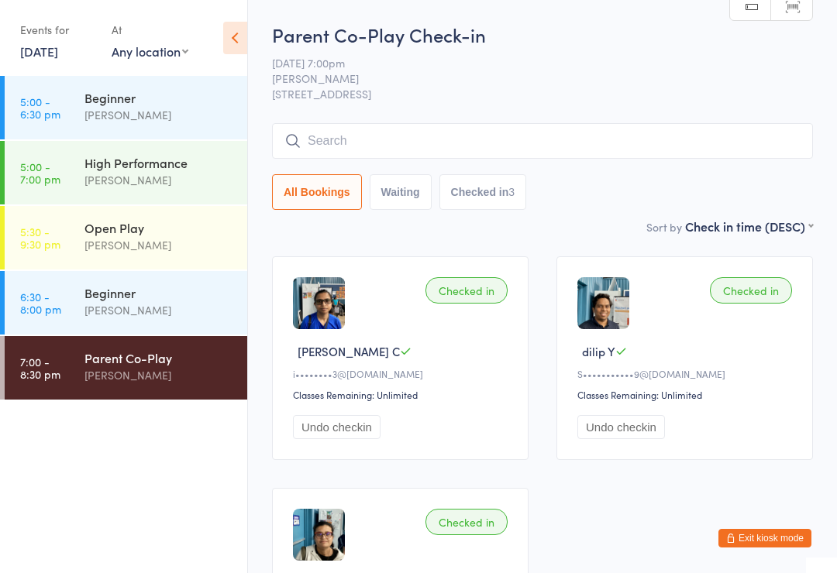
click at [78, 290] on link "6:30 - 8:00 pm Beginner Alfian Eko Prasetya" at bounding box center [126, 303] width 242 height 64
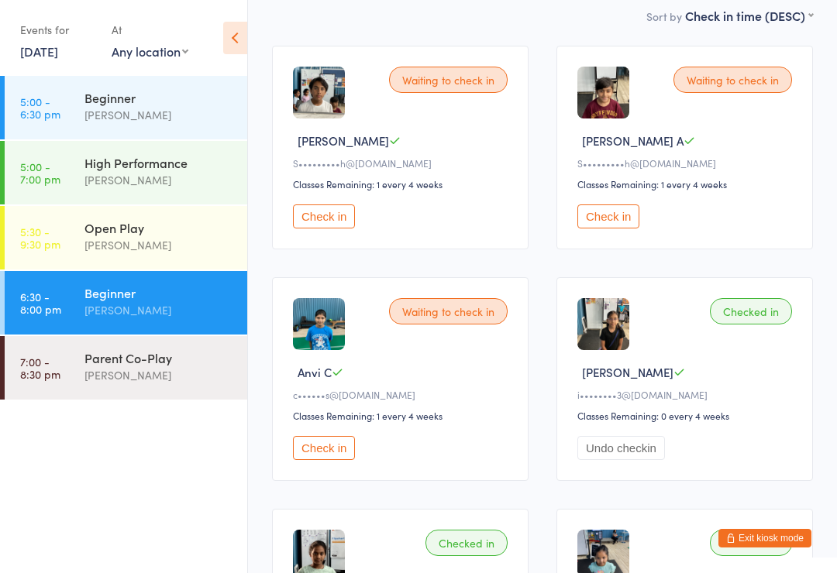
scroll to position [211, 0]
click at [320, 226] on button "Check in" at bounding box center [324, 216] width 62 height 24
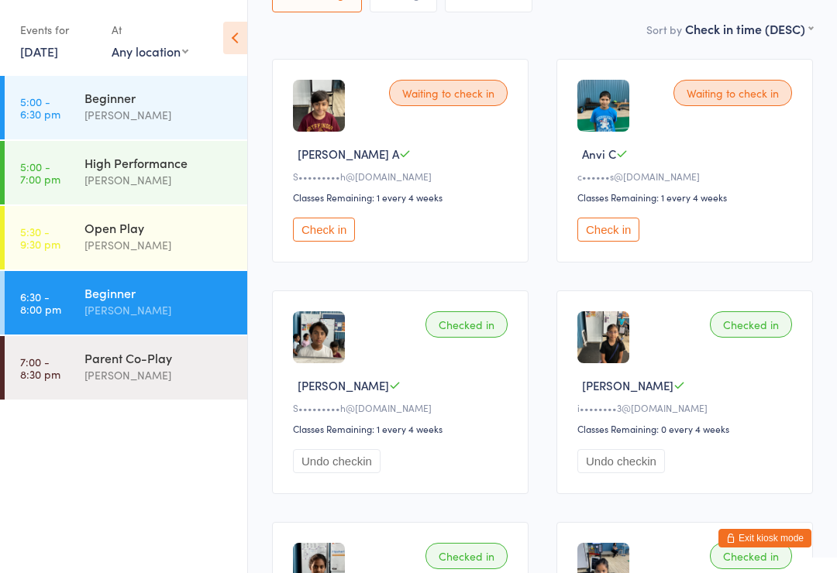
scroll to position [199, 0]
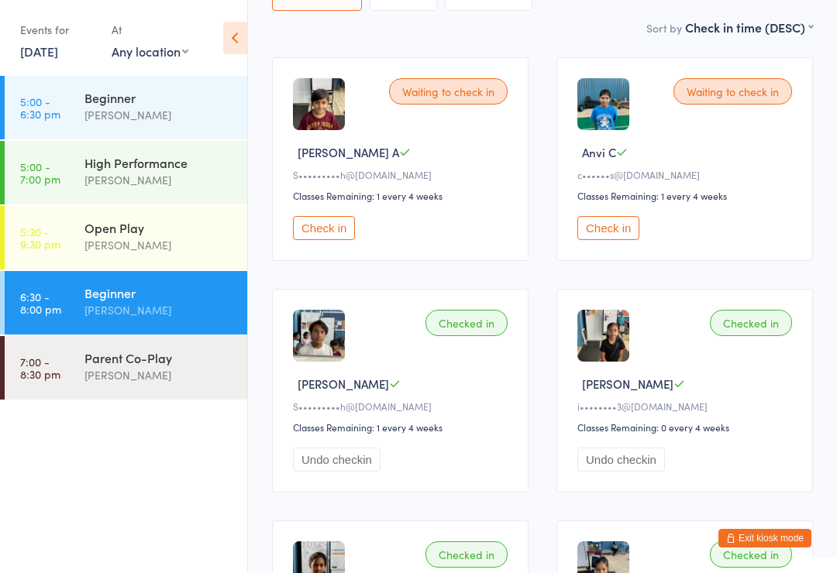
click at [330, 236] on button "Check in" at bounding box center [324, 228] width 62 height 24
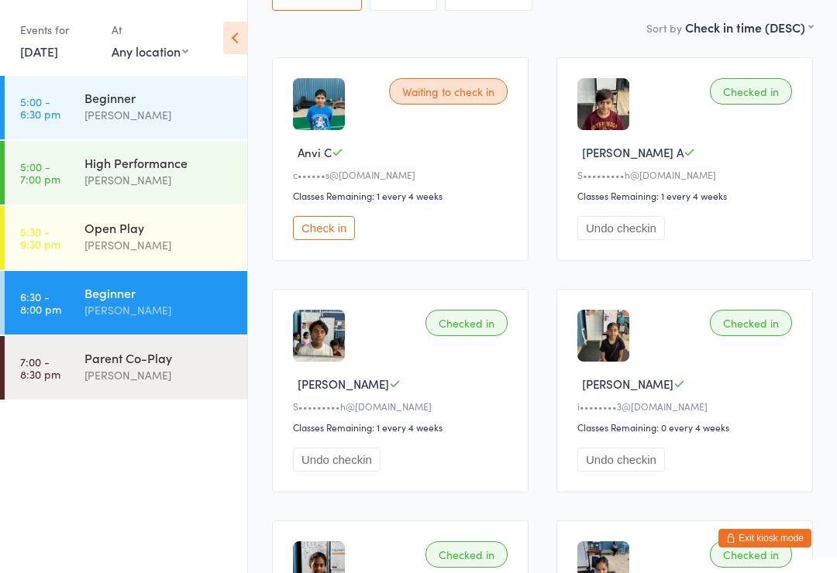
click at [311, 118] on img at bounding box center [319, 104] width 52 height 52
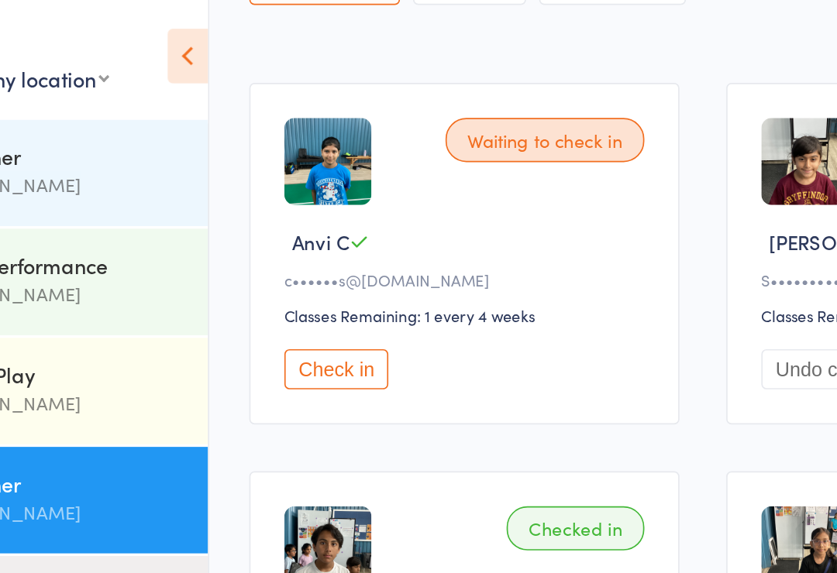
click at [293, 228] on button "Check in" at bounding box center [324, 225] width 62 height 24
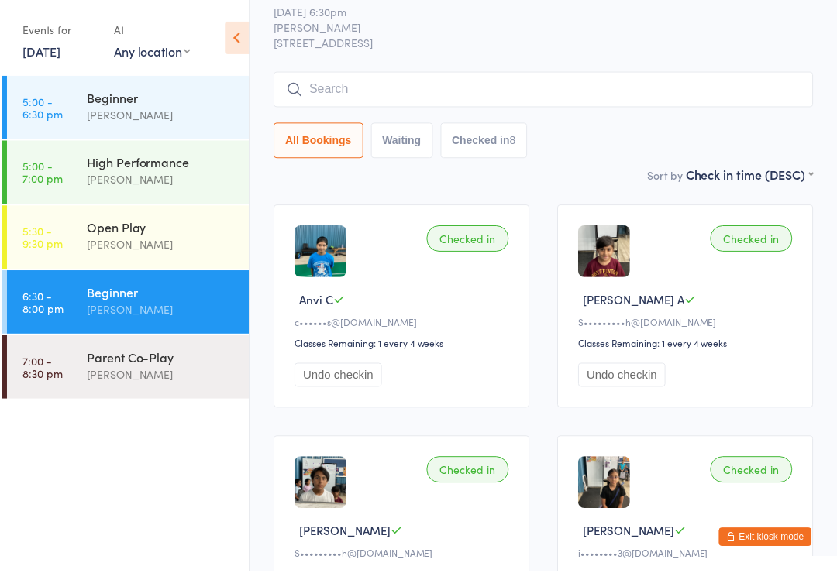
scroll to position [124, 0]
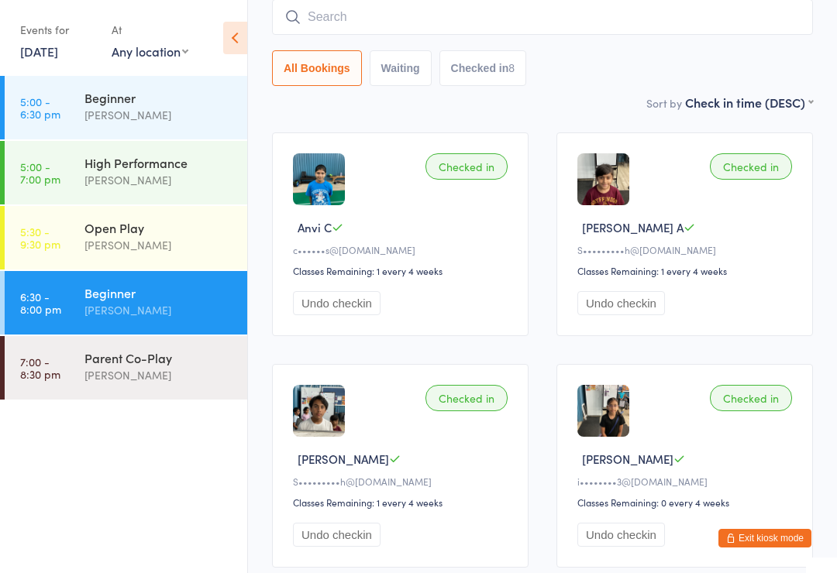
click at [105, 235] on div "Open Play" at bounding box center [158, 227] width 149 height 17
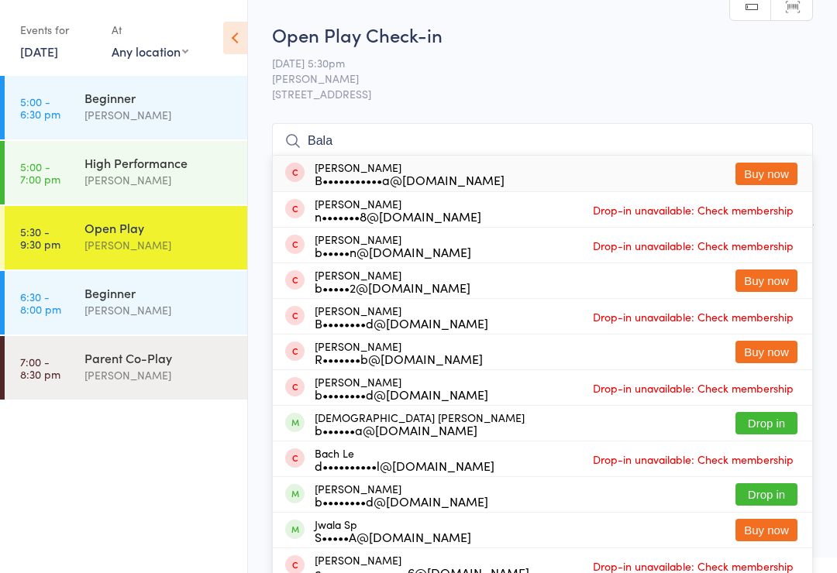
scroll to position [77, 0]
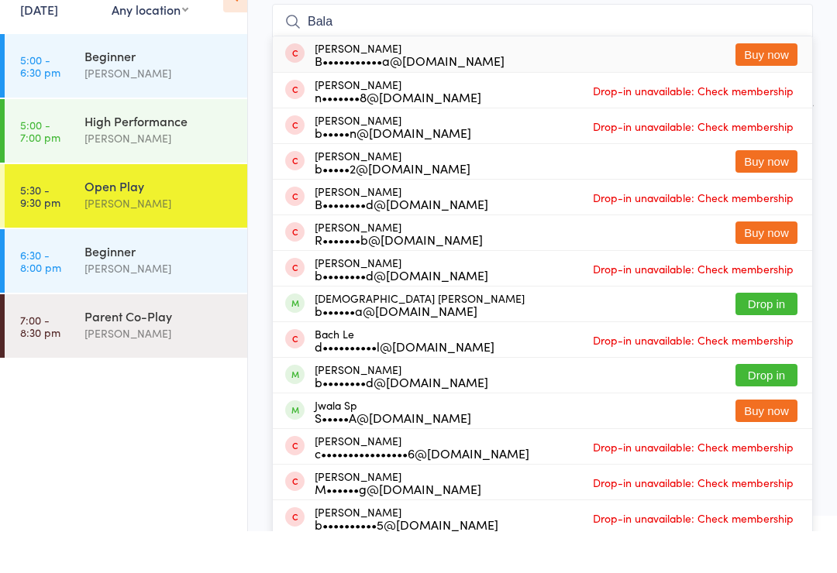
type input "Bala"
click at [771, 406] on button "Drop in" at bounding box center [766, 417] width 62 height 22
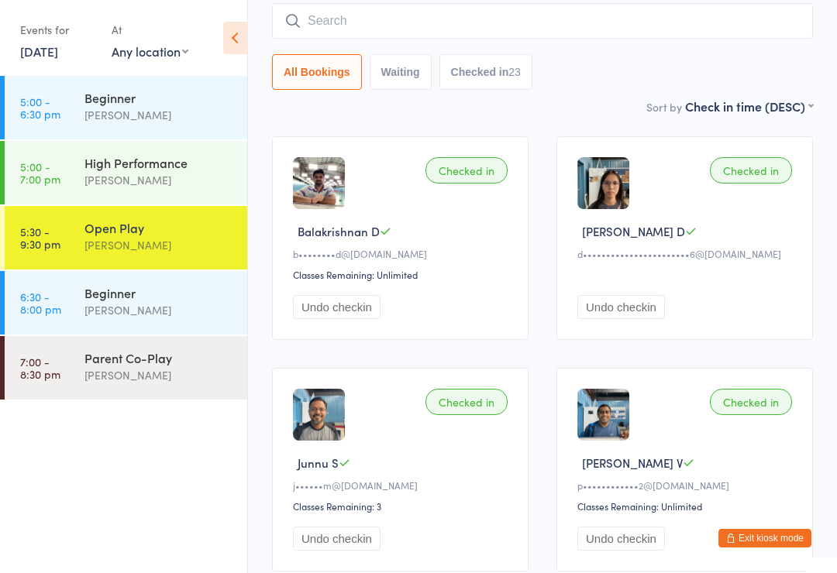
scroll to position [119, 0]
click at [388, 24] on input "search" at bounding box center [542, 22] width 541 height 36
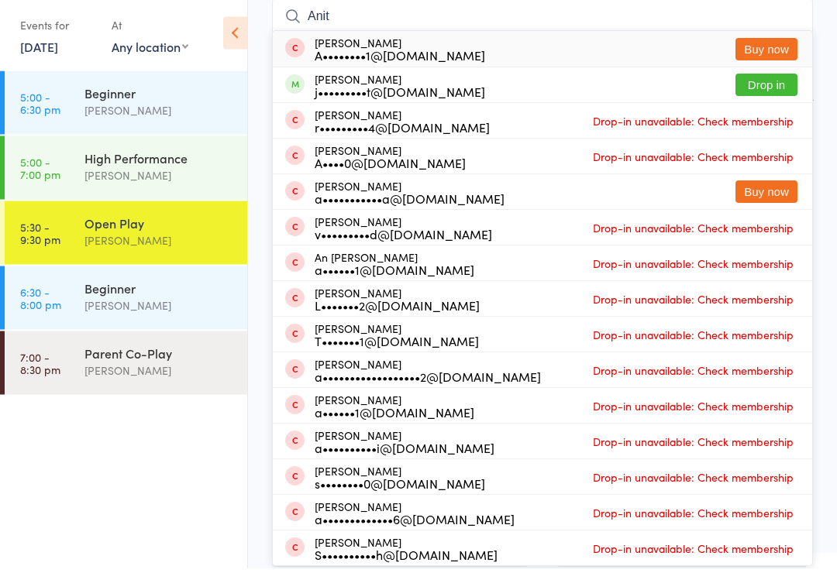
type input "Anit"
click at [776, 88] on button "Drop in" at bounding box center [766, 90] width 62 height 22
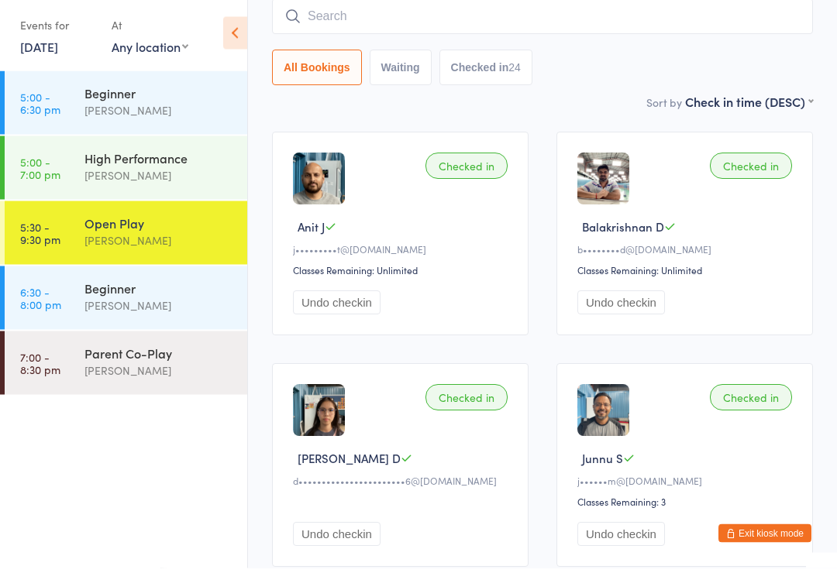
scroll to position [125, 0]
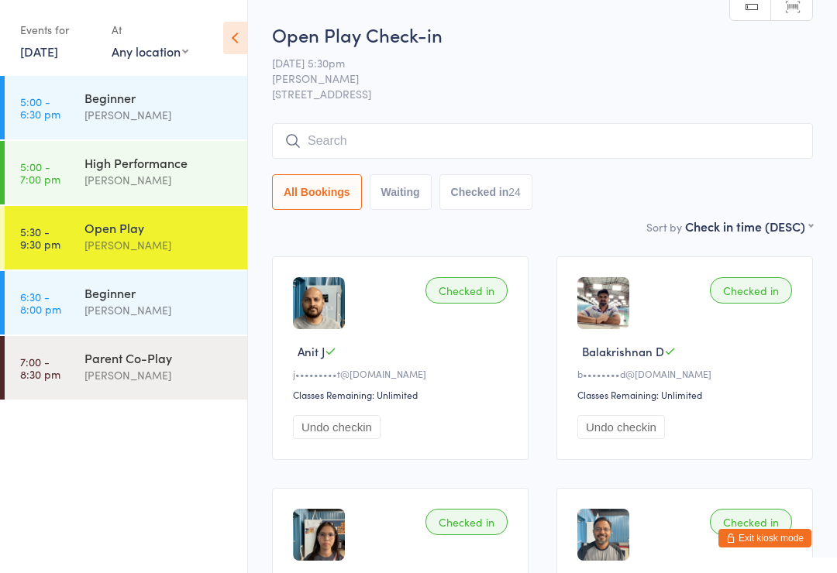
click at [327, 138] on input "search" at bounding box center [542, 141] width 541 height 36
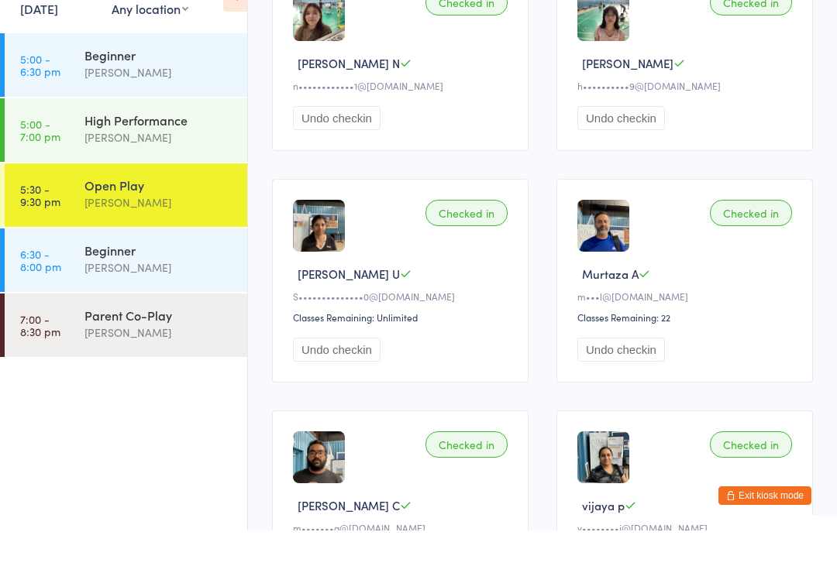
scroll to position [1431, 0]
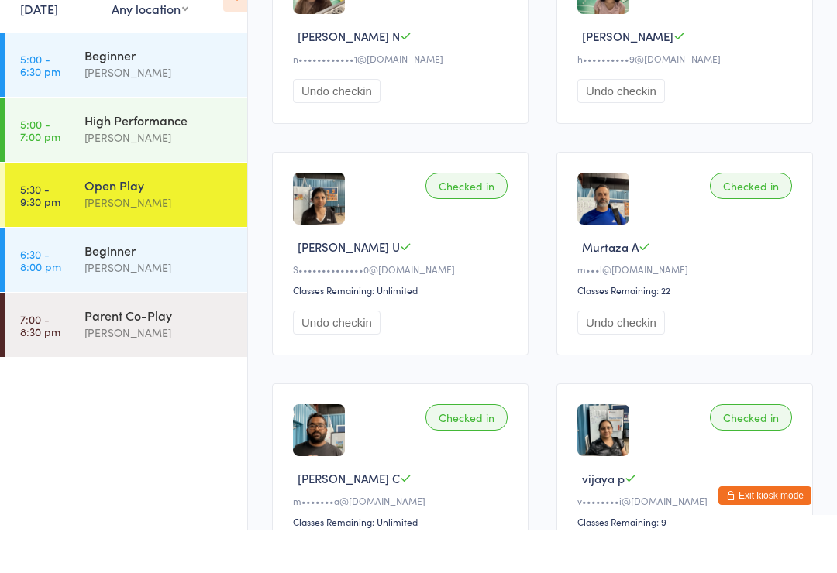
type input "[PERSON_NAME]"
click at [751, 529] on button "Exit kiosk mode" at bounding box center [764, 538] width 93 height 19
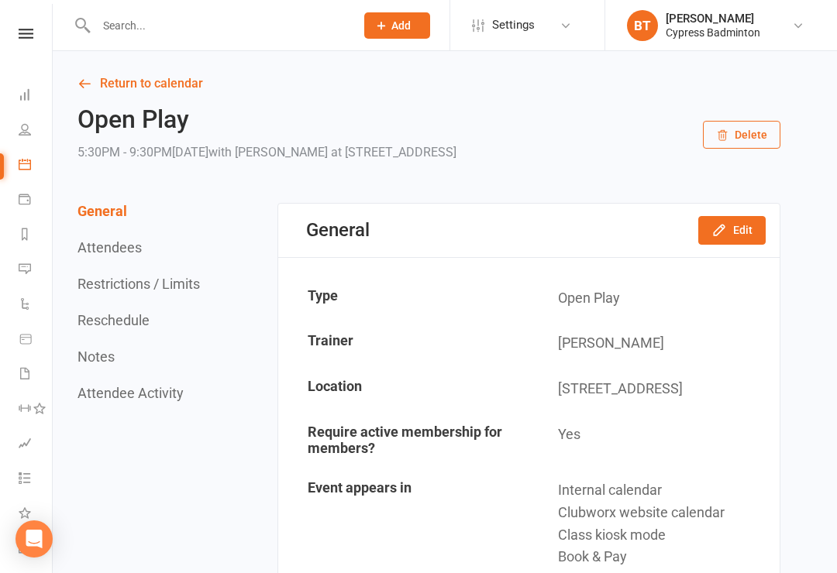
click at [132, 26] on input "text" at bounding box center [217, 26] width 253 height 22
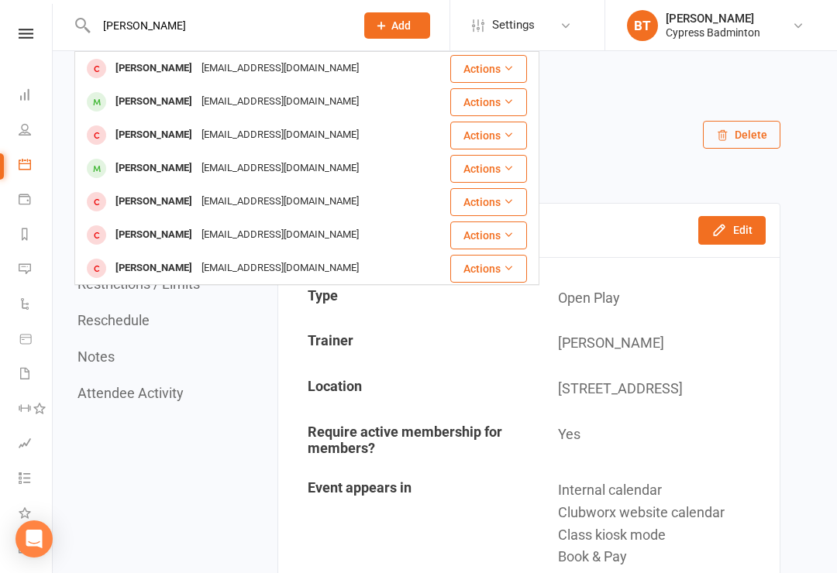
type input "Ison markose"
click at [489, 65] on button "Actions" at bounding box center [488, 69] width 77 height 28
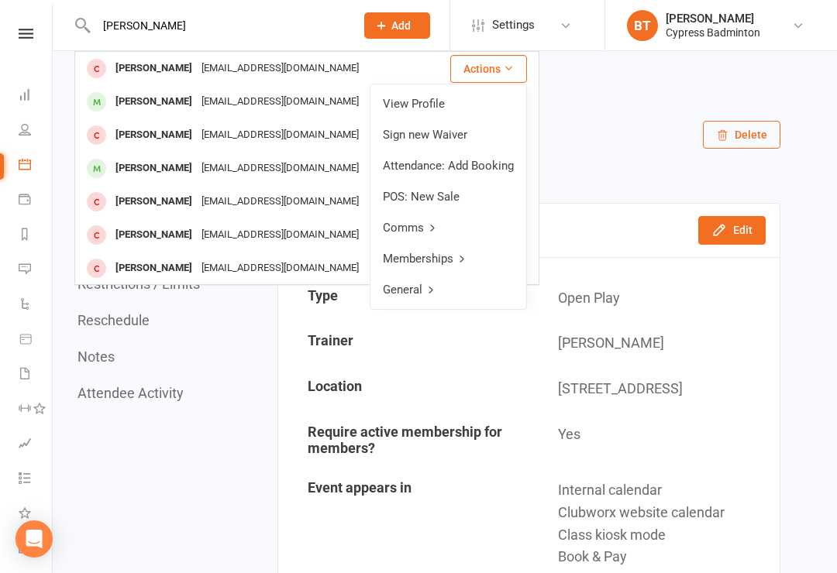
click at [438, 101] on link "View Profile" at bounding box center [448, 103] width 156 height 31
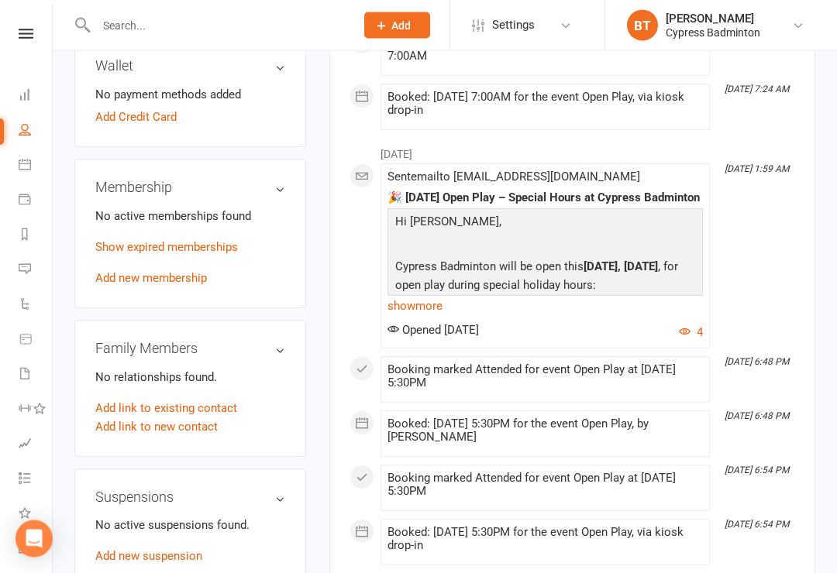
scroll to position [575, 0]
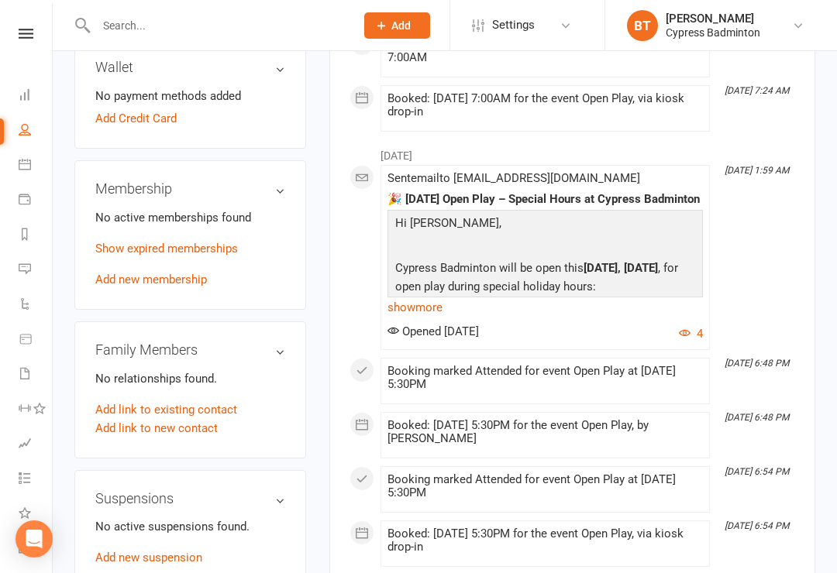
click at [182, 273] on link "Add new membership" at bounding box center [151, 280] width 112 height 14
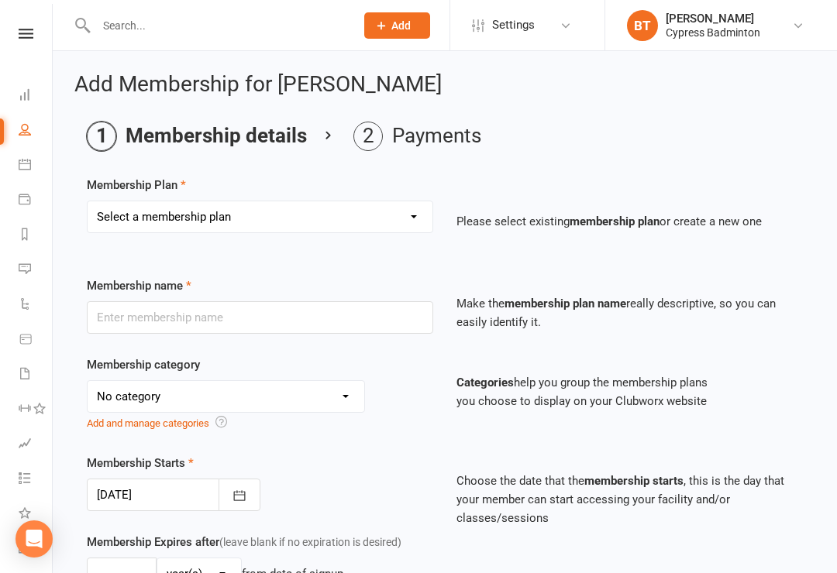
click at [411, 209] on select "Select a membership plan Create new Membership Plan walk-in 1 visit pass walk-i…" at bounding box center [260, 216] width 345 height 31
select select "4"
type input "walk-in 25 visit pass"
select select "29"
type input "5"
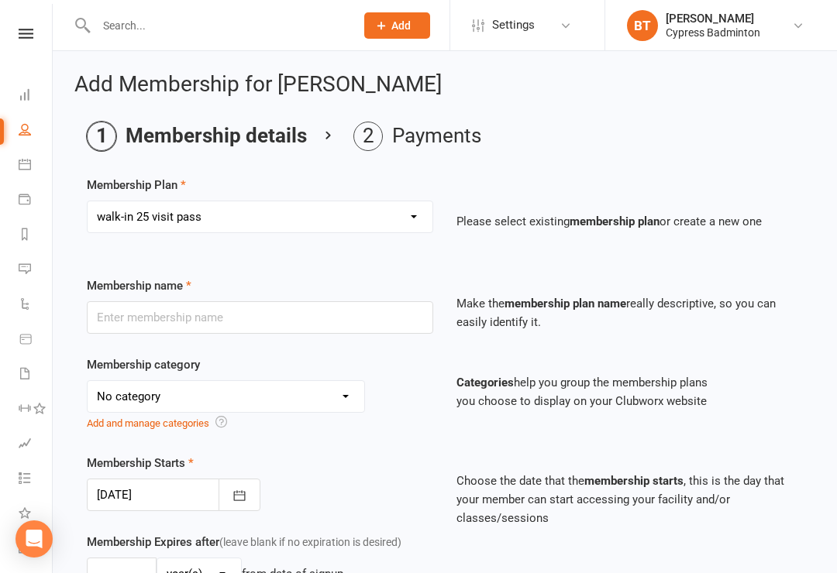
select select "2"
type input "25"
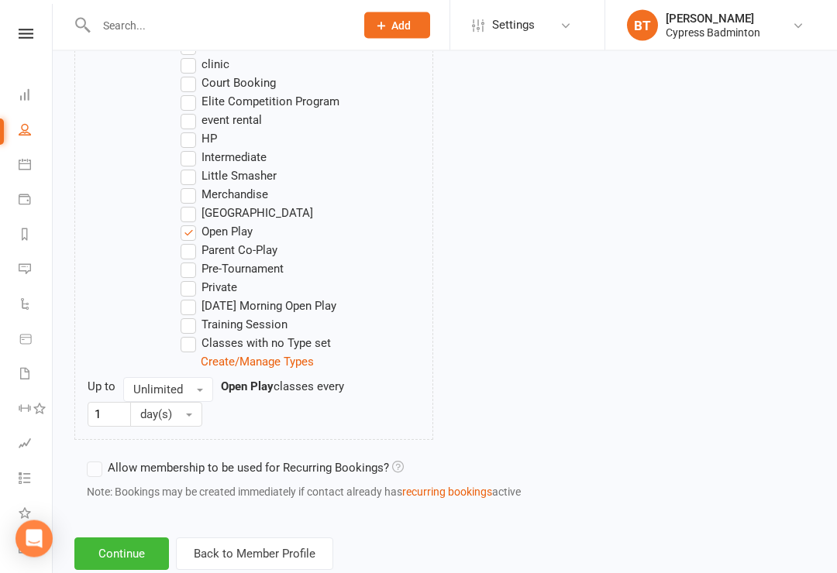
scroll to position [951, 0]
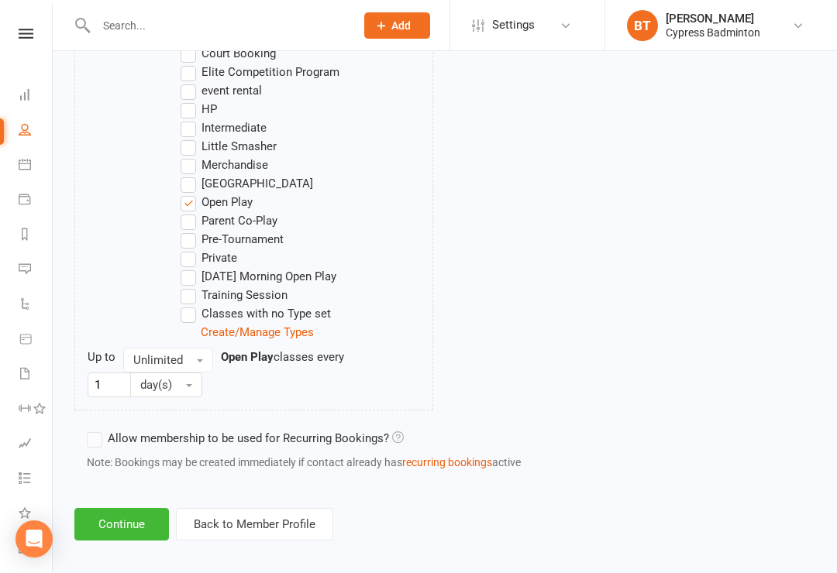
click at [126, 527] on button "Continue" at bounding box center [121, 524] width 94 height 33
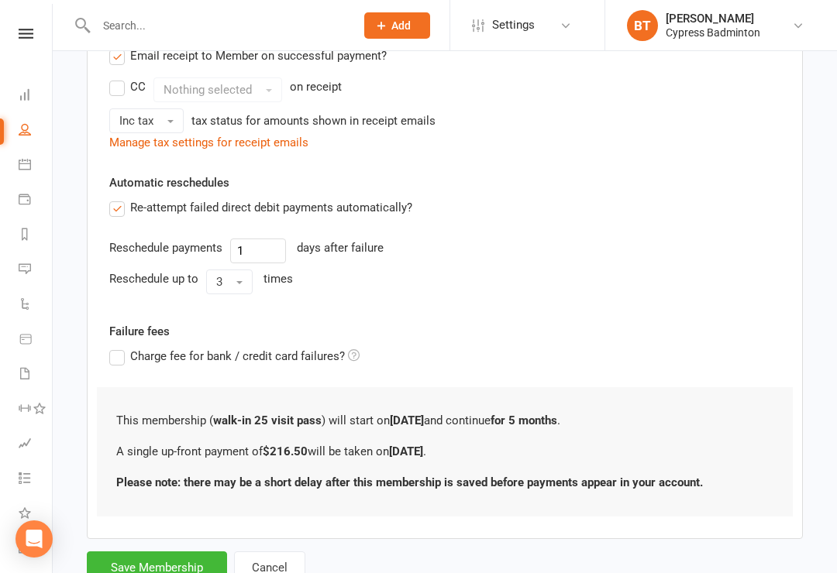
scroll to position [383, 0]
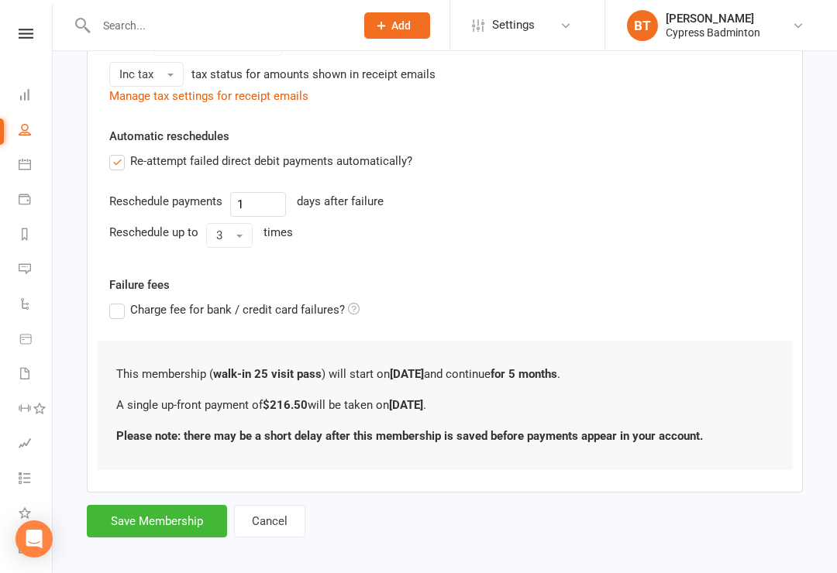
click at [166, 519] on button "Save Membership" at bounding box center [157, 521] width 140 height 33
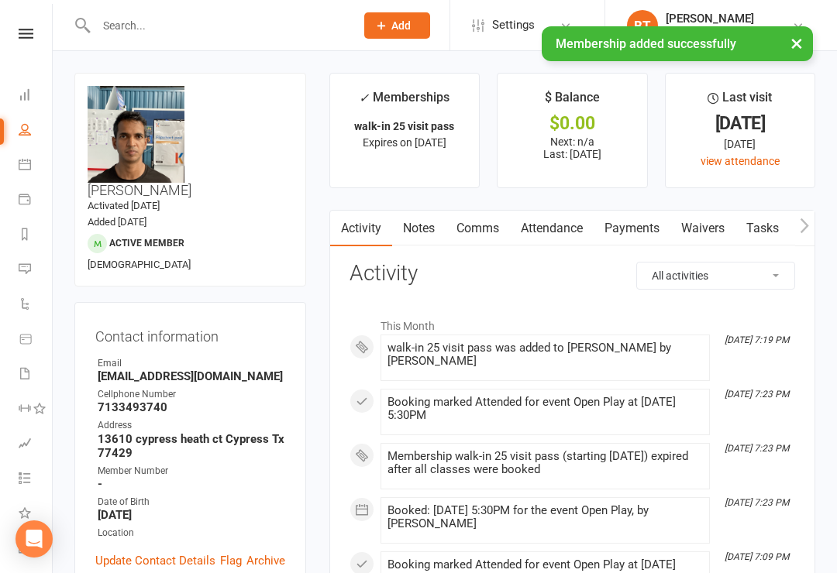
click at [628, 228] on link "Payments" at bounding box center [631, 229] width 77 height 36
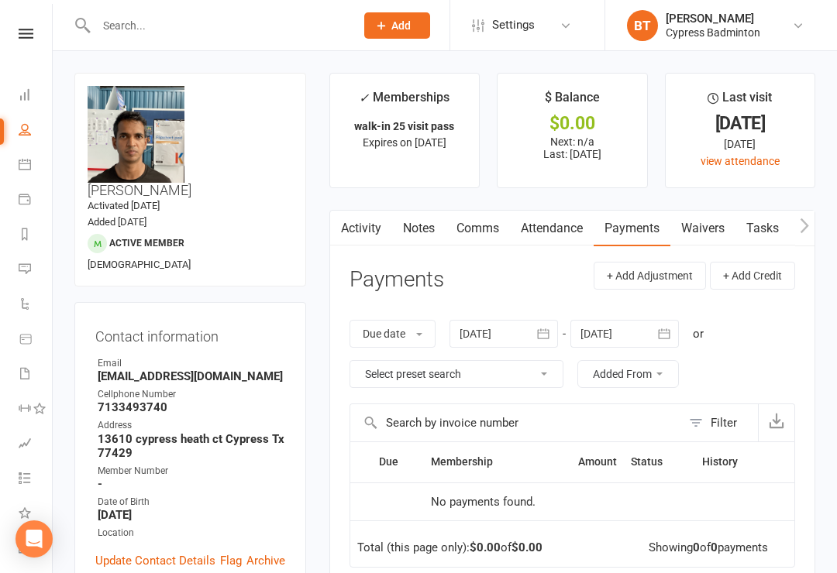
click at [32, 34] on icon at bounding box center [26, 34] width 15 height 10
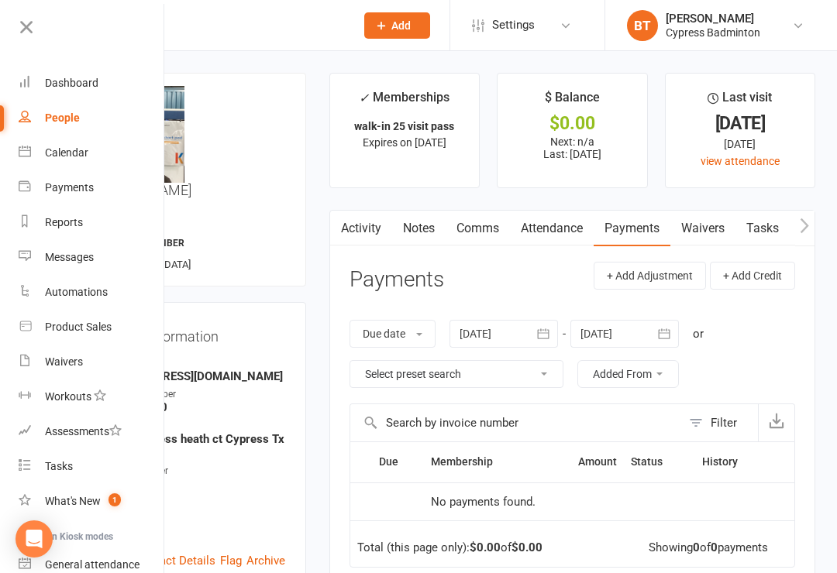
click at [71, 167] on link "Calendar" at bounding box center [92, 153] width 146 height 35
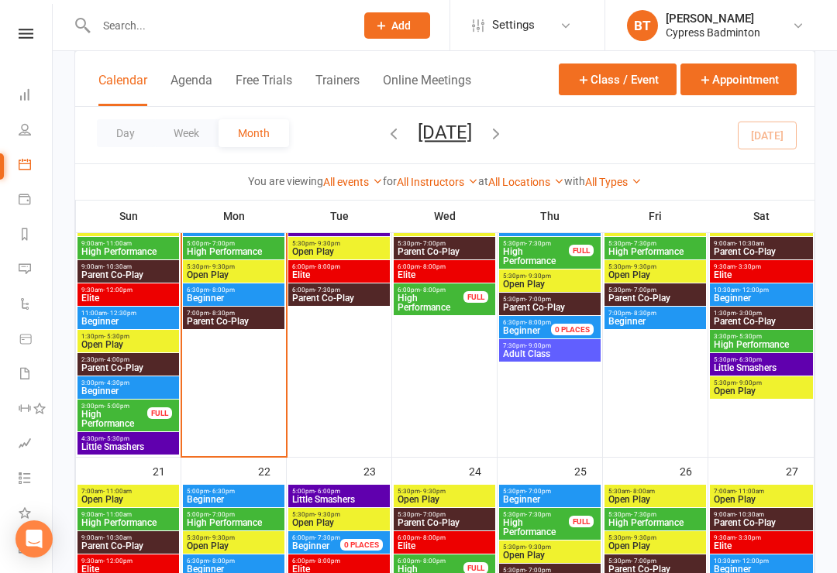
scroll to position [663, 0]
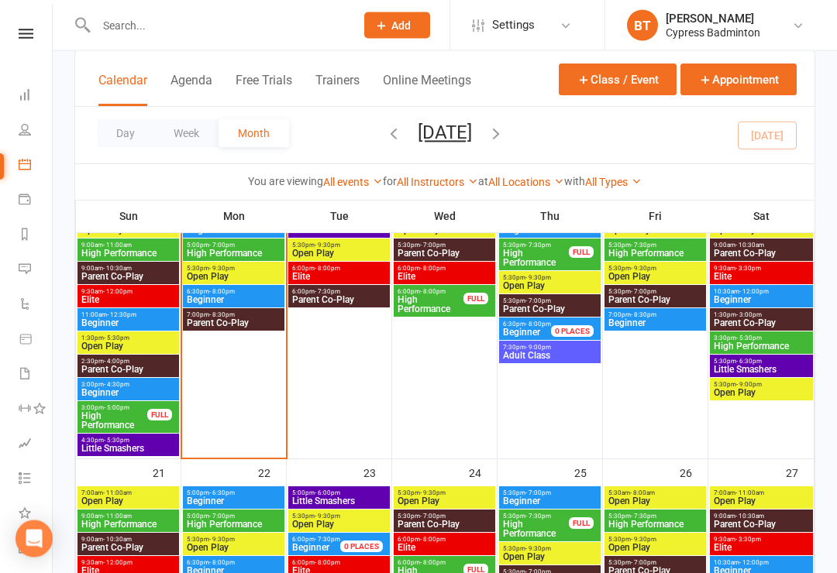
click at [204, 268] on span "5:30pm - 9:30pm" at bounding box center [233, 269] width 95 height 7
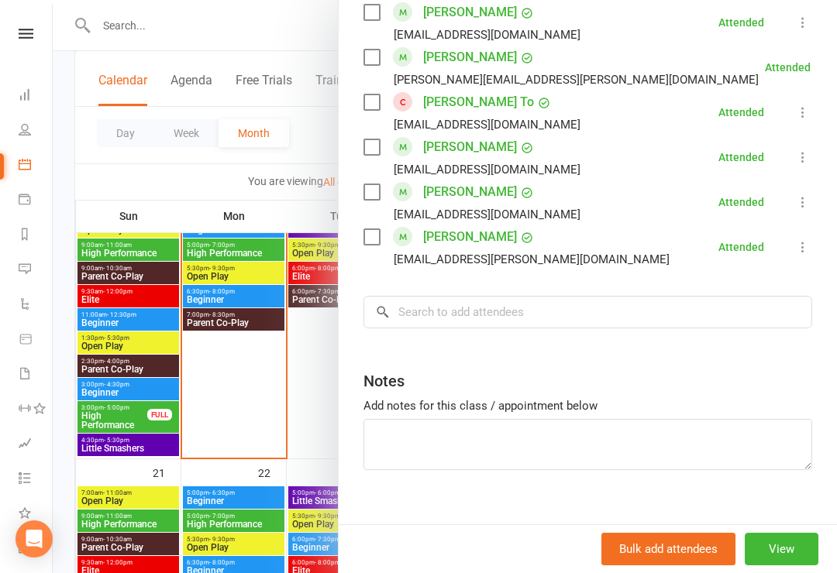
scroll to position [1097, 0]
click at [428, 311] on input "search" at bounding box center [587, 313] width 448 height 33
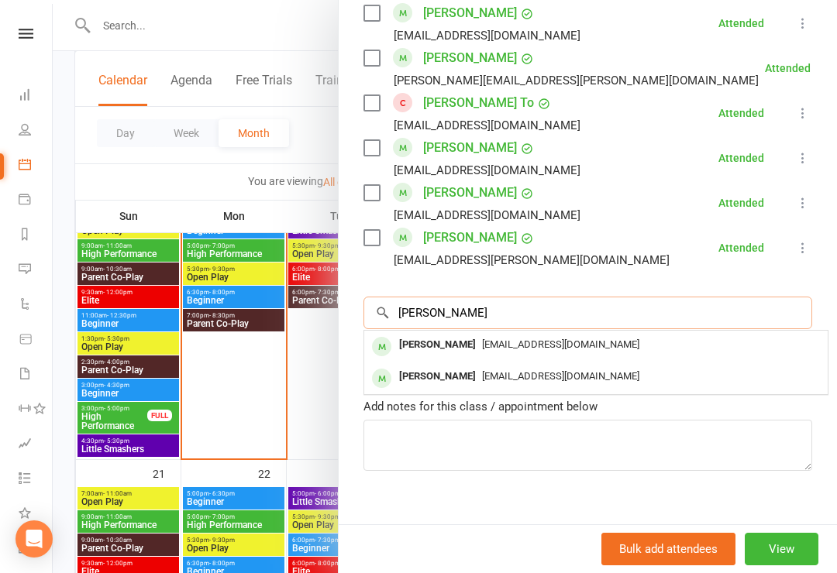
type input "Ison"
click at [482, 341] on span "Isonmarkose@gmail.com" at bounding box center [560, 344] width 157 height 12
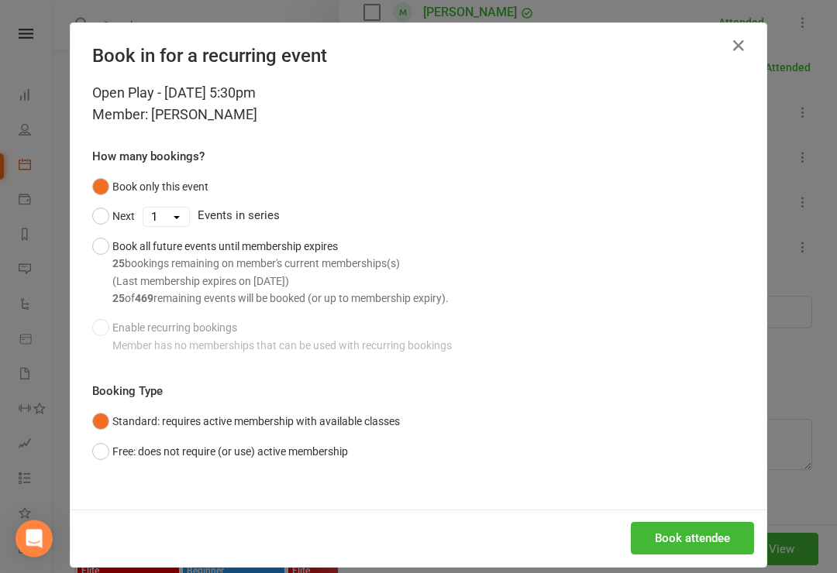
click at [108, 448] on button "Free: does not require (or use) active membership" at bounding box center [220, 452] width 256 height 29
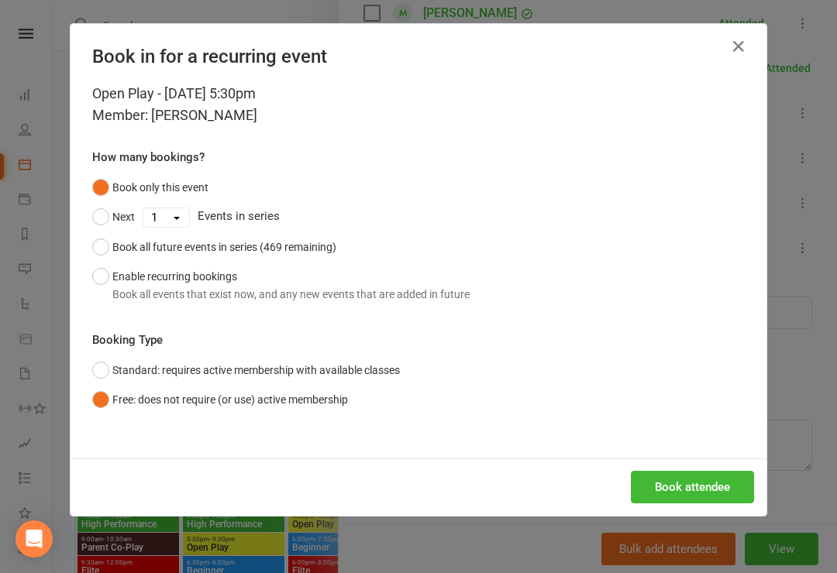
click at [680, 480] on button "Book attendee" at bounding box center [691, 487] width 123 height 33
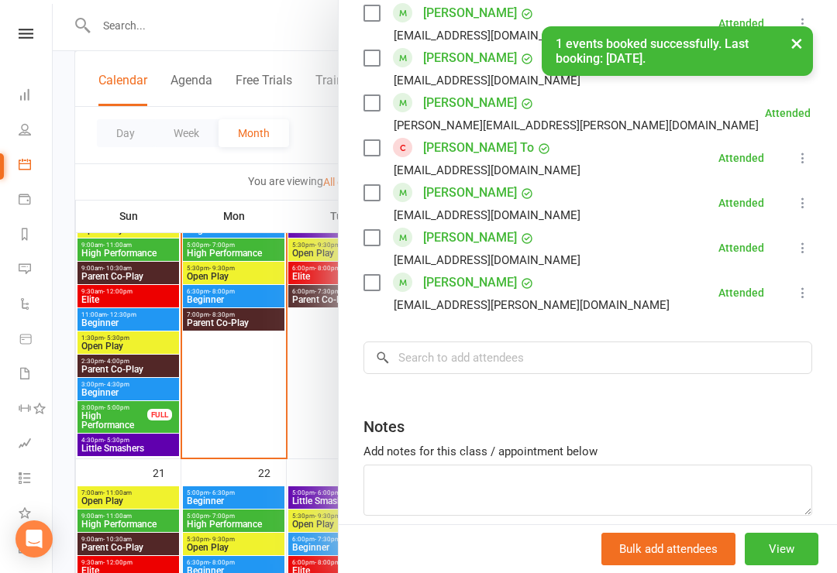
click at [27, 19] on nav "Clubworx Dashboard People Calendar Payments Reports Messages Automations Produc…" at bounding box center [26, 290] width 53 height 573
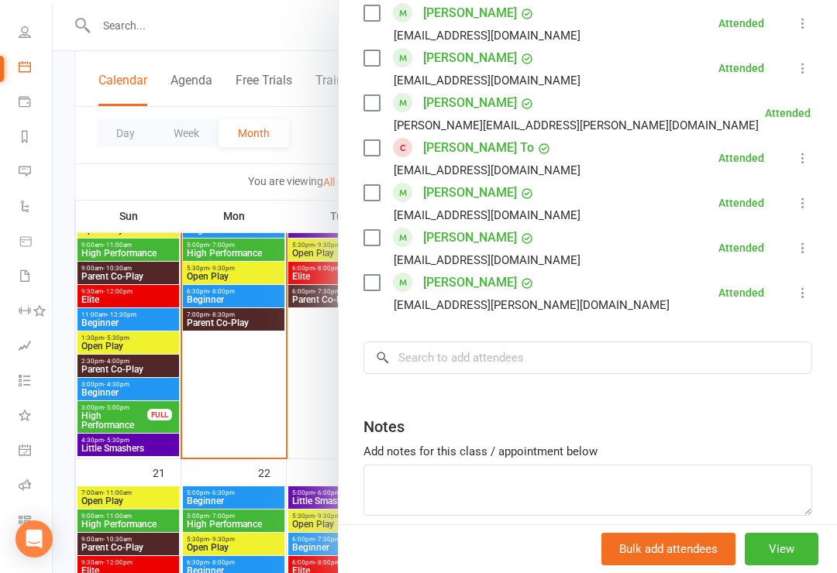
scroll to position [98, 0]
click at [31, 517] on link "Class check-in" at bounding box center [36, 521] width 35 height 35
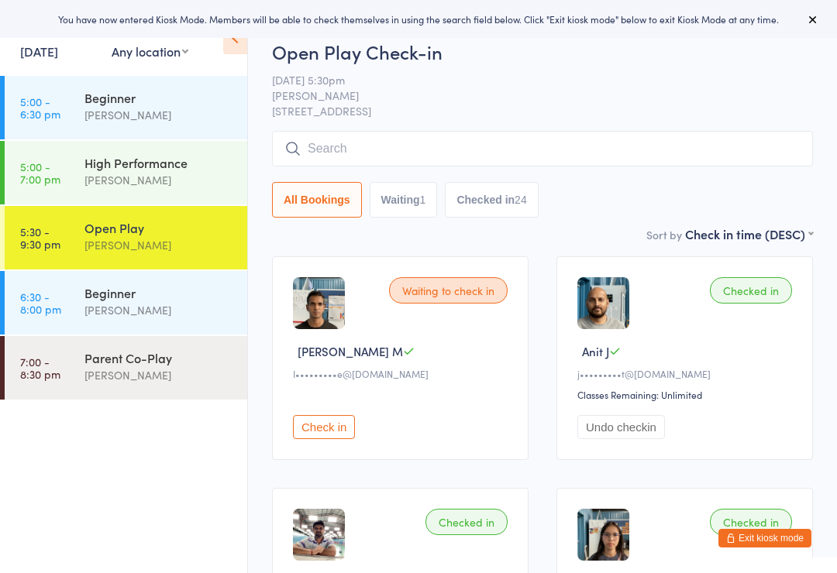
click at [757, 538] on button "Exit kiosk mode" at bounding box center [764, 538] width 93 height 19
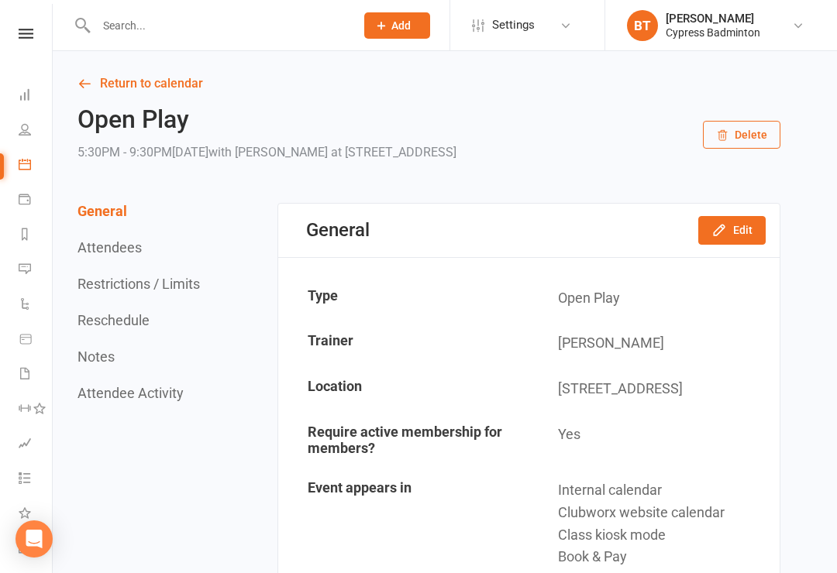
click at [126, 30] on input "text" at bounding box center [217, 26] width 253 height 22
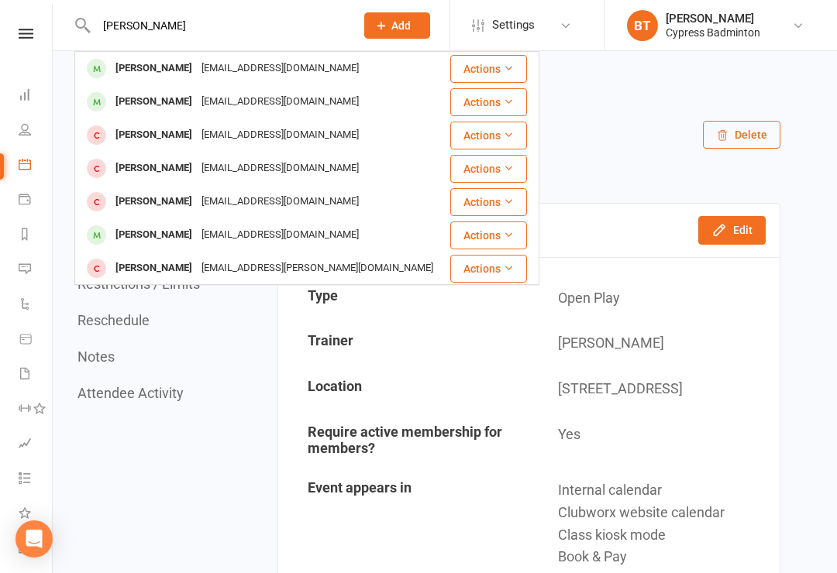
type input "[PERSON_NAME]"
click at [500, 63] on button "Actions" at bounding box center [488, 69] width 77 height 28
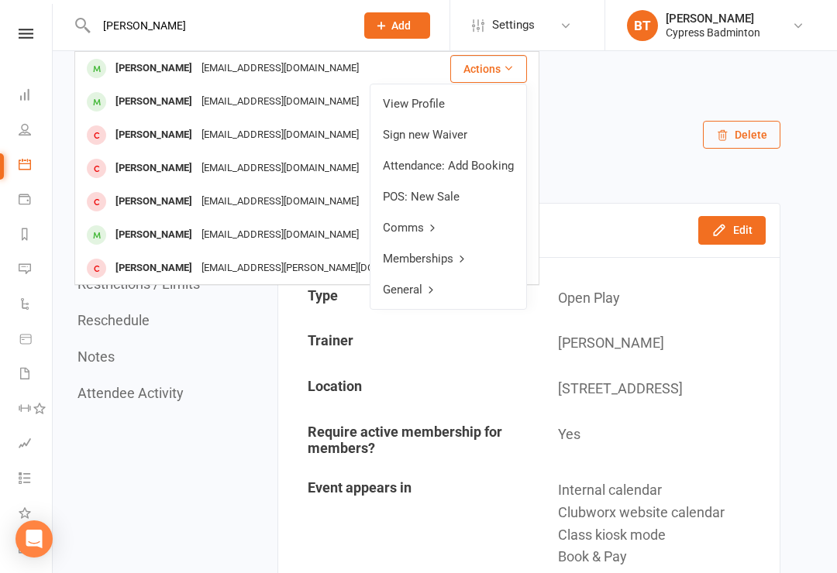
click at [422, 103] on link "View Profile" at bounding box center [448, 103] width 156 height 31
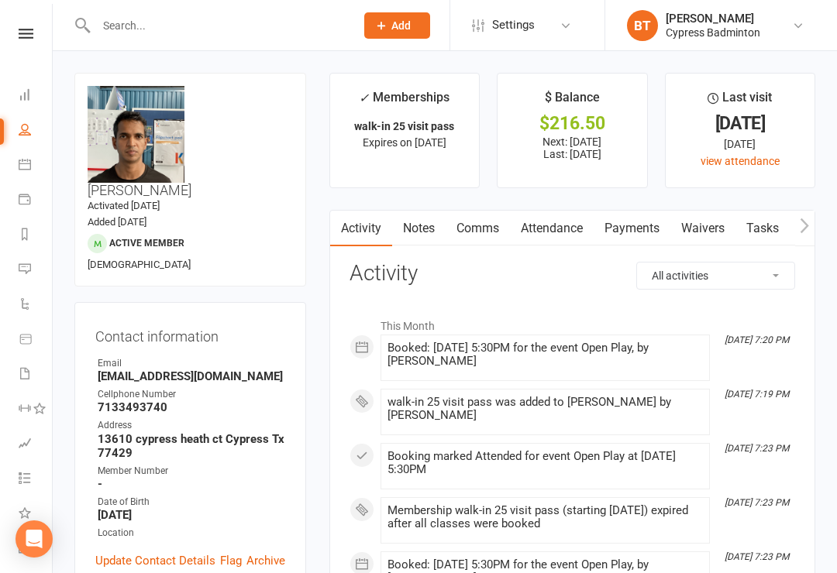
click at [638, 222] on link "Payments" at bounding box center [631, 229] width 77 height 36
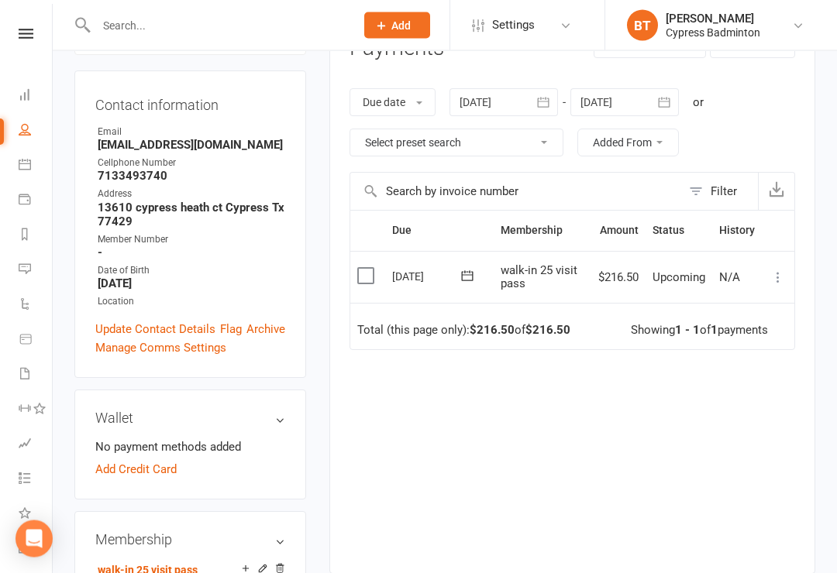
scroll to position [233, 0]
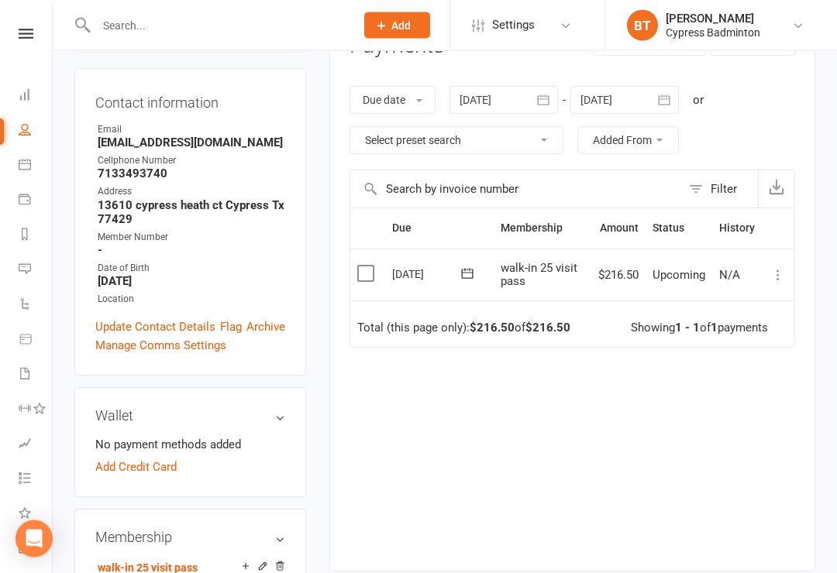
click at [776, 269] on icon at bounding box center [777, 275] width 15 height 15
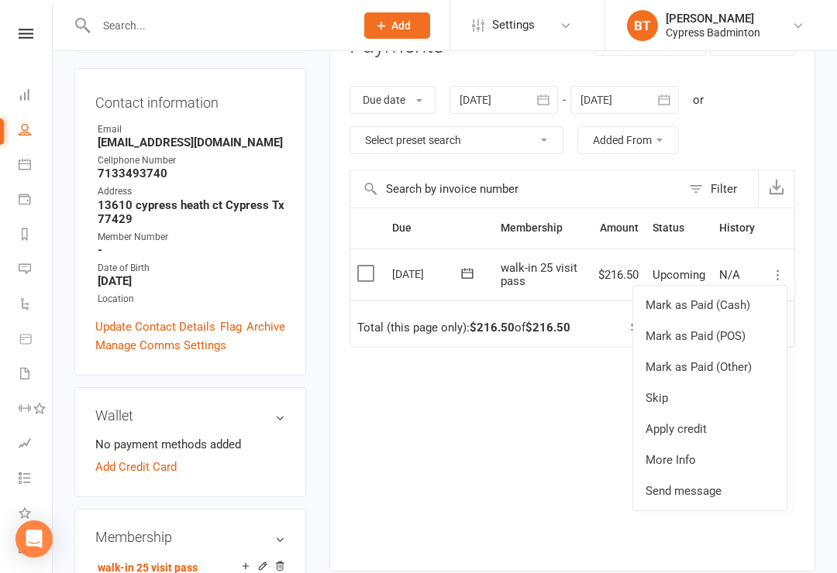
click at [696, 354] on link "Mark as Paid (Other)" at bounding box center [709, 367] width 153 height 31
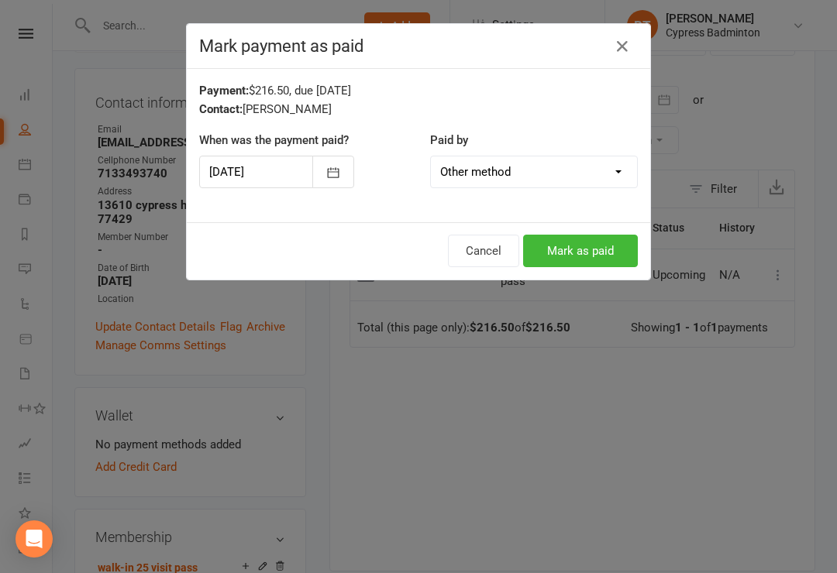
click at [575, 247] on button "Mark as paid" at bounding box center [580, 251] width 115 height 33
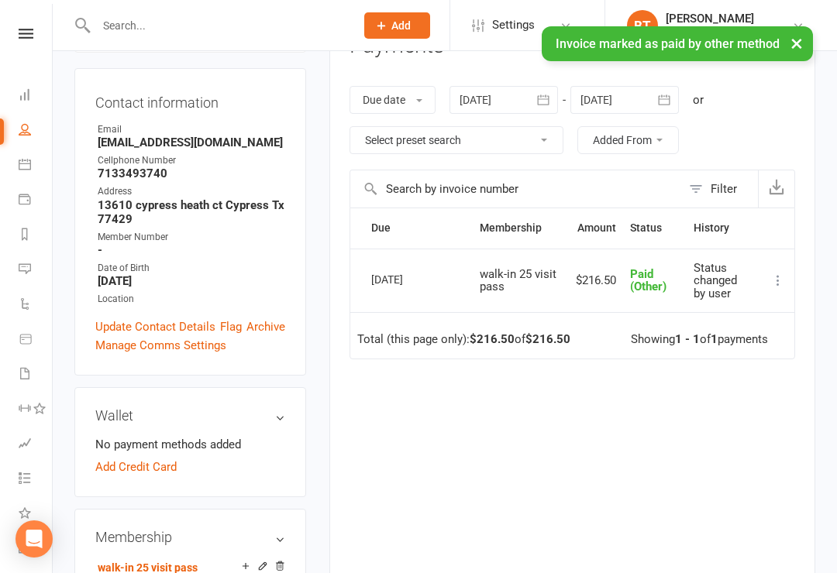
click at [29, 35] on icon at bounding box center [26, 34] width 15 height 10
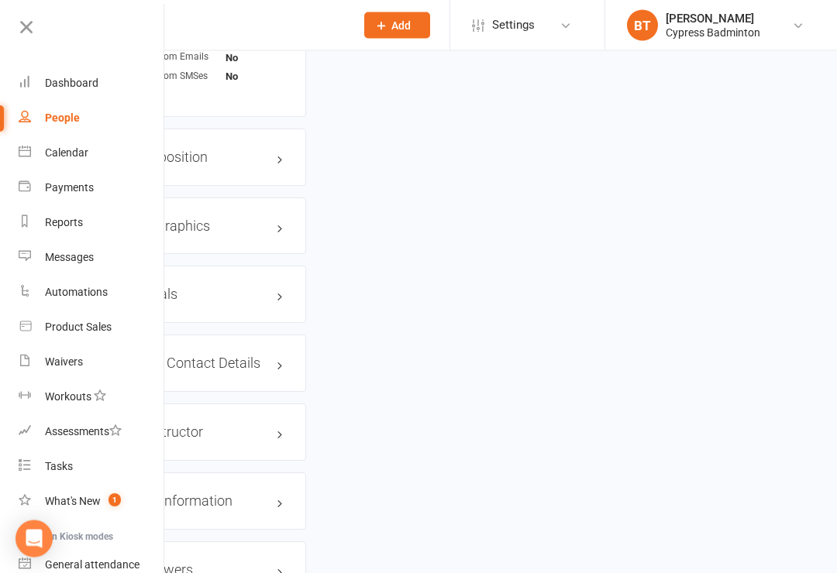
scroll to position [1260, 0]
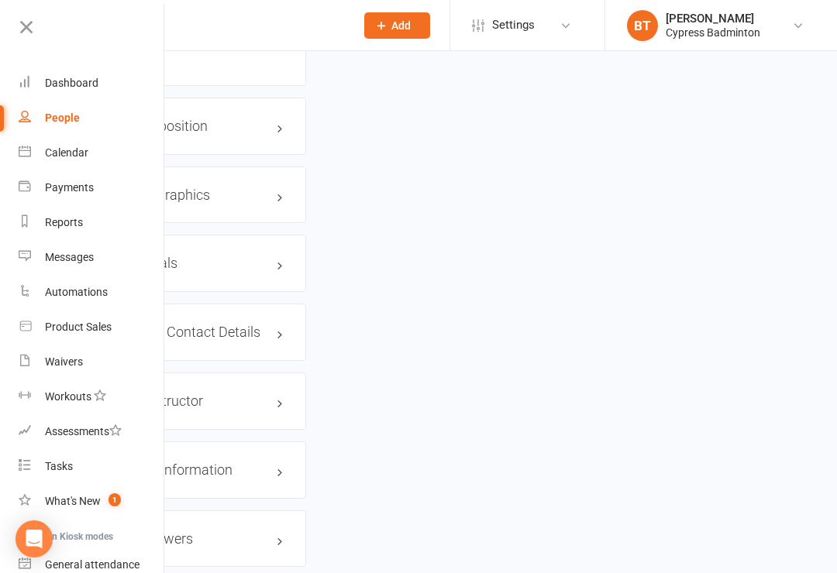
click at [69, 357] on div "Waivers" at bounding box center [64, 362] width 38 height 12
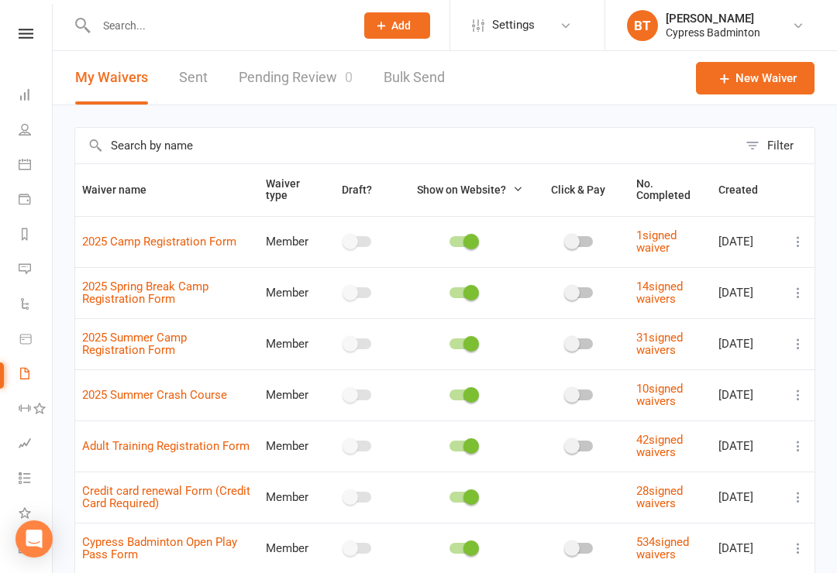
click at [25, 38] on icon at bounding box center [26, 34] width 15 height 10
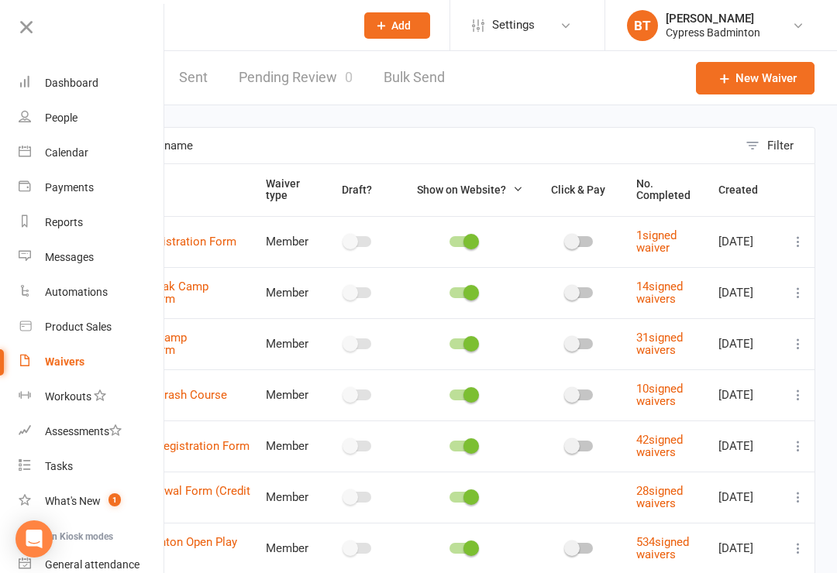
click at [96, 493] on link "What's New 1" at bounding box center [92, 501] width 146 height 35
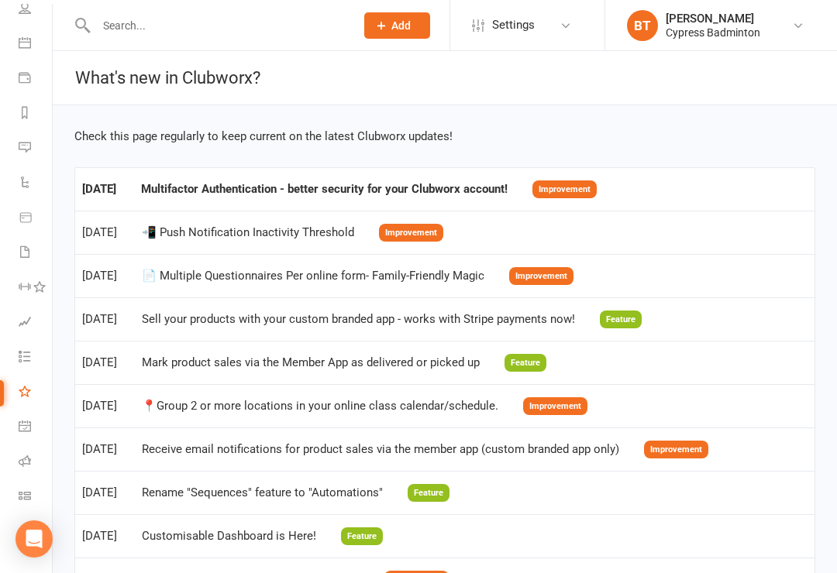
scroll to position [122, 0]
click at [27, 496] on icon at bounding box center [25, 496] width 12 height 12
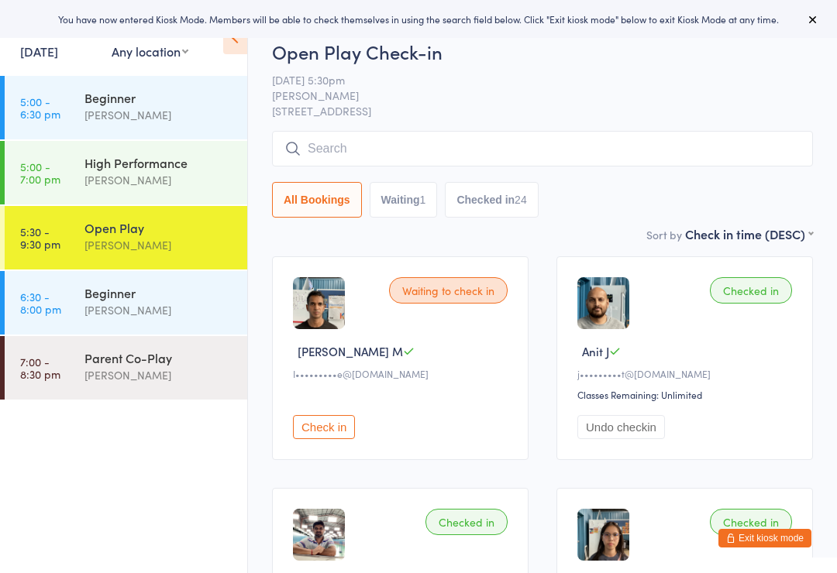
click at [339, 439] on button "Check in" at bounding box center [324, 427] width 62 height 24
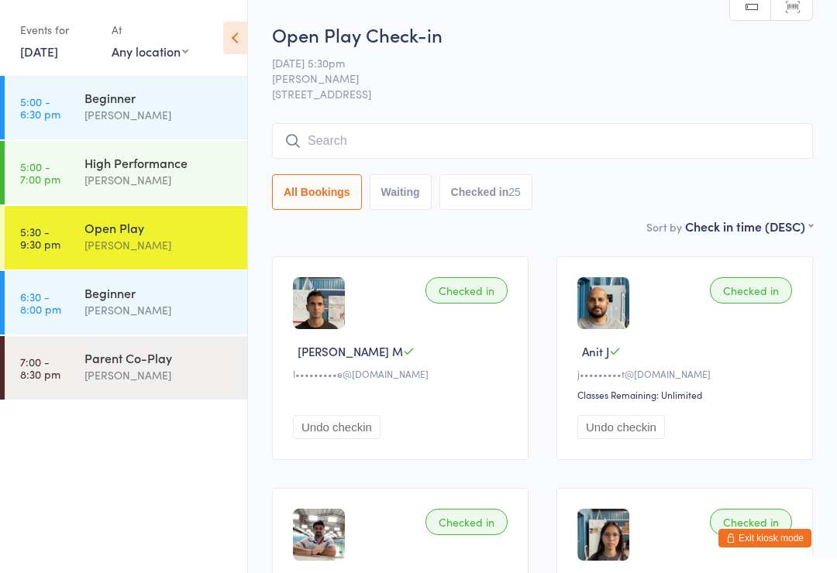
click at [322, 135] on input "search" at bounding box center [542, 141] width 541 height 36
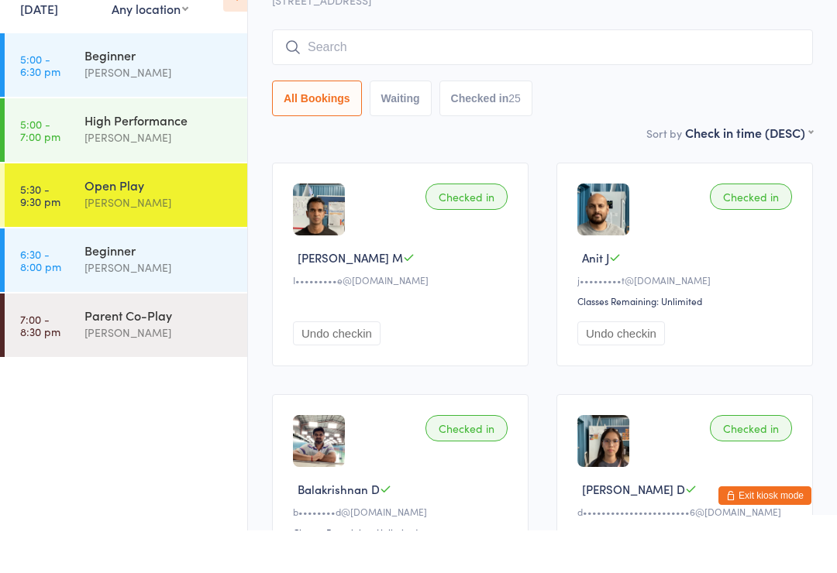
scroll to position [82, 0]
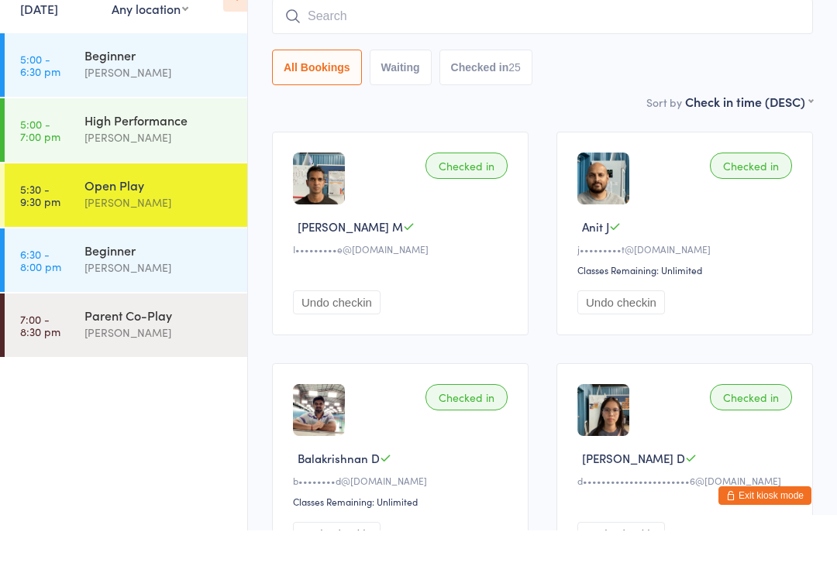
type input "M"
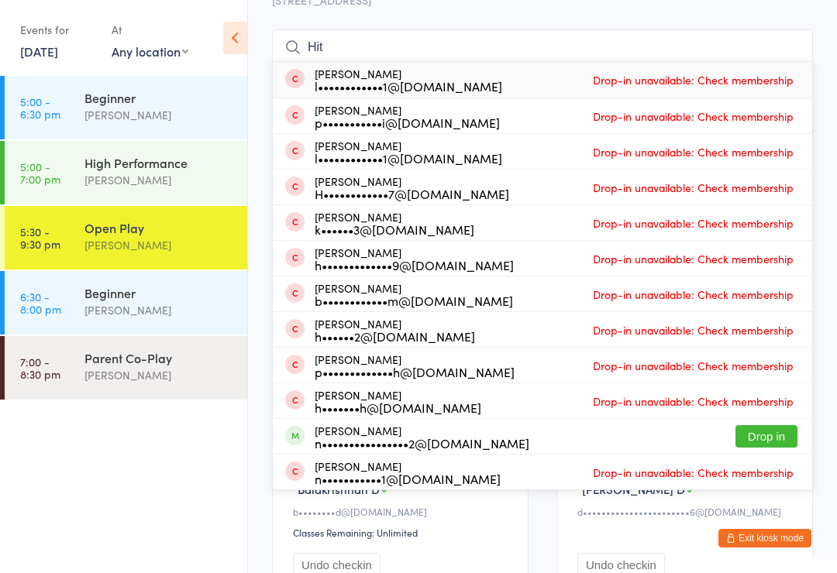
scroll to position [90, 0]
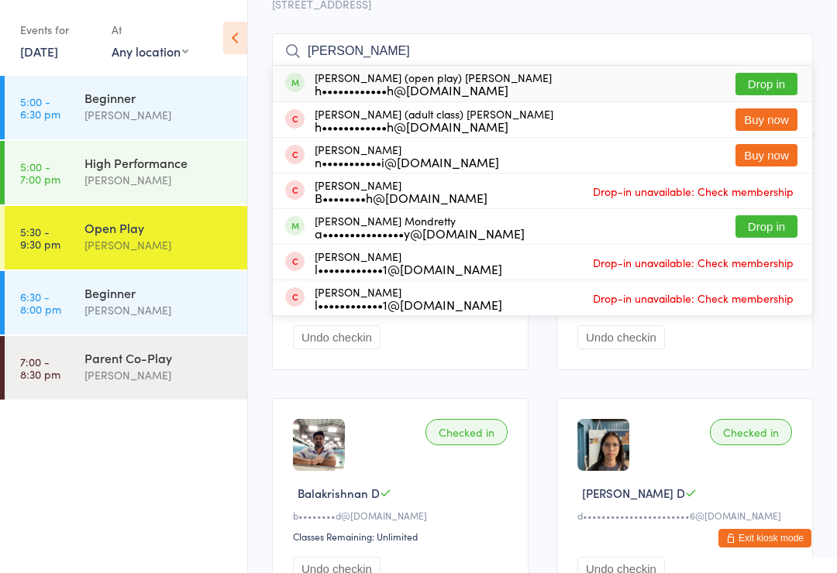
type input "[PERSON_NAME]"
click at [762, 81] on button "Drop in" at bounding box center [766, 84] width 62 height 22
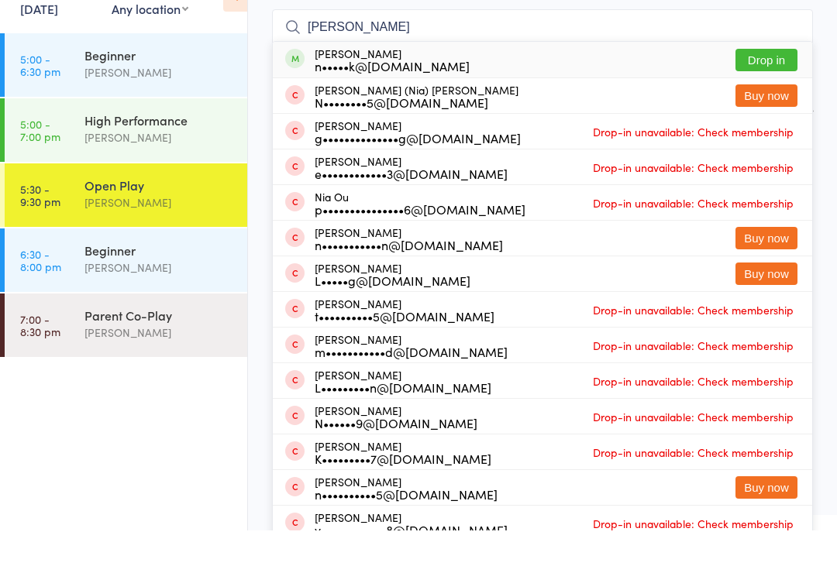
type input "[PERSON_NAME]"
click at [768, 91] on button "Drop in" at bounding box center [766, 102] width 62 height 22
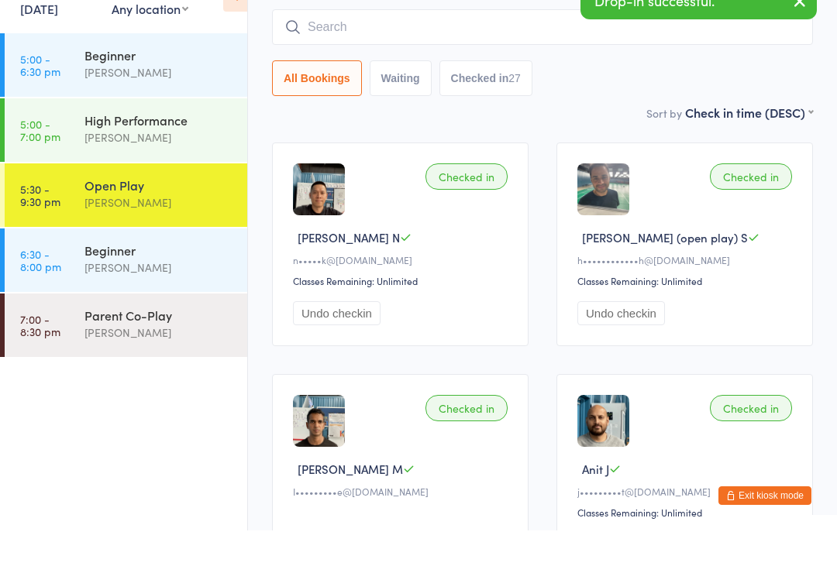
type input "S"
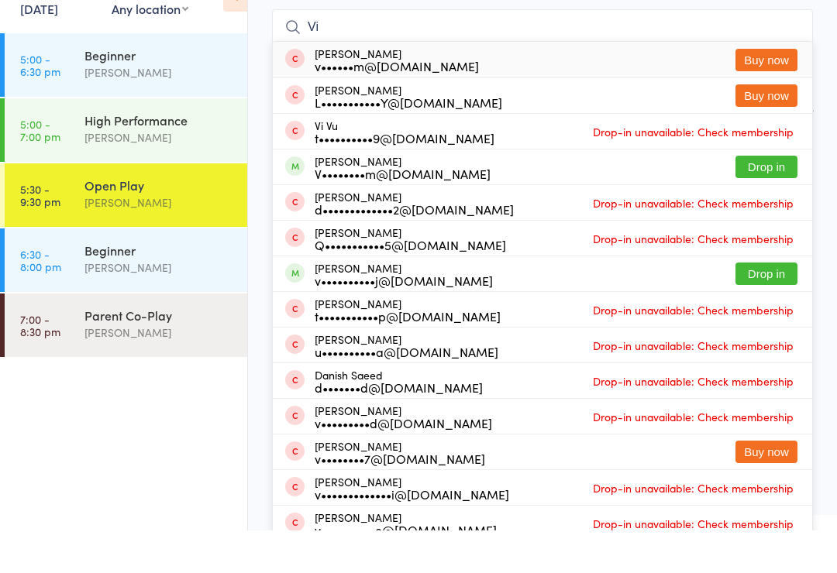
type input "V"
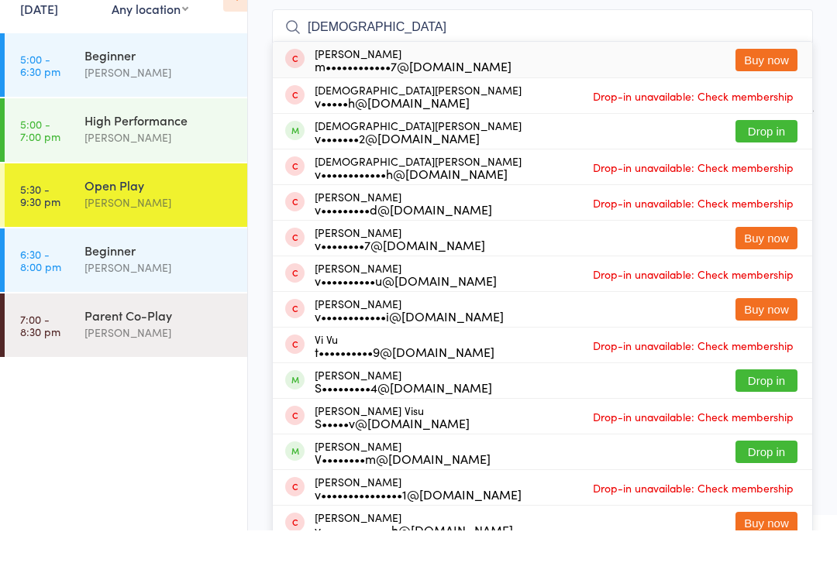
type input "[DEMOGRAPHIC_DATA]"
click at [761, 163] on button "Drop in" at bounding box center [766, 174] width 62 height 22
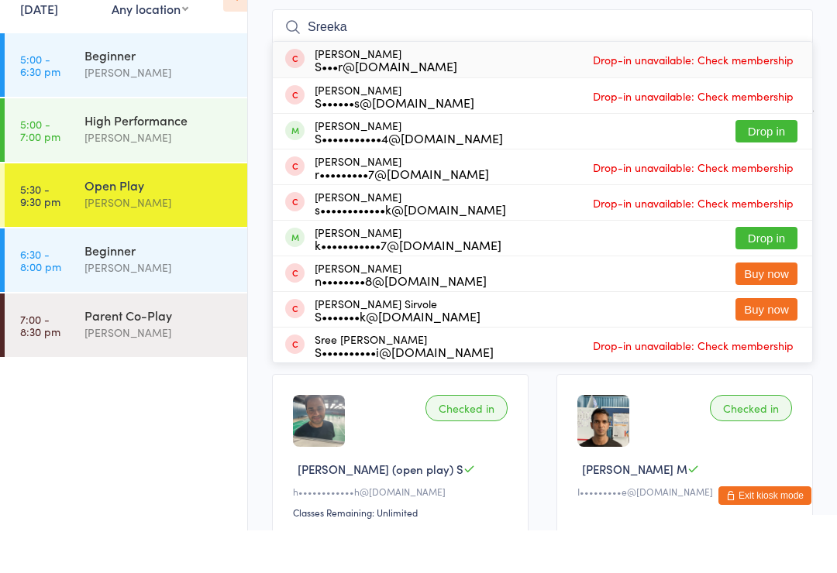
type input "Sreeka"
click at [768, 163] on button "Drop in" at bounding box center [766, 174] width 62 height 22
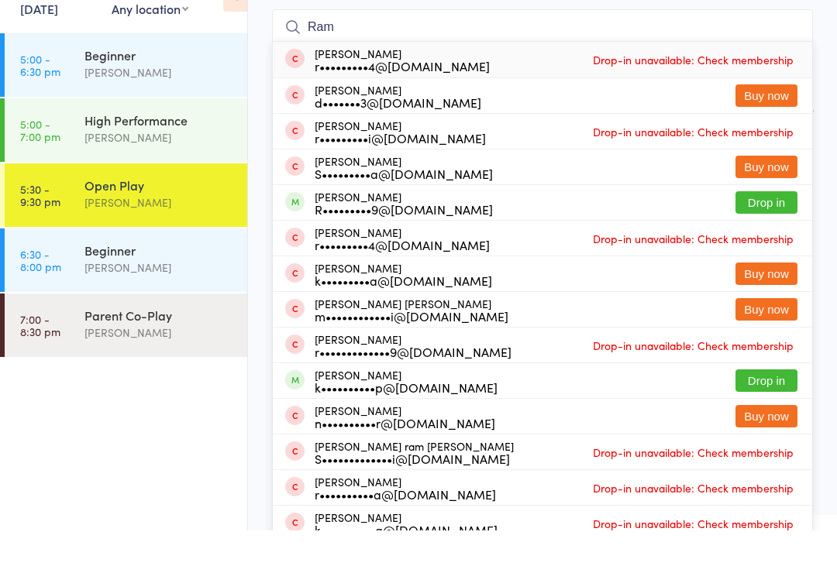
type input "Ram"
click at [765, 412] on button "Drop in" at bounding box center [766, 423] width 62 height 22
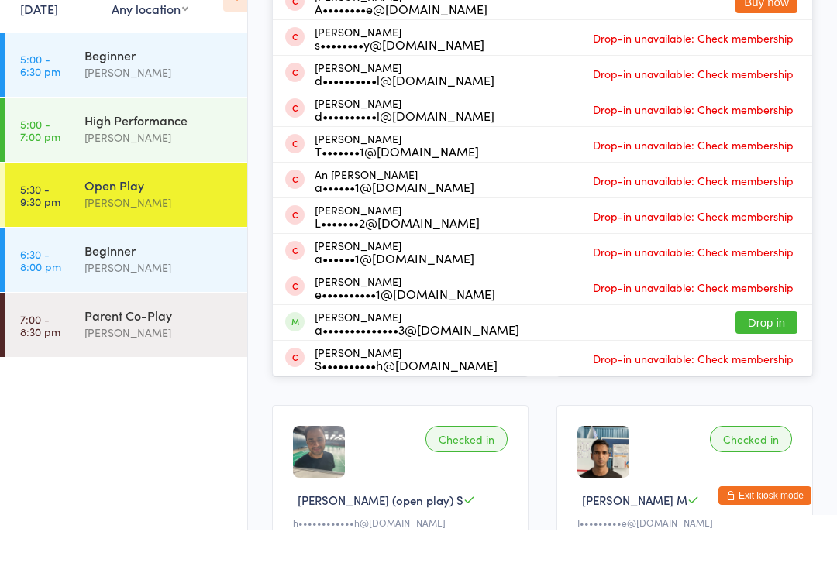
scroll to position [281, 0]
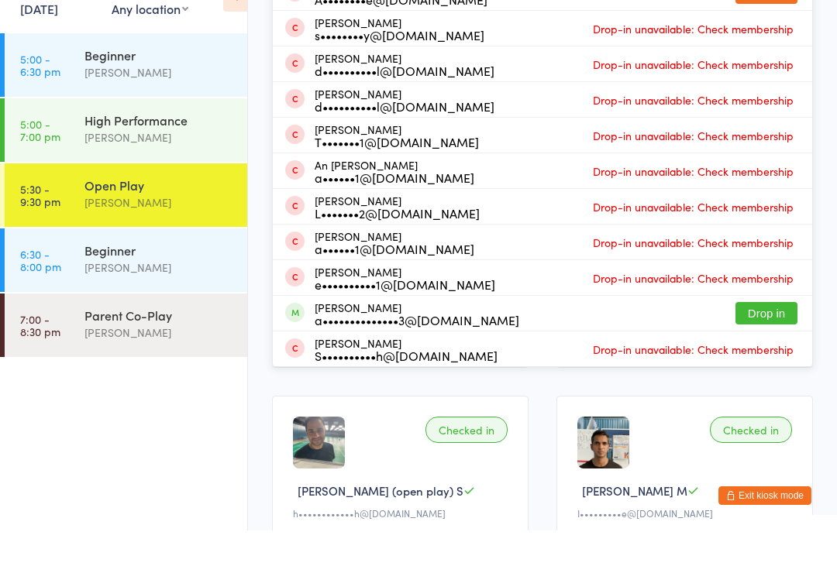
type input "Anah"
click at [767, 345] on button "Drop in" at bounding box center [766, 356] width 62 height 22
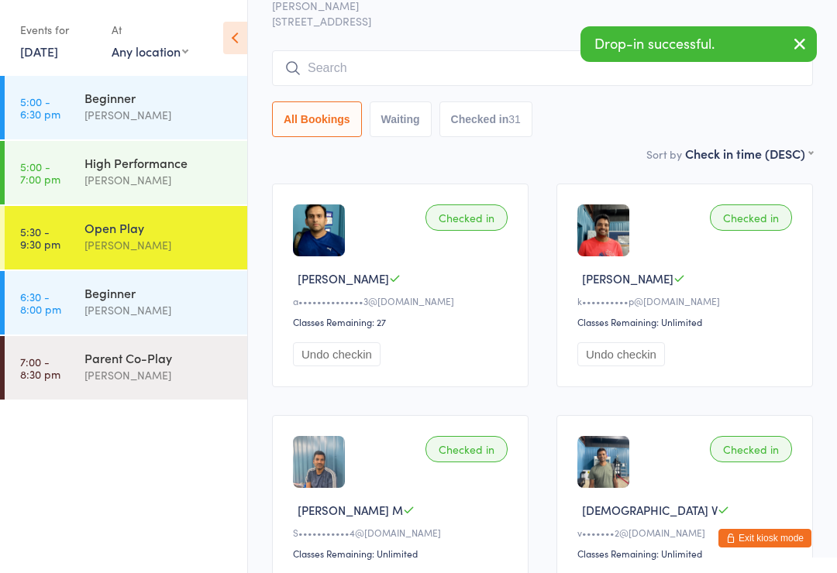
scroll to position [0, 0]
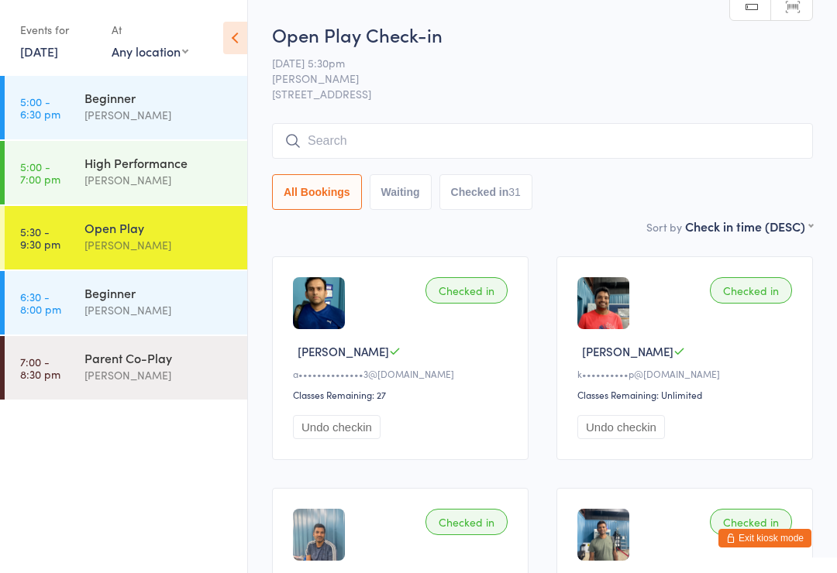
type input "I"
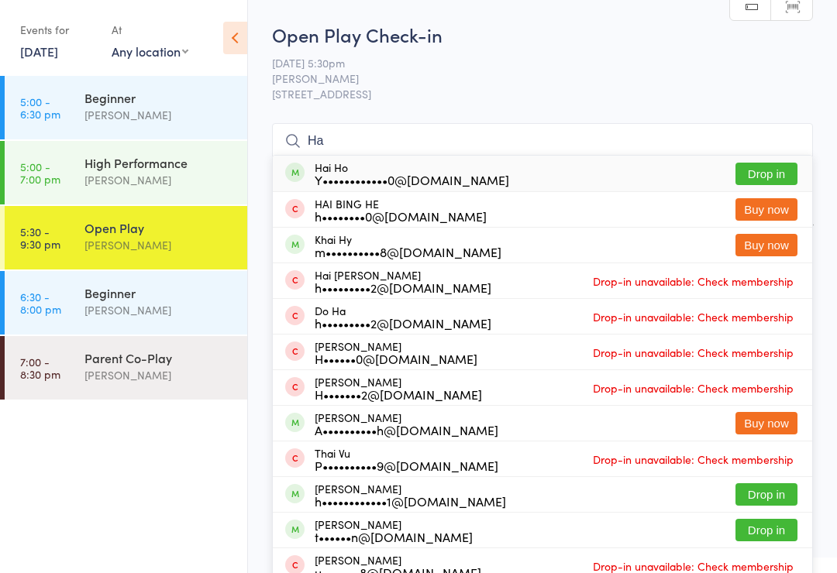
type input "H"
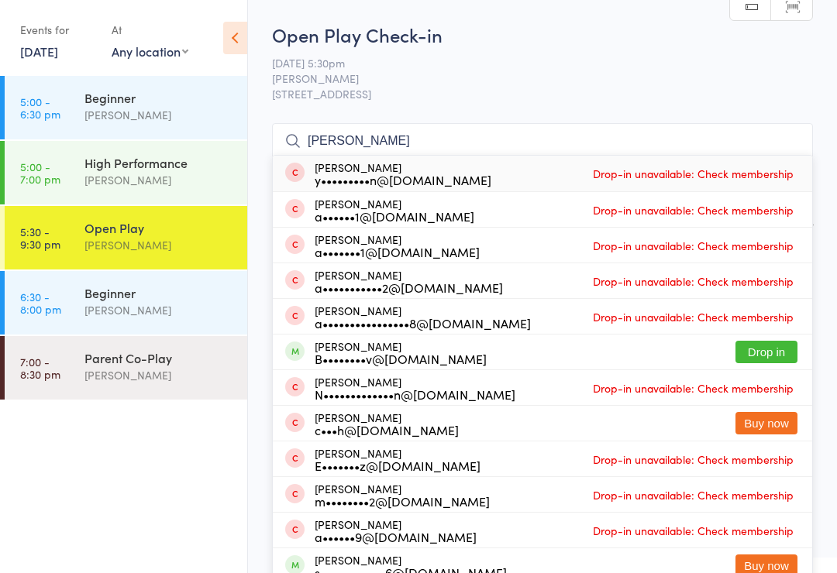
type input "[PERSON_NAME]"
click at [764, 355] on button "Drop in" at bounding box center [766, 352] width 62 height 22
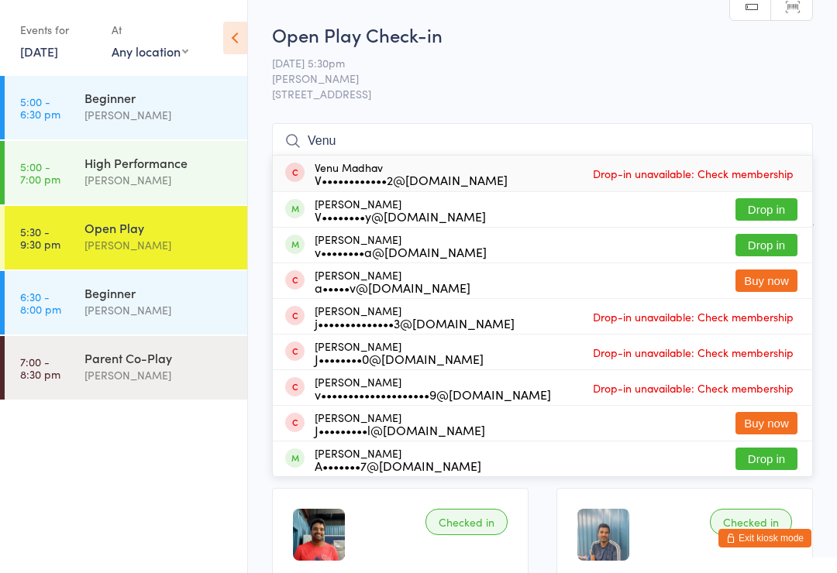
type input "Venu"
click at [774, 208] on button "Drop in" at bounding box center [766, 209] width 62 height 22
